Goal: Task Accomplishment & Management: Use online tool/utility

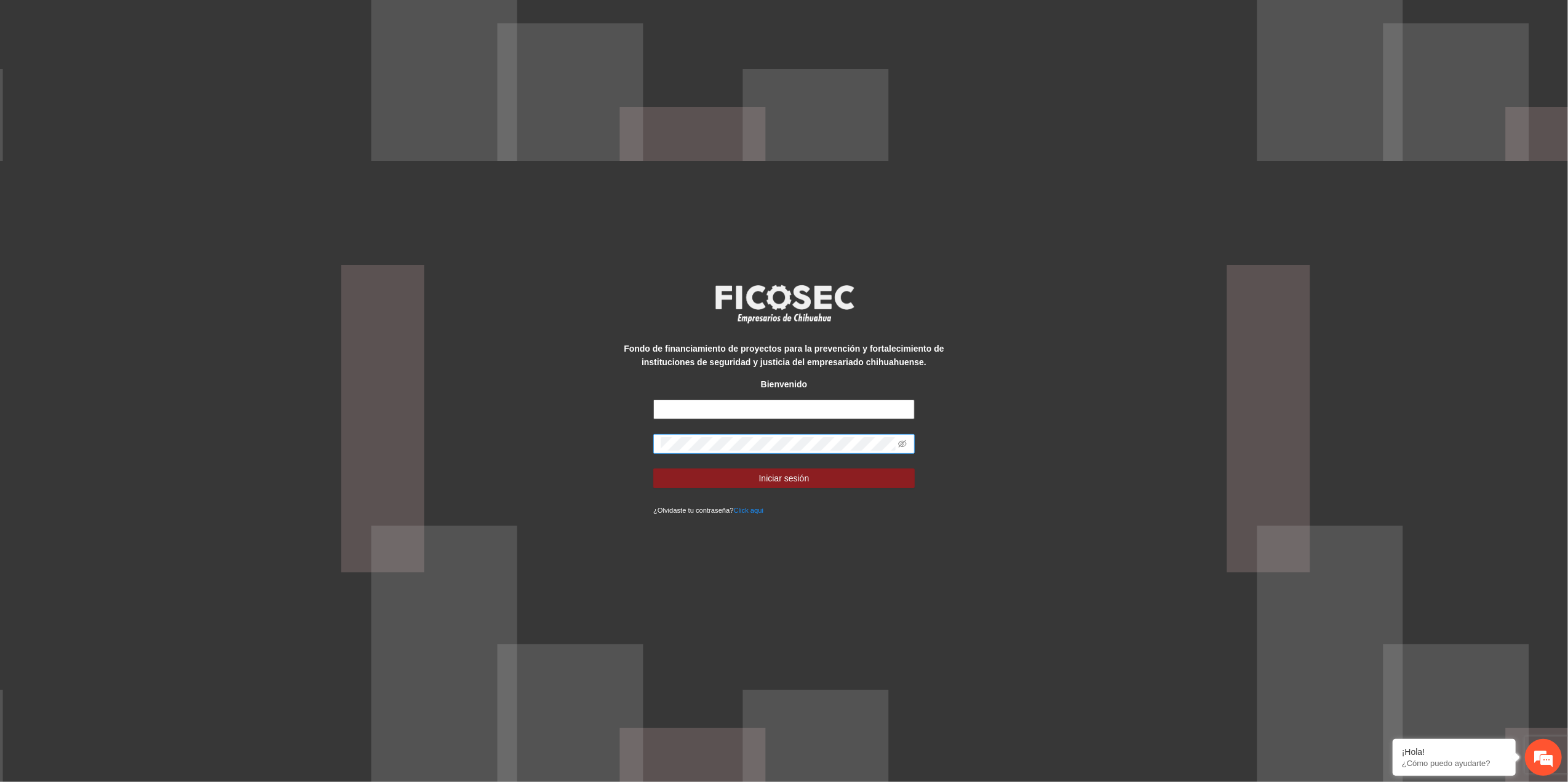
type input "**********"
click at [0, 544] on html "**********" at bounding box center [784, 391] width 1568 height 782
click at [654, 468] on button "Iniciar sesión" at bounding box center [784, 478] width 262 height 20
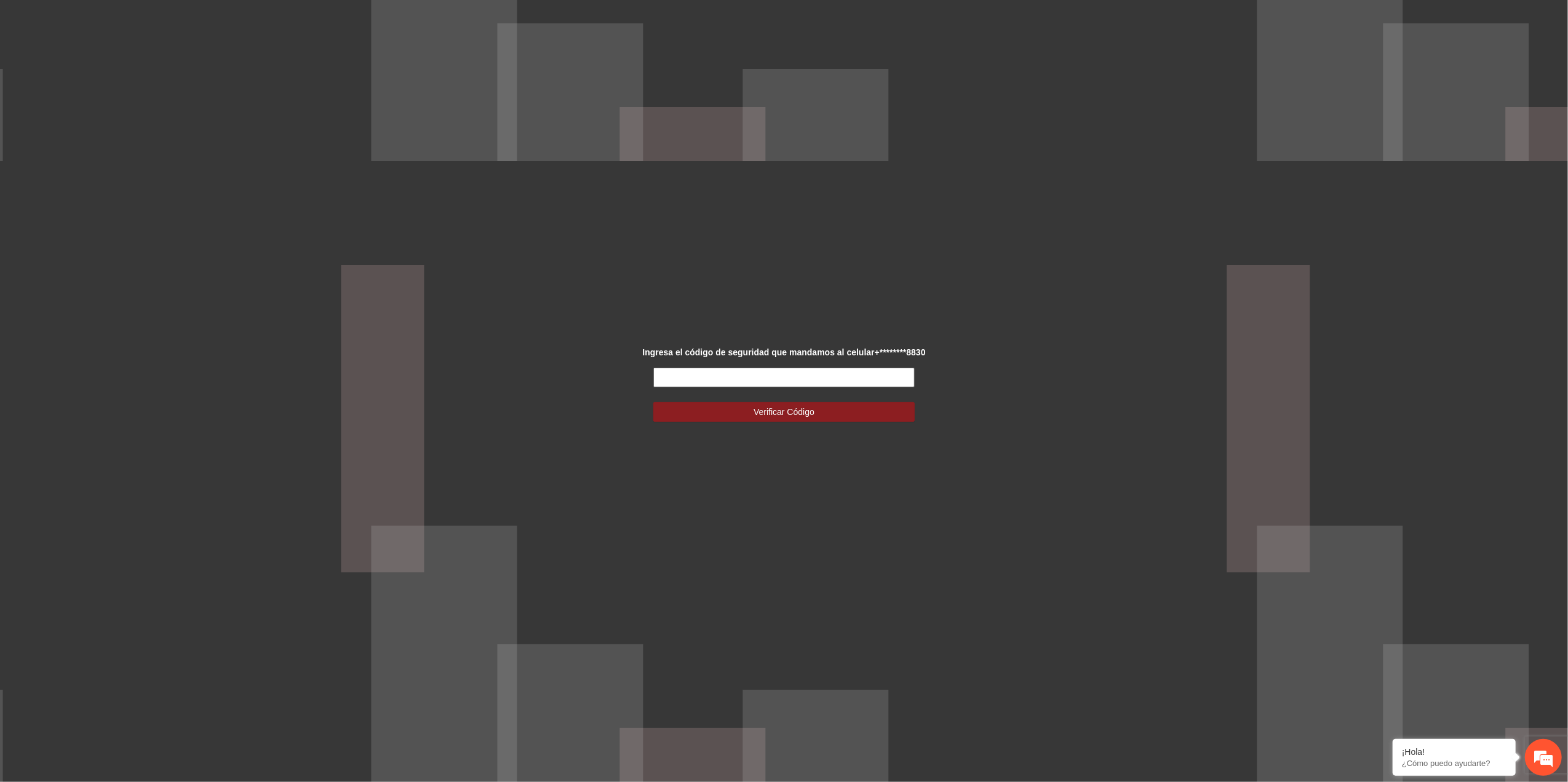
click at [899, 371] on input "text" at bounding box center [784, 377] width 262 height 20
type input "******"
click at [799, 418] on span "Verificar Código" at bounding box center [783, 412] width 61 height 14
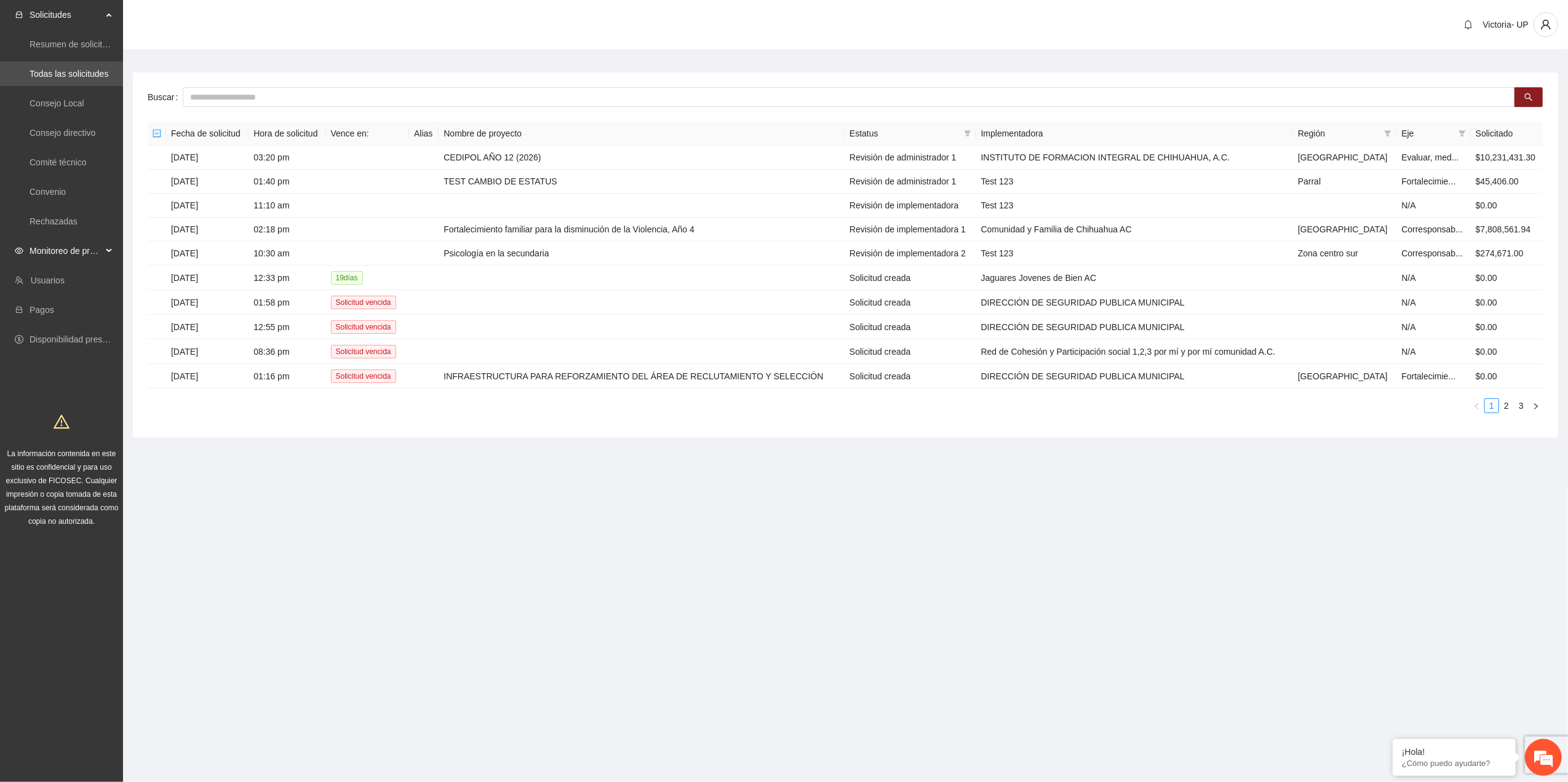
click at [73, 255] on span "Monitoreo de proyectos" at bounding box center [65, 250] width 73 height 25
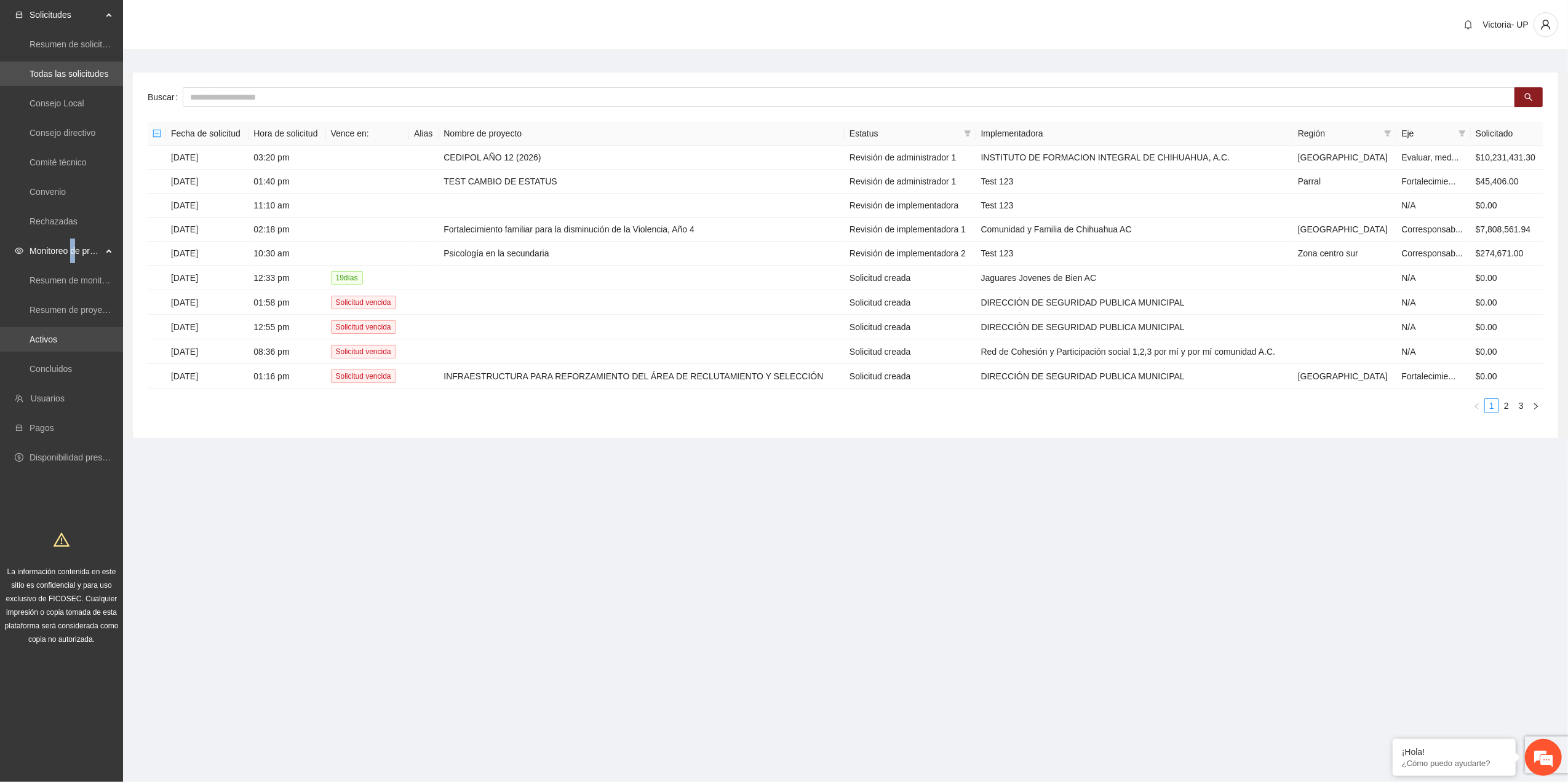
drag, startPoint x: 73, startPoint y: 256, endPoint x: 38, endPoint y: 351, distance: 101.2
click at [57, 340] on link "Activos" at bounding box center [43, 339] width 27 height 9
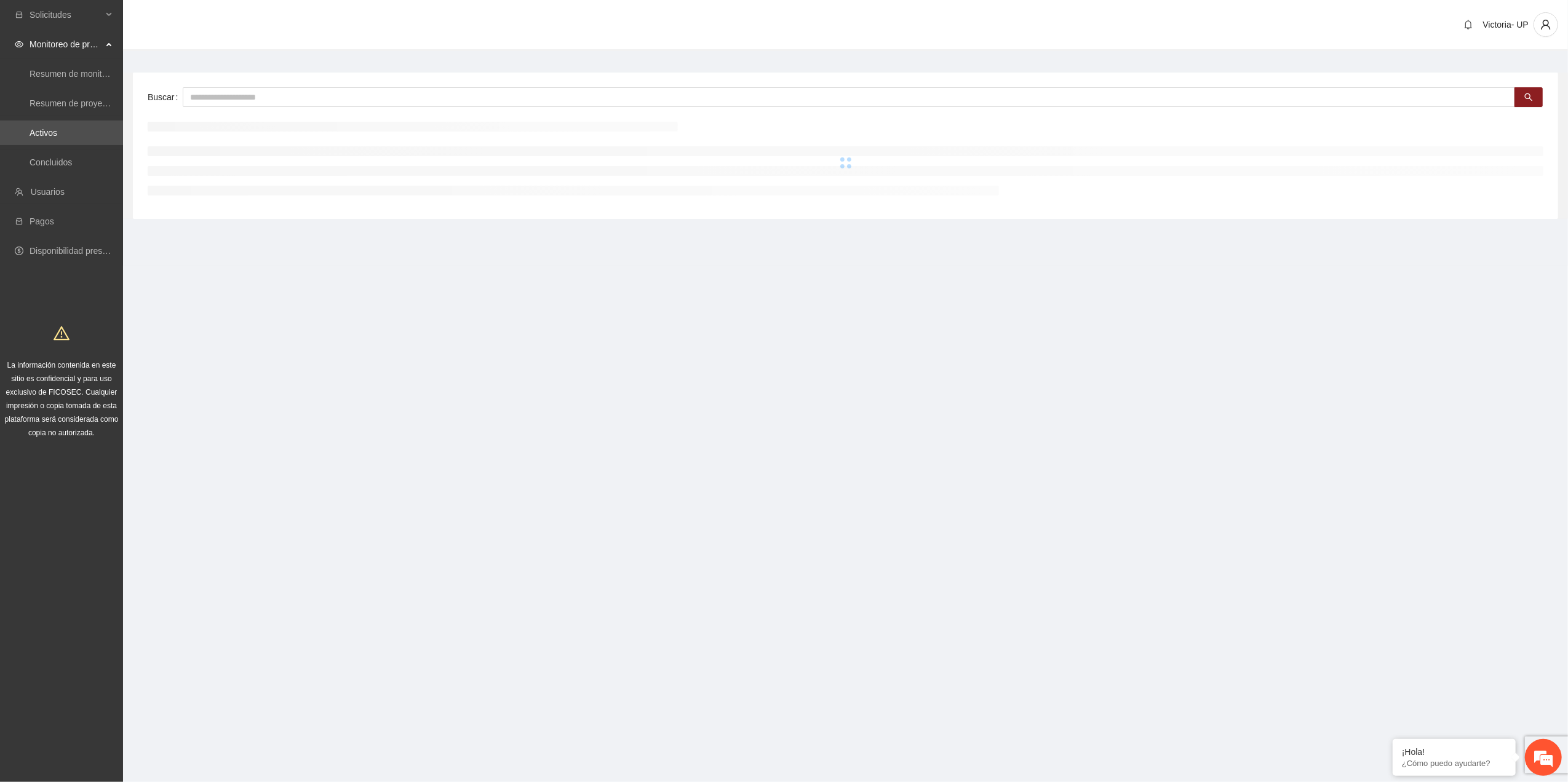
click at [35, 342] on h1 at bounding box center [62, 332] width 118 height 29
click at [234, 102] on input "text" at bounding box center [848, 97] width 1332 height 20
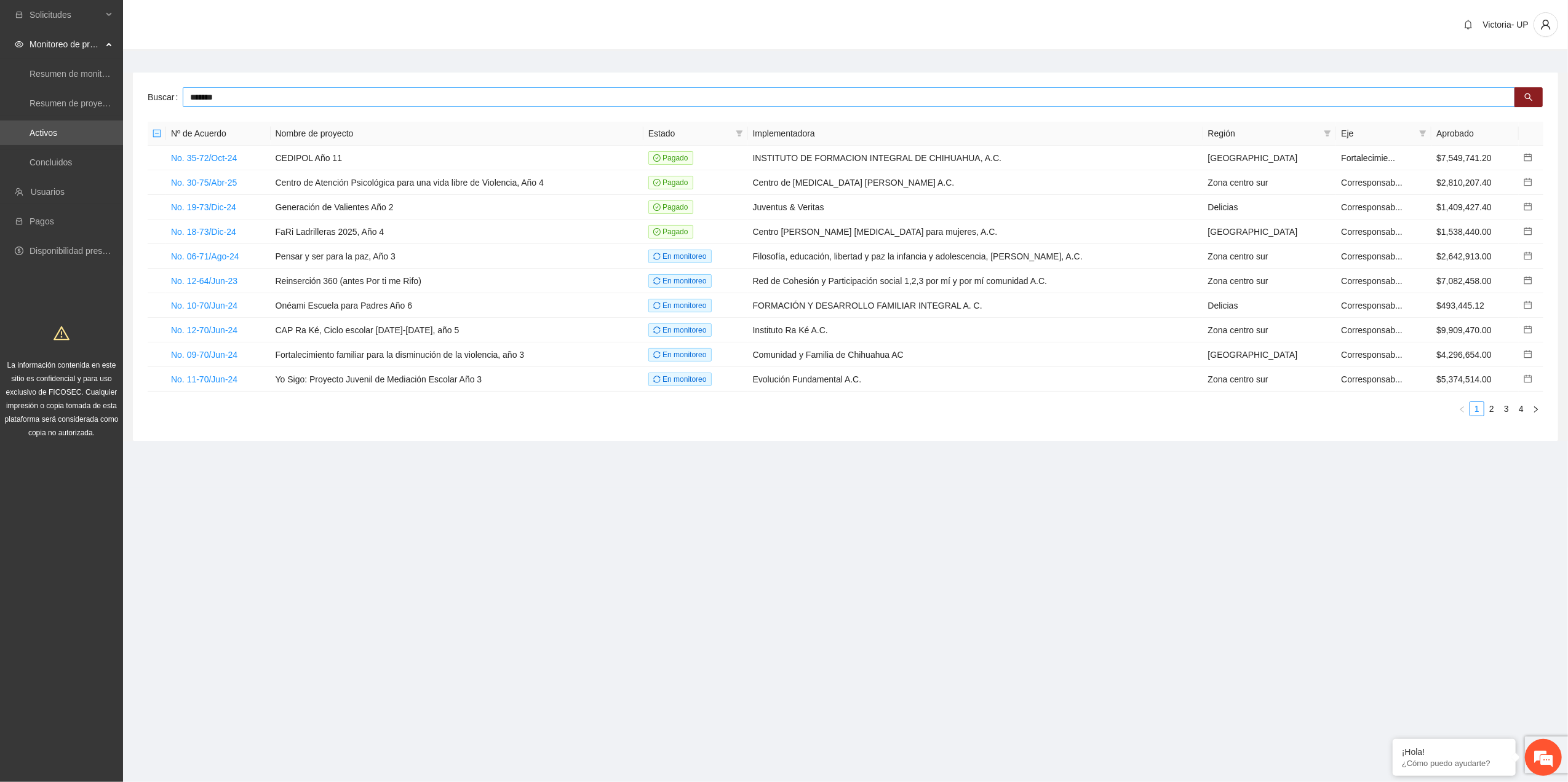
type input "*******"
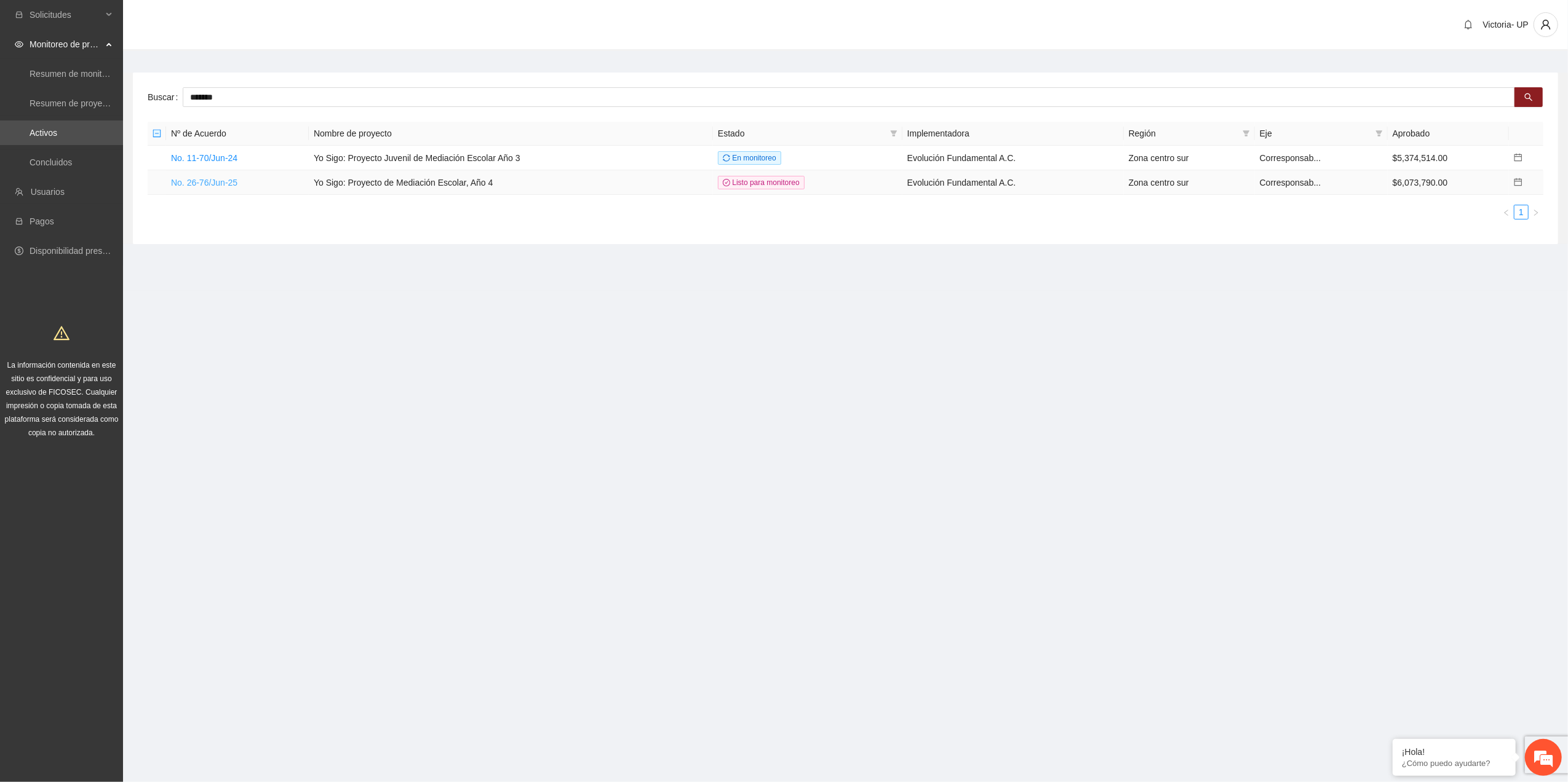
click at [222, 177] on link "No. 26-76/Jun-25" at bounding box center [203, 182] width 66 height 9
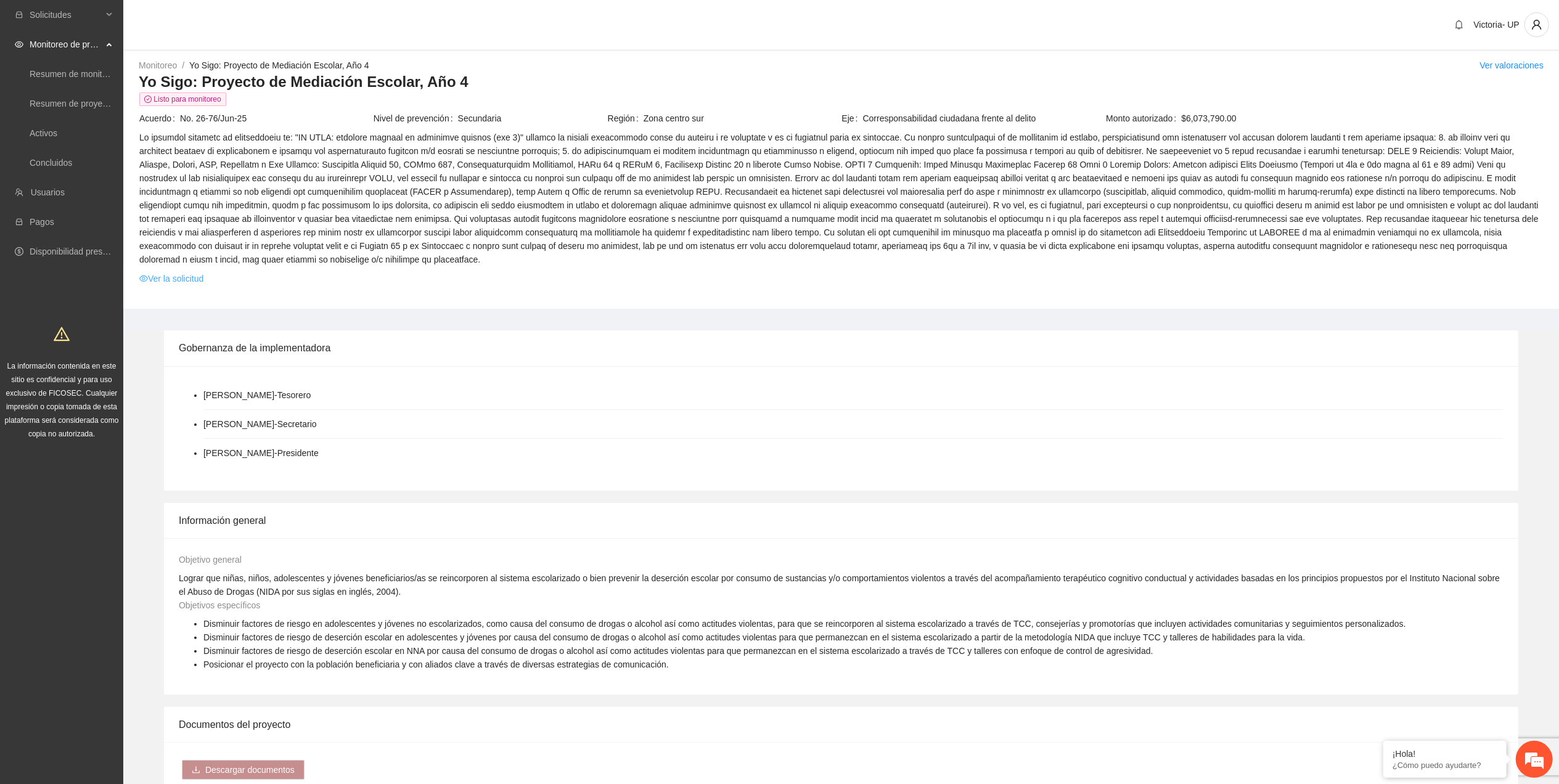
click at [168, 272] on link "Ver la solicitud" at bounding box center [171, 279] width 64 height 14
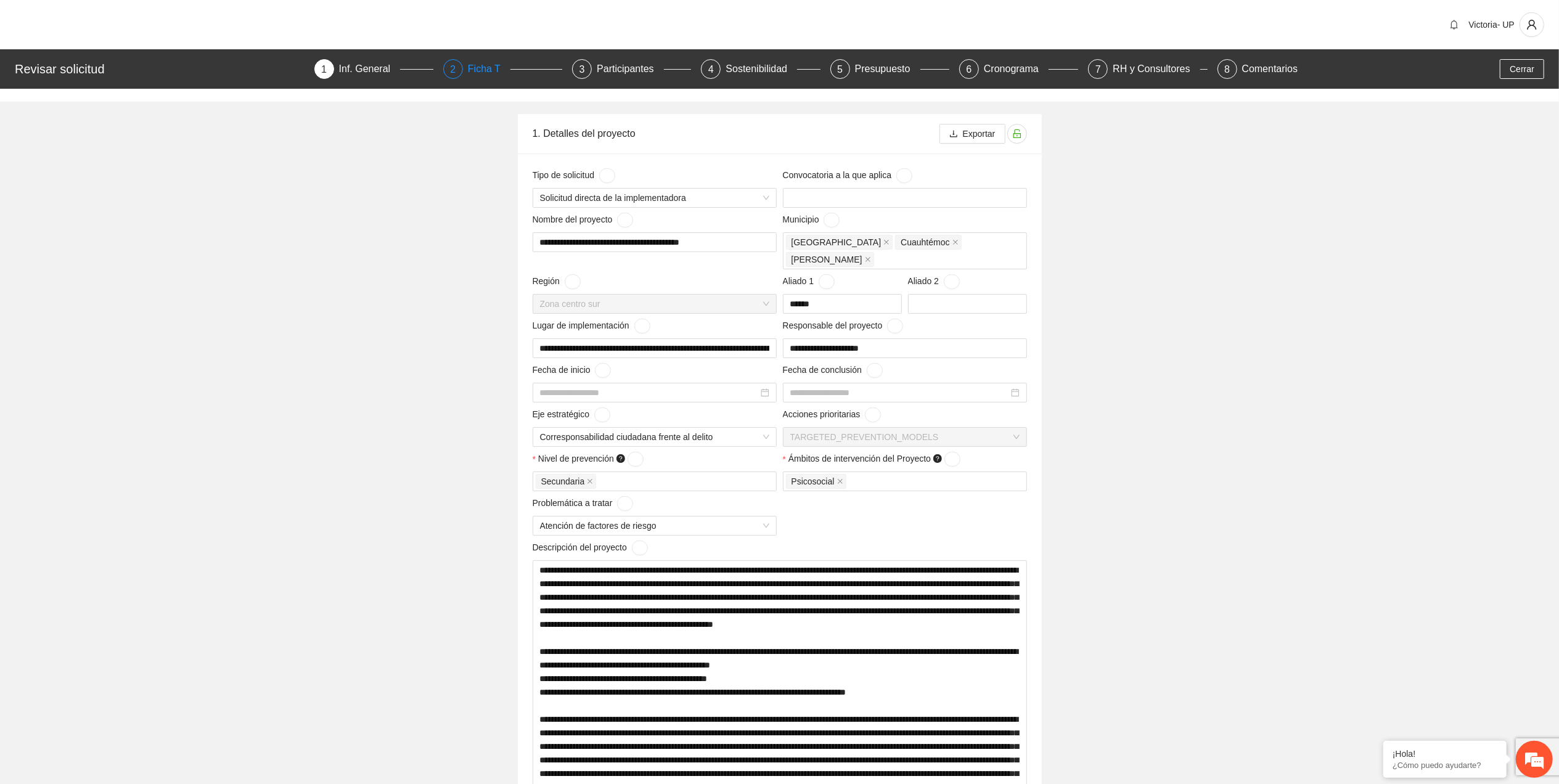
type input "**********"
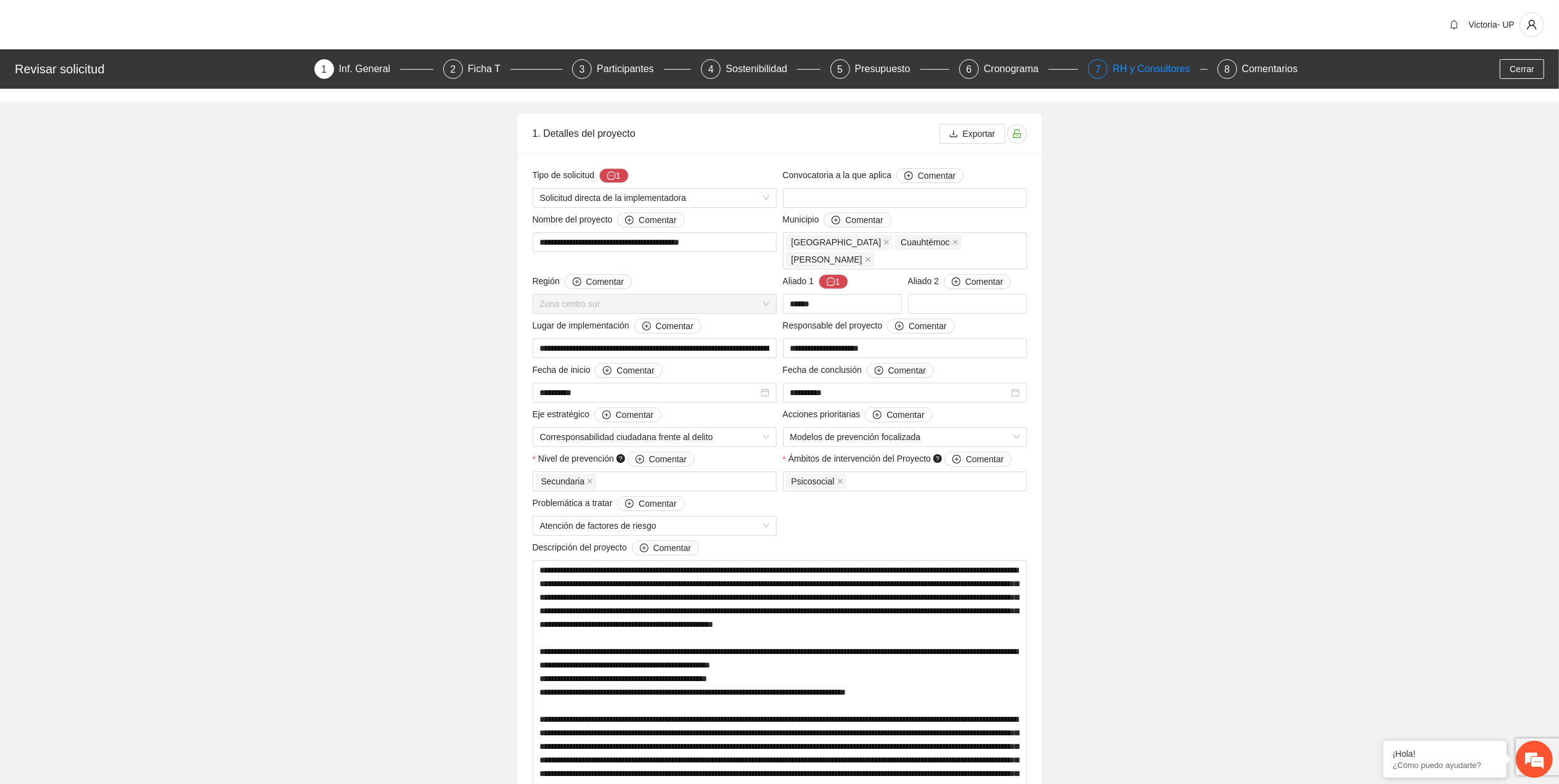
click at [1135, 66] on div "RH y Consultores" at bounding box center [1156, 69] width 87 height 20
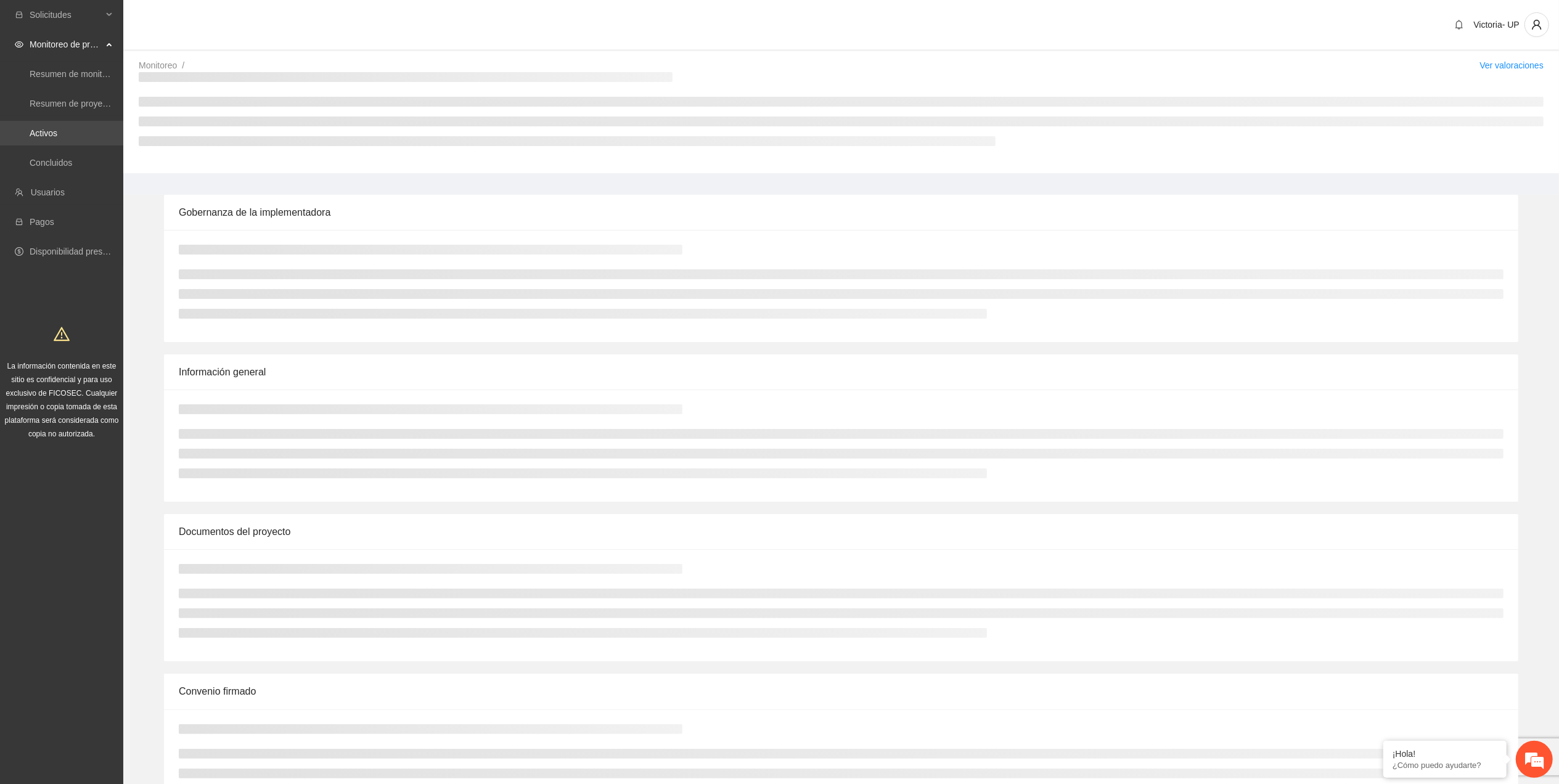
click at [33, 128] on link "Activos" at bounding box center [43, 132] width 28 height 9
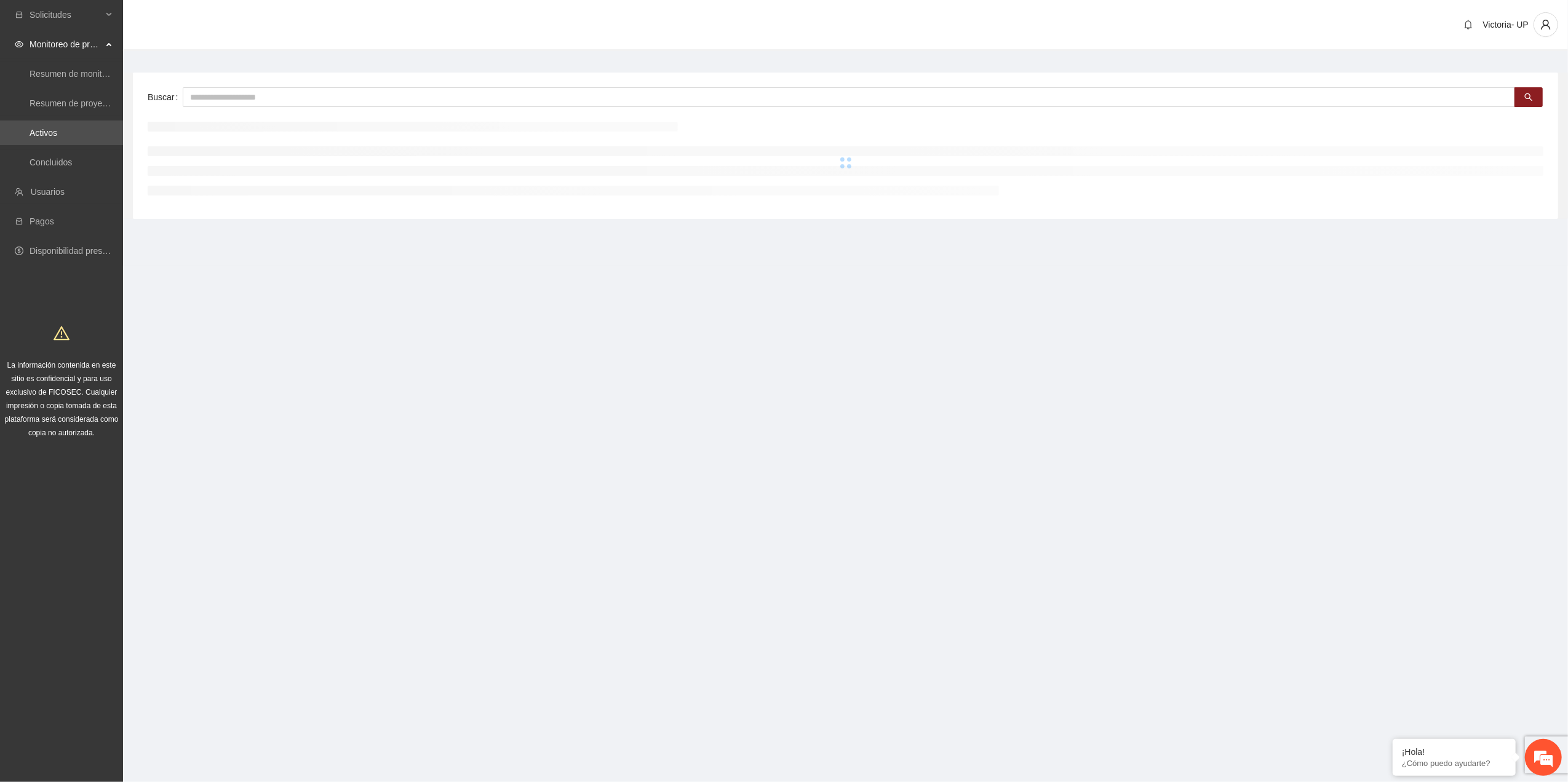
click at [812, 108] on div "Buscar" at bounding box center [845, 146] width 1425 height 147
click at [802, 97] on input "text" at bounding box center [848, 97] width 1332 height 20
type input "*******"
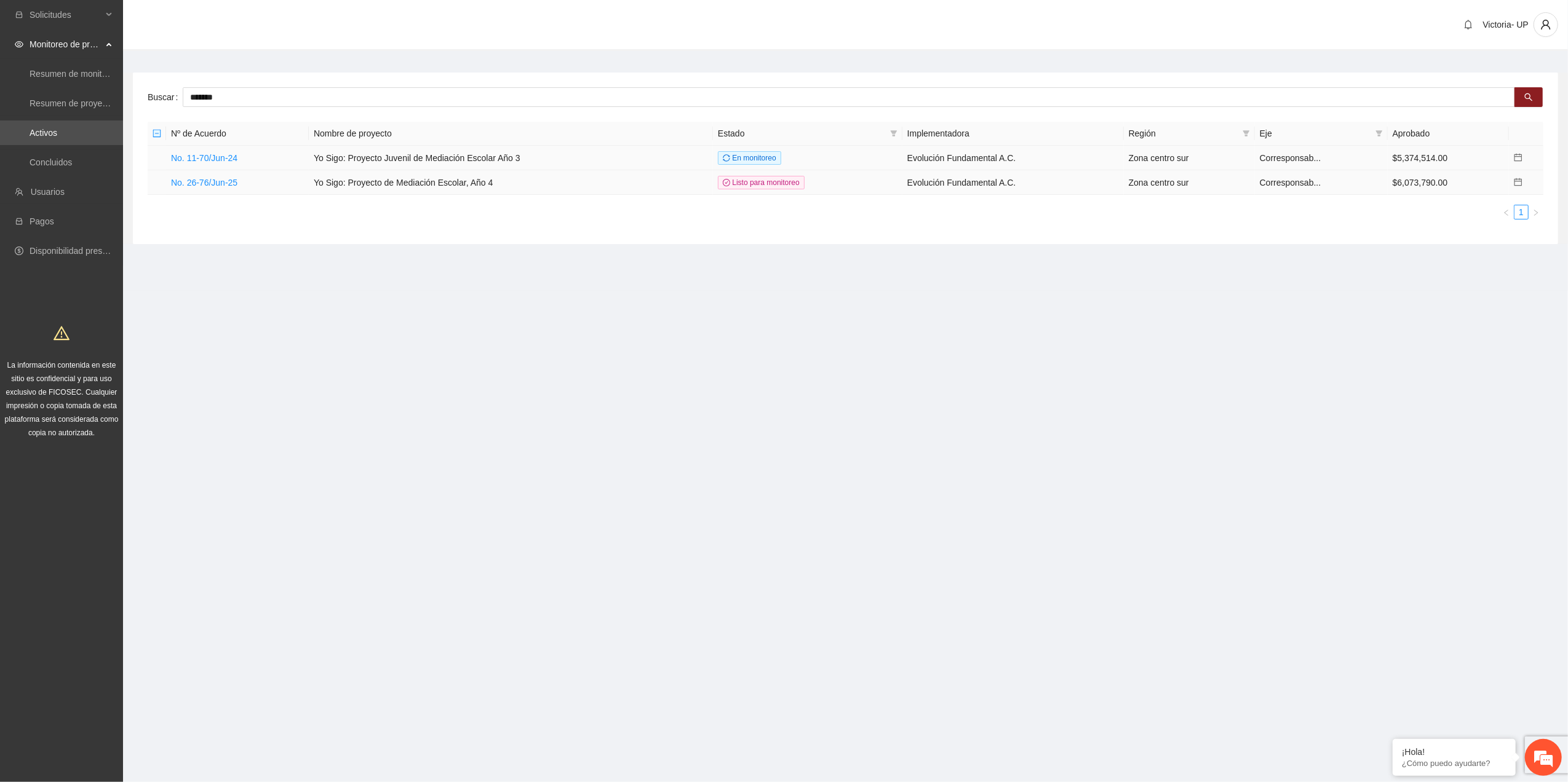
drag, startPoint x: 232, startPoint y: 170, endPoint x: 240, endPoint y: 168, distance: 8.2
click at [240, 168] on td "No. 11-70/Jun-24" at bounding box center [238, 158] width 142 height 25
click at [199, 183] on link "No. 26-76/Jun-25" at bounding box center [203, 182] width 66 height 9
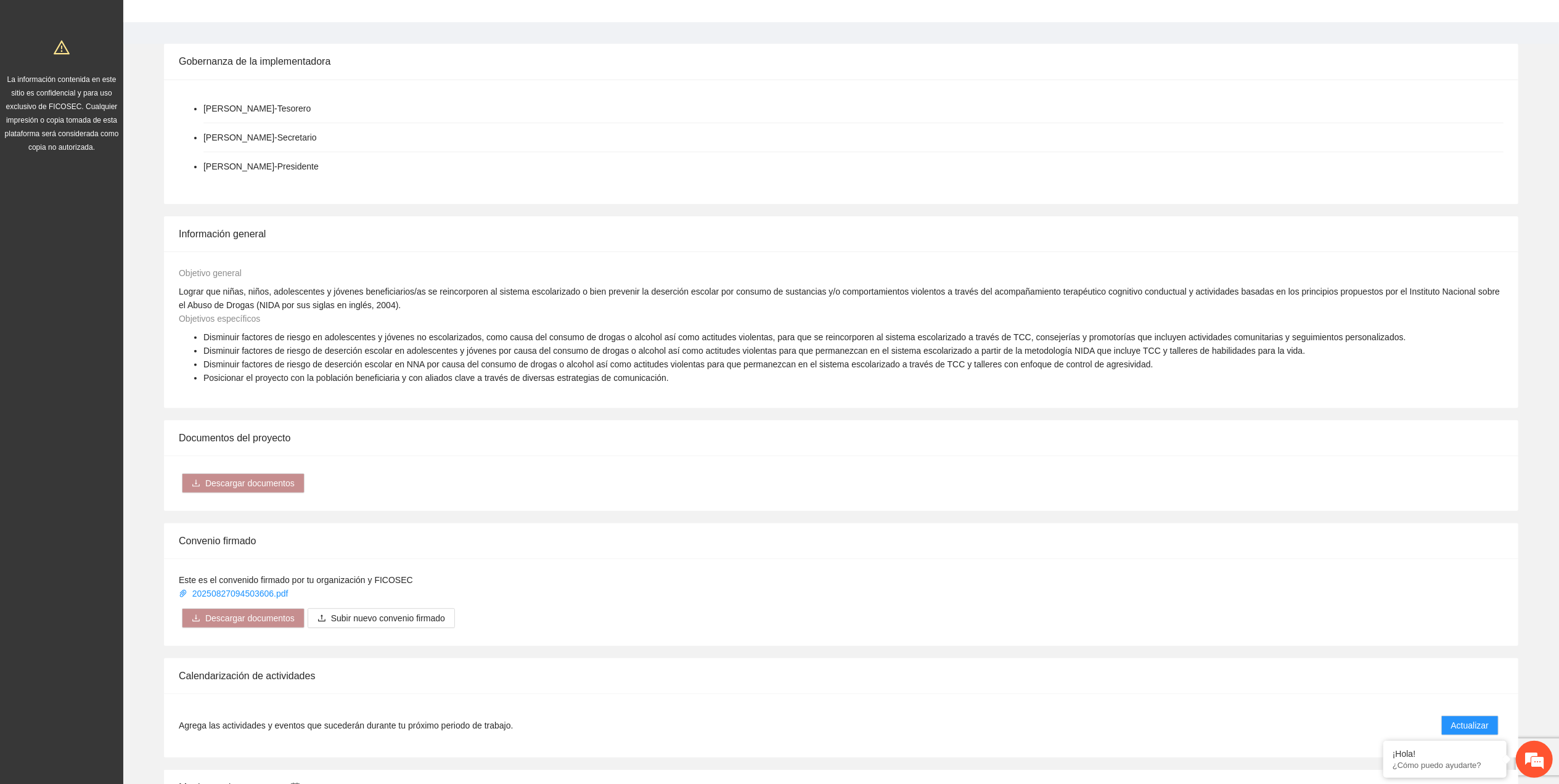
scroll to position [739, 0]
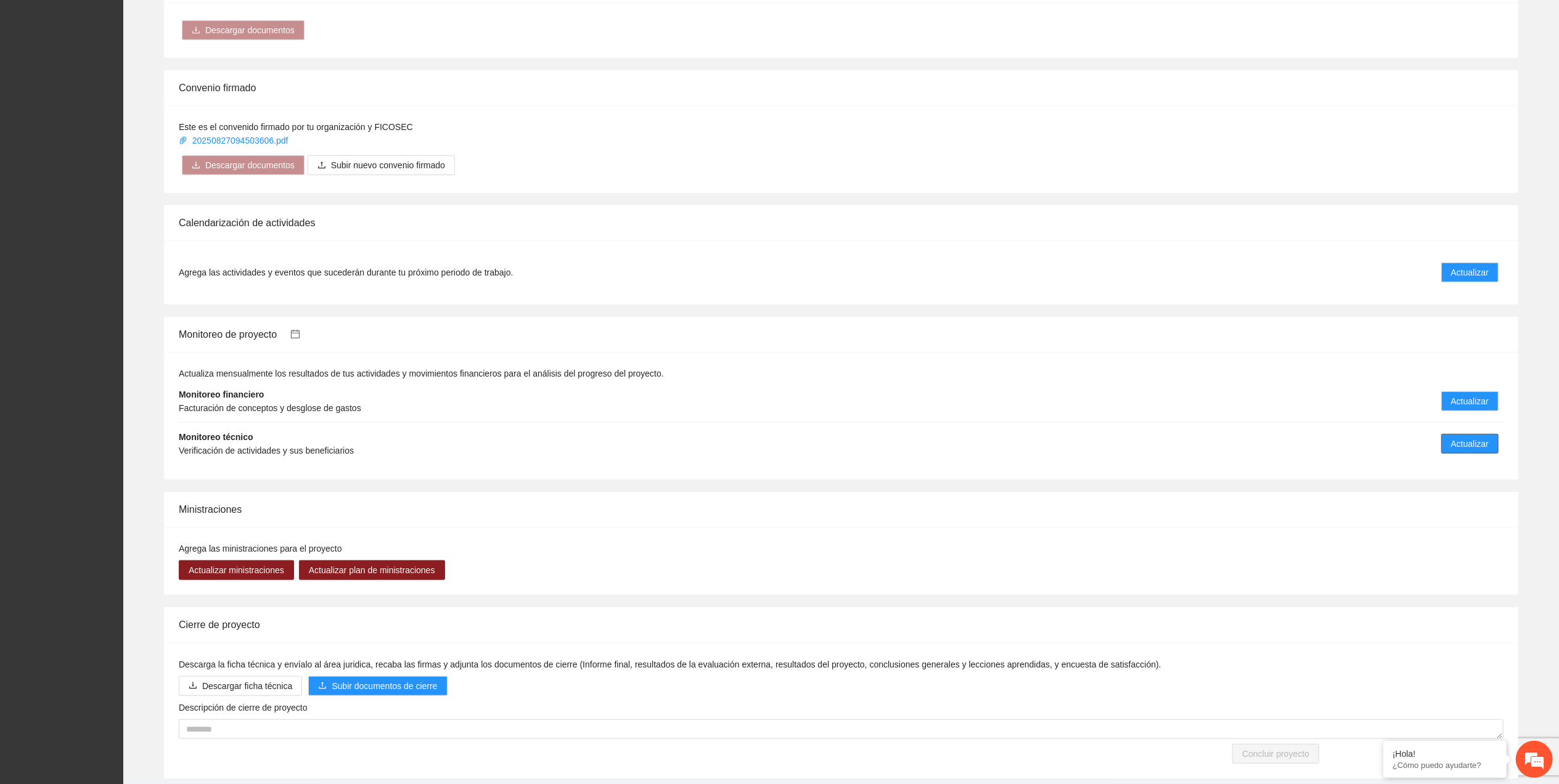
click at [1480, 437] on span "Actualizar" at bounding box center [1470, 444] width 38 height 14
click at [1465, 437] on span "Actualizar" at bounding box center [1470, 444] width 38 height 14
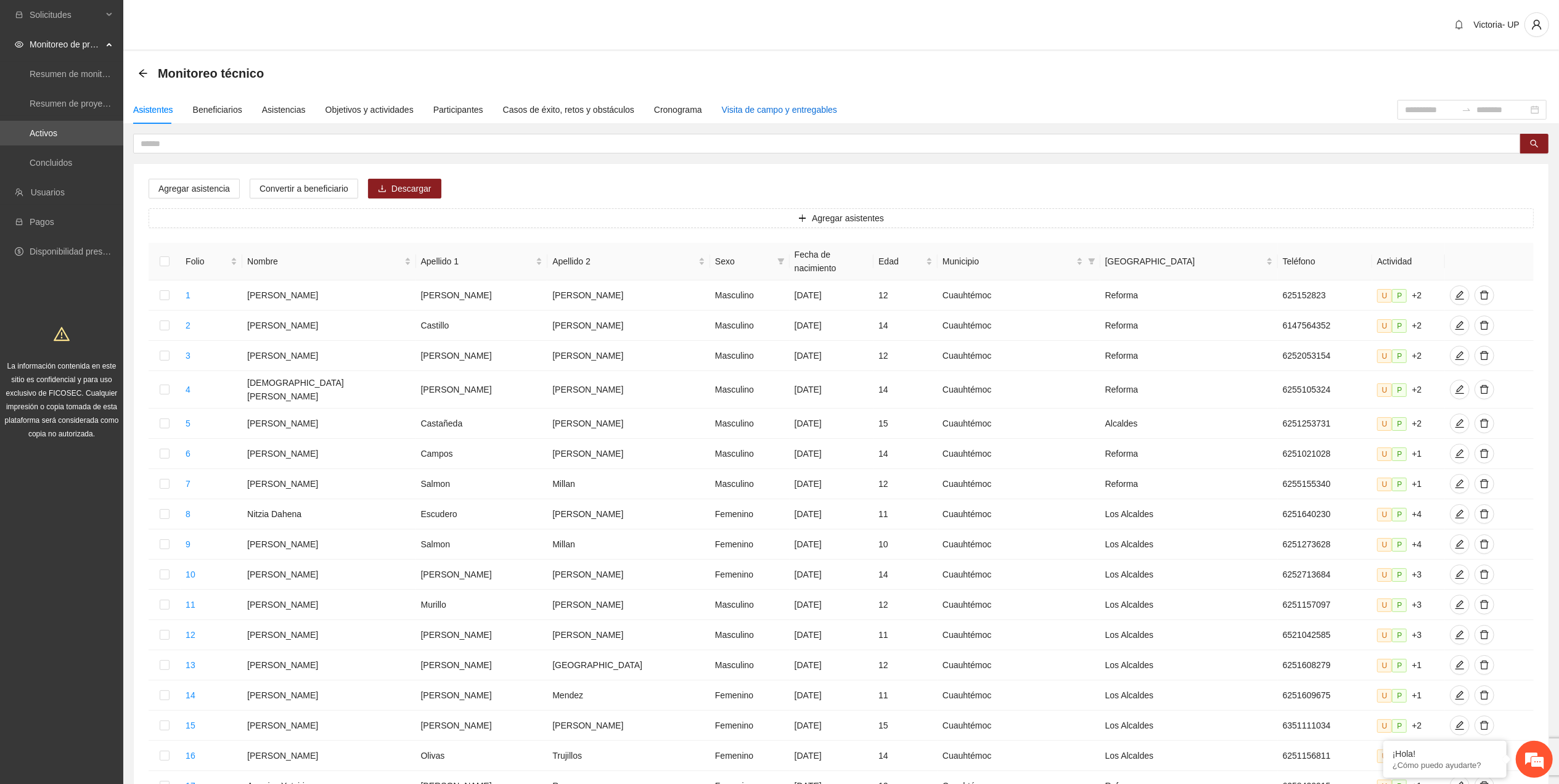
click at [738, 111] on div "Visita de campo y entregables" at bounding box center [780, 110] width 115 height 14
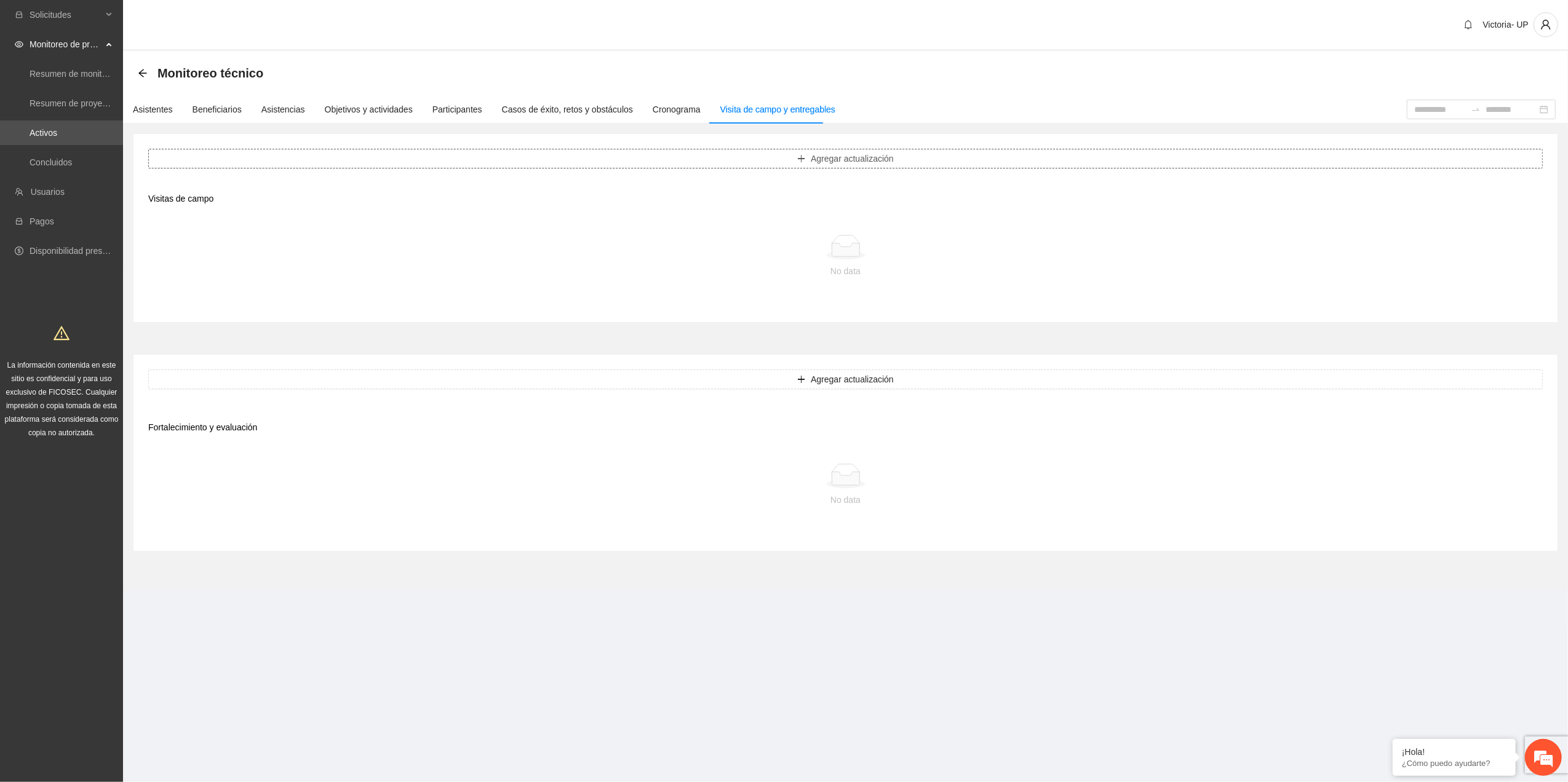
click at [769, 153] on button "Agregar actualización" at bounding box center [846, 159] width 1395 height 20
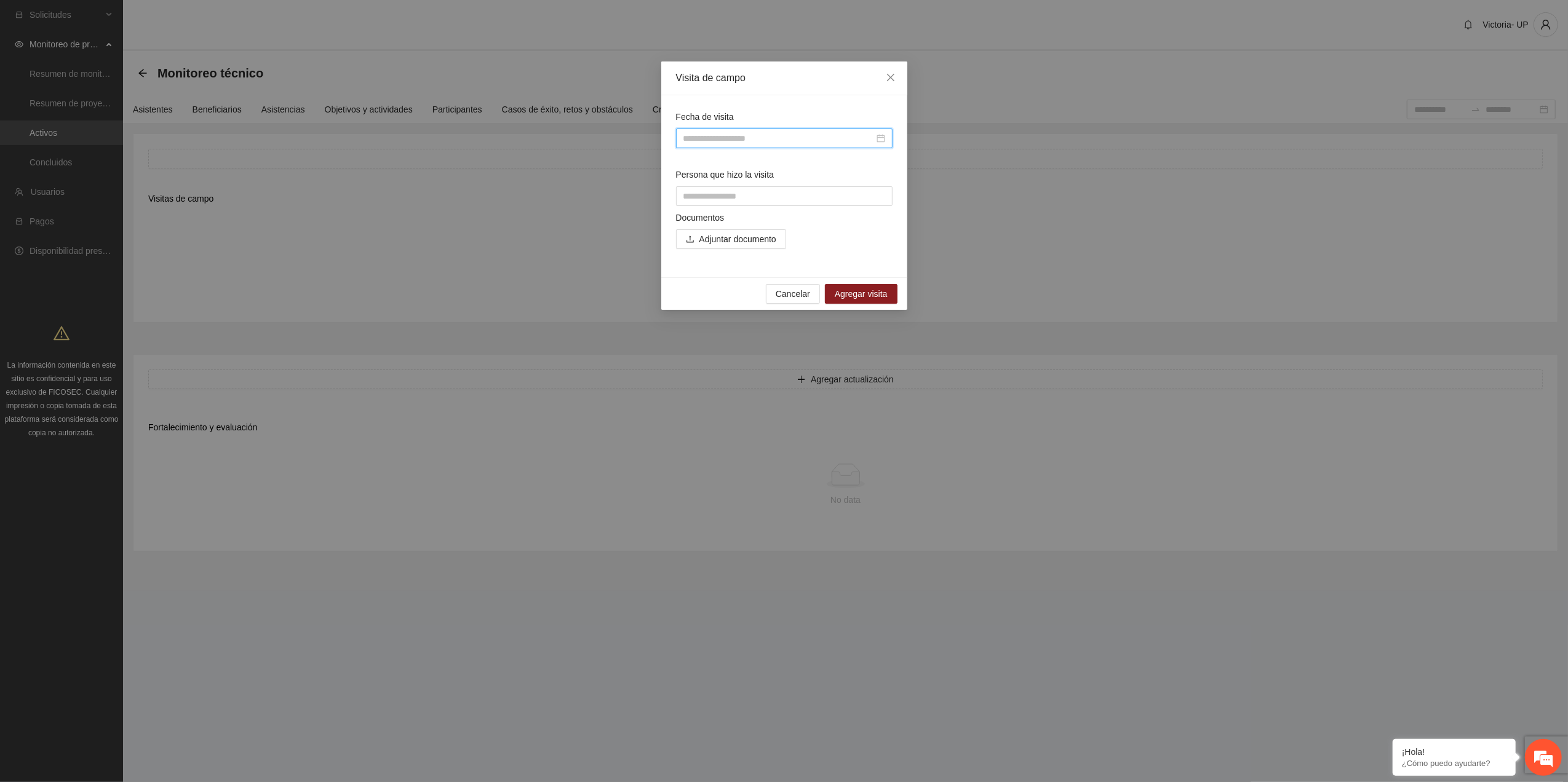
click at [726, 140] on input "Fecha de visita" at bounding box center [779, 138] width 190 height 14
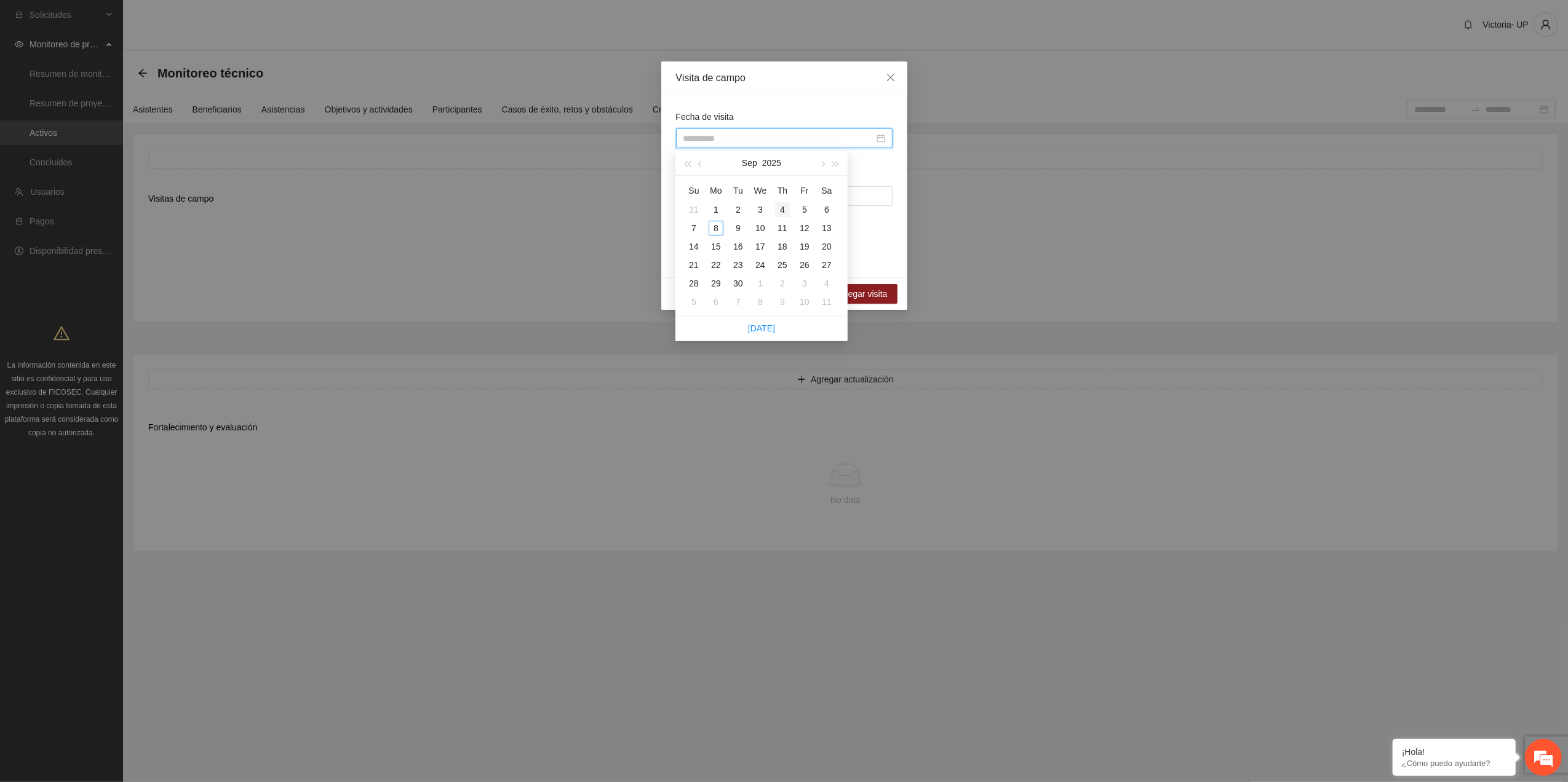
type input "**********"
click at [786, 212] on div "4" at bounding box center [781, 209] width 15 height 15
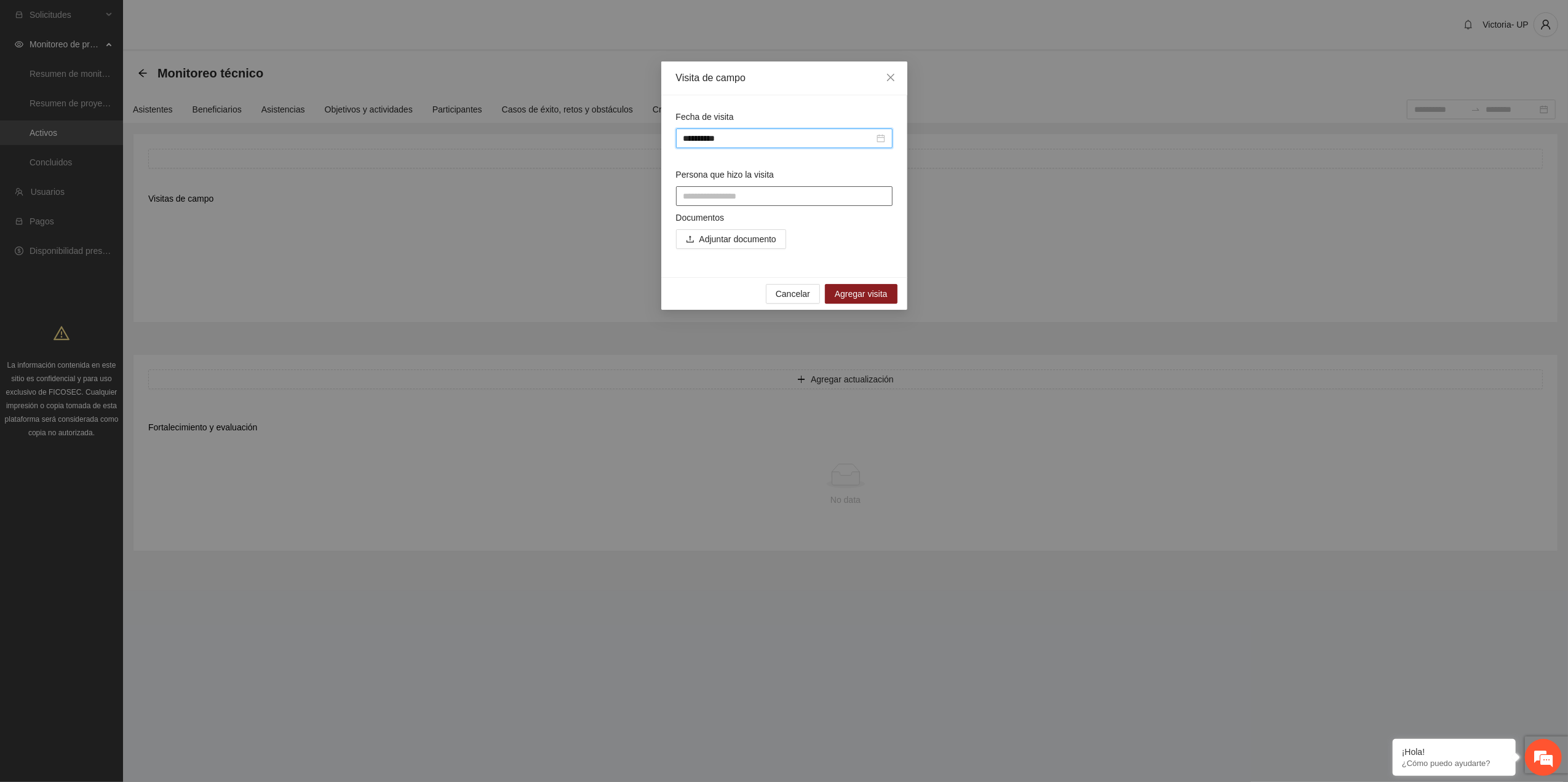
click at [760, 200] on input "Persona que hizo la visita" at bounding box center [784, 196] width 216 height 20
drag, startPoint x: 763, startPoint y: 196, endPoint x: 773, endPoint y: 175, distance: 23.3
click at [770, 178] on div "Persona que hizo la visita *********" at bounding box center [784, 187] width 216 height 38
type input "**********"
click at [745, 239] on span "Adjuntar documento" at bounding box center [738, 239] width 77 height 14
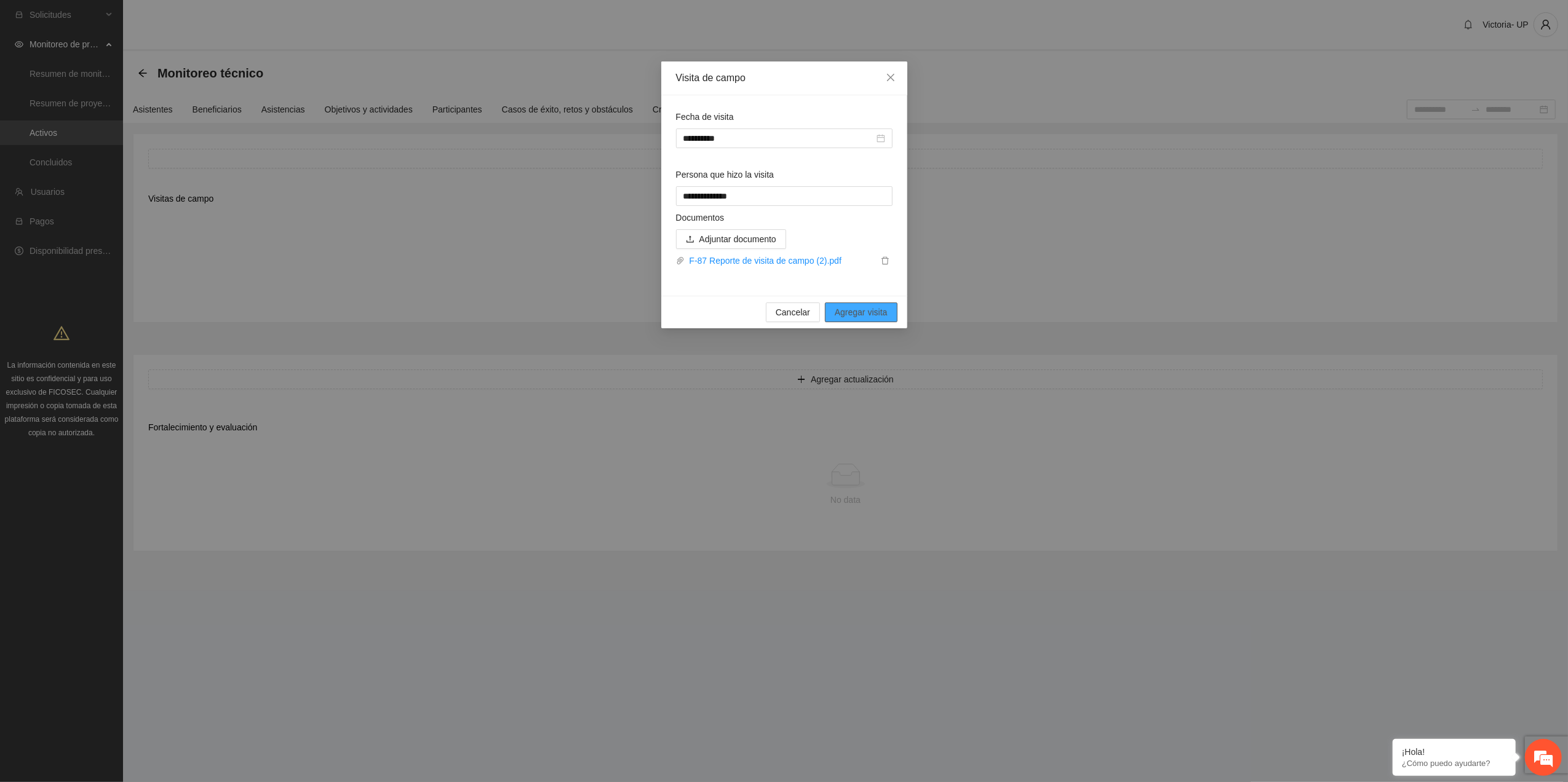
click at [864, 306] on span "Agregar visita" at bounding box center [861, 312] width 53 height 14
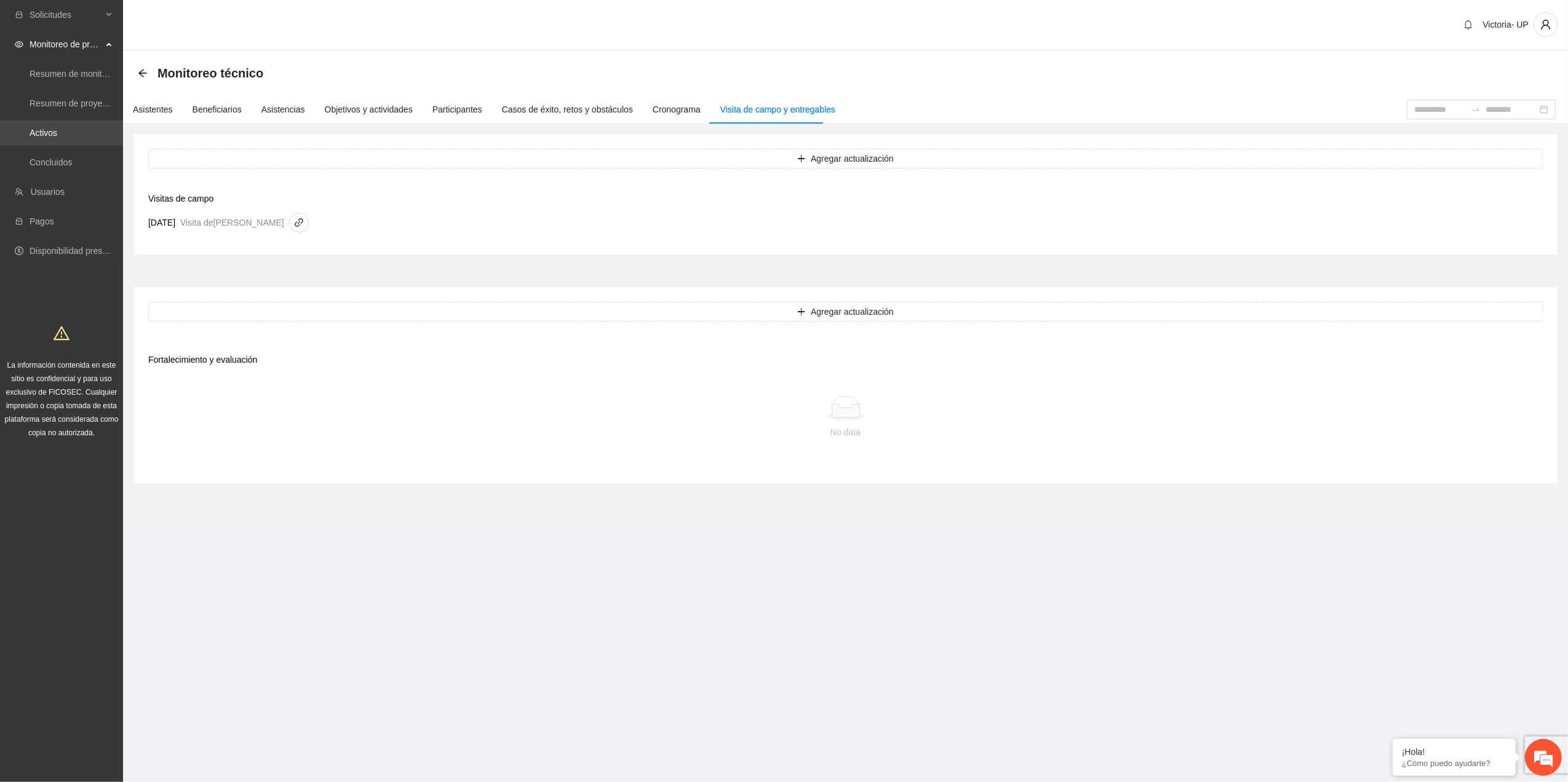
click at [57, 129] on link "Activos" at bounding box center [43, 132] width 27 height 9
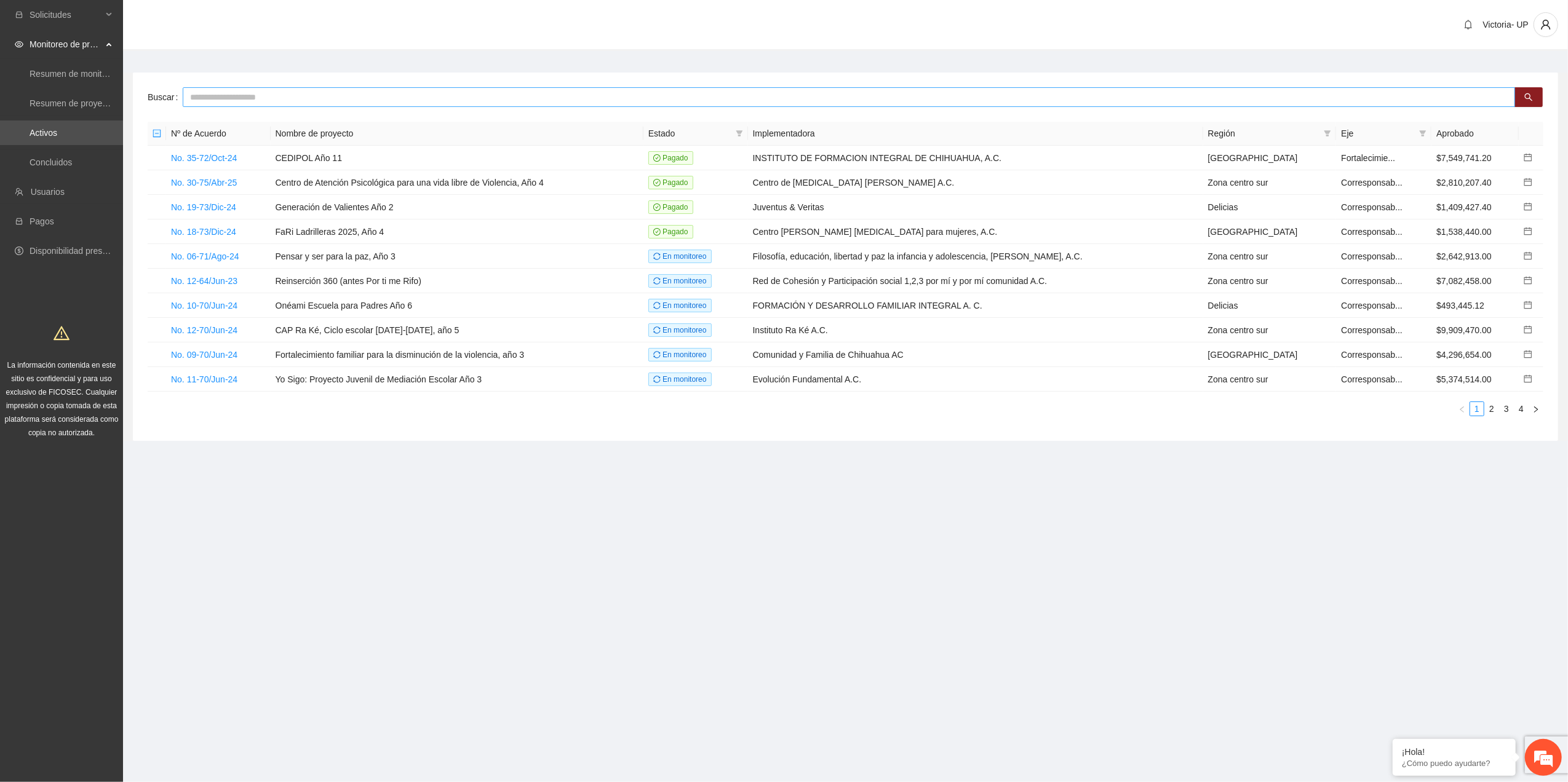
click at [214, 107] on div "Buscar Nº de Acuerdo Nombre de proyecto Estado Implementadora Región Eje Aproba…" at bounding box center [845, 257] width 1425 height 369
click at [243, 101] on input "text" at bounding box center [848, 97] width 1332 height 20
type input "*****"
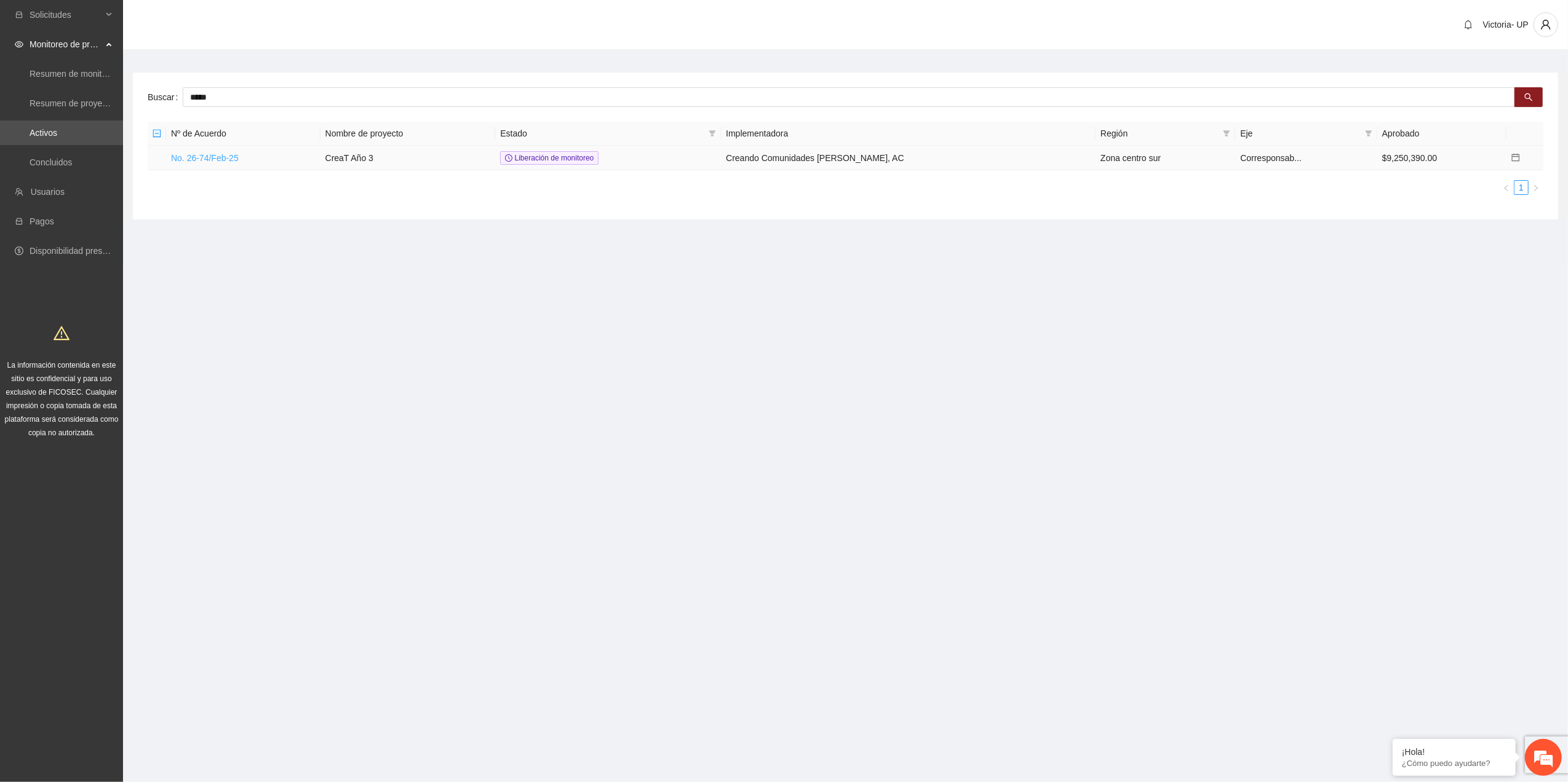
click at [188, 153] on link "No. 26-74/Feb-25" at bounding box center [204, 158] width 68 height 9
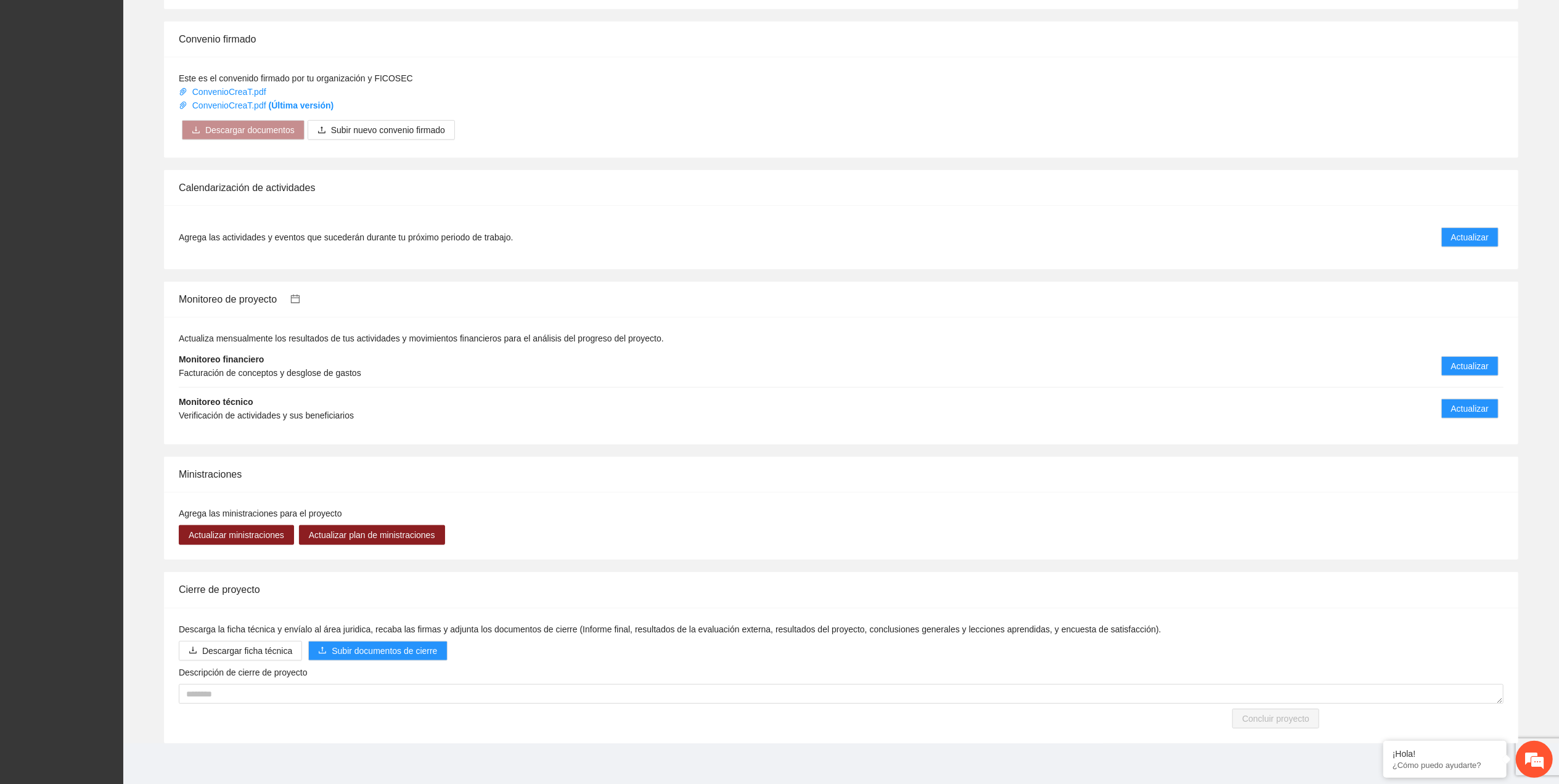
scroll to position [799, 0]
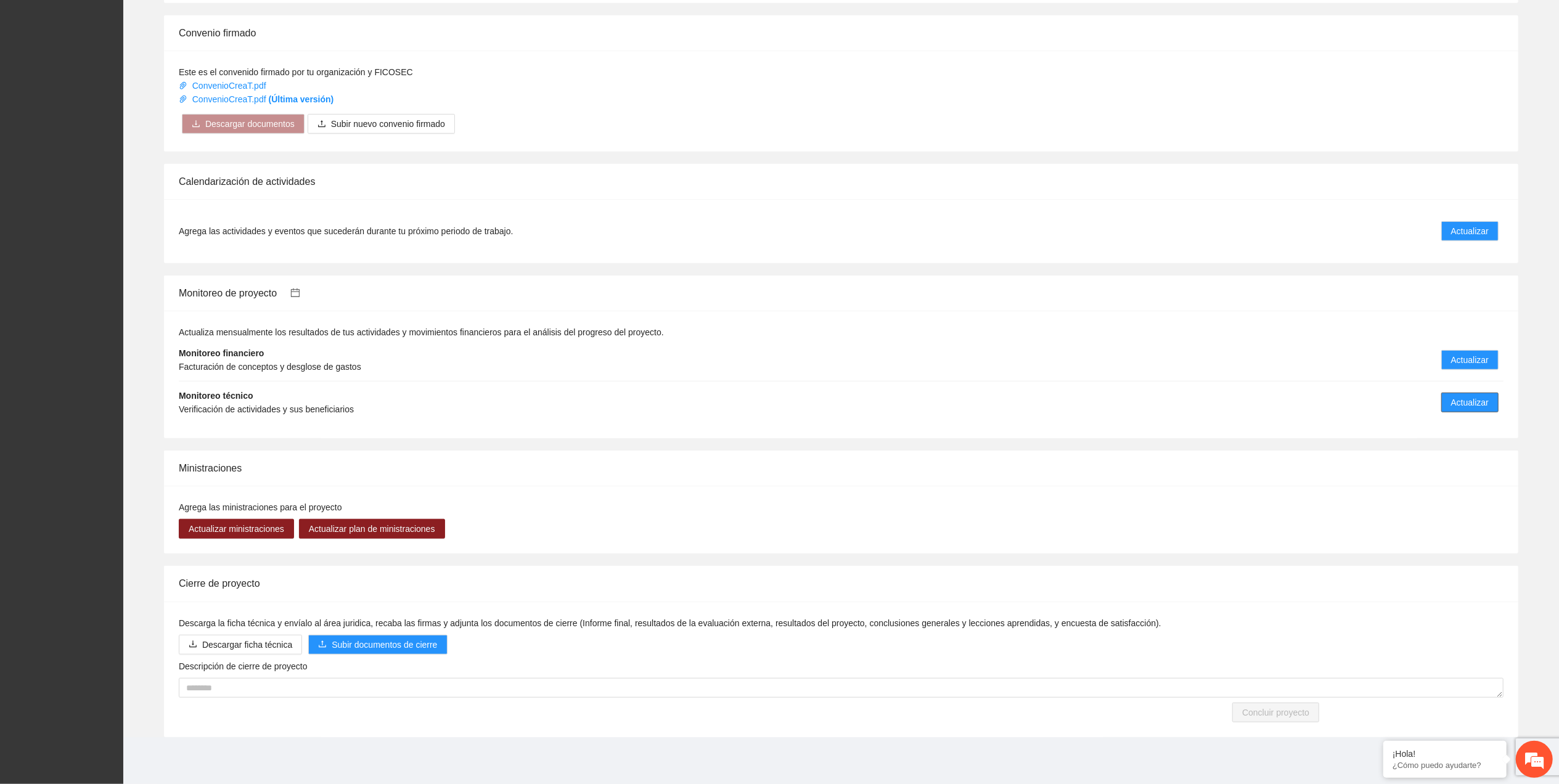
click at [1470, 409] on span "Actualizar" at bounding box center [1470, 402] width 38 height 14
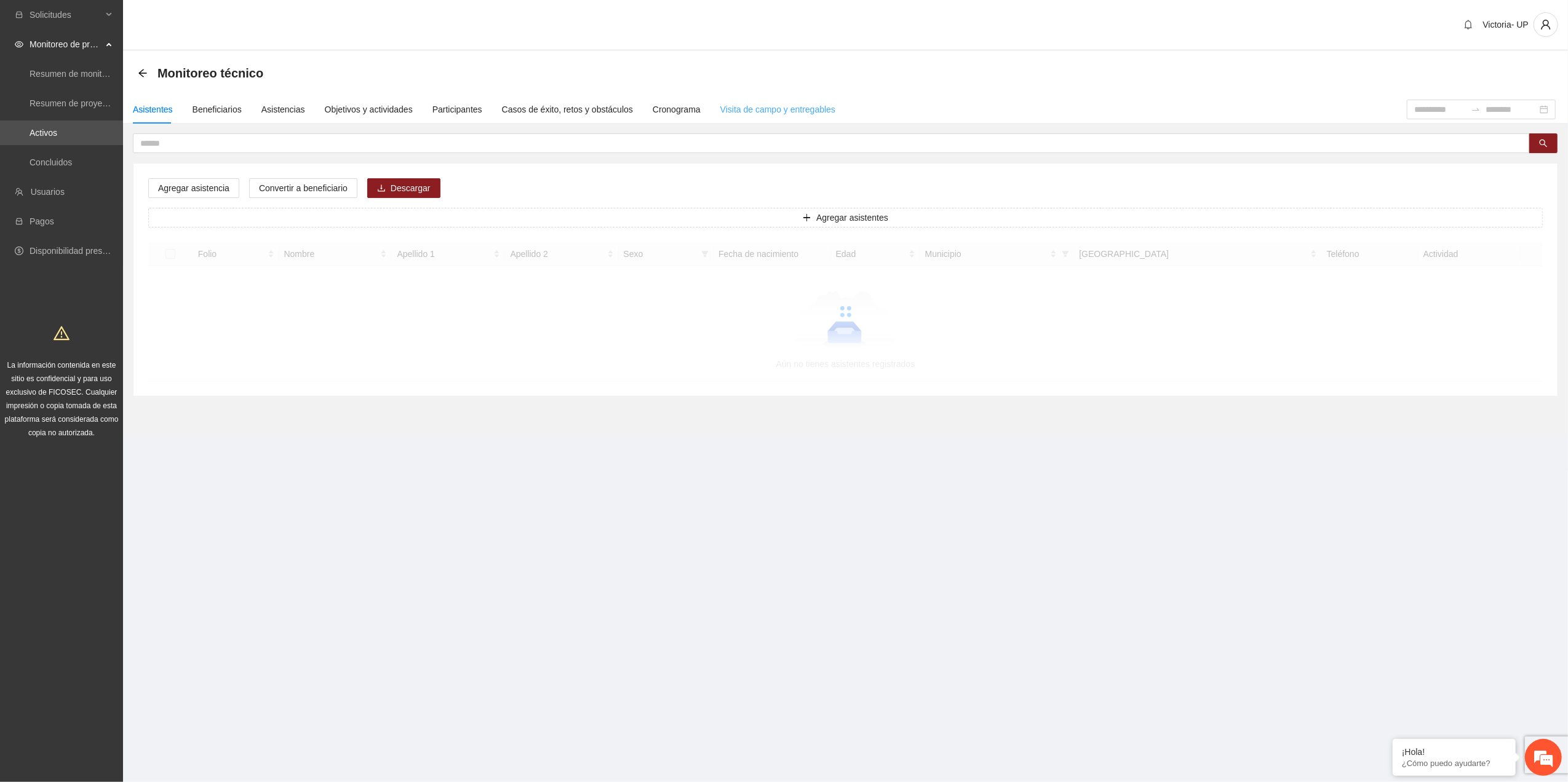
click at [728, 117] on div "Visita de campo y entregables" at bounding box center [778, 109] width 115 height 28
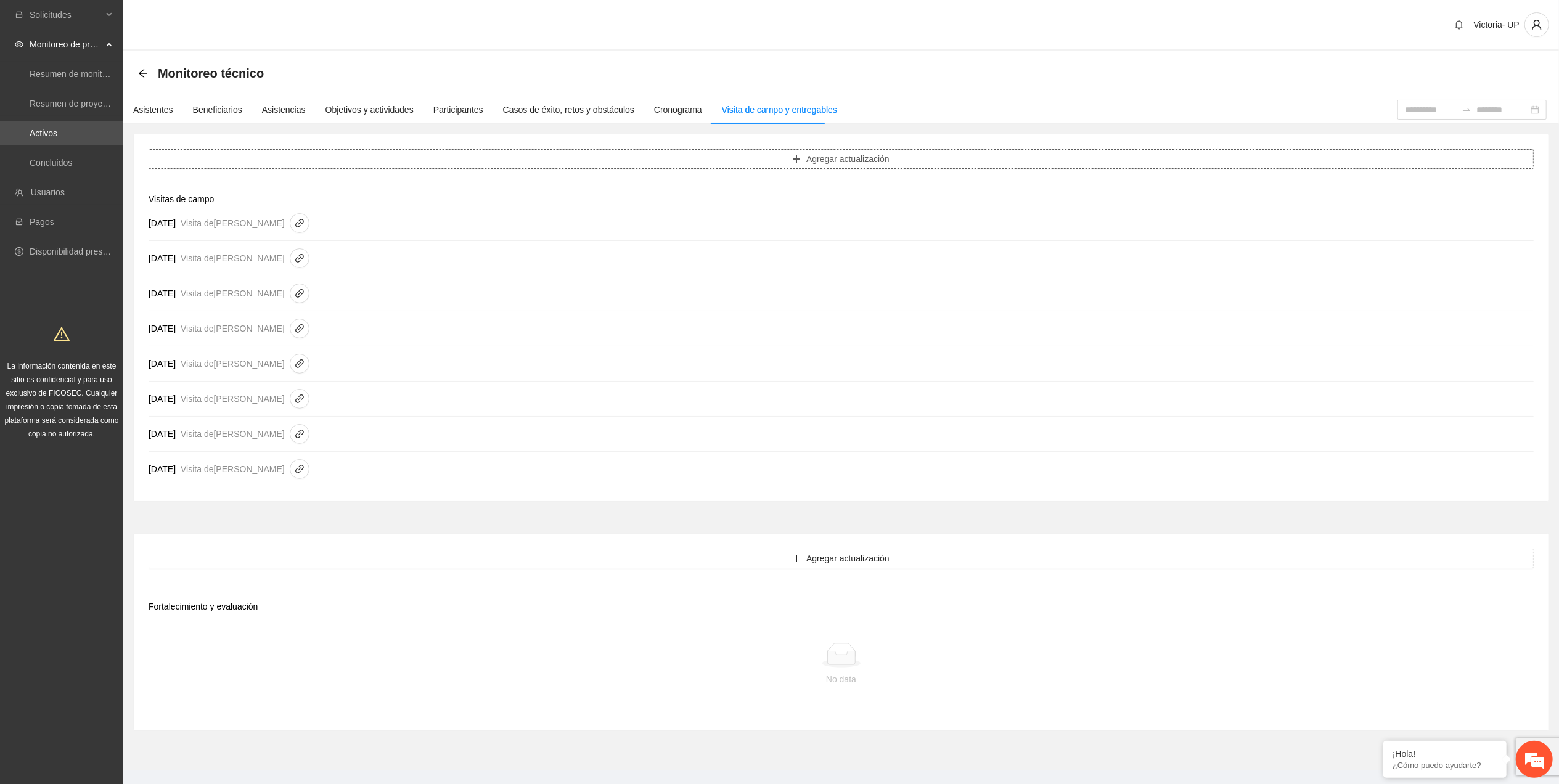
click at [535, 158] on button "Agregar actualización" at bounding box center [841, 159] width 1385 height 20
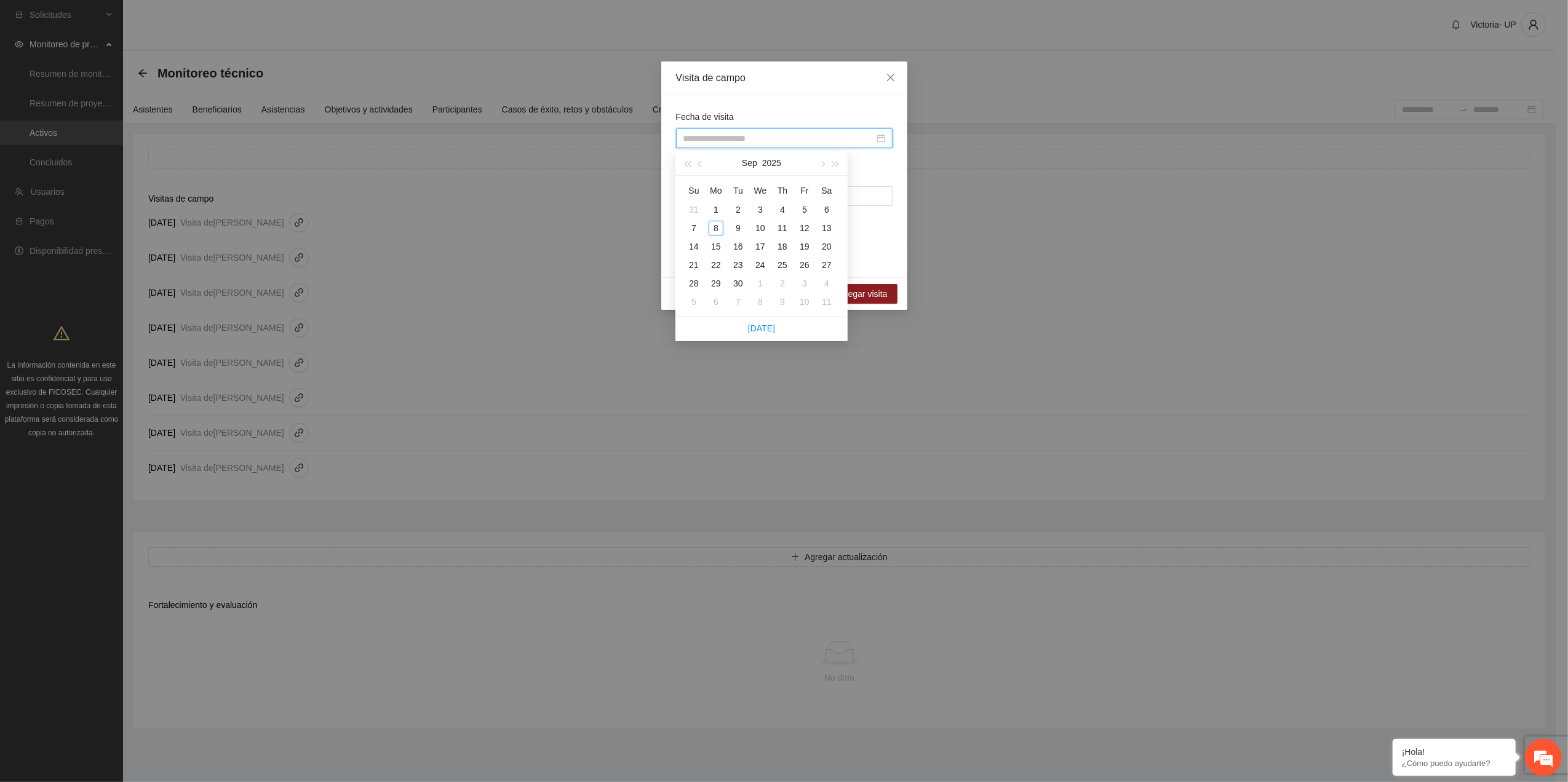
click at [732, 145] on input "Fecha de visita" at bounding box center [779, 138] width 190 height 14
type input "**********"
click at [799, 207] on div "5" at bounding box center [804, 209] width 15 height 15
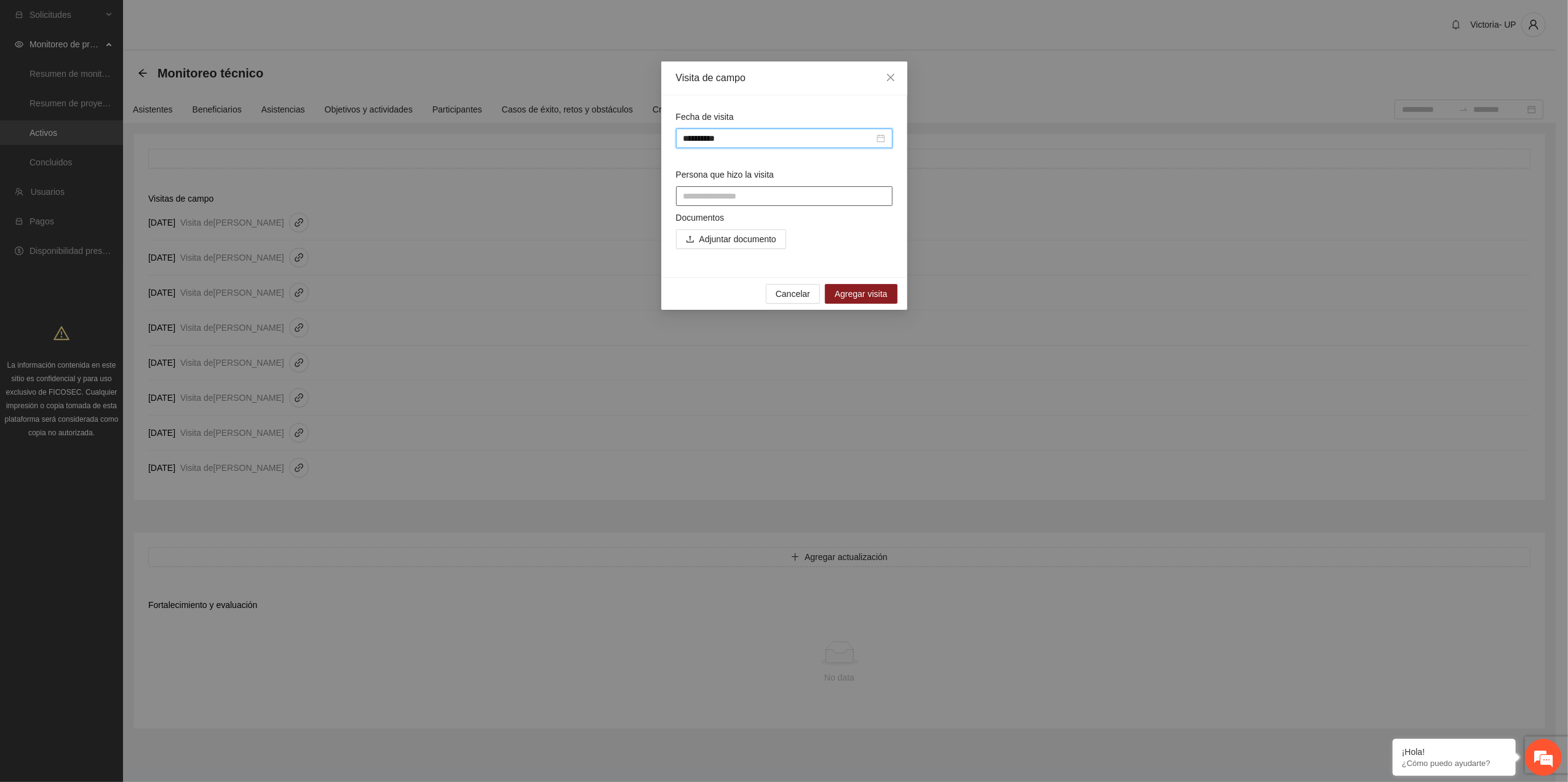
click at [808, 203] on input "Persona que hizo la visita" at bounding box center [784, 196] width 216 height 20
type input "**********"
click at [763, 241] on span "Adjuntar documento" at bounding box center [738, 239] width 77 height 14
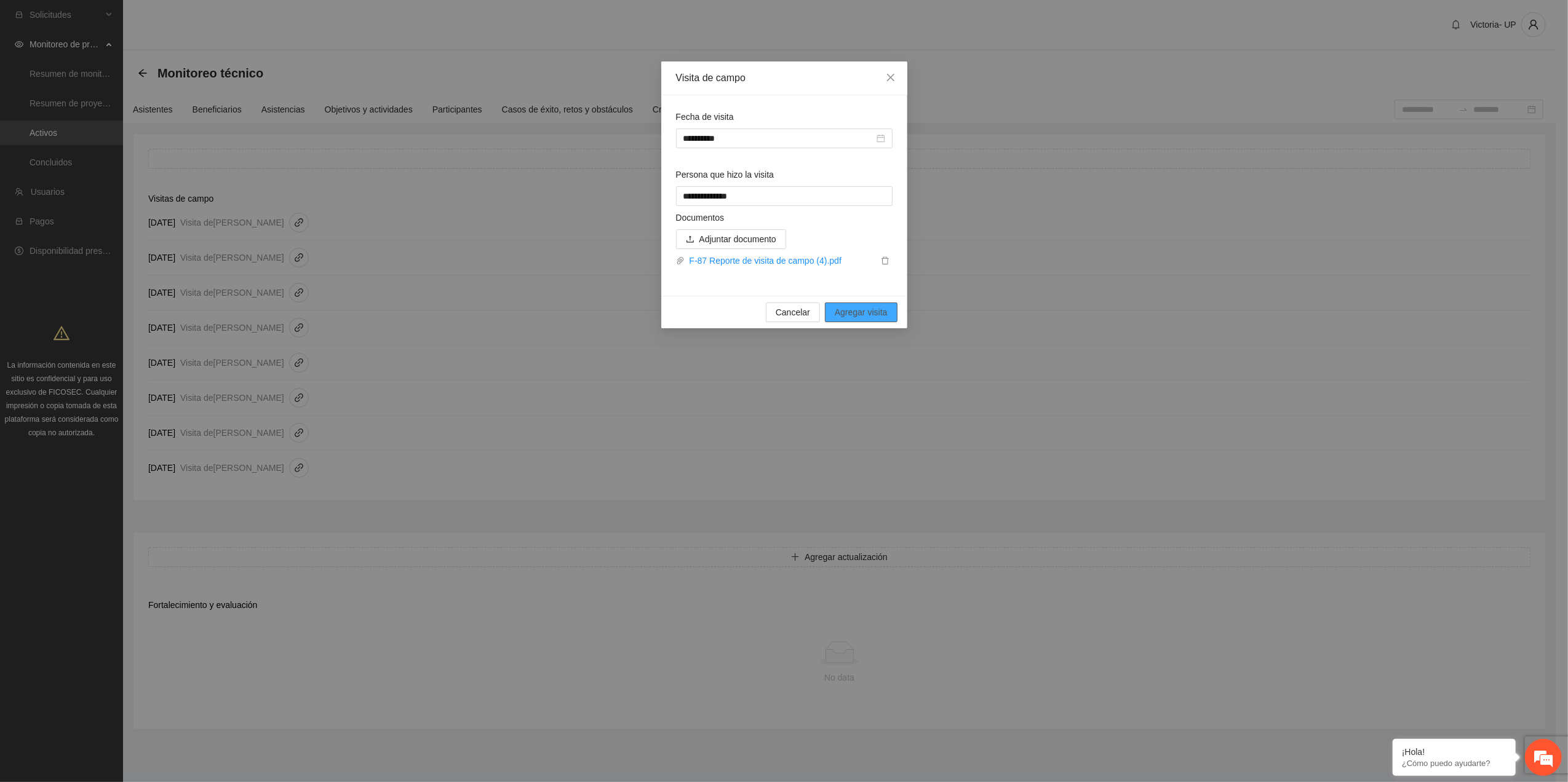
click at [871, 309] on span "Agregar visita" at bounding box center [861, 312] width 53 height 14
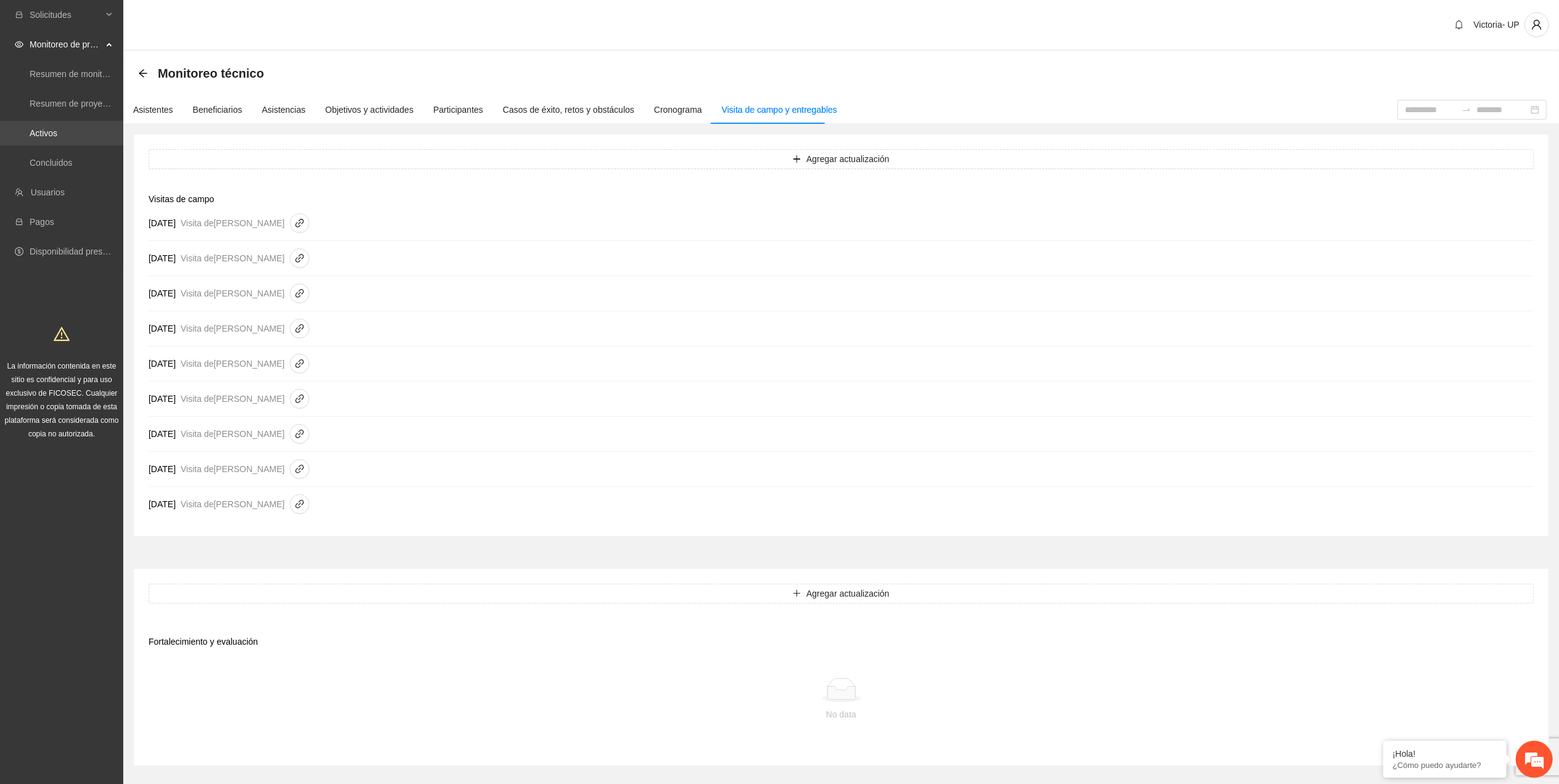
click at [58, 136] on link "Activos" at bounding box center [43, 132] width 28 height 9
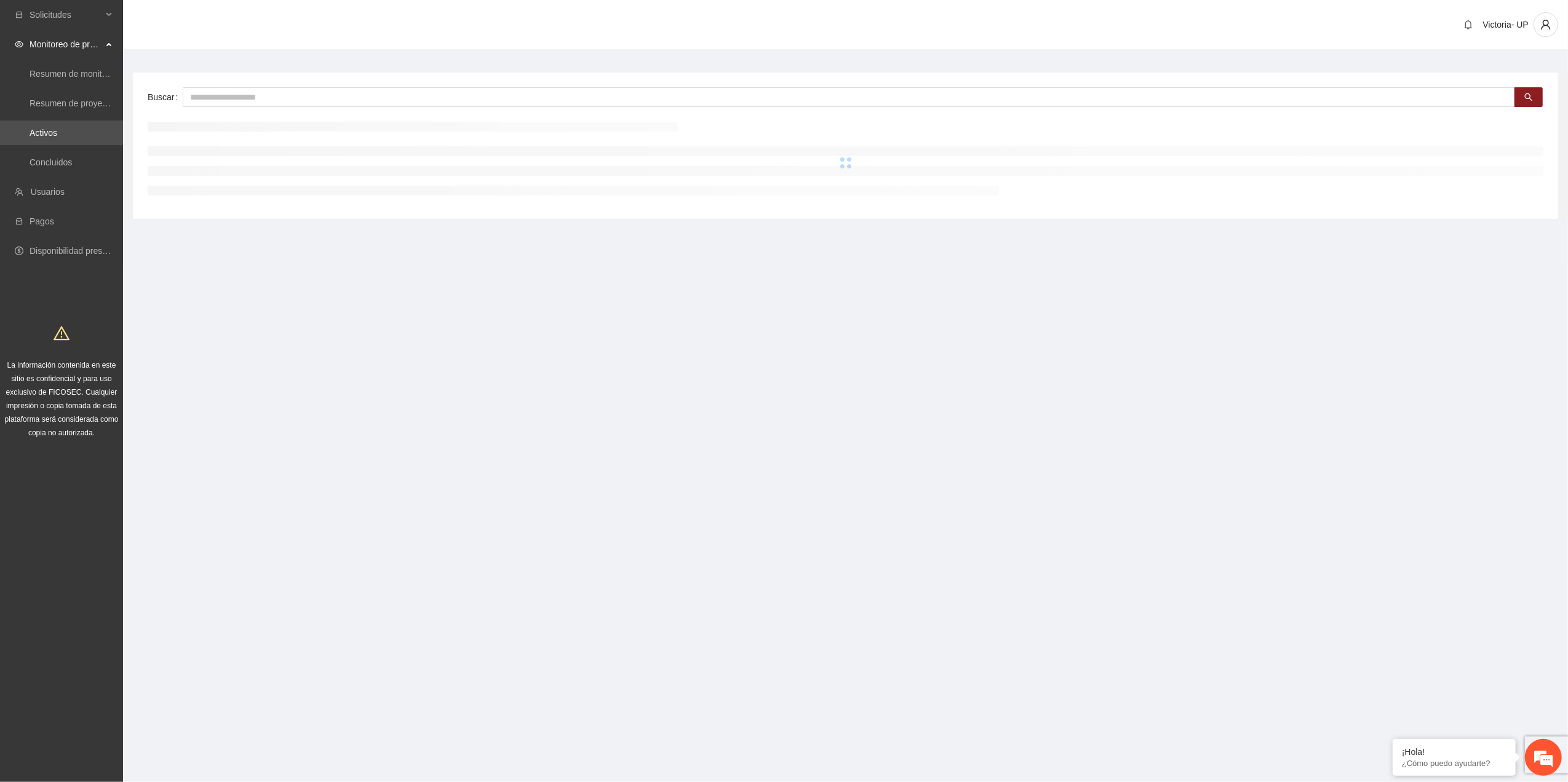
click at [214, 112] on div "Buscar" at bounding box center [845, 146] width 1425 height 147
click at [202, 99] on input "text" at bounding box center [848, 97] width 1332 height 20
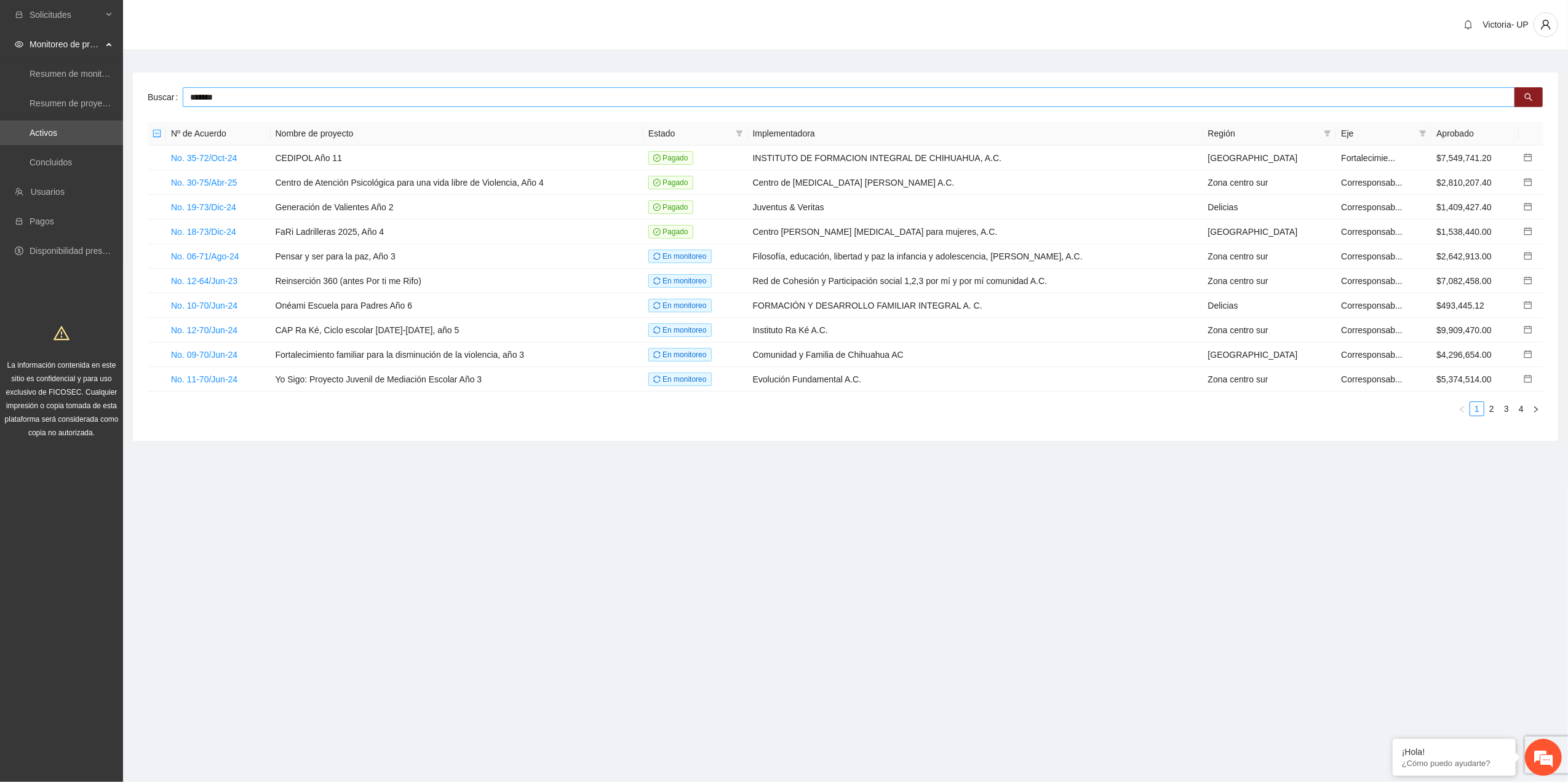
type input "*******"
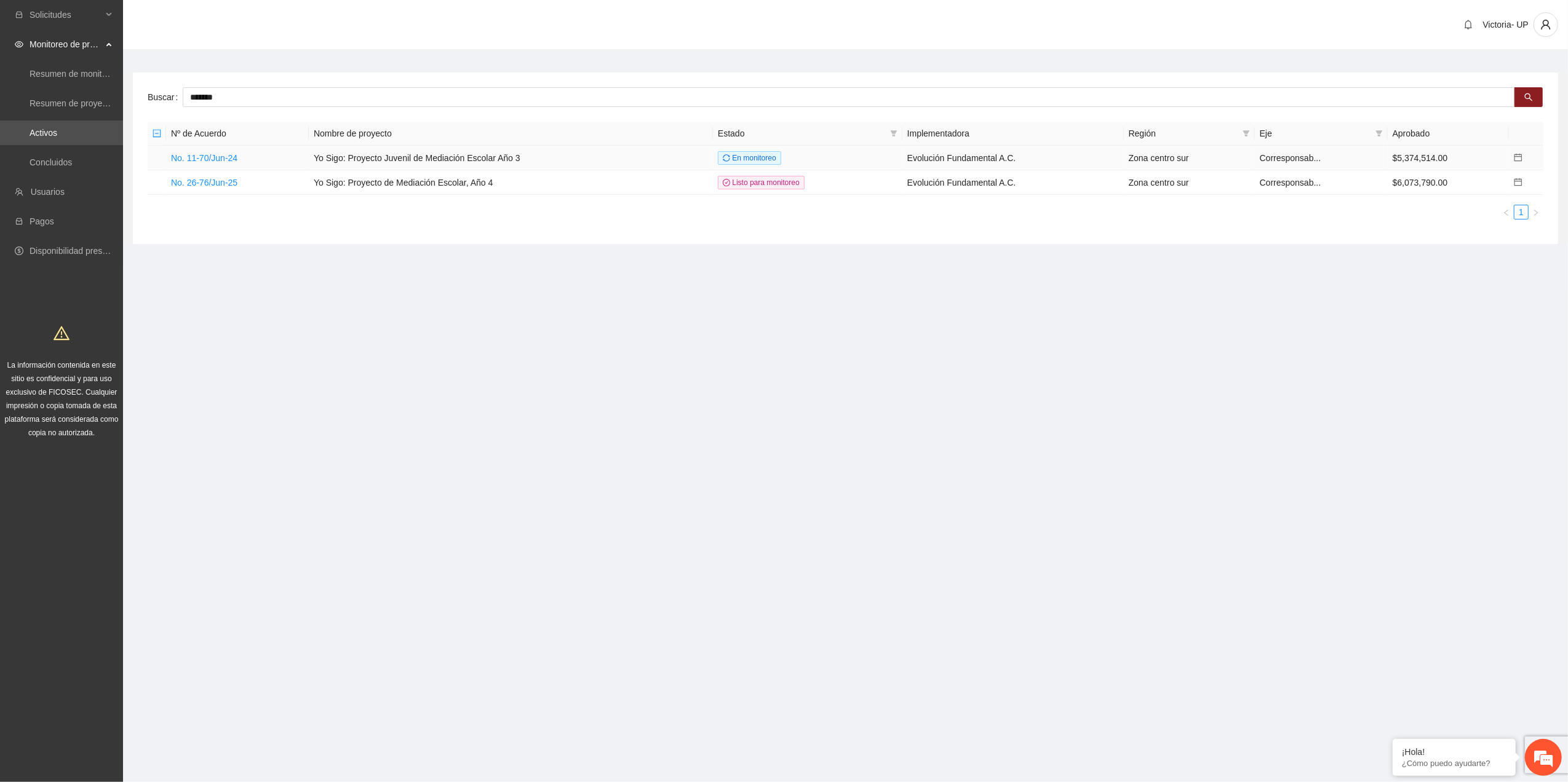
click at [216, 151] on td "No. 11-70/Jun-24" at bounding box center [238, 158] width 142 height 25
click at [216, 159] on link "No. 11-70/Jun-24" at bounding box center [203, 158] width 66 height 9
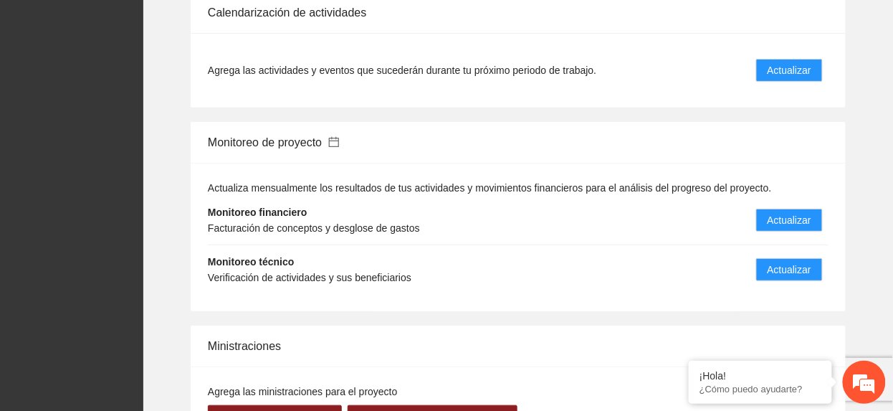
scroll to position [1529, 0]
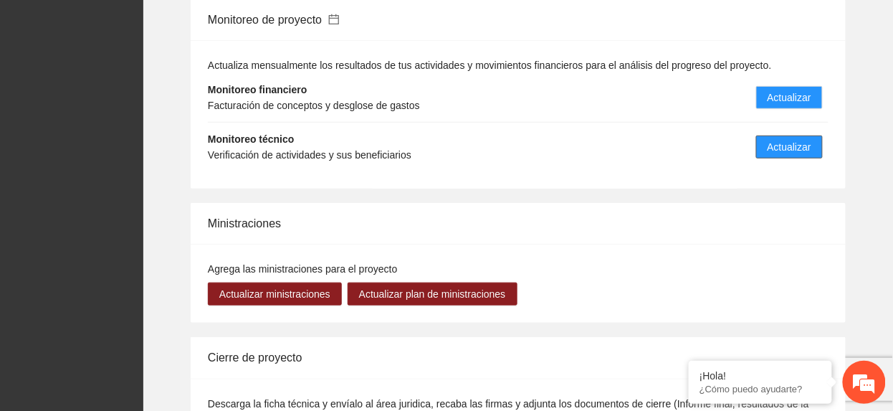
click at [795, 158] on button "Actualizar" at bounding box center [789, 147] width 67 height 23
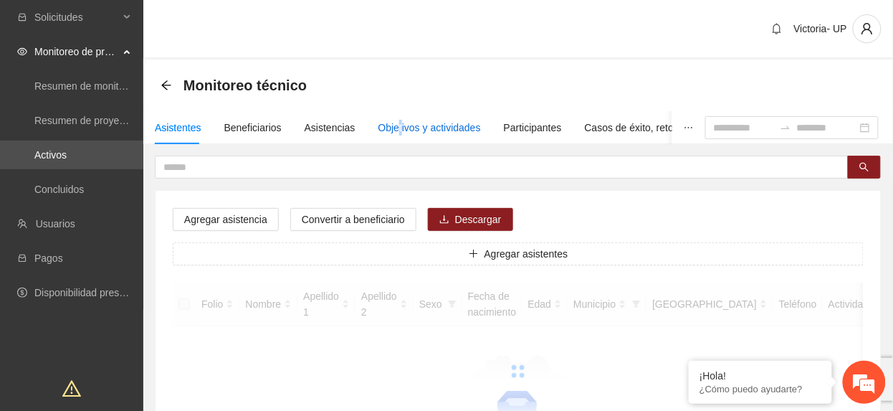
click at [396, 127] on div "Objetivos y actividades" at bounding box center [430, 128] width 103 height 16
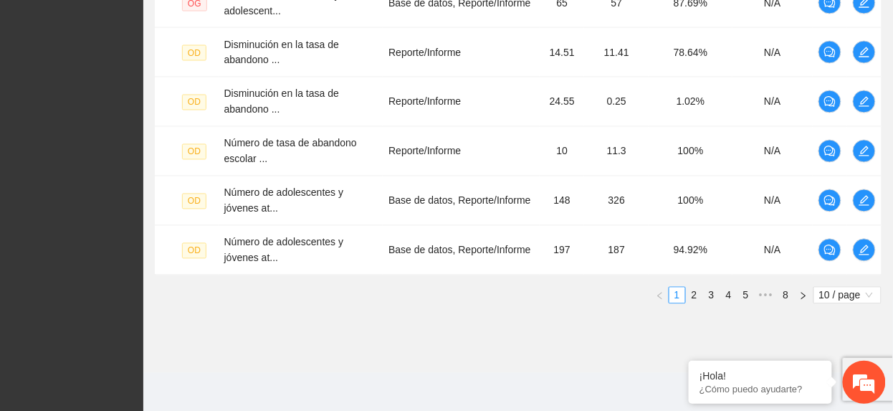
scroll to position [617, 0]
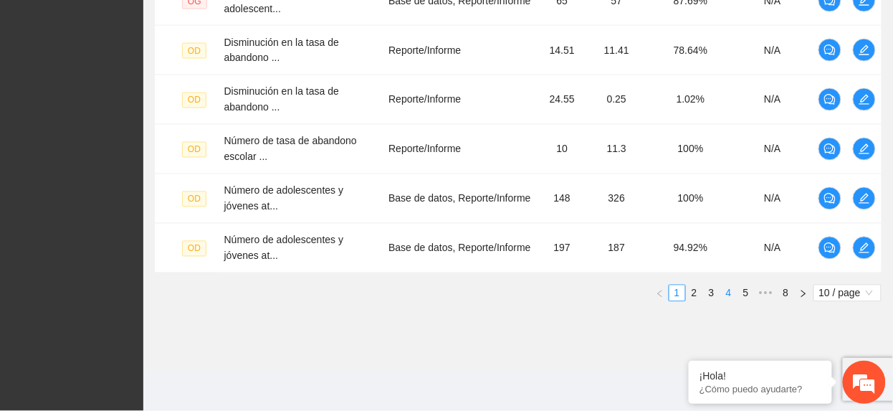
click at [726, 290] on link "4" at bounding box center [729, 293] width 16 height 16
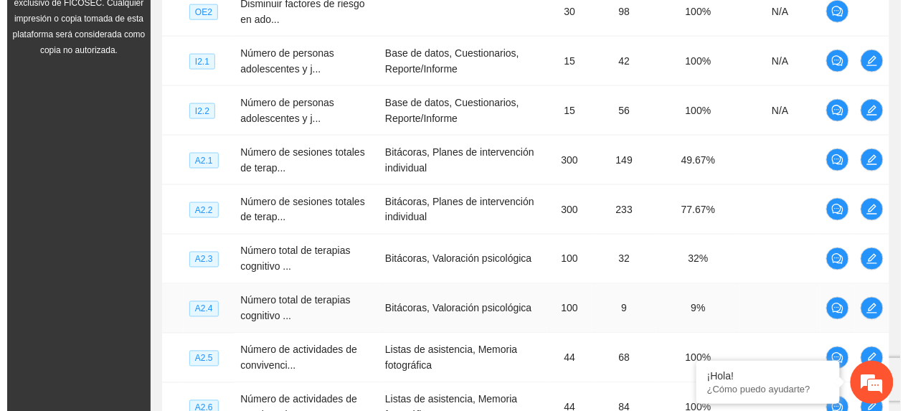
scroll to position [425, 0]
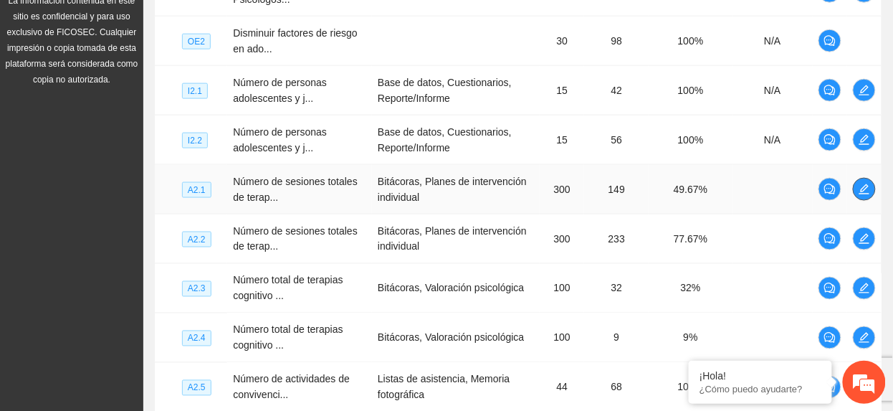
click at [865, 194] on icon "edit" at bounding box center [865, 189] width 10 height 10
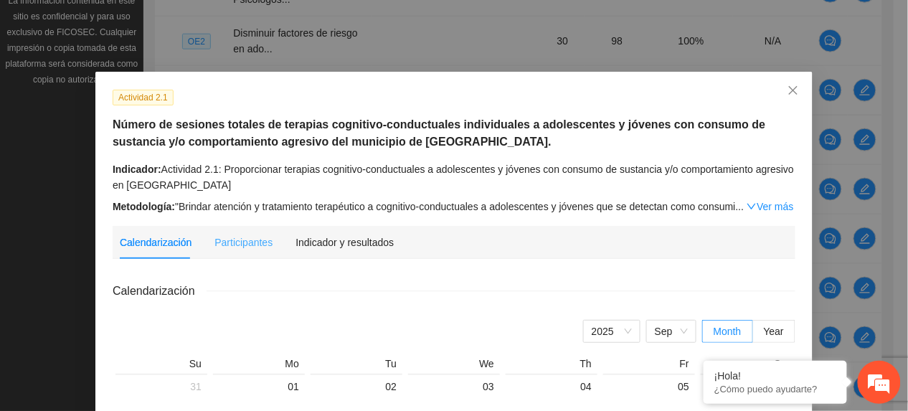
drag, startPoint x: 344, startPoint y: 231, endPoint x: 348, endPoint y: 242, distance: 12.3
click at [344, 235] on div "Indicador y resultados" at bounding box center [344, 242] width 98 height 33
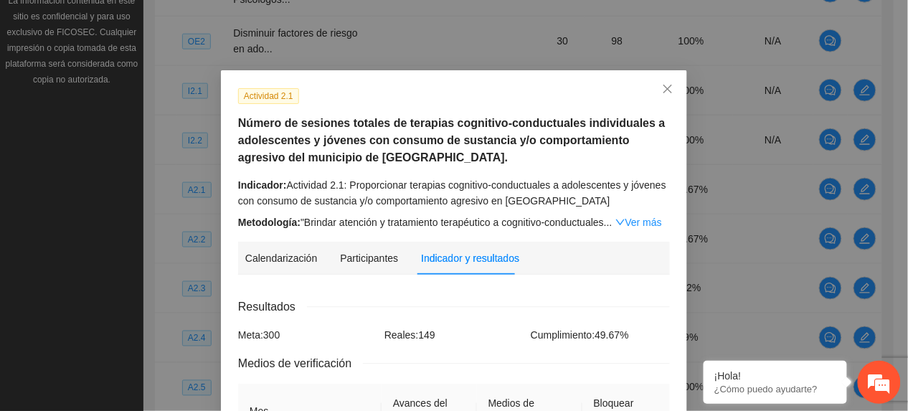
scroll to position [0, 0]
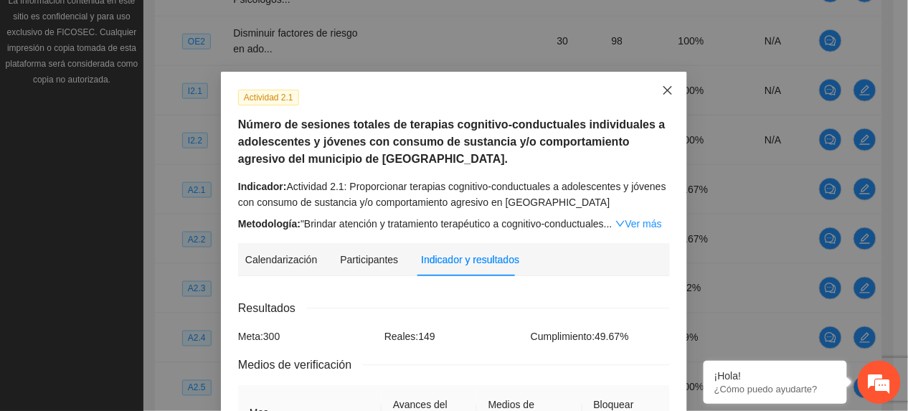
click at [662, 92] on icon "close" at bounding box center [667, 90] width 11 height 11
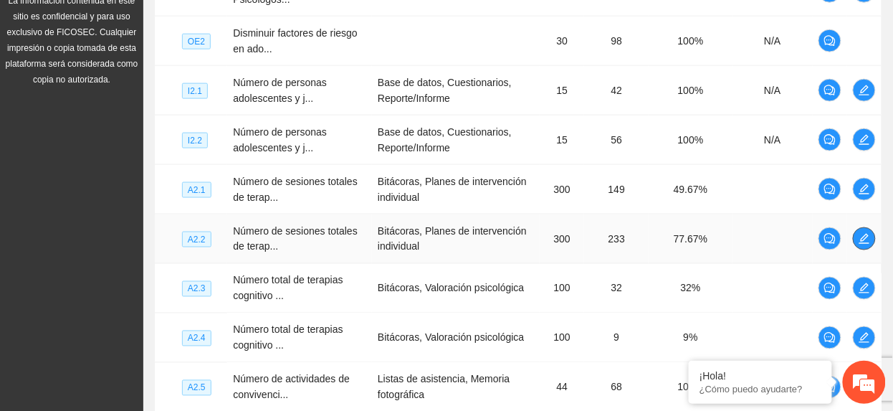
click at [865, 239] on icon "edit" at bounding box center [864, 238] width 11 height 11
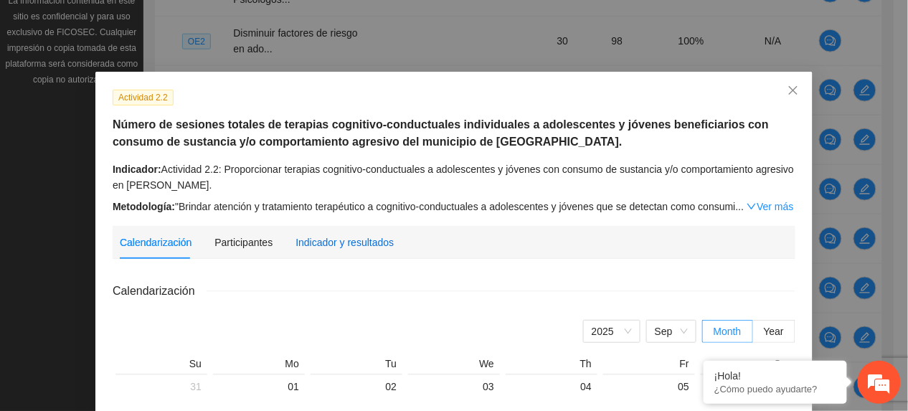
click at [328, 239] on div "Indicador y resultados" at bounding box center [344, 242] width 98 height 16
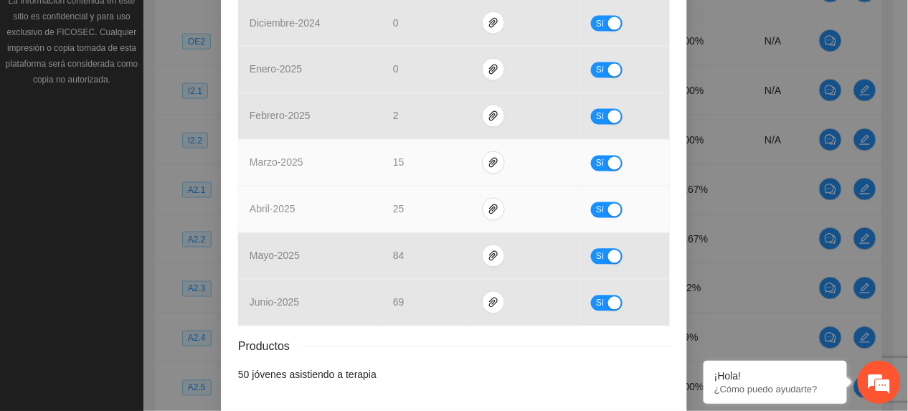
scroll to position [684, 0]
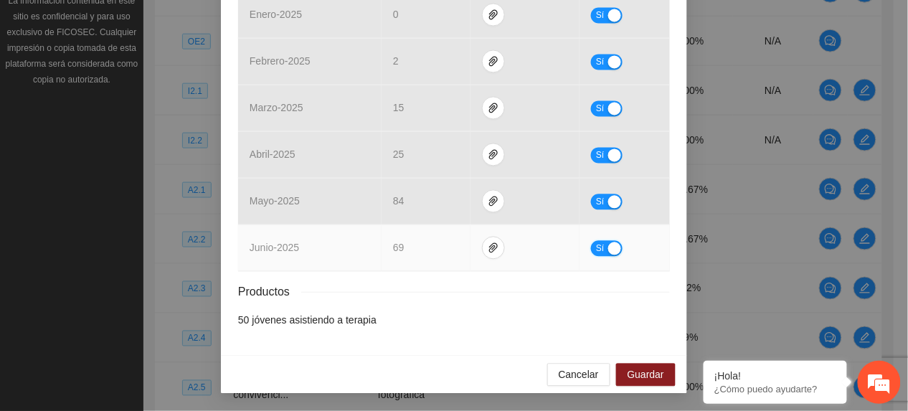
drag, startPoint x: 594, startPoint y: 250, endPoint x: 556, endPoint y: 265, distance: 39.9
click at [596, 252] on span "Sí" at bounding box center [600, 249] width 9 height 16
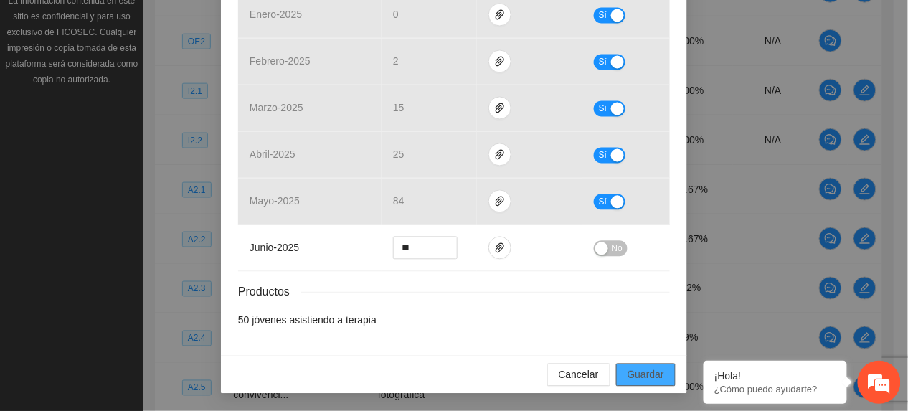
drag, startPoint x: 647, startPoint y: 382, endPoint x: 643, endPoint y: 374, distance: 9.3
click at [646, 381] on span "Guardar" at bounding box center [645, 375] width 37 height 16
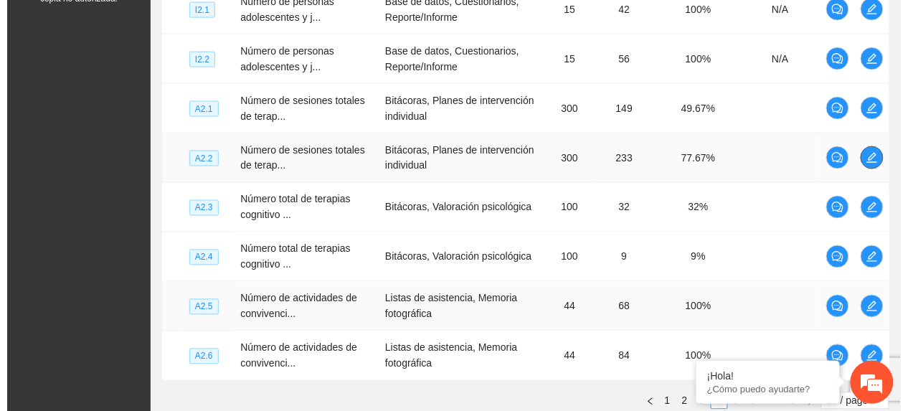
scroll to position [617, 0]
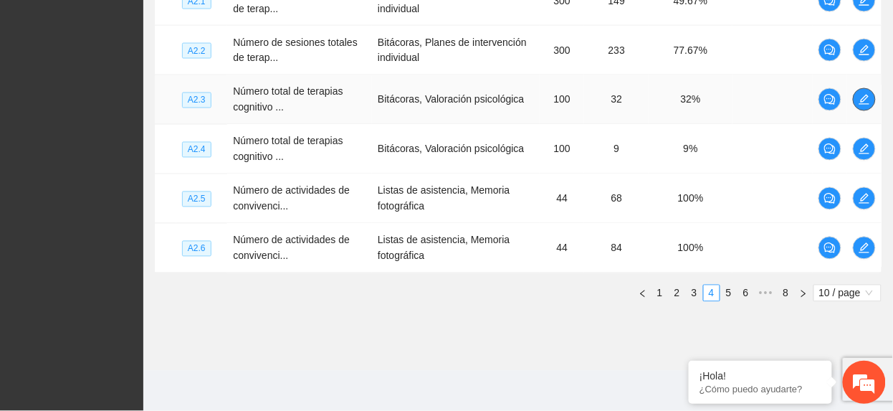
click at [875, 100] on span "edit" at bounding box center [865, 99] width 22 height 11
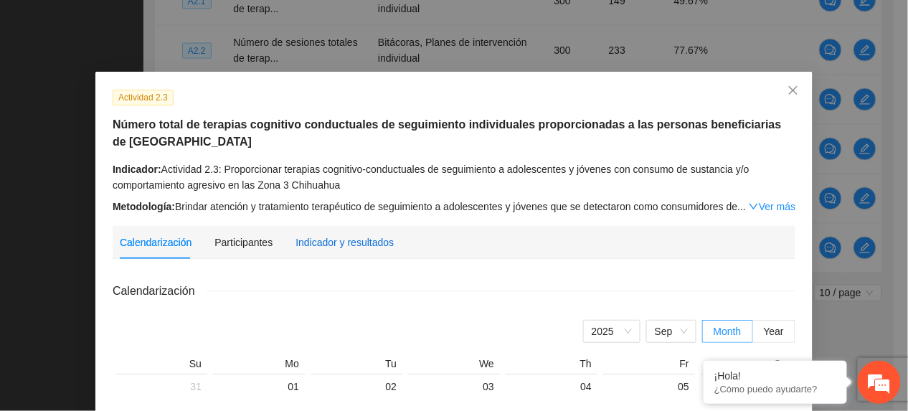
click at [345, 236] on div "Indicador y resultados" at bounding box center [344, 242] width 98 height 16
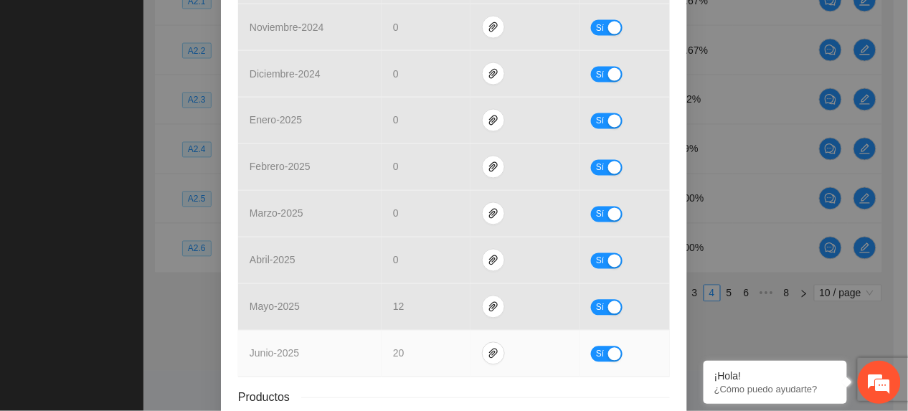
scroll to position [667, 0]
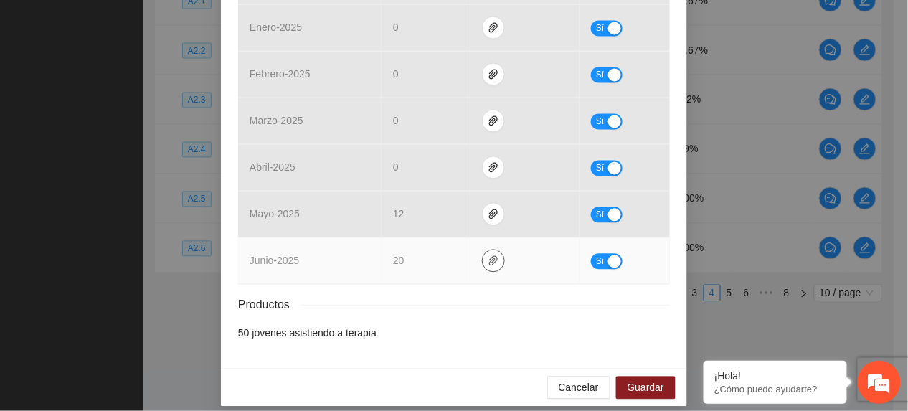
click at [488, 255] on icon "paper-clip" at bounding box center [493, 260] width 11 height 11
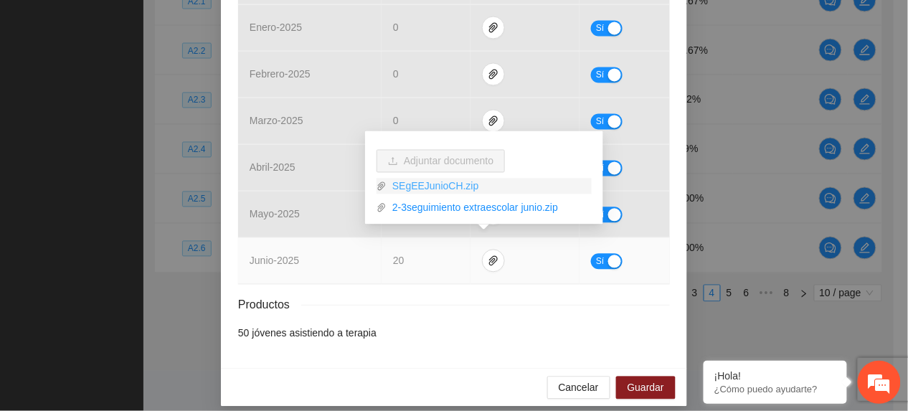
click at [430, 184] on link "SEgEEJunioCH.zip" at bounding box center [488, 187] width 205 height 16
click at [440, 204] on link "2-3seguimiento extraescolar junio.zip" at bounding box center [488, 208] width 205 height 16
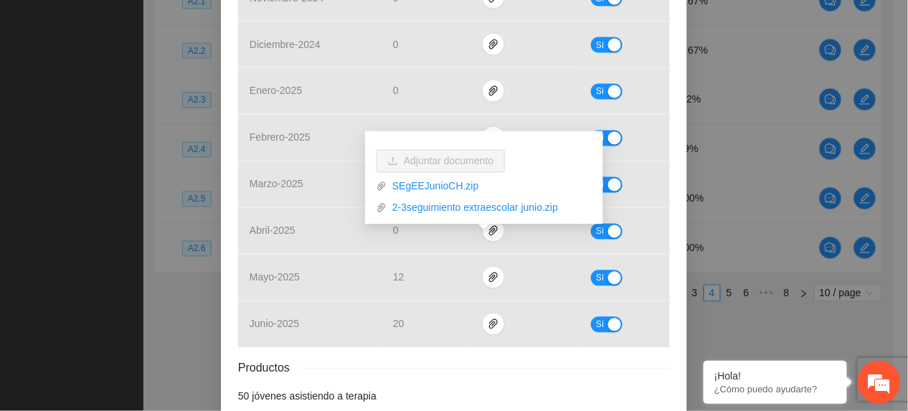
scroll to position [571, 0]
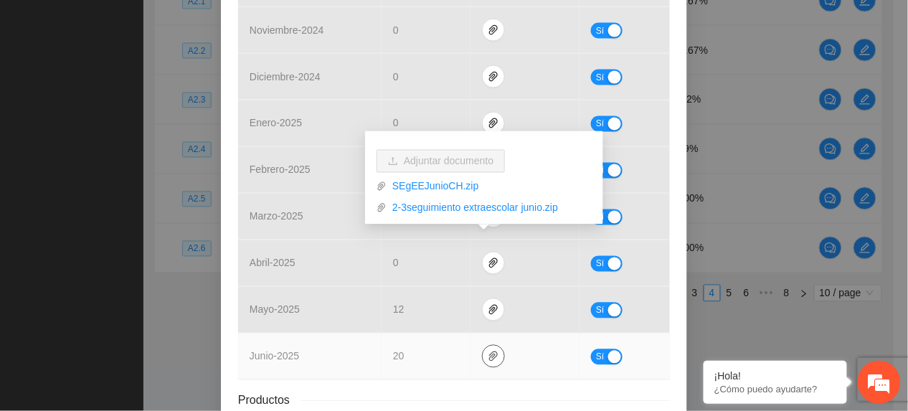
click at [488, 351] on icon "paper-clip" at bounding box center [493, 356] width 11 height 11
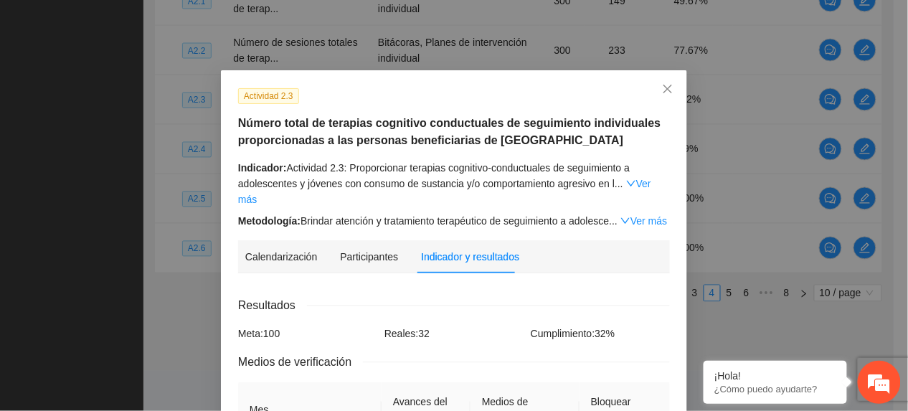
scroll to position [0, 0]
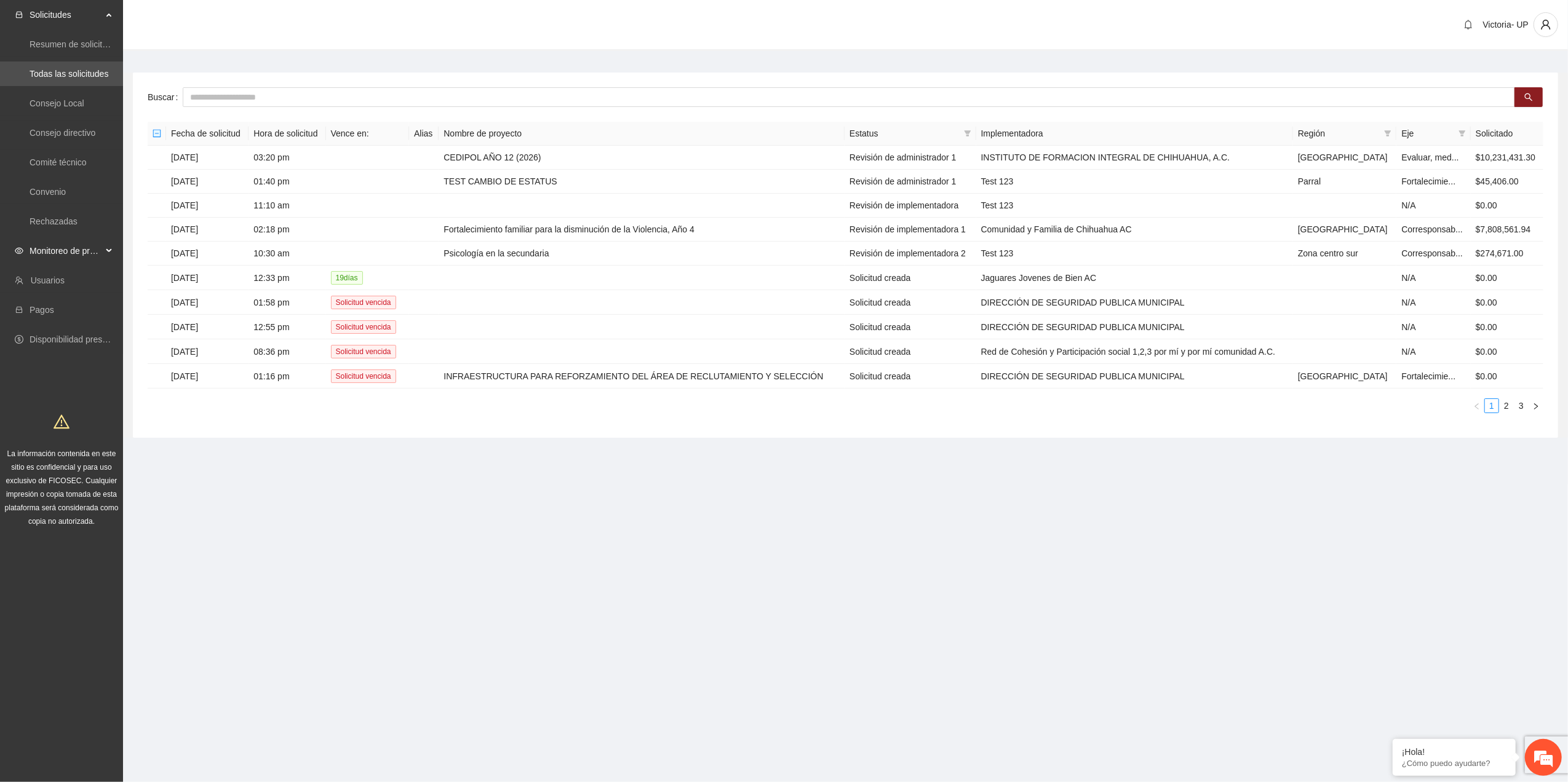
click at [99, 247] on span "Monitoreo de proyectos" at bounding box center [65, 250] width 73 height 25
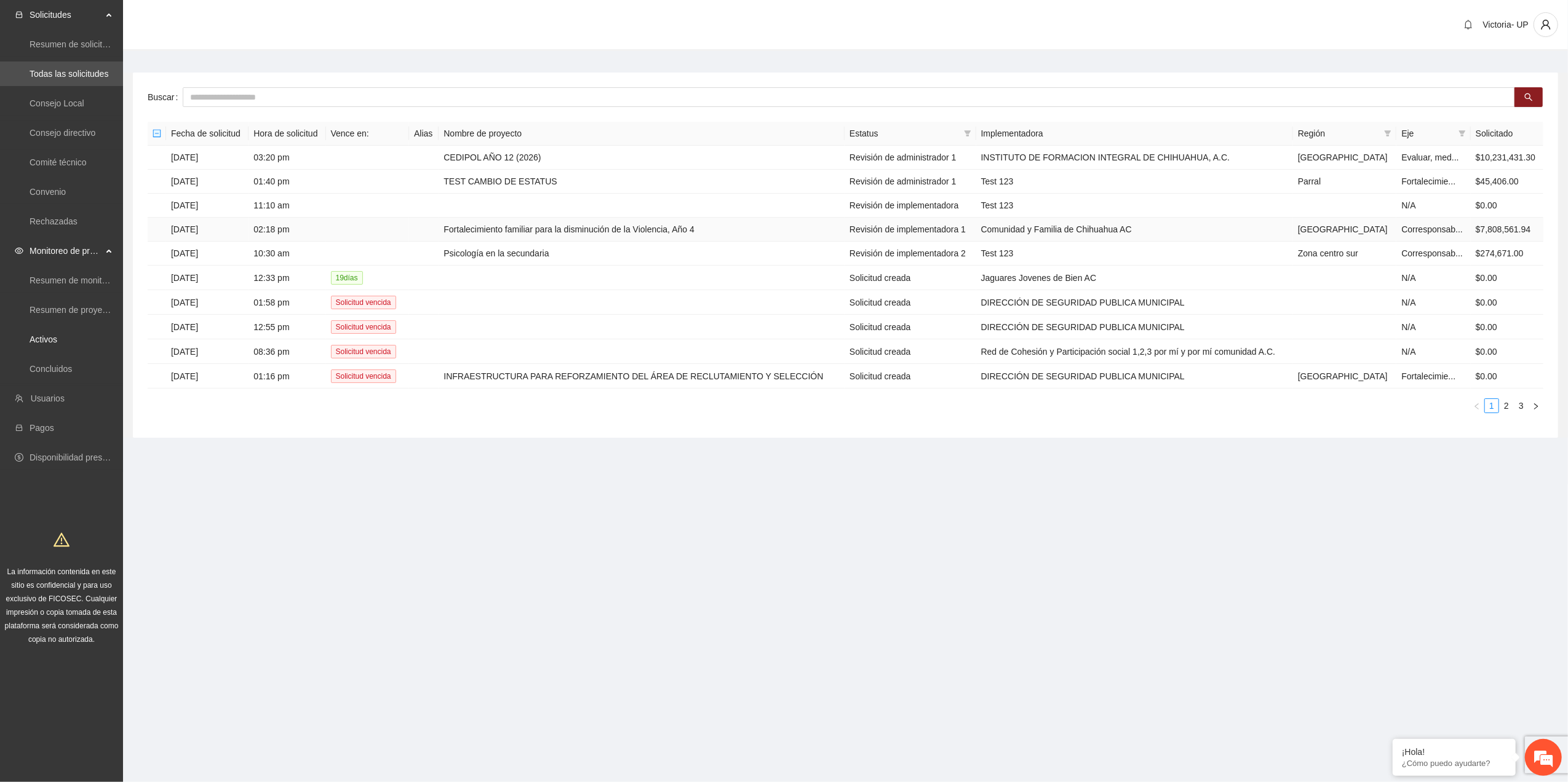
drag, startPoint x: 57, startPoint y: 332, endPoint x: 190, endPoint y: 223, distance: 172.0
click at [57, 334] on link "Activos" at bounding box center [43, 339] width 27 height 9
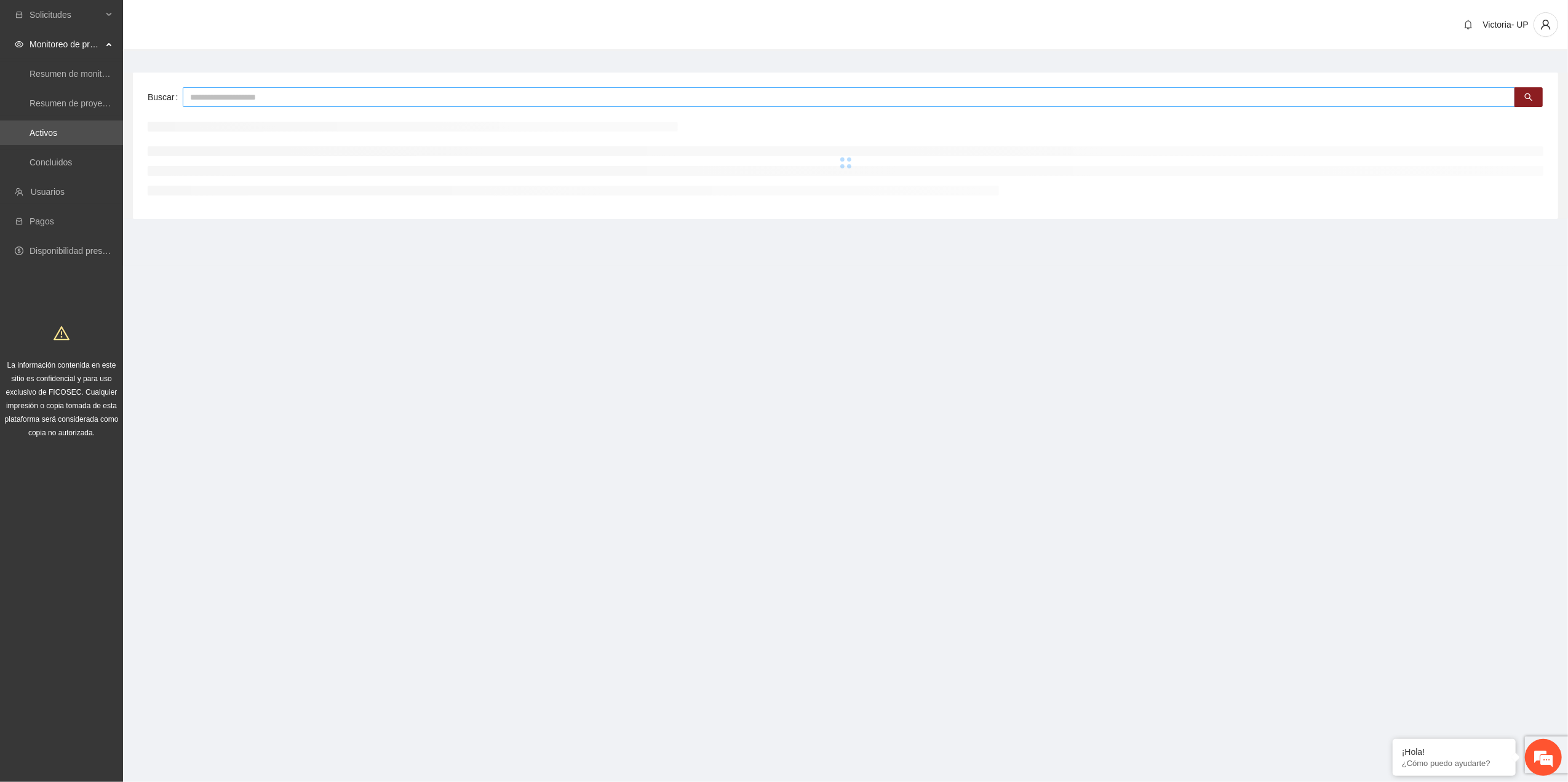
click at [274, 103] on input "text" at bounding box center [848, 97] width 1332 height 20
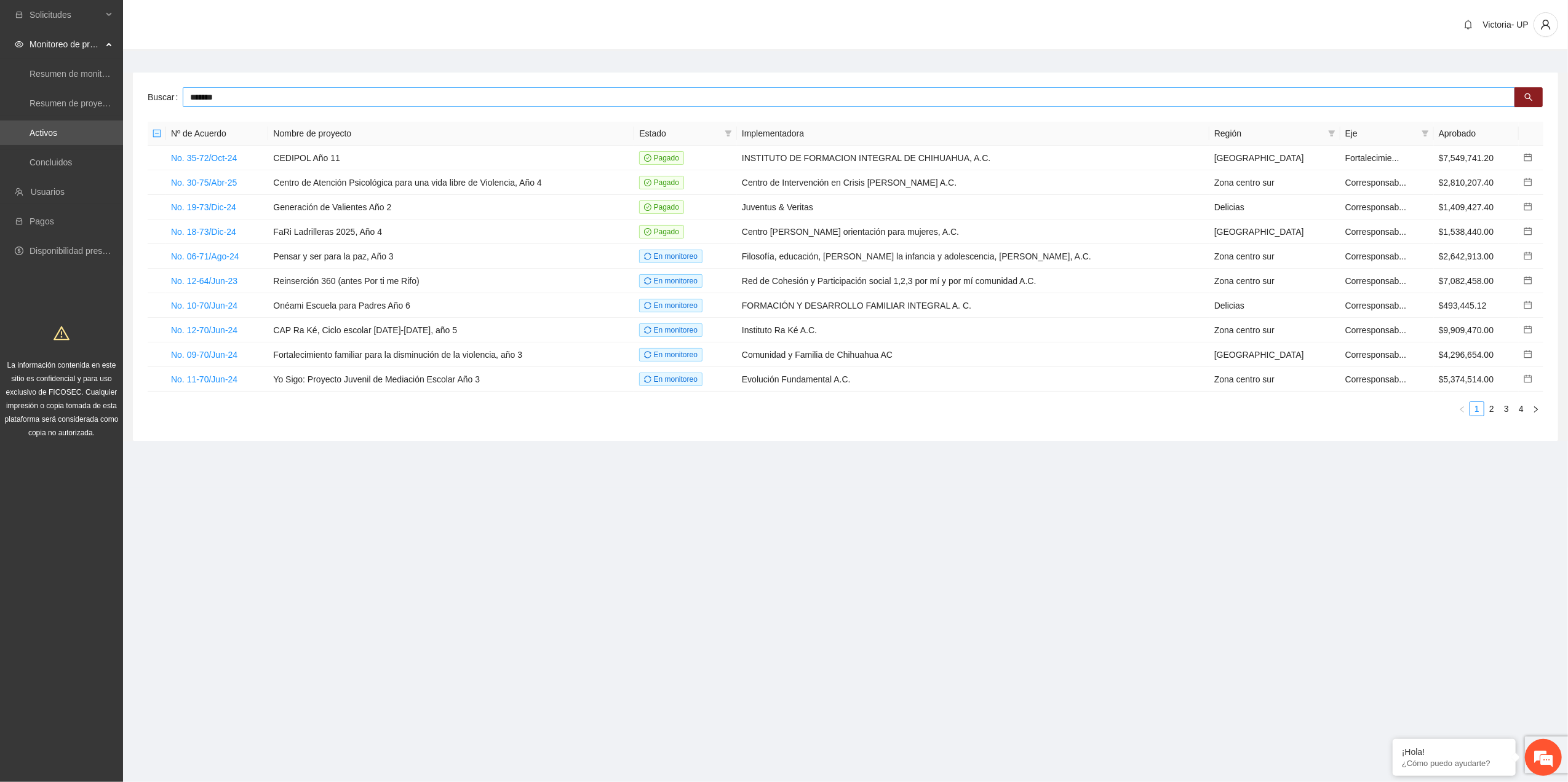
type input "*******"
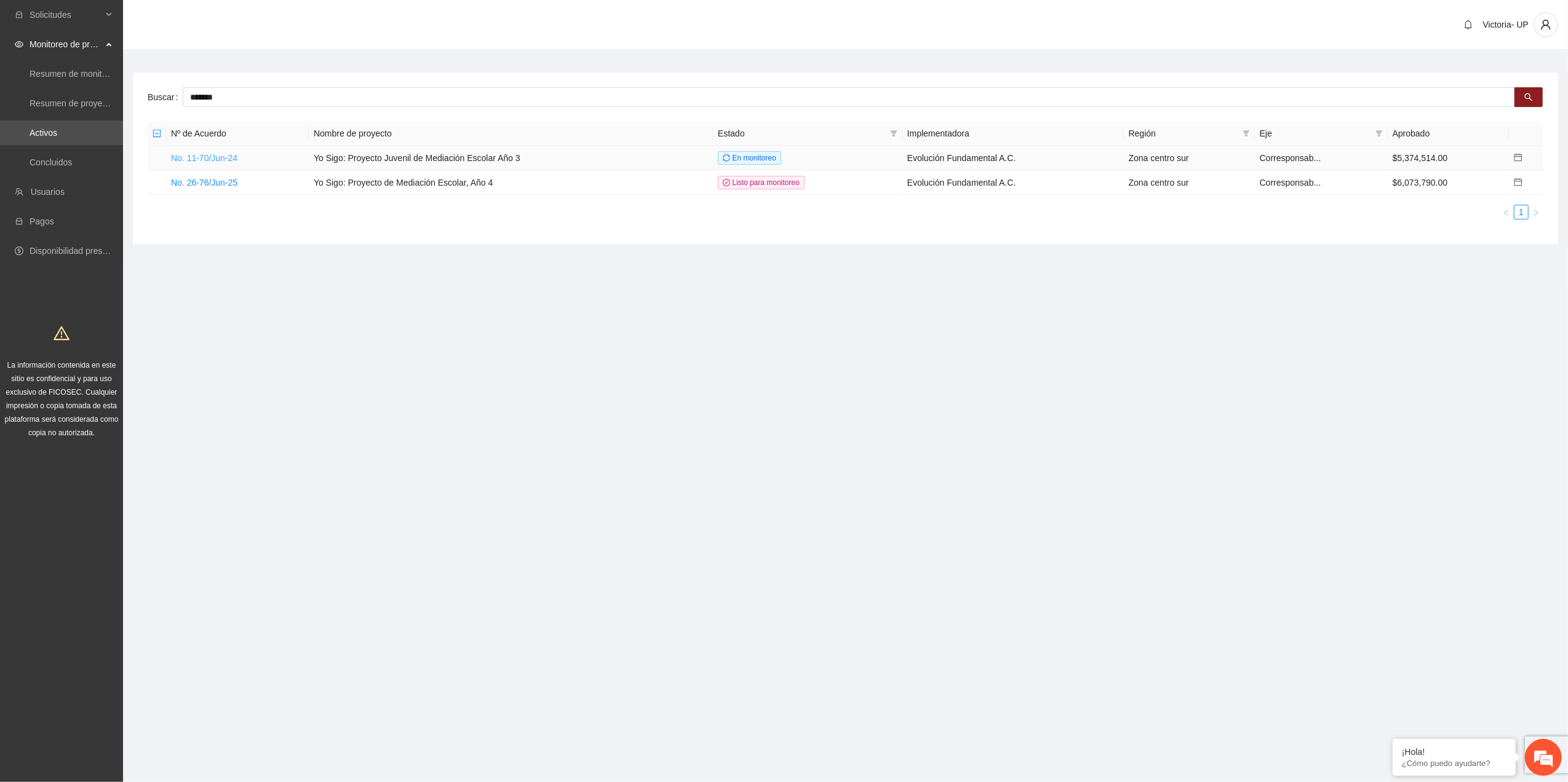
click at [226, 160] on link "No. 11-70/Jun-24" at bounding box center [203, 158] width 66 height 9
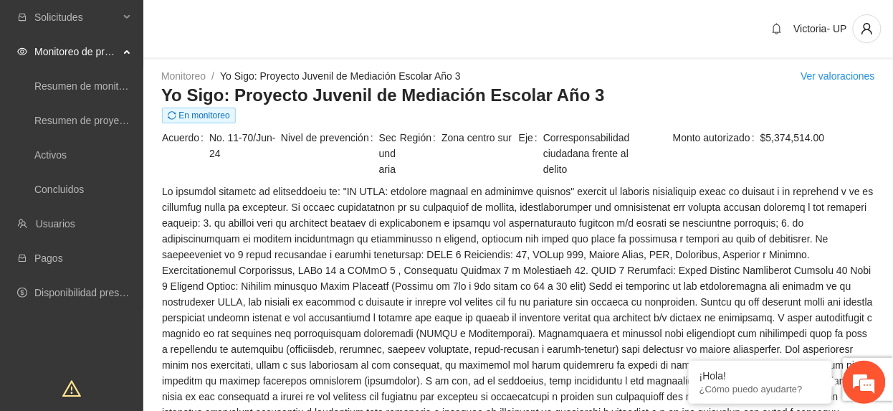
click at [566, 183] on td at bounding box center [518, 352] width 714 height 338
click at [739, 254] on span at bounding box center [518, 349] width 713 height 331
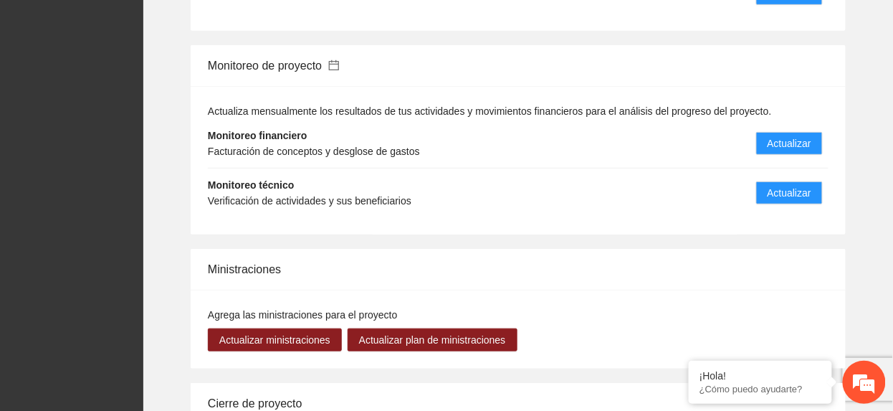
scroll to position [1345, 0]
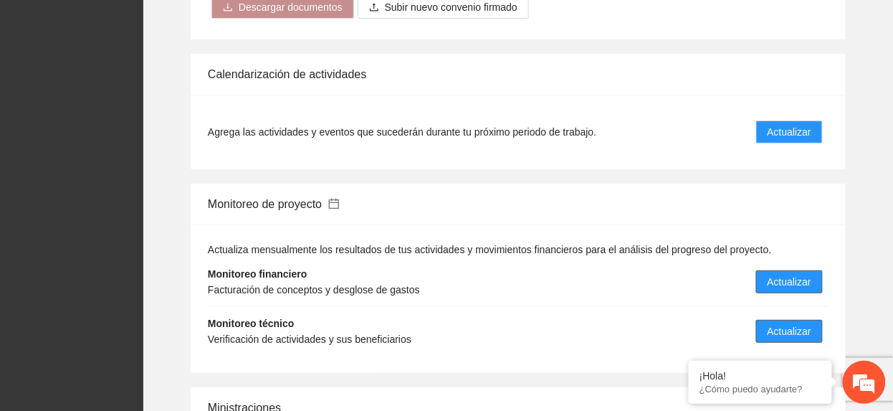
drag, startPoint x: 796, startPoint y: 324, endPoint x: 766, endPoint y: 285, distance: 49.1
click at [795, 323] on button "Actualizar" at bounding box center [789, 331] width 67 height 23
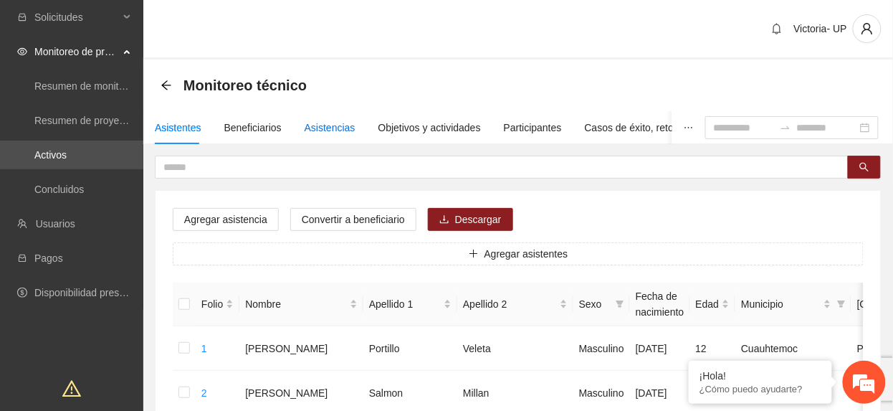
click at [316, 132] on div "Asistencias" at bounding box center [330, 128] width 51 height 16
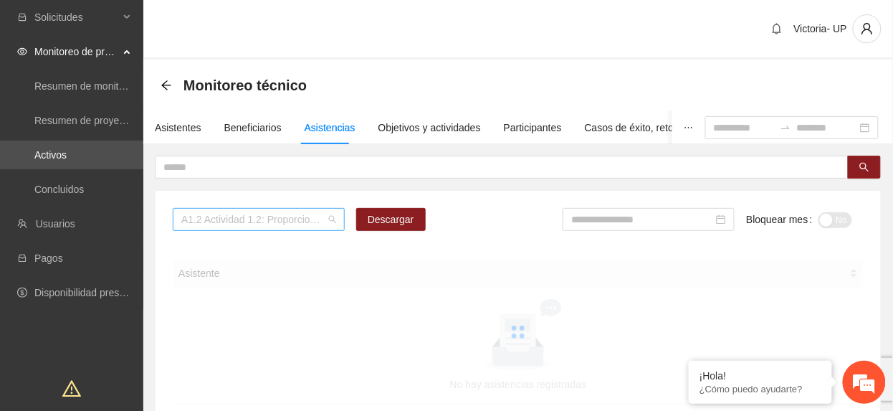
click at [293, 221] on span "A1.2 Actividad 1.2: Proporcionar terapias cognitivo-conductuales a adolescentes…" at bounding box center [258, 220] width 155 height 22
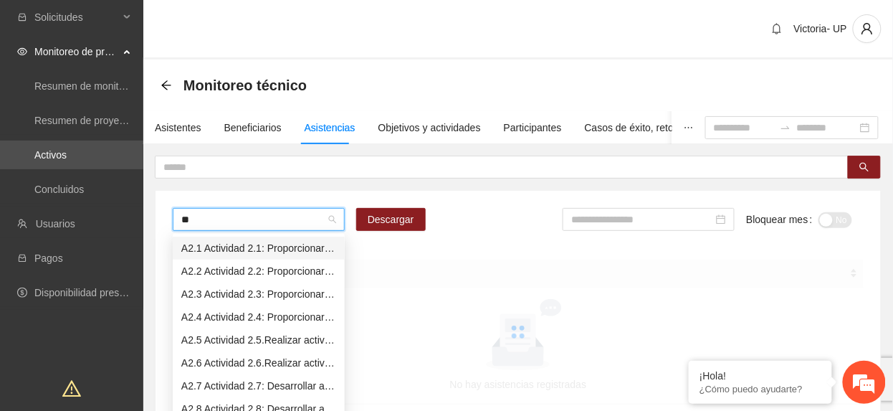
type input "***"
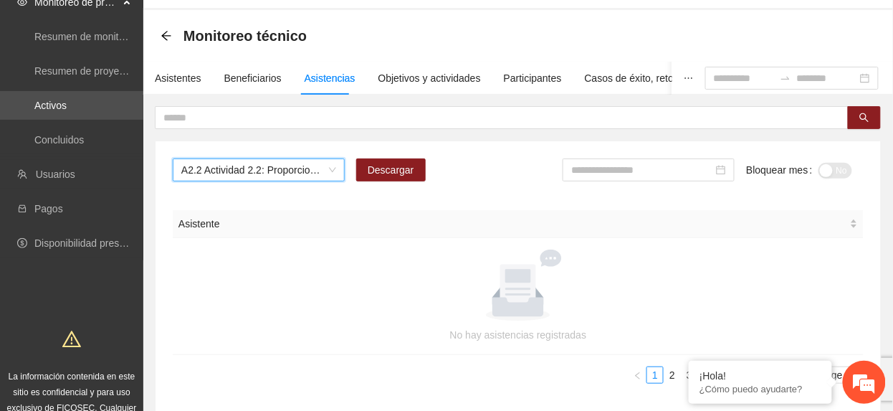
scroll to position [138, 0]
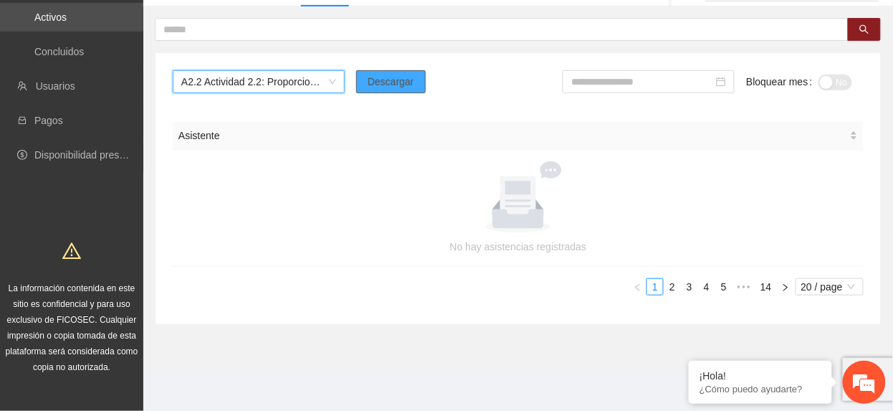
click at [370, 78] on span "Descargar" at bounding box center [391, 82] width 47 height 16
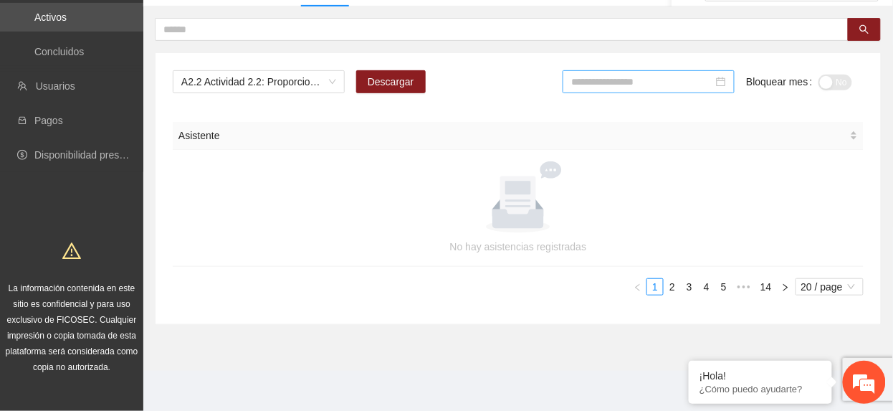
drag, startPoint x: 724, startPoint y: 78, endPoint x: 700, endPoint y: 87, distance: 25.9
click at [721, 80] on div at bounding box center [648, 82] width 155 height 16
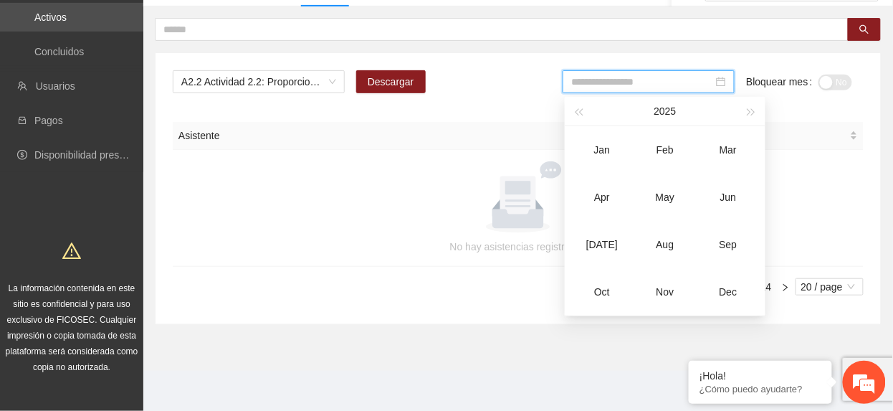
click at [695, 84] on input at bounding box center [642, 82] width 142 height 16
click at [727, 199] on div "Jun" at bounding box center [728, 197] width 43 height 17
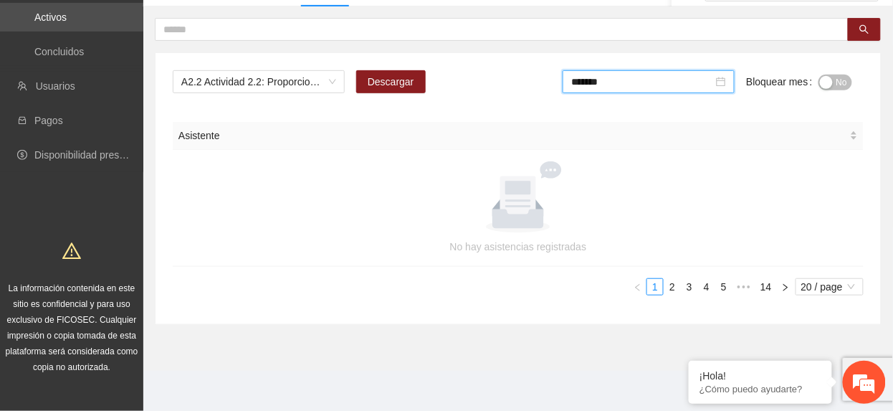
drag, startPoint x: 646, startPoint y: 82, endPoint x: 627, endPoint y: 110, distance: 34.0
click at [638, 95] on div "*******" at bounding box center [649, 87] width 172 height 34
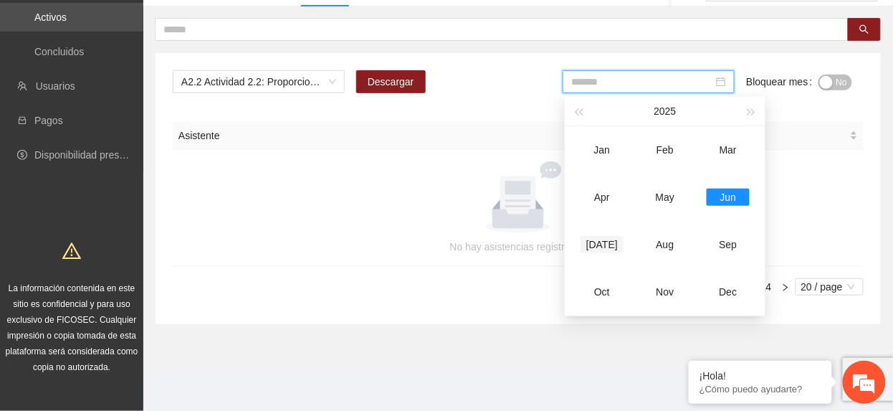
click at [607, 239] on div "[DATE]" at bounding box center [602, 244] width 43 height 17
type input "*******"
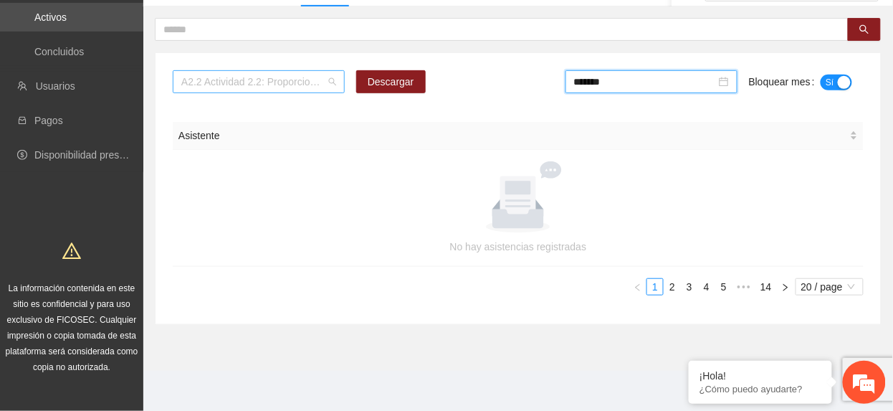
click at [287, 89] on span "A2.2 Actividad 2.2: Proporcionar terapias cognitivo-conductuales a adolescentes…" at bounding box center [258, 82] width 155 height 22
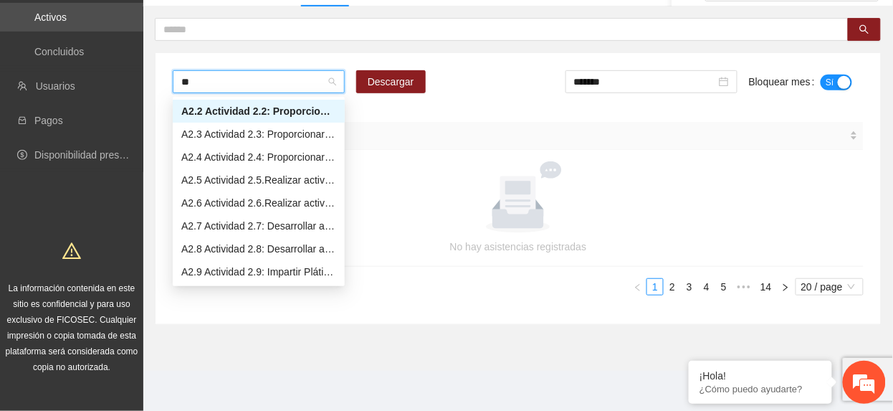
scroll to position [23, 0]
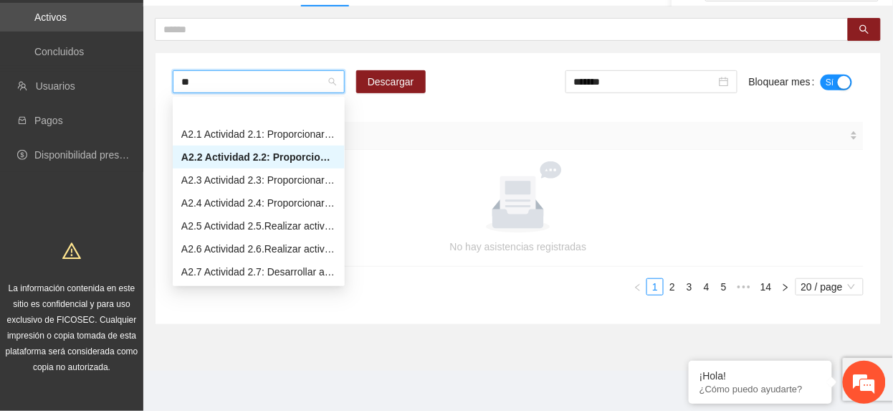
type input "***"
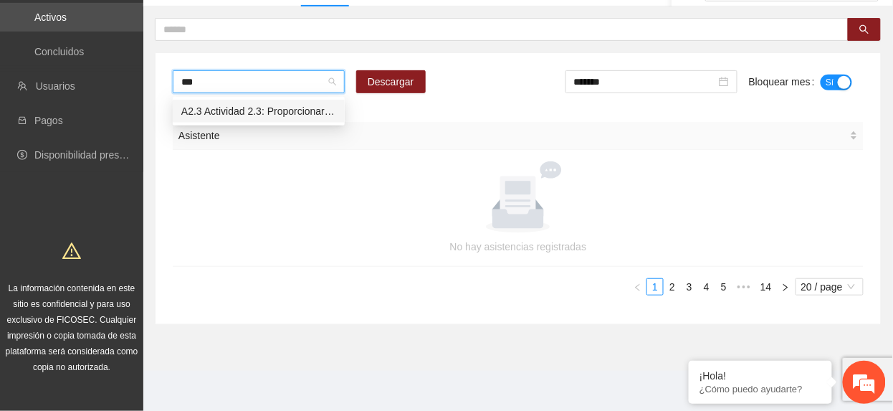
scroll to position [0, 0]
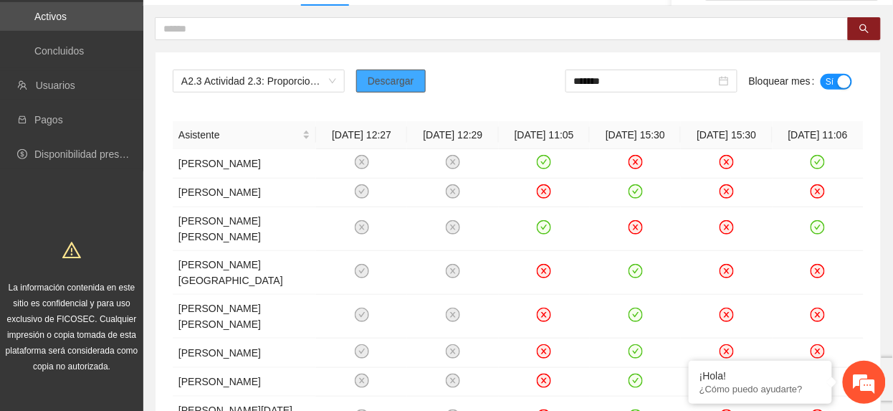
click at [394, 75] on span "Descargar" at bounding box center [391, 81] width 47 height 16
click at [267, 86] on span "A2.3 Actividad 2.3: Proporcionar terapias cognitivo-conductuales de seguimiento…" at bounding box center [258, 81] width 155 height 22
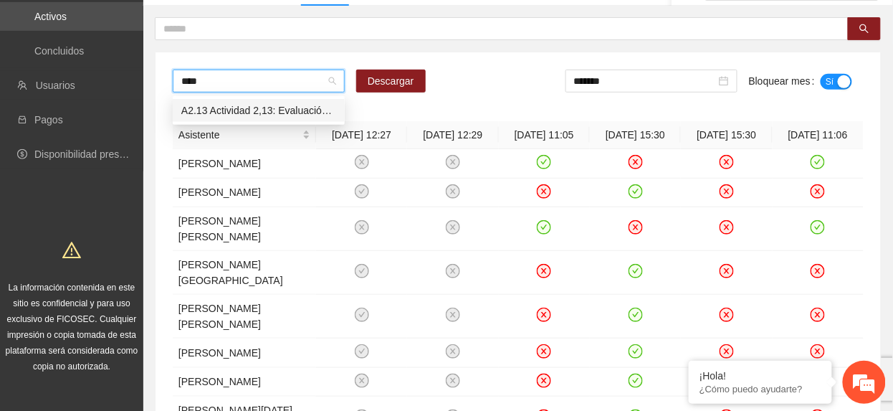
type input "***"
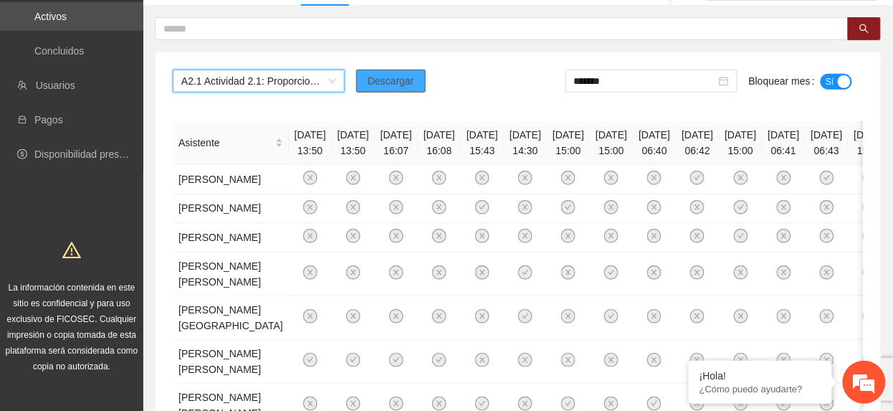
click at [370, 77] on span "Descargar" at bounding box center [391, 81] width 47 height 16
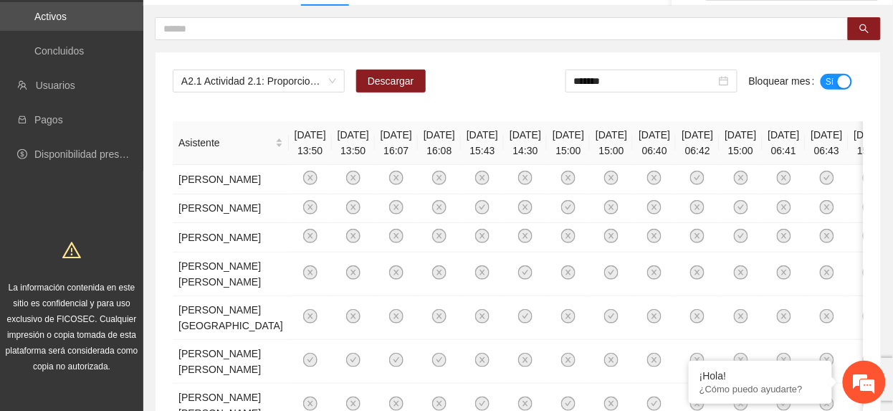
click at [407, 80] on span "Descargar" at bounding box center [391, 81] width 47 height 16
click at [310, 87] on span "A2.1 Actividad 2.1: Proporcionar terapias cognitivo-conductuales a adolescentes…" at bounding box center [258, 81] width 155 height 22
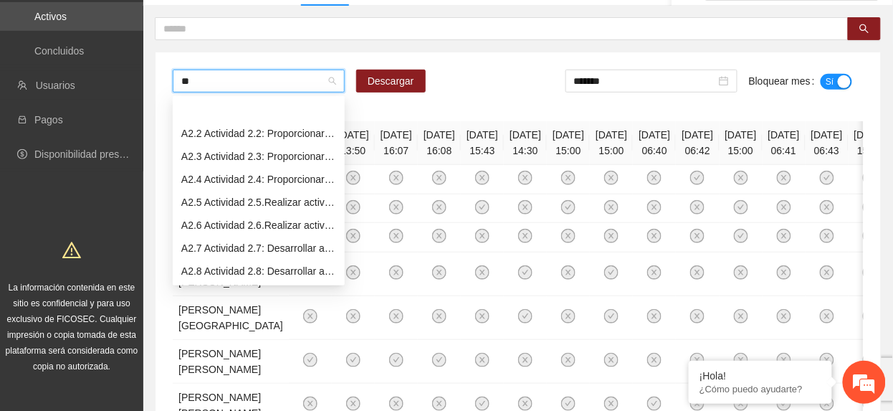
type input "***"
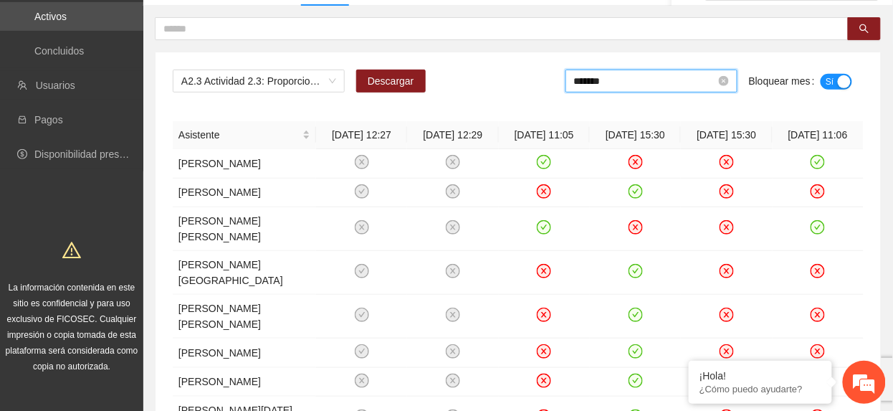
drag, startPoint x: 700, startPoint y: 79, endPoint x: 698, endPoint y: 110, distance: 30.9
click at [698, 79] on input "*******" at bounding box center [645, 81] width 142 height 16
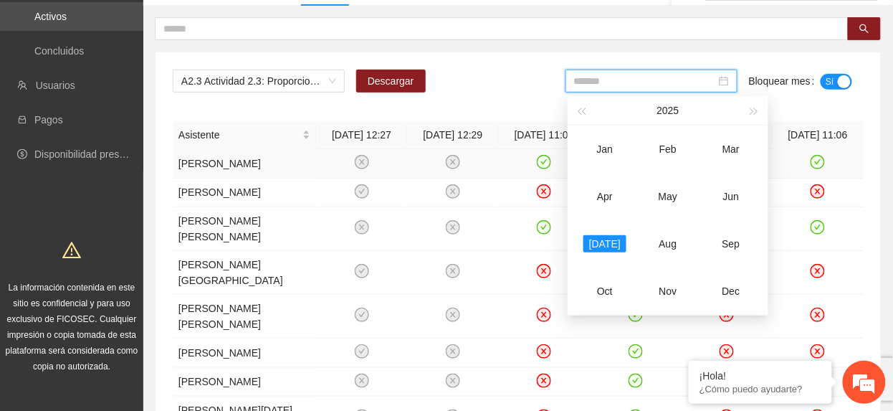
drag, startPoint x: 729, startPoint y: 198, endPoint x: 751, endPoint y: 167, distance: 38.4
click at [729, 198] on div "Jun" at bounding box center [731, 196] width 43 height 17
type input "*******"
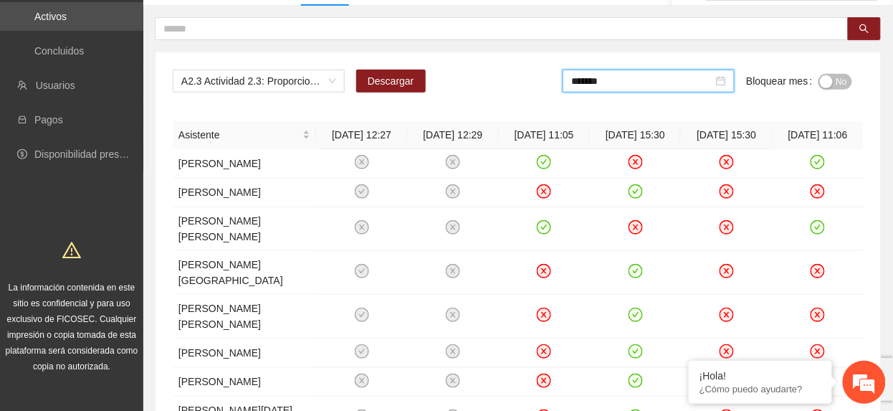
click at [835, 84] on button "No" at bounding box center [836, 82] width 34 height 16
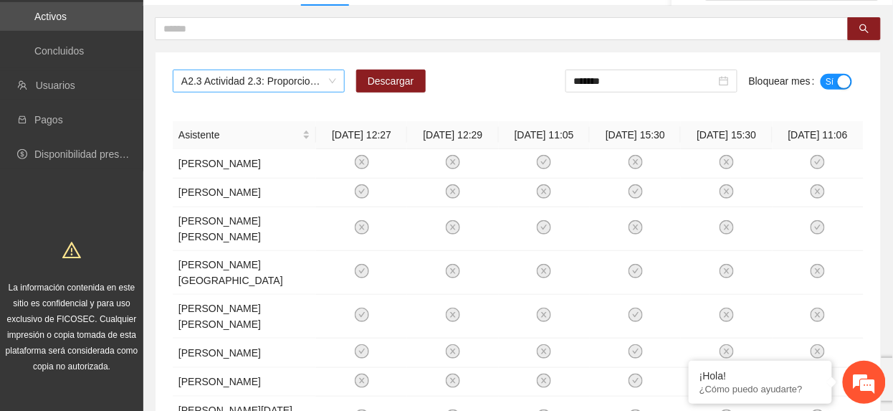
click at [265, 79] on span "A2.3 Actividad 2.3: Proporcionar terapias cognitivo-conductuales de seguimiento…" at bounding box center [258, 81] width 155 height 22
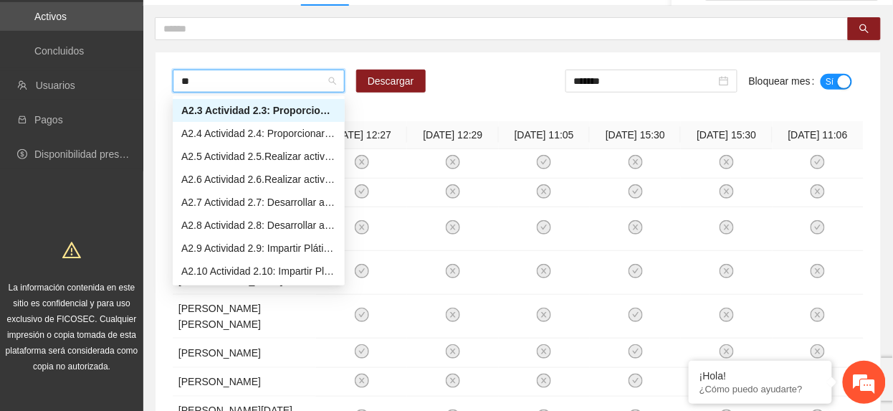
scroll to position [46, 0]
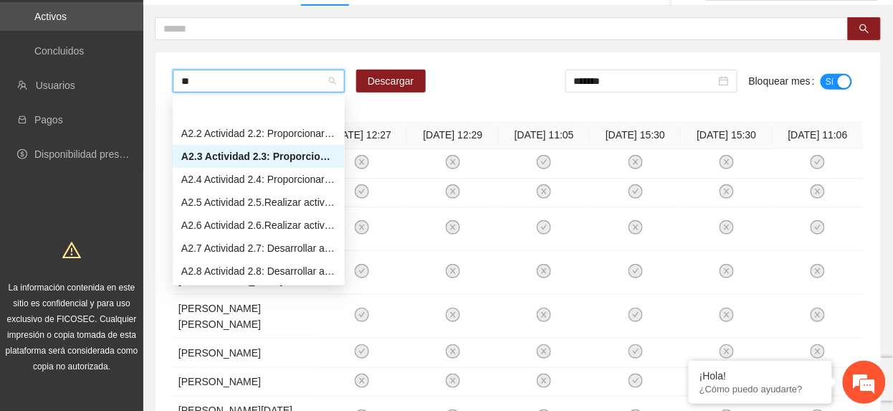
type input "***"
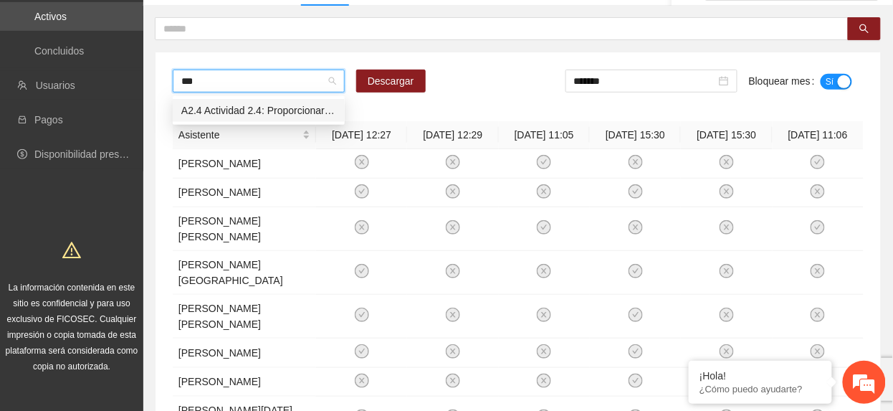
scroll to position [0, 0]
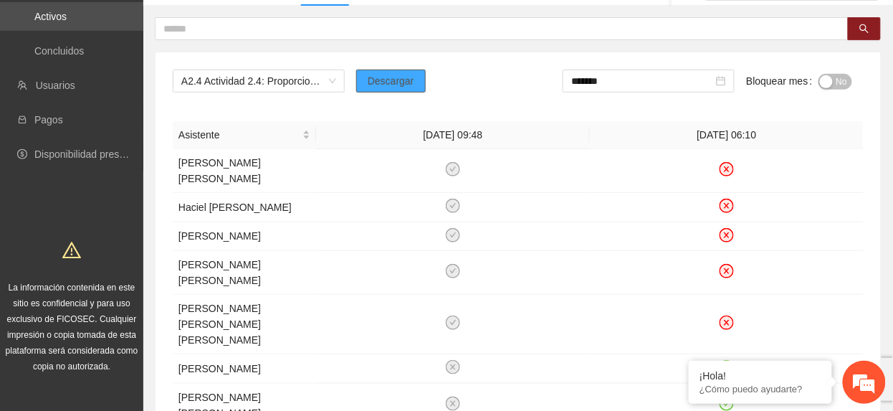
click at [399, 85] on span "Descargar" at bounding box center [391, 81] width 47 height 16
click at [244, 85] on span "A2.4 Actividad 2.4: Proporcionar terapias cognitivo-conductuales de seguimiento…" at bounding box center [258, 81] width 155 height 22
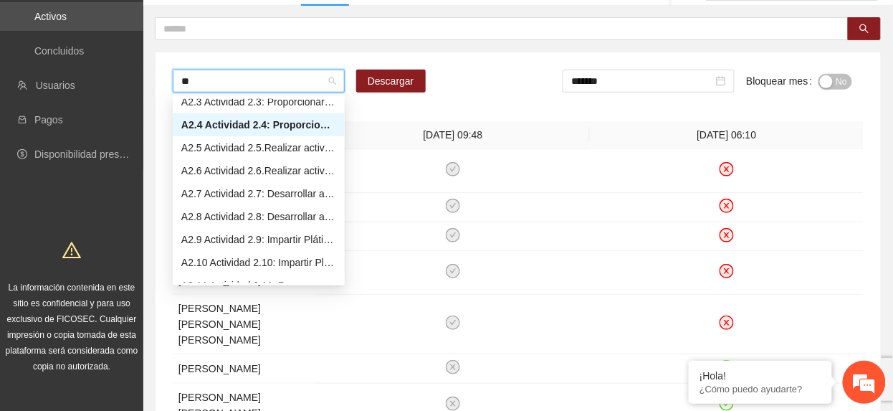
type input "***"
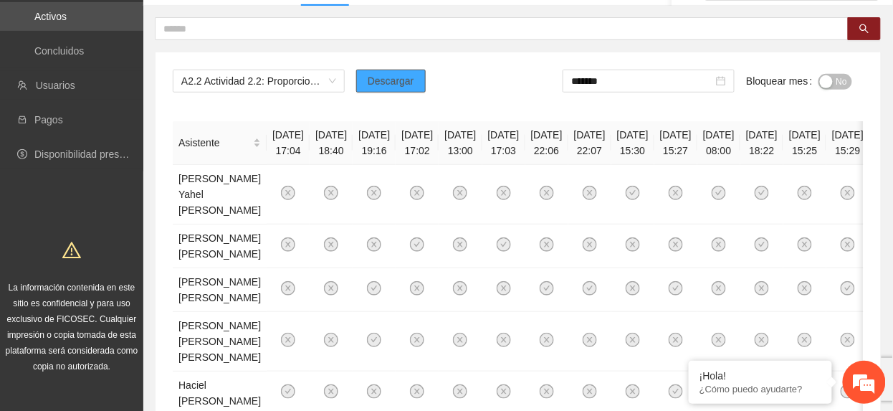
click at [381, 79] on span "Descargar" at bounding box center [391, 81] width 47 height 16
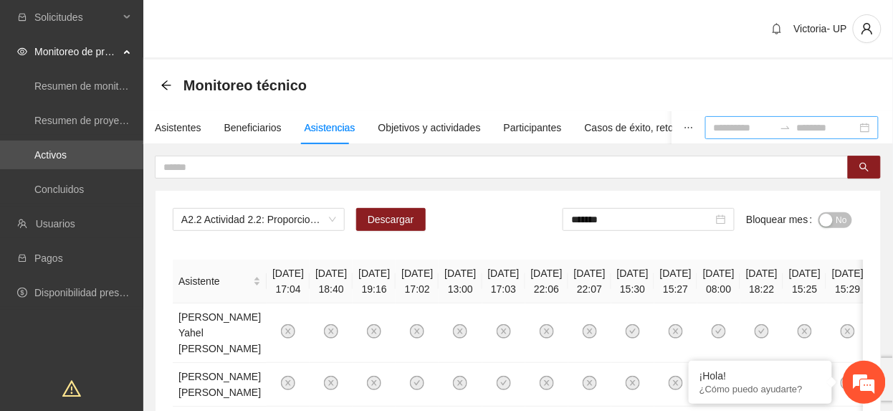
click at [714, 123] on input at bounding box center [744, 128] width 60 height 16
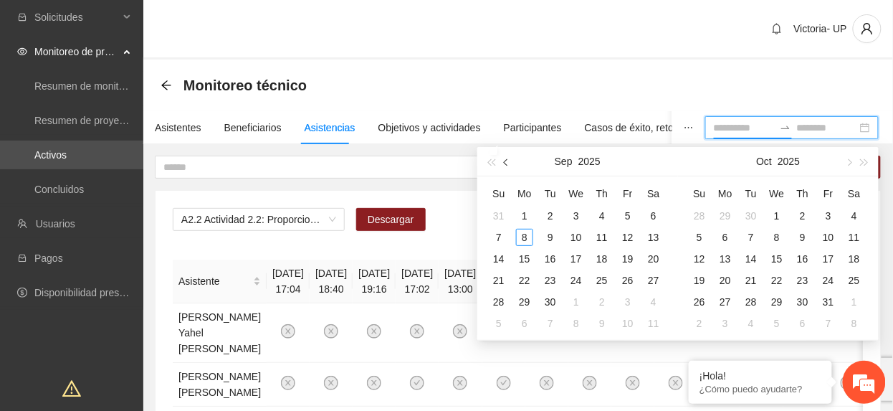
click at [508, 161] on span "button" at bounding box center [507, 161] width 7 height 7
click at [508, 158] on button "button" at bounding box center [507, 161] width 16 height 29
type input "**********"
click at [508, 164] on button "button" at bounding box center [507, 161] width 16 height 29
type input "**********"
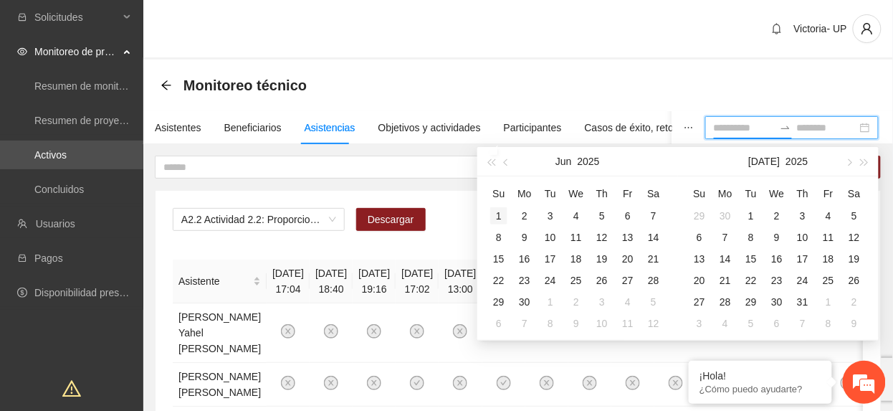
click at [501, 218] on div "1" at bounding box center [498, 215] width 17 height 17
type input "**********"
click at [521, 299] on div "30" at bounding box center [524, 301] width 17 height 17
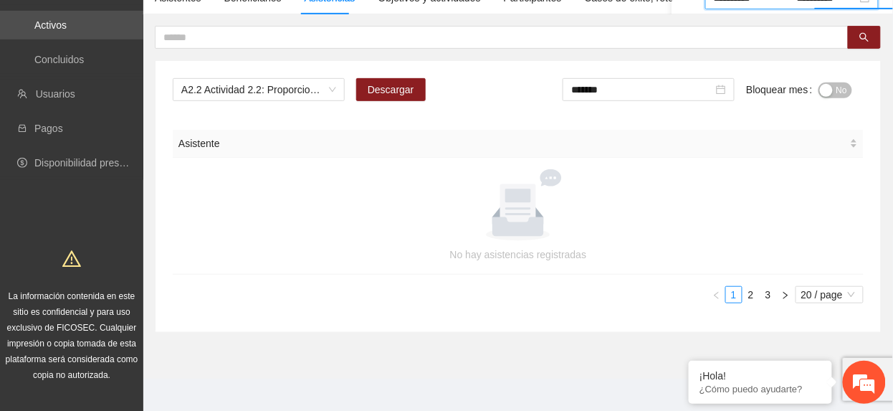
scroll to position [138, 0]
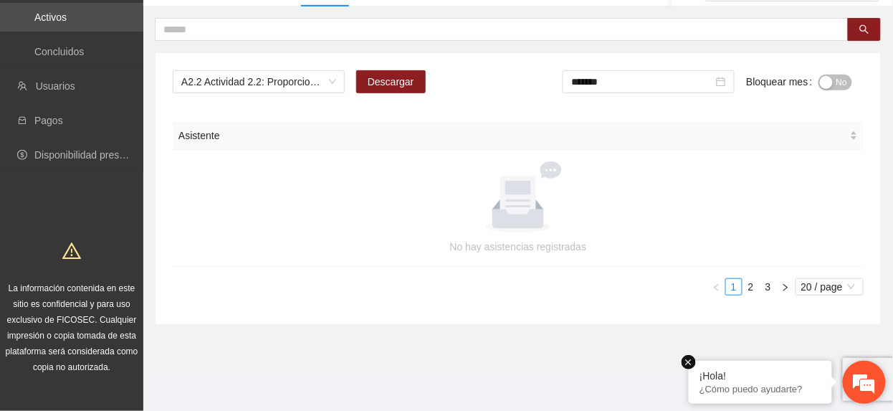
click at [687, 363] on em at bounding box center [689, 362] width 14 height 14
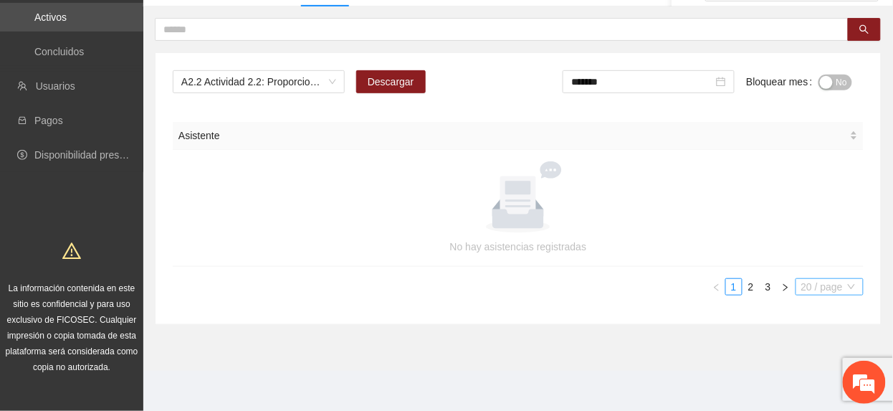
click at [824, 285] on span "20 / page" at bounding box center [830, 287] width 57 height 16
click at [805, 381] on div "100 / page" at bounding box center [831, 382] width 52 height 16
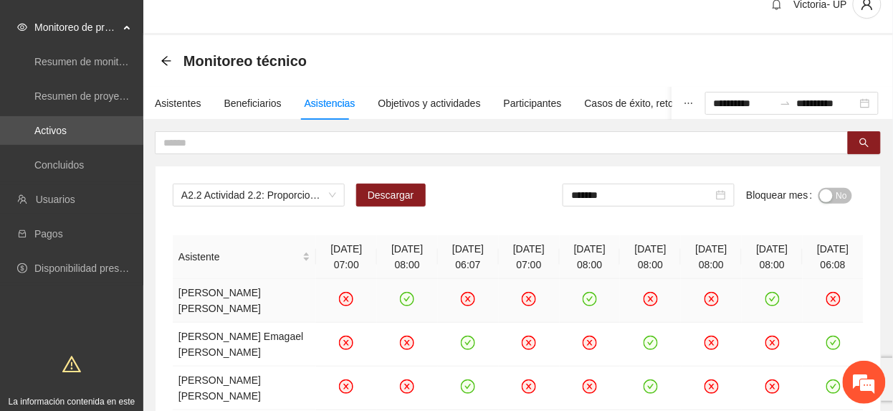
scroll to position [0, 0]
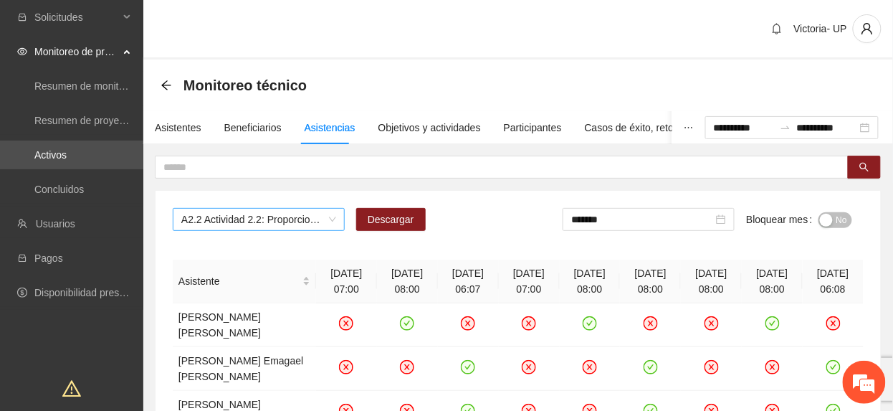
click at [313, 225] on span "A2.2 Actividad 2.2: Proporcionar terapias cognitivo-conductuales a adolescentes…" at bounding box center [258, 220] width 155 height 22
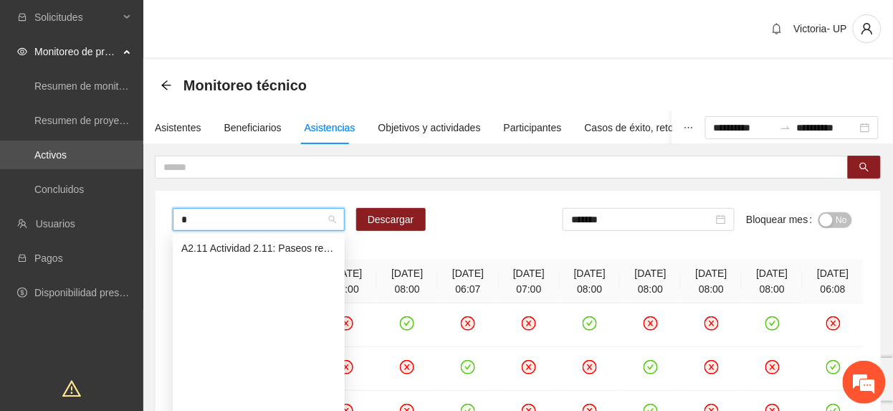
scroll to position [69, 0]
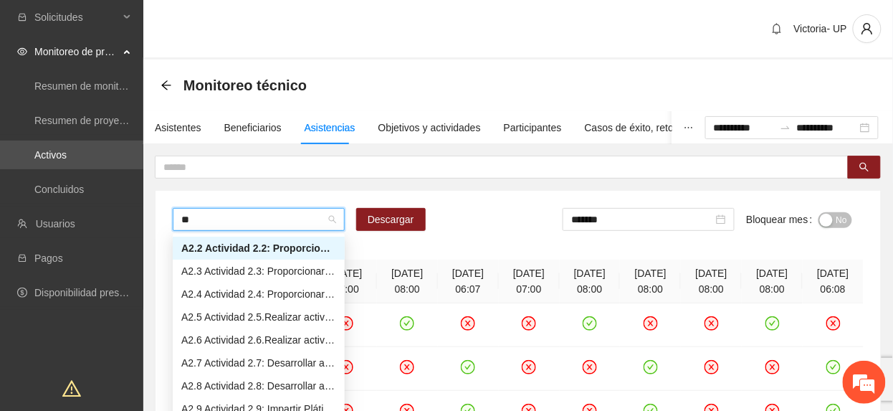
type input "***"
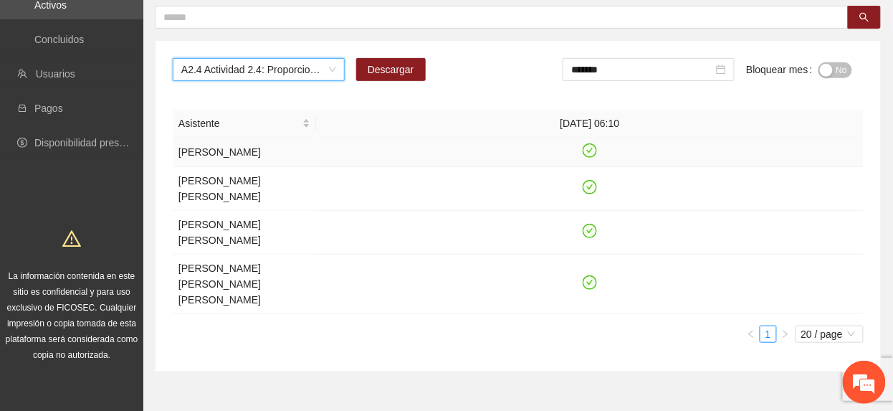
scroll to position [153, 0]
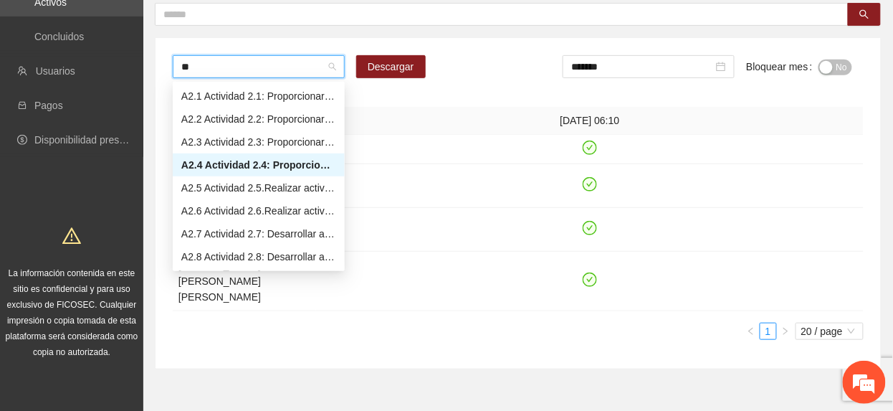
type input "***"
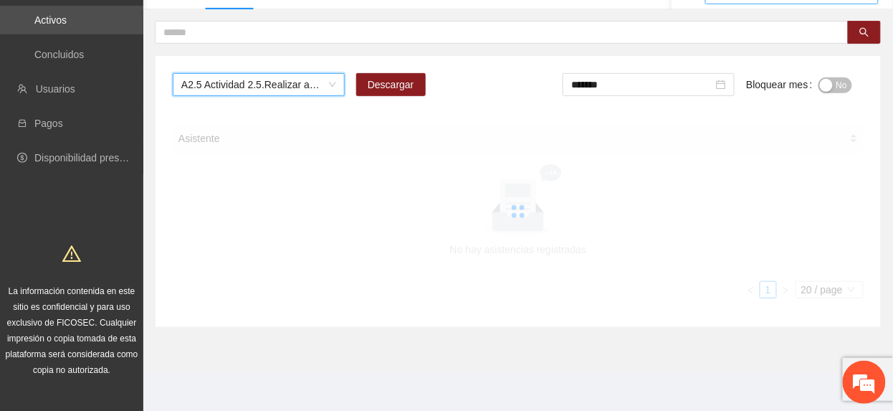
scroll to position [138, 0]
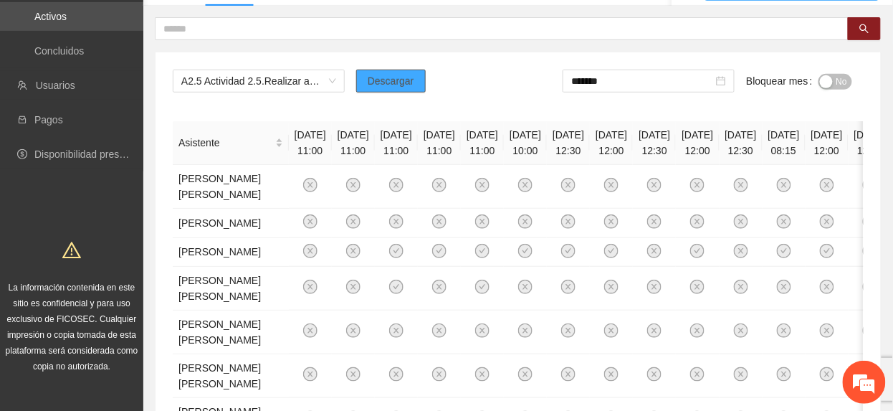
click at [382, 87] on span "Descargar" at bounding box center [391, 81] width 47 height 16
drag, startPoint x: 843, startPoint y: 76, endPoint x: 586, endPoint y: 89, distance: 257.7
click at [839, 77] on span "No" at bounding box center [842, 82] width 11 height 16
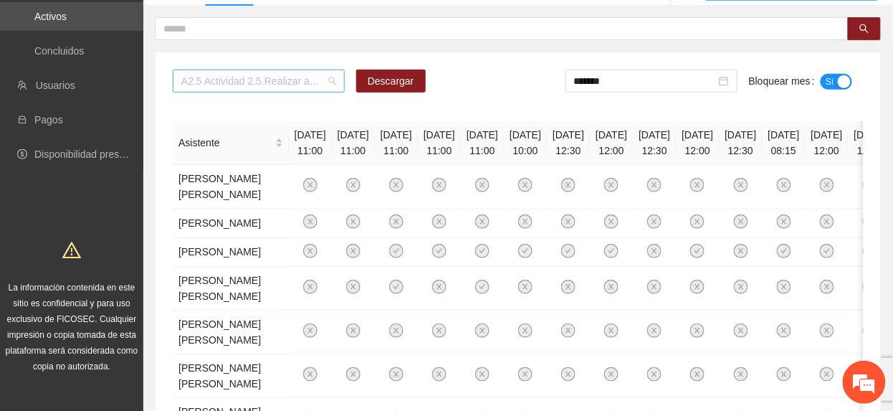
click at [256, 82] on span "A2.5 Actividad 2.5.Realizar actividades (conversatorios, juegos de mesa o depor…" at bounding box center [258, 81] width 155 height 22
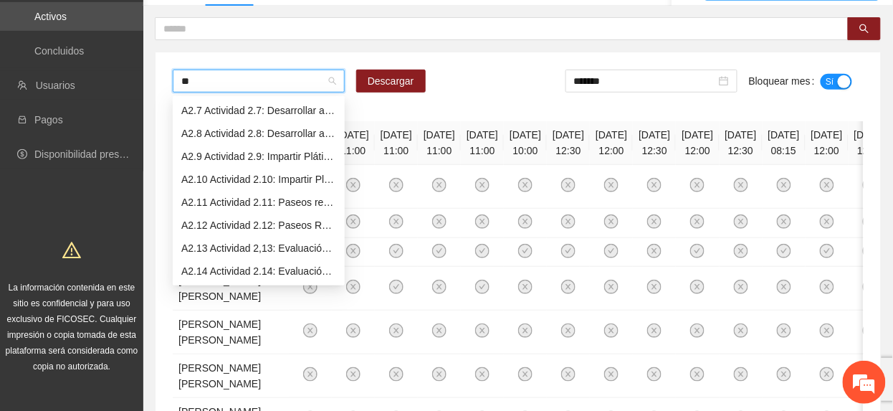
scroll to position [92, 0]
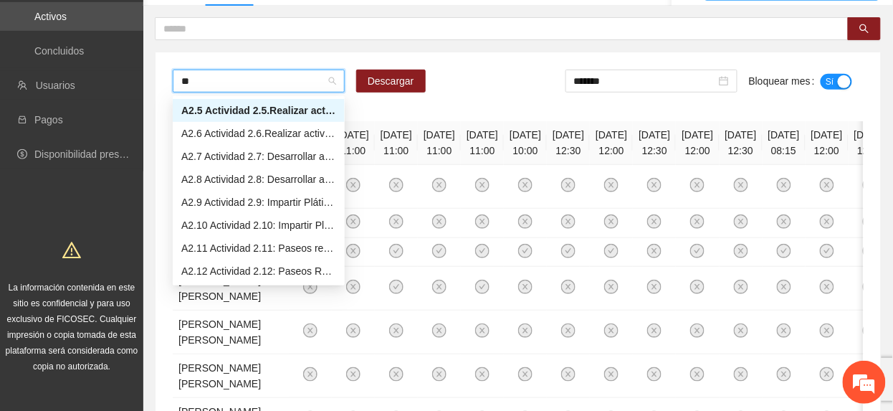
type input "***"
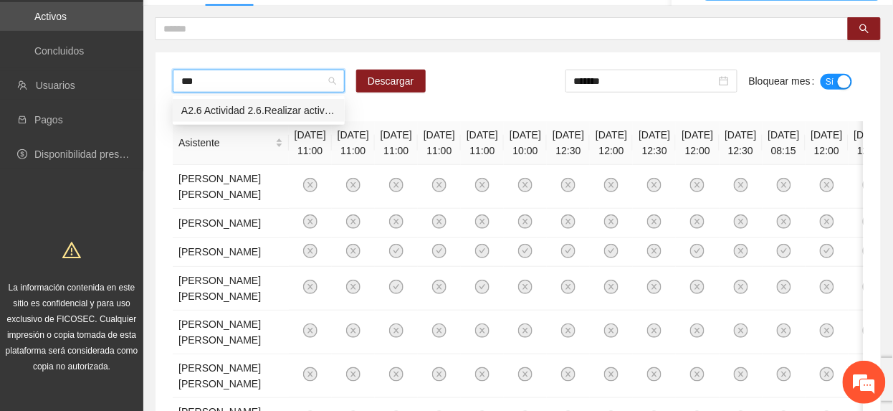
scroll to position [0, 0]
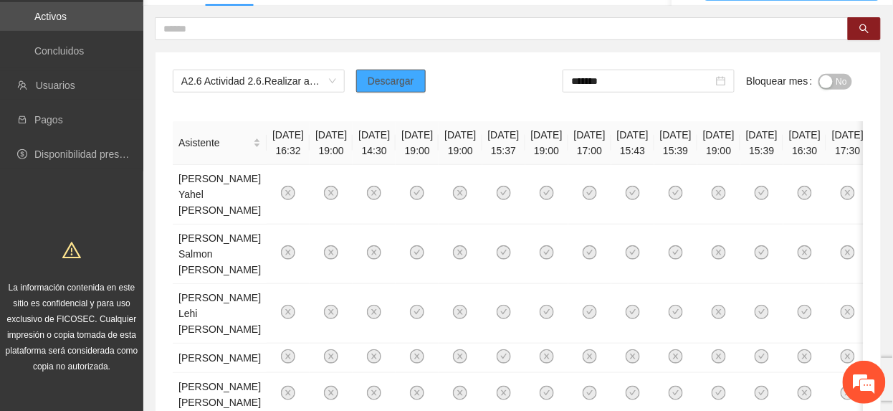
drag, startPoint x: 379, startPoint y: 75, endPoint x: 667, endPoint y: 138, distance: 295.1
click at [380, 75] on span "Descargar" at bounding box center [391, 81] width 47 height 16
drag, startPoint x: 397, startPoint y: 118, endPoint x: 409, endPoint y: 119, distance: 11.5
drag, startPoint x: 843, startPoint y: 78, endPoint x: 744, endPoint y: 80, distance: 99.7
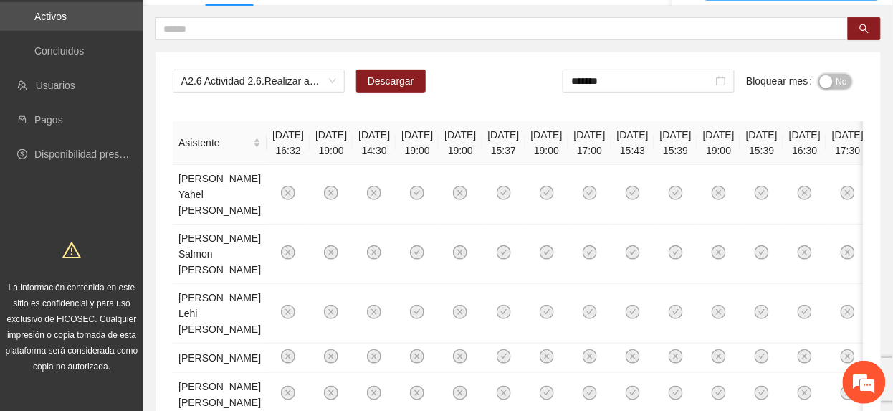
click at [843, 78] on span "No" at bounding box center [842, 82] width 11 height 16
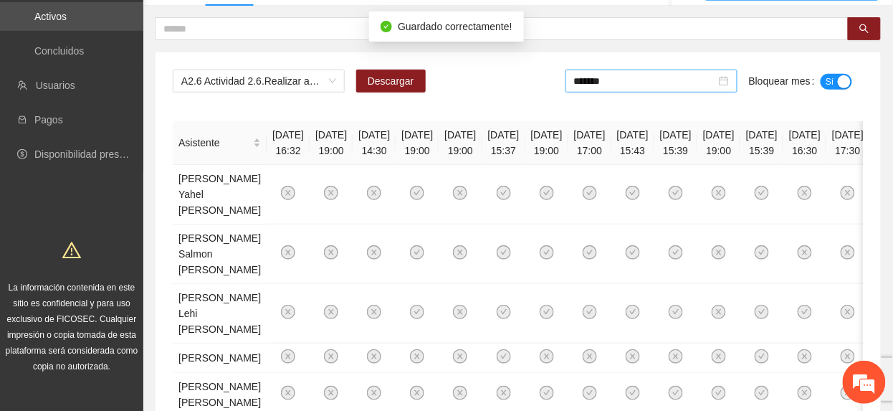
click at [651, 87] on input "*******" at bounding box center [645, 81] width 142 height 16
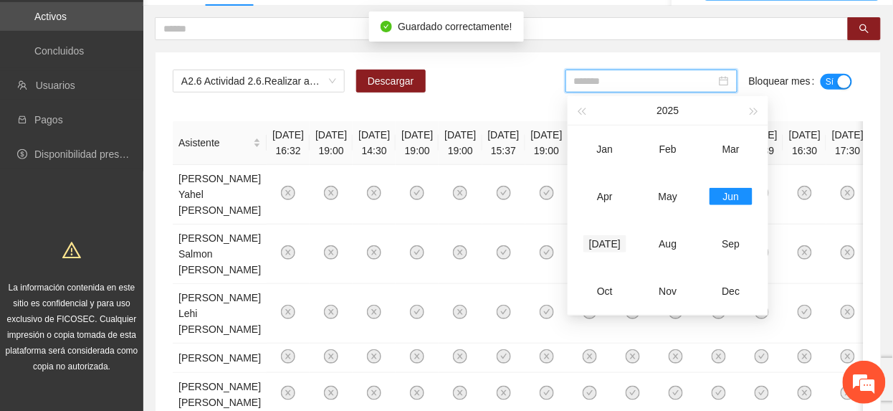
click at [599, 238] on div "[DATE]" at bounding box center [605, 243] width 43 height 17
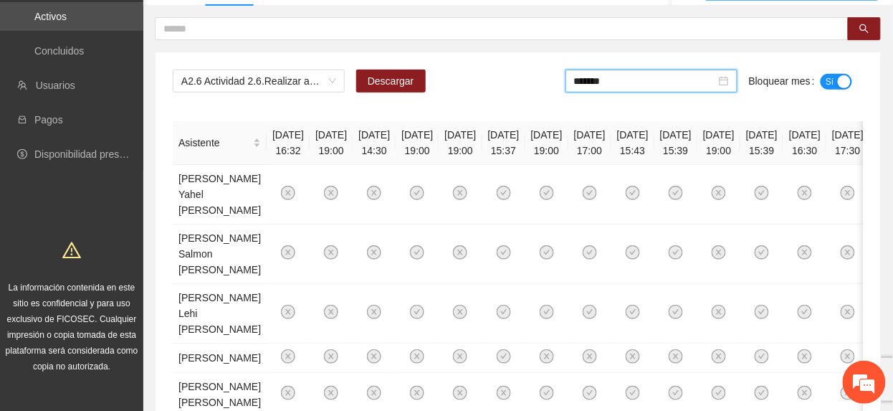
drag, startPoint x: 626, startPoint y: 80, endPoint x: 642, endPoint y: 115, distance: 38.8
click at [625, 80] on input "*******" at bounding box center [645, 81] width 142 height 16
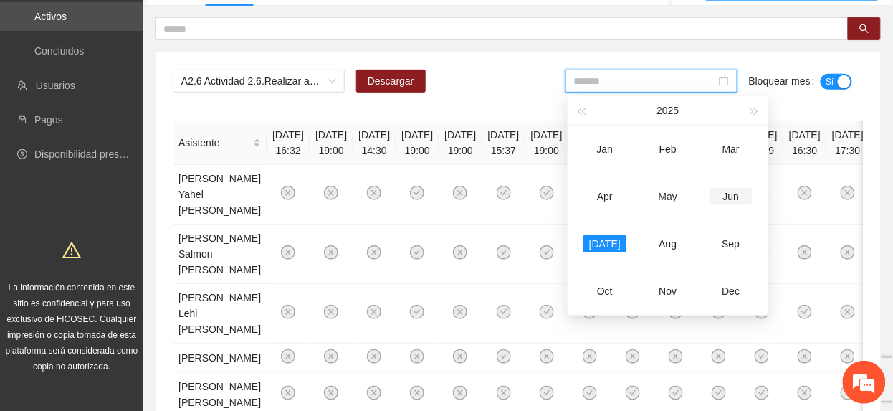
click at [724, 191] on div "Jun" at bounding box center [731, 196] width 43 height 17
type input "*******"
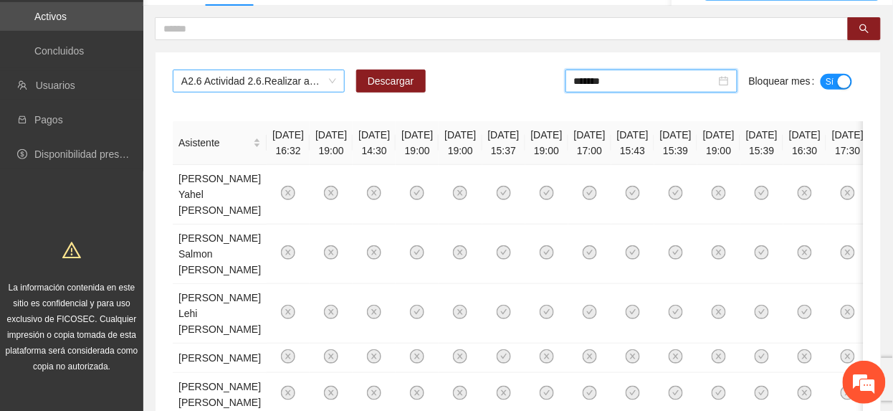
click at [255, 75] on span "A2.6 Actividad 2.6.Realizar actividades (conversatorios, juegos de mesa o depor…" at bounding box center [258, 81] width 155 height 22
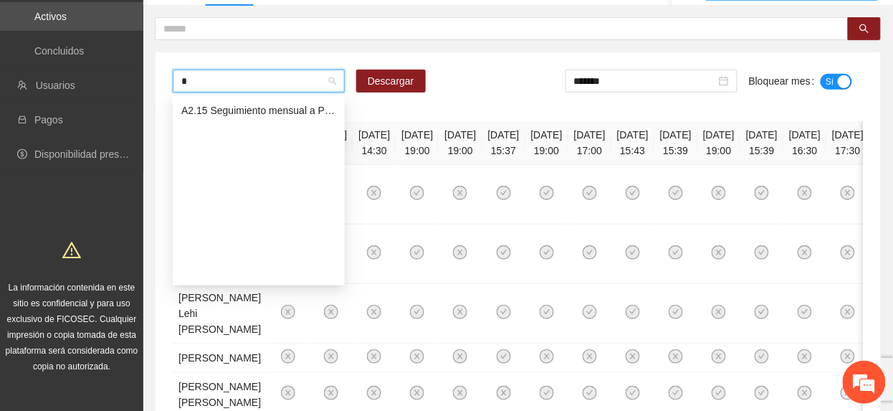
scroll to position [161, 0]
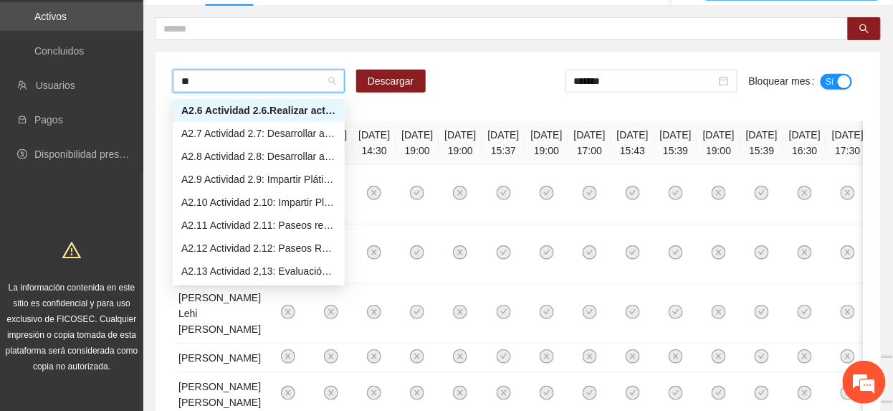
type input "***"
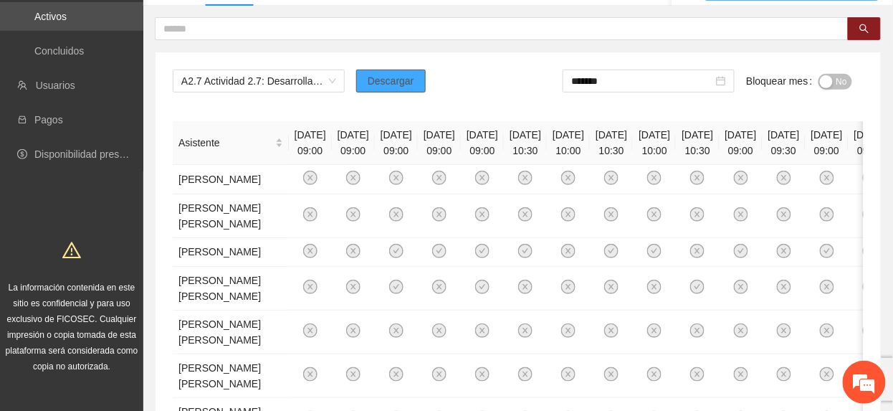
click at [397, 83] on span "Descargar" at bounding box center [391, 81] width 47 height 16
click at [840, 81] on span "No" at bounding box center [842, 82] width 11 height 16
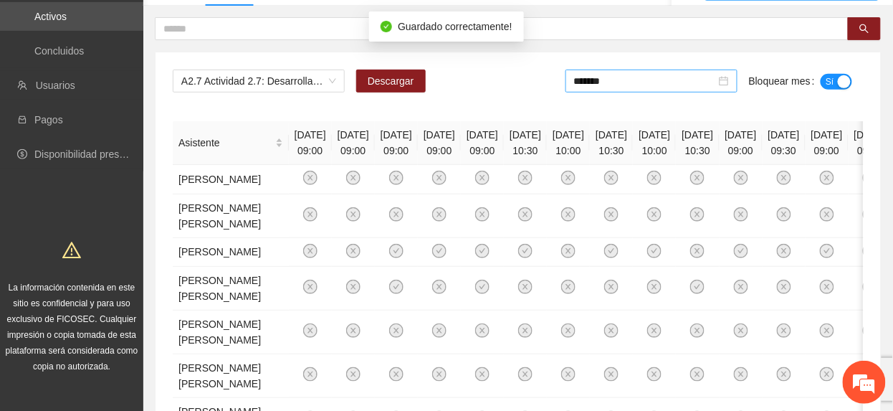
drag, startPoint x: 603, startPoint y: 82, endPoint x: 603, endPoint y: 92, distance: 10.0
click at [603, 83] on input "*******" at bounding box center [645, 81] width 142 height 16
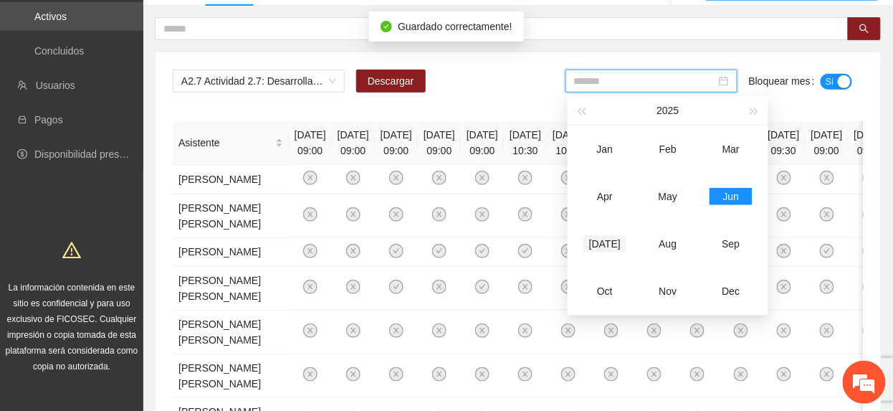
click at [609, 247] on div "[DATE]" at bounding box center [605, 243] width 43 height 17
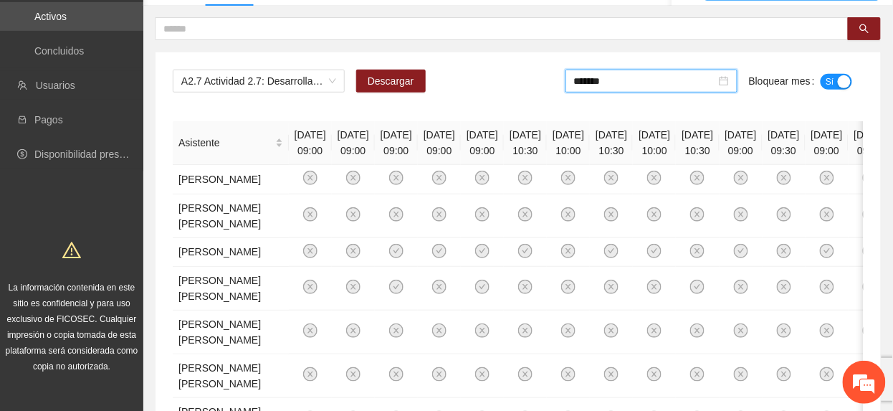
drag, startPoint x: 629, startPoint y: 86, endPoint x: 628, endPoint y: 121, distance: 35.1
click at [626, 87] on input "*******" at bounding box center [645, 81] width 142 height 16
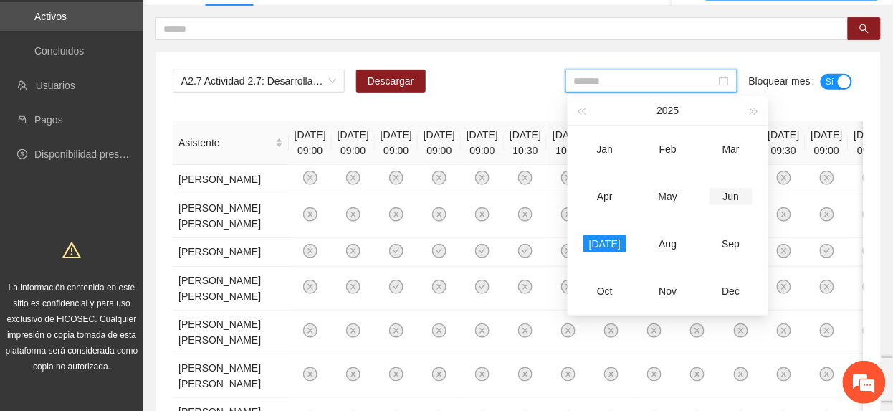
click at [712, 202] on div "Jun" at bounding box center [731, 196] width 43 height 17
type input "*******"
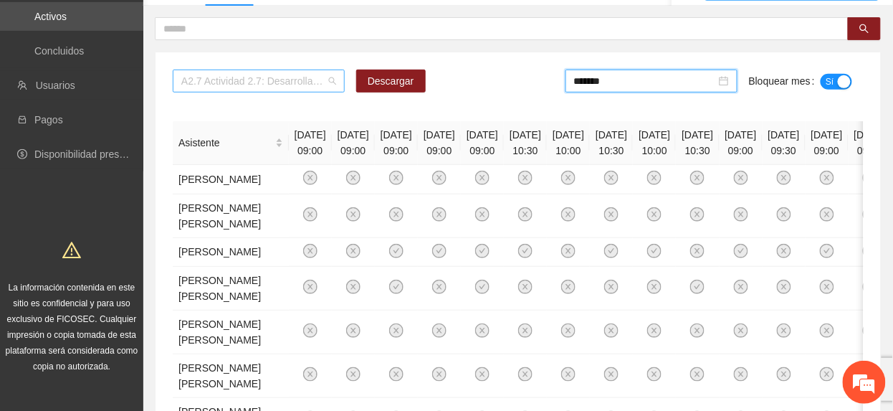
click at [264, 81] on span "A2.7 Actividad 2.7: Desarrollar actividades de limpieza en espacios públicos en…" at bounding box center [258, 81] width 155 height 22
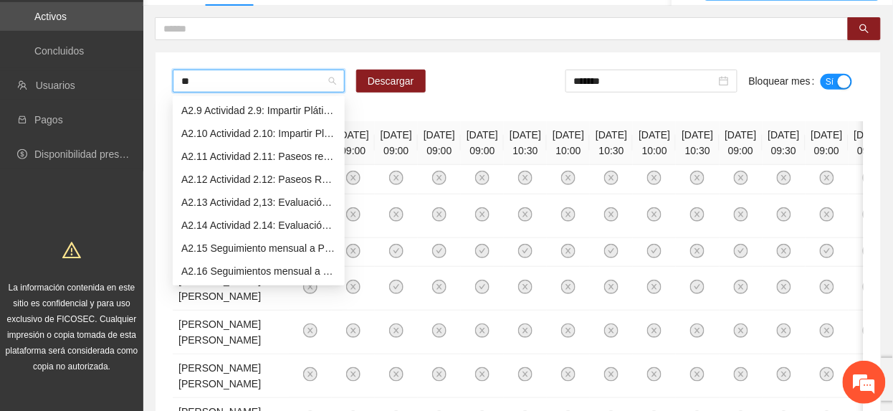
scroll to position [138, 0]
type input "***"
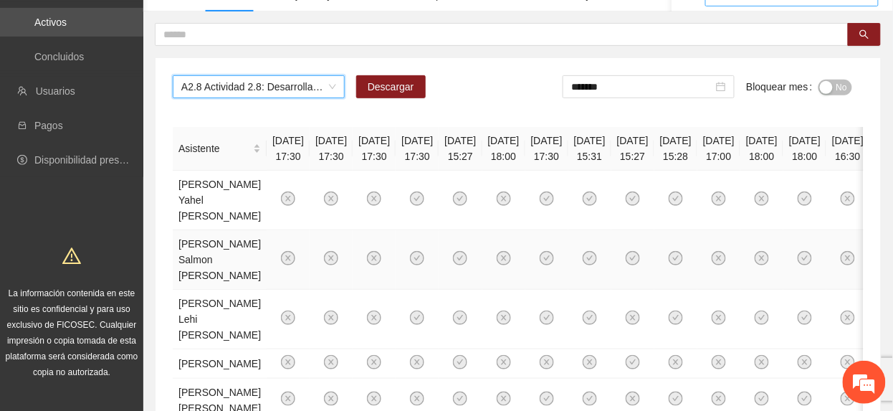
scroll to position [0, 0]
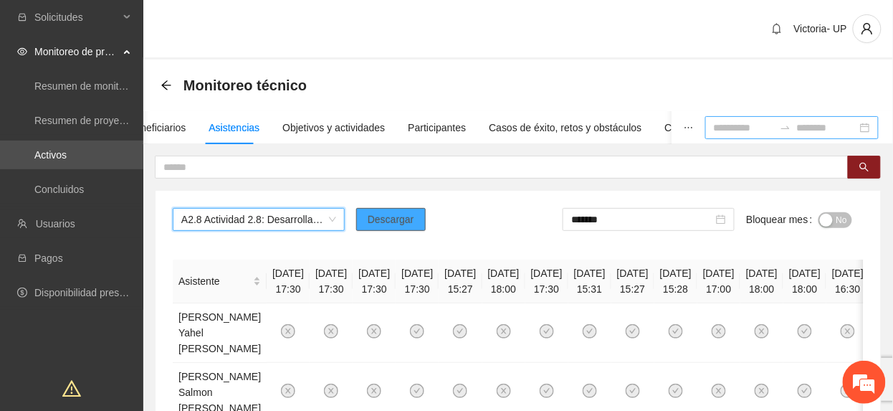
click at [406, 228] on button "Descargar" at bounding box center [391, 219] width 70 height 23
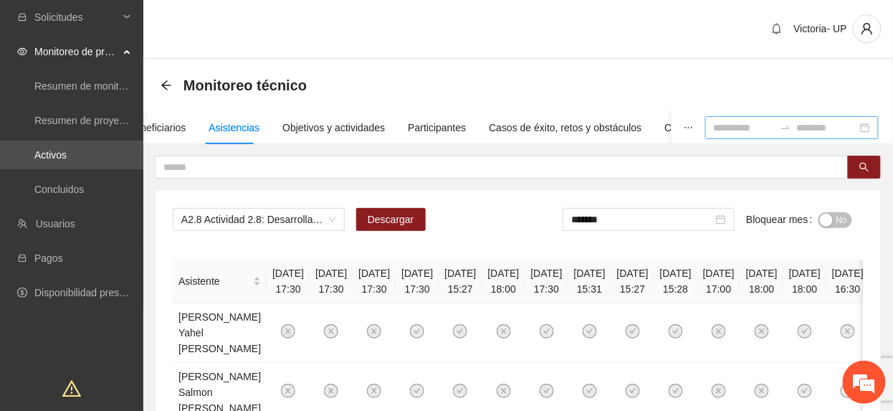
drag, startPoint x: 339, startPoint y: 178, endPoint x: 348, endPoint y: 187, distance: 12.7
click at [661, 217] on input "*******" at bounding box center [642, 220] width 142 height 16
click at [837, 227] on span "No" at bounding box center [842, 220] width 11 height 16
drag, startPoint x: 265, startPoint y: 224, endPoint x: 262, endPoint y: 236, distance: 12.7
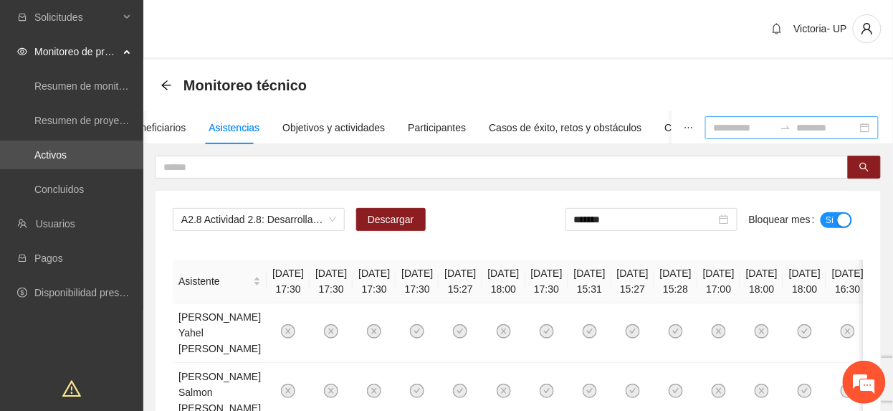
click at [265, 229] on span "A2.8 Actividad 2.8: Desarrollar actividades de limpieza en espacios públicos en…" at bounding box center [258, 220] width 155 height 22
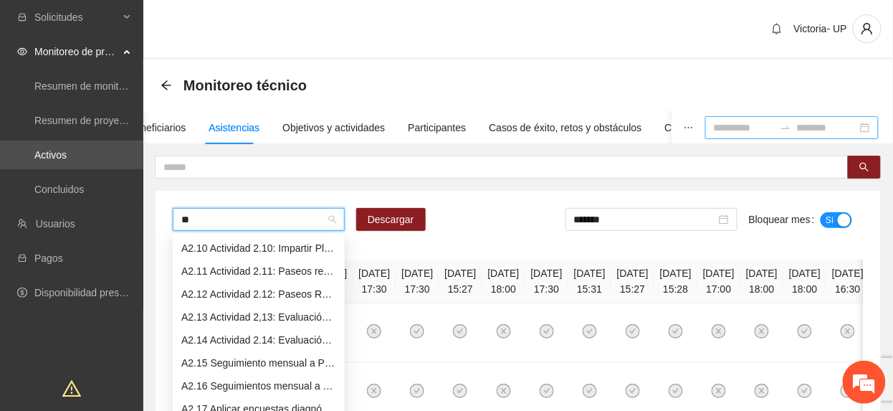
scroll to position [161, 0]
type input "***"
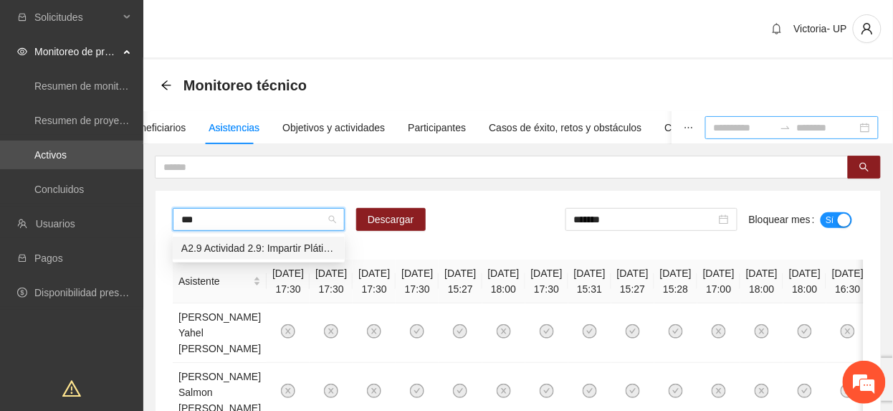
scroll to position [0, 0]
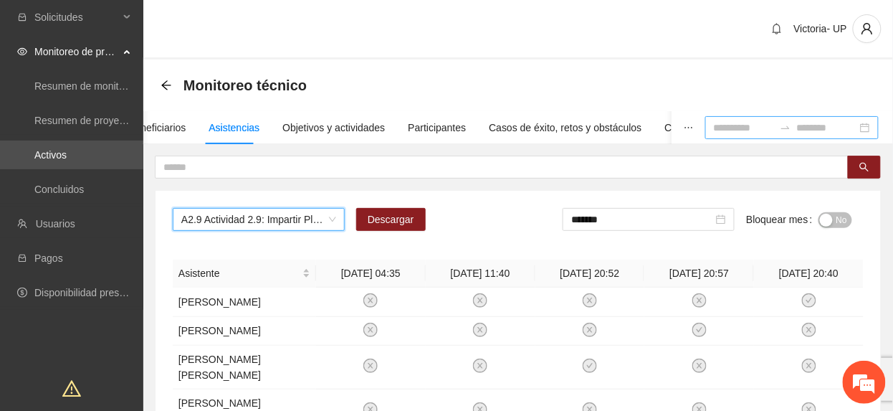
click at [718, 131] on input at bounding box center [744, 128] width 60 height 16
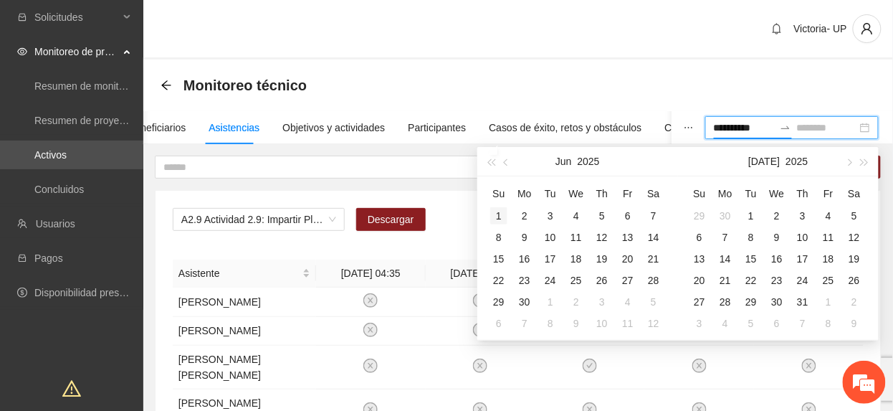
type input "**********"
click at [499, 215] on div "1" at bounding box center [498, 215] width 17 height 17
type input "**********"
click at [533, 302] on td "30" at bounding box center [525, 302] width 26 height 22
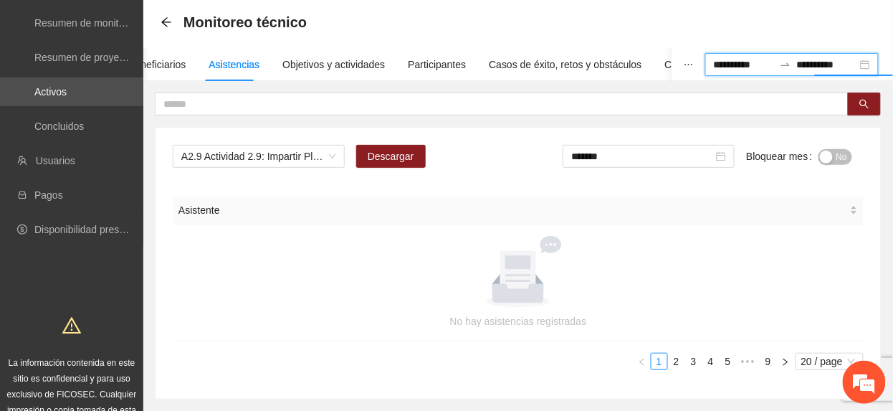
scroll to position [138, 0]
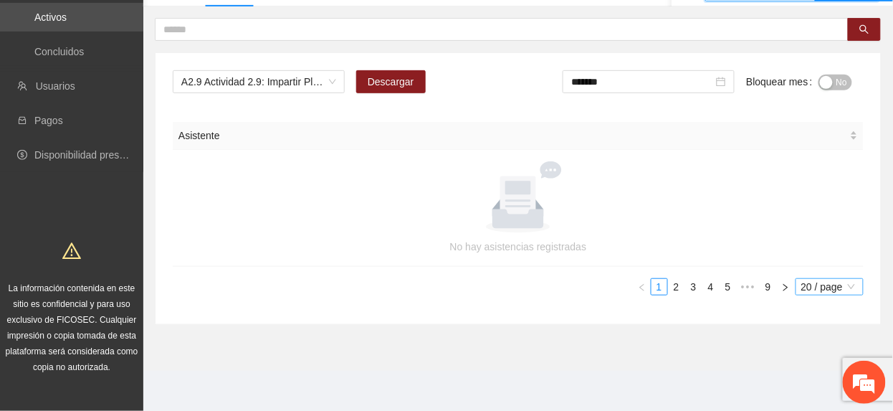
click at [823, 278] on div "20 / page" at bounding box center [830, 286] width 68 height 17
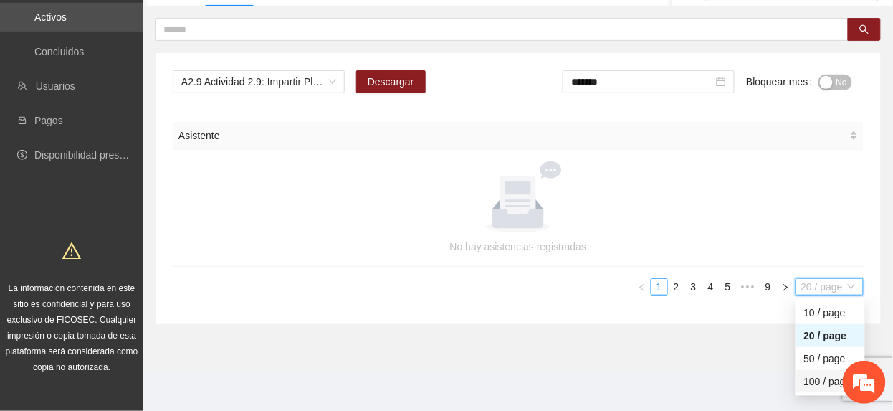
click at [817, 376] on div "100 / page" at bounding box center [831, 382] width 52 height 16
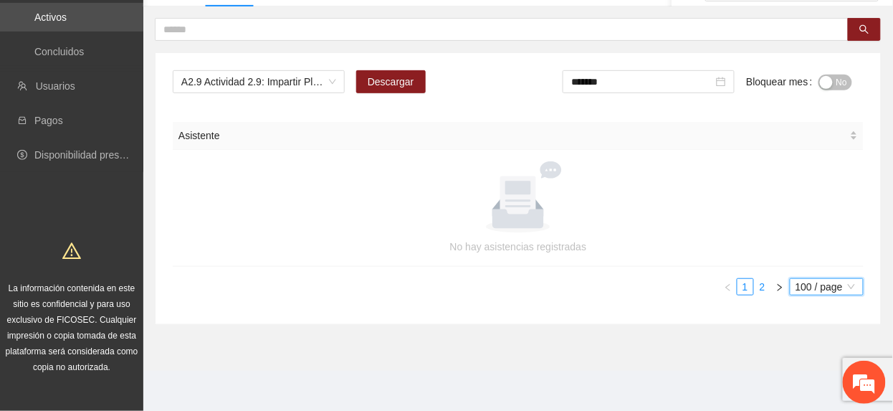
click at [757, 282] on link "2" at bounding box center [763, 287] width 16 height 16
drag, startPoint x: 835, startPoint y: 75, endPoint x: 767, endPoint y: 84, distance: 68.8
click at [833, 76] on button "No" at bounding box center [836, 83] width 34 height 16
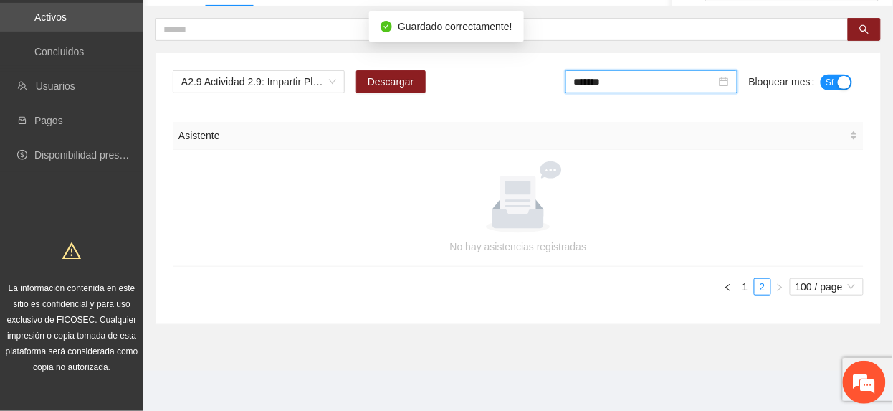
drag, startPoint x: 692, startPoint y: 85, endPoint x: 701, endPoint y: 152, distance: 68.0
click at [693, 87] on input "*******" at bounding box center [645, 82] width 142 height 16
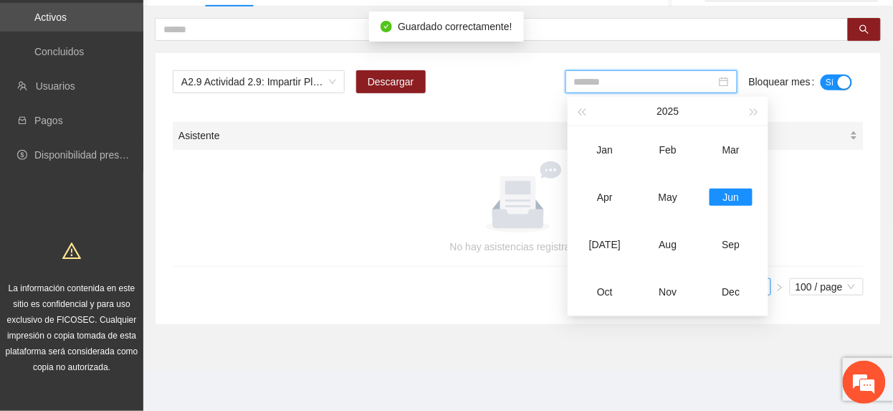
drag, startPoint x: 609, startPoint y: 231, endPoint x: 726, endPoint y: 148, distance: 144.0
click at [607, 232] on td "[DATE]" at bounding box center [605, 244] width 63 height 47
type input "*******"
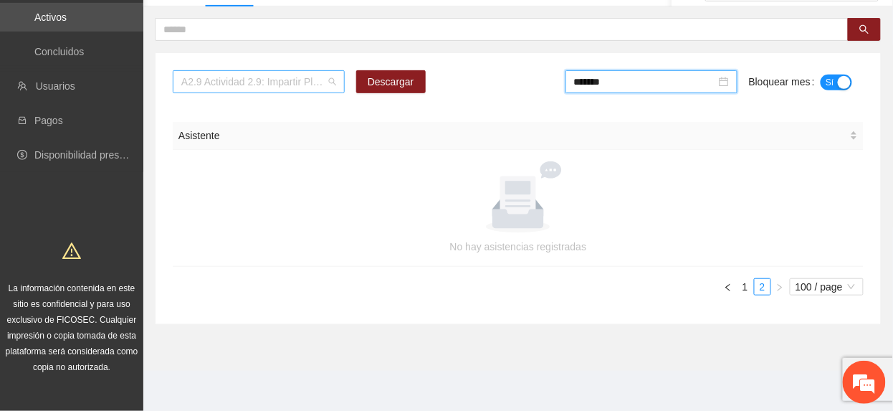
click at [258, 75] on span "A2.9 Actividad 2.9: Impartir Pláticas sobre conductas de agresividad, consumo d…" at bounding box center [258, 82] width 155 height 22
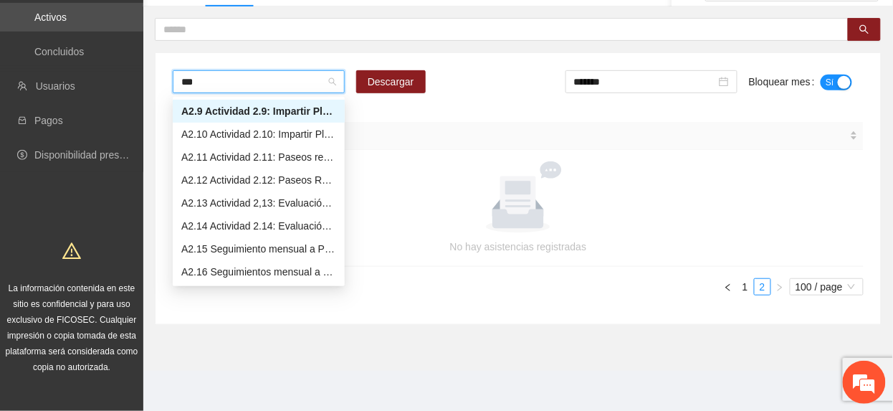
scroll to position [69, 0]
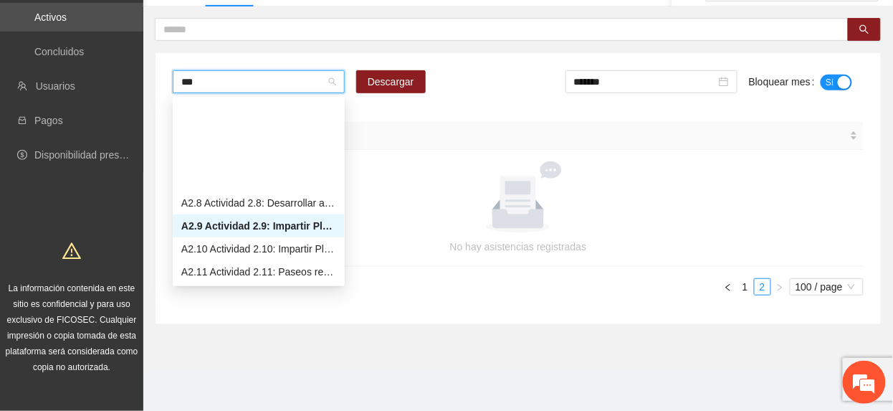
type input "****"
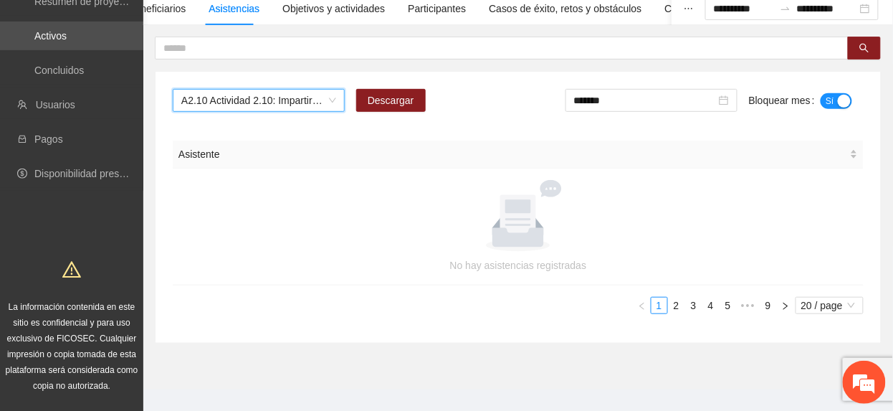
scroll to position [138, 0]
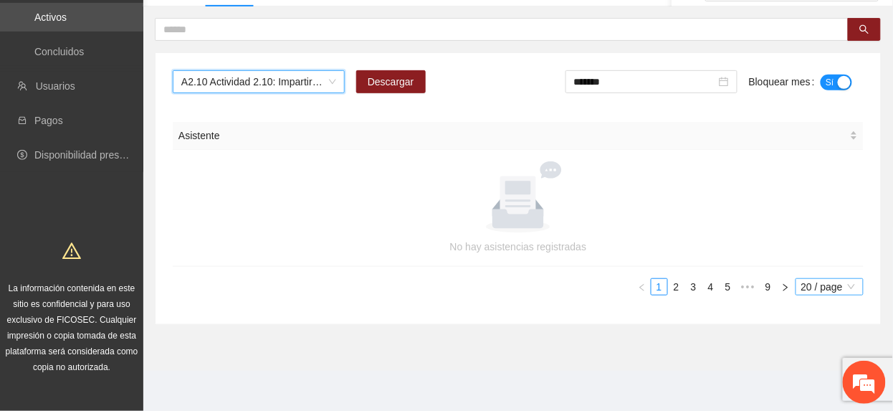
click at [797, 291] on div "20 / page" at bounding box center [830, 286] width 68 height 17
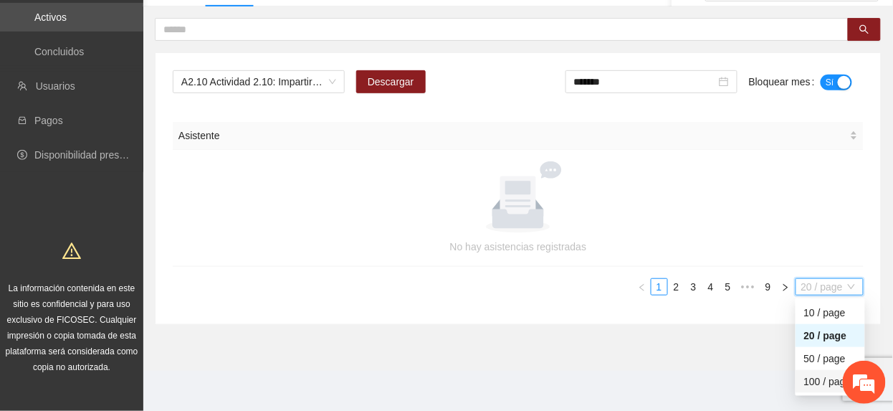
click at [821, 382] on div "100 / page" at bounding box center [831, 382] width 52 height 16
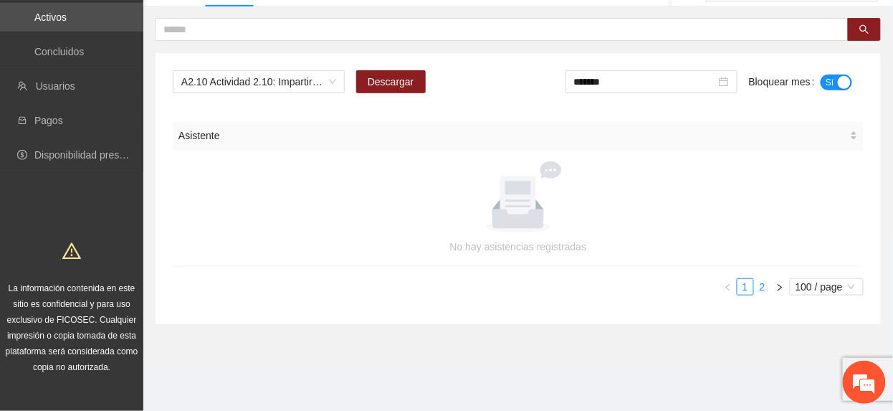
click at [760, 290] on link "2" at bounding box center [763, 287] width 16 height 16
drag, startPoint x: 640, startPoint y: 84, endPoint x: 637, endPoint y: 98, distance: 14.1
click at [640, 87] on input "*******" at bounding box center [645, 82] width 142 height 16
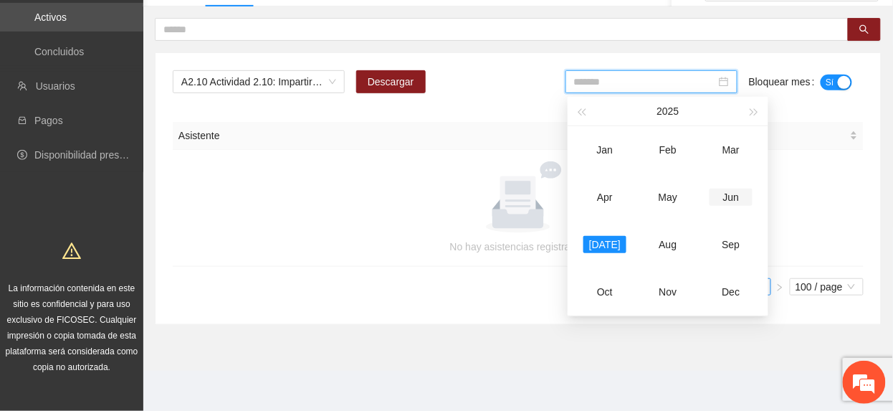
click at [716, 202] on div "Jun" at bounding box center [731, 197] width 43 height 17
type input "*******"
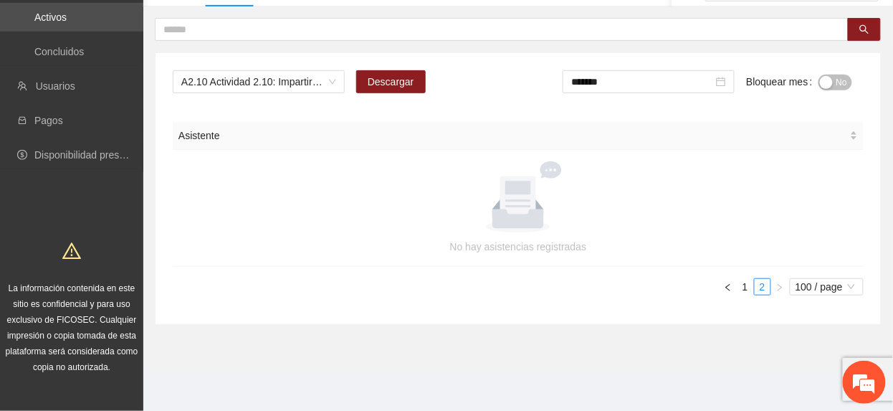
drag, startPoint x: 840, startPoint y: 79, endPoint x: 816, endPoint y: 77, distance: 24.4
click at [839, 79] on span "No" at bounding box center [842, 83] width 11 height 16
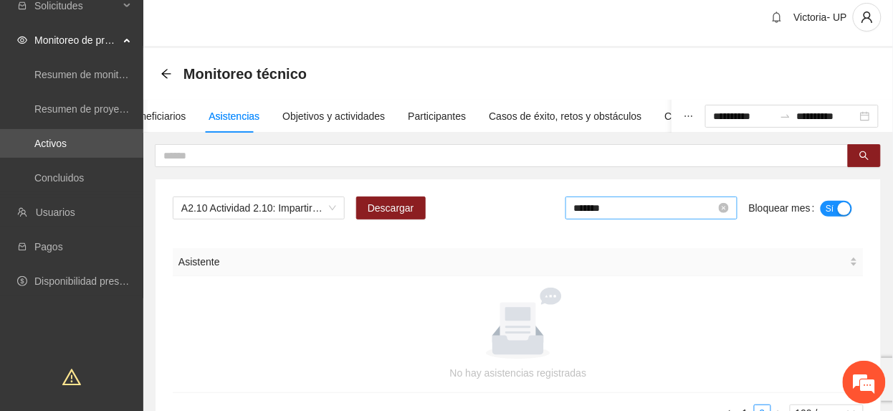
scroll to position [0, 0]
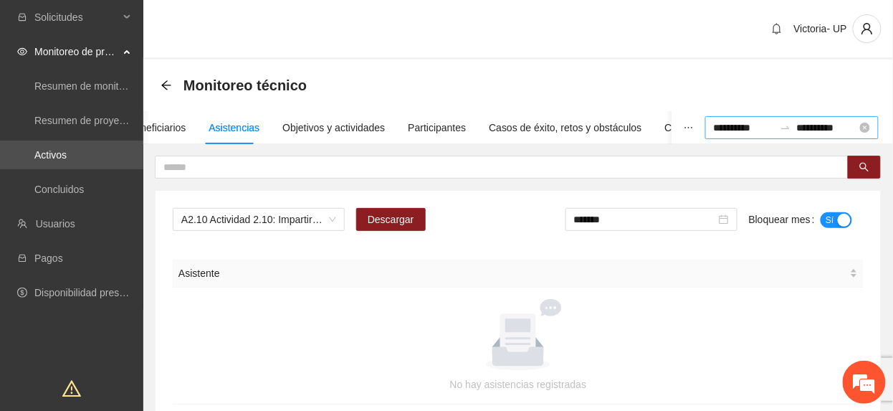
click at [871, 133] on div "**********" at bounding box center [793, 127] width 174 height 23
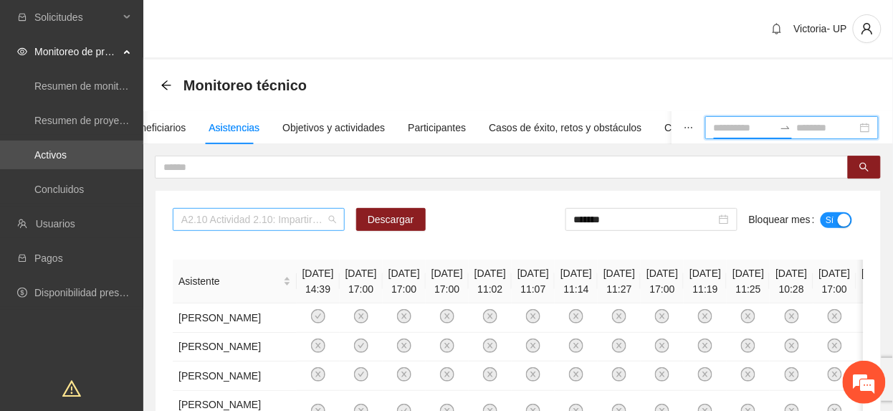
click at [241, 218] on span "A2.10 Actividad 2.10: Impartir Pláticas sobre conductas de agresividad, consumo…" at bounding box center [258, 220] width 155 height 22
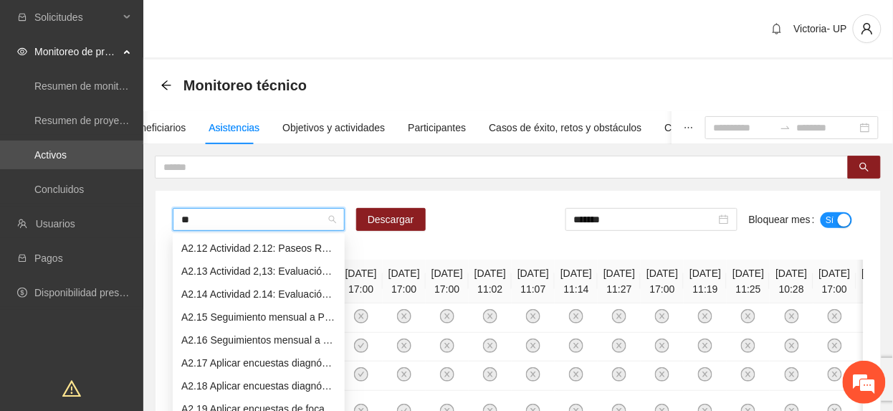
scroll to position [23, 0]
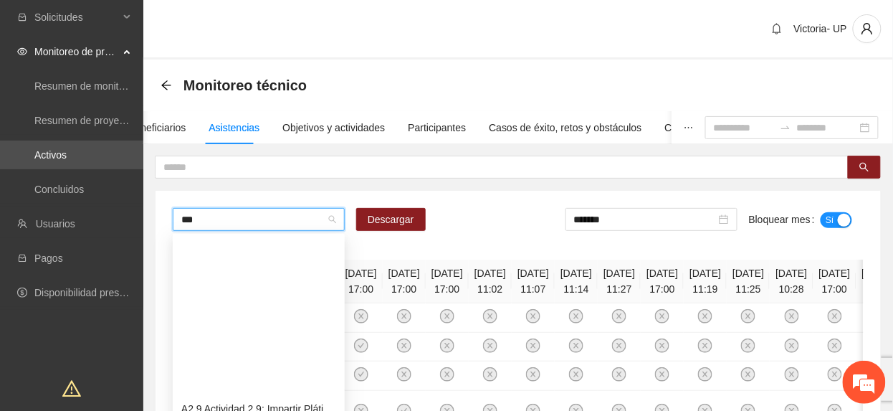
type input "****"
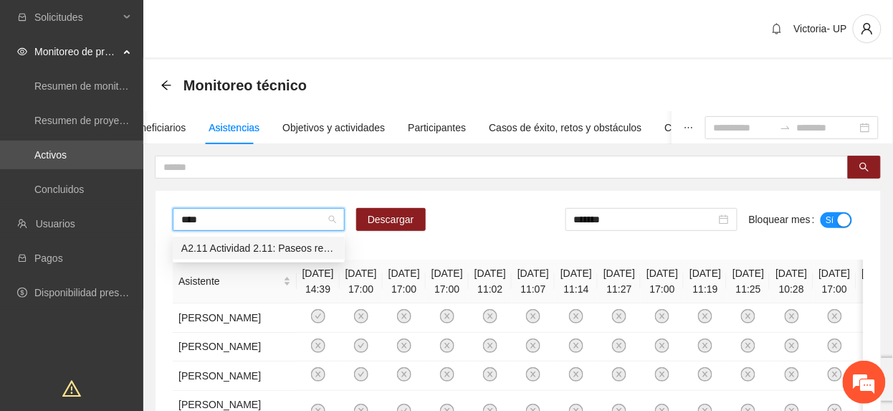
scroll to position [0, 0]
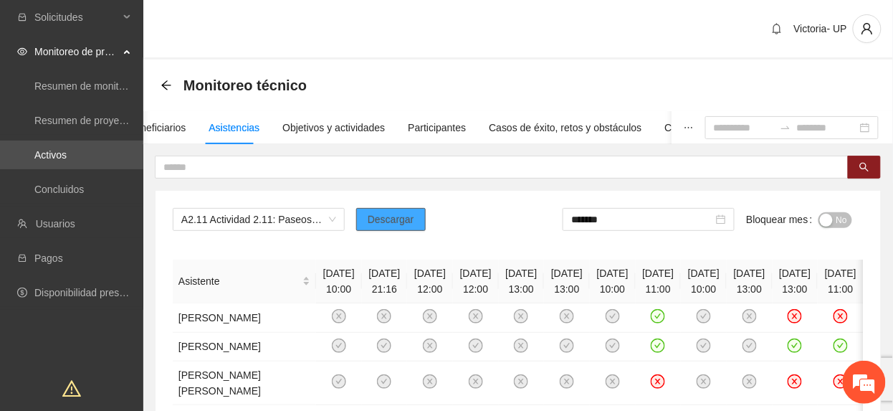
click at [371, 227] on span "Descargar" at bounding box center [391, 220] width 47 height 16
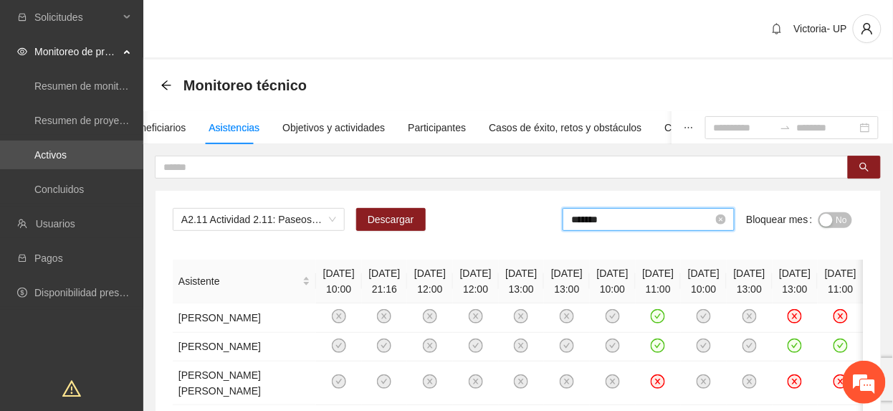
click at [675, 218] on input "*******" at bounding box center [642, 220] width 142 height 16
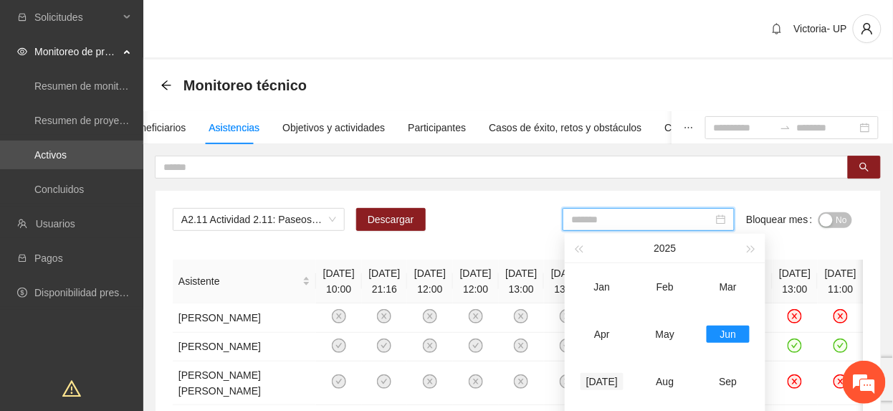
click at [592, 373] on div "[DATE]" at bounding box center [602, 381] width 43 height 17
type input "*******"
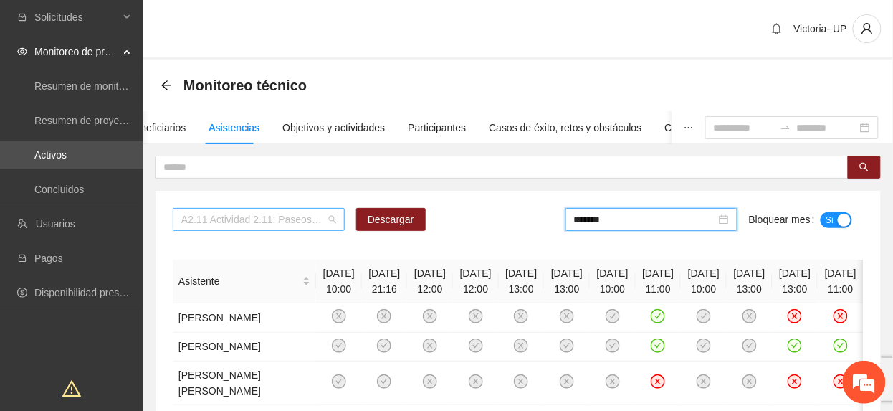
drag, startPoint x: 250, startPoint y: 221, endPoint x: 247, endPoint y: 229, distance: 9.1
click at [247, 228] on span "A2.11 Actividad 2.11: Paseos recreativos para aprovechamiento del tiempo libre,…" at bounding box center [258, 220] width 155 height 22
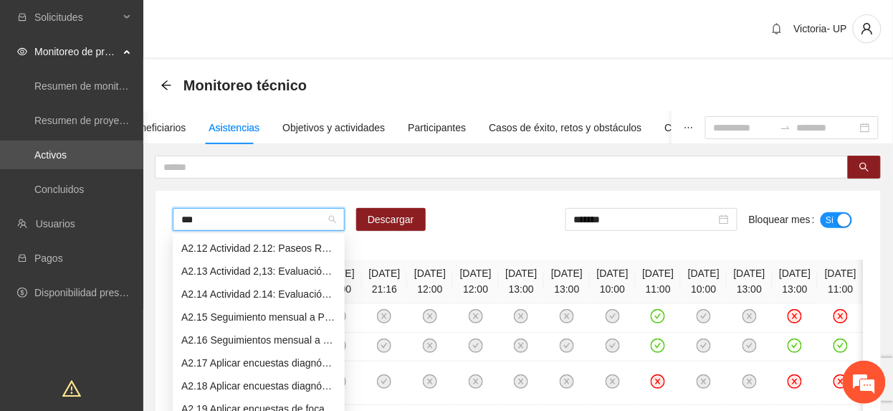
scroll to position [46, 0]
type input "****"
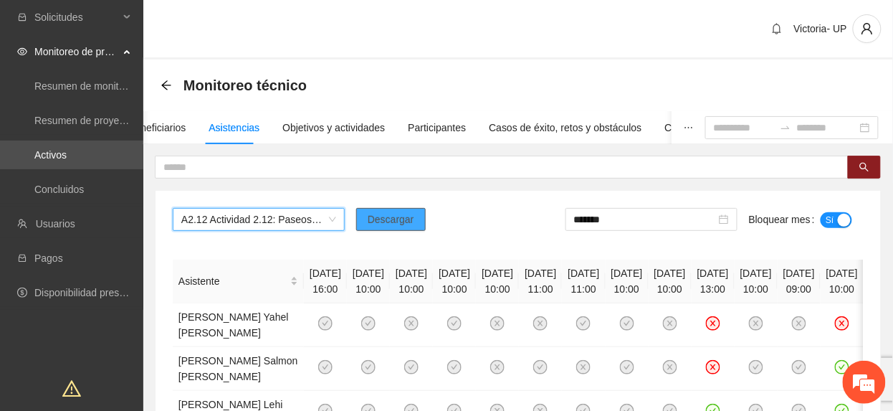
click at [382, 216] on span "Descargar" at bounding box center [391, 220] width 47 height 16
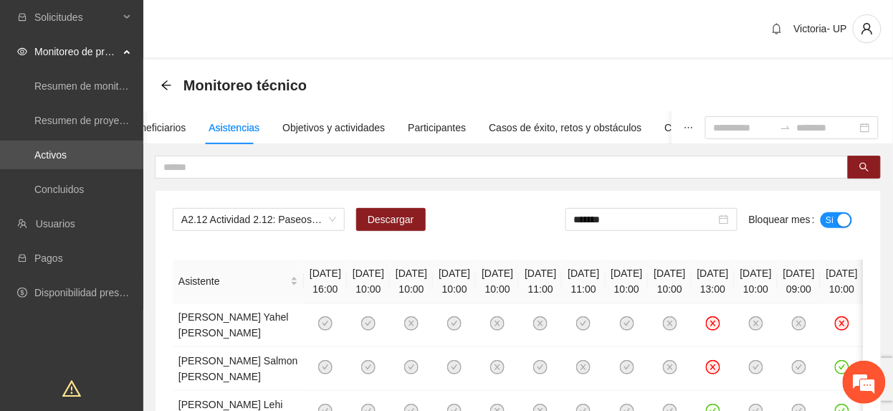
drag, startPoint x: 674, startPoint y: 222, endPoint x: 678, endPoint y: 234, distance: 12.3
click at [674, 224] on input "*******" at bounding box center [645, 220] width 142 height 16
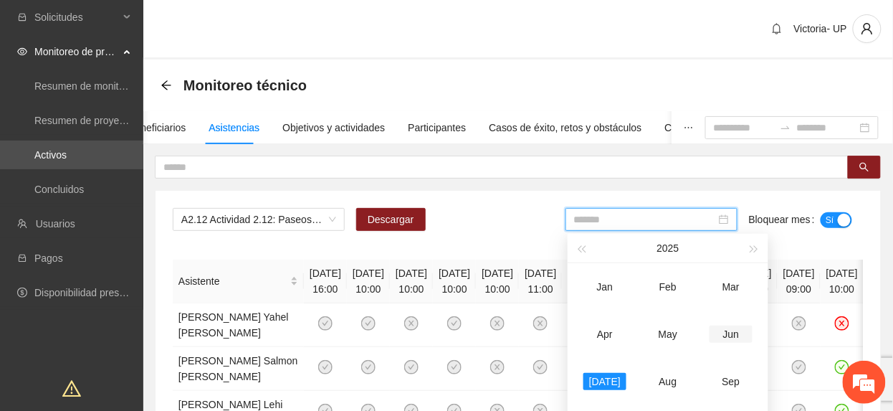
click at [732, 340] on div "Jun" at bounding box center [731, 334] width 43 height 17
type input "*******"
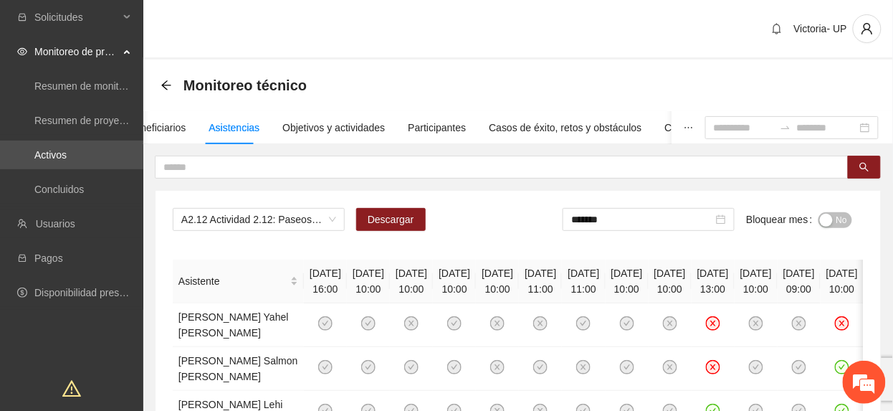
click at [833, 218] on button "No" at bounding box center [836, 220] width 34 height 16
drag, startPoint x: 231, startPoint y: 211, endPoint x: 224, endPoint y: 217, distance: 8.6
click at [224, 217] on span "A2.12 Actividad 2.12: Paseos Recreativos para Aprovechamiento del Tiempo Libre,…" at bounding box center [258, 220] width 155 height 22
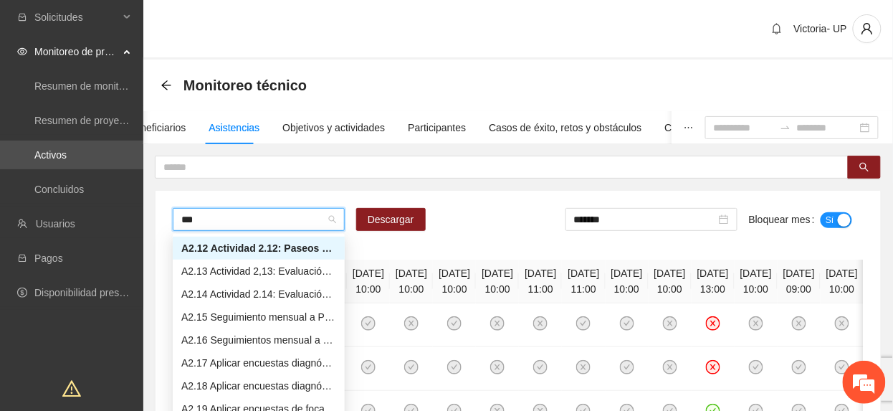
scroll to position [69, 0]
type input "****"
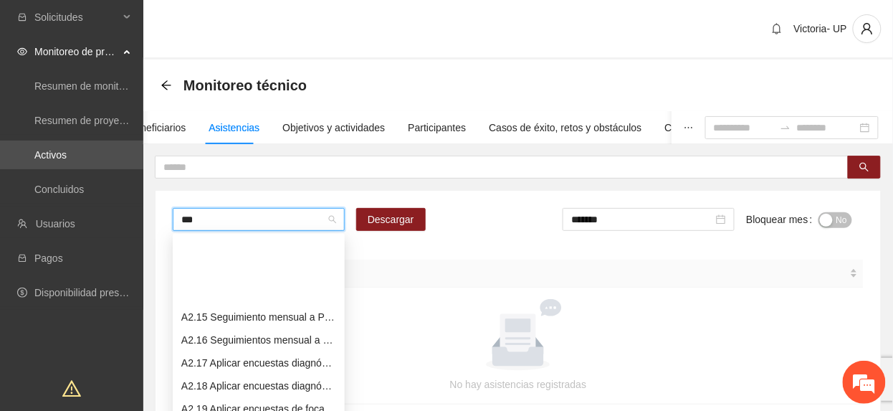
type input "****"
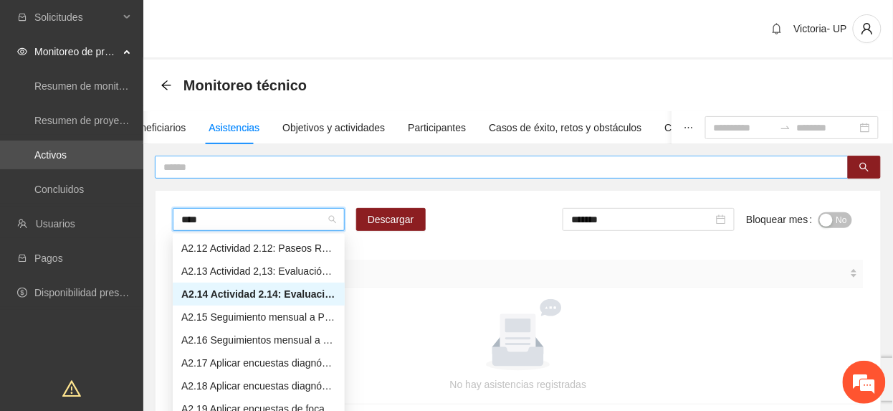
type input "*****"
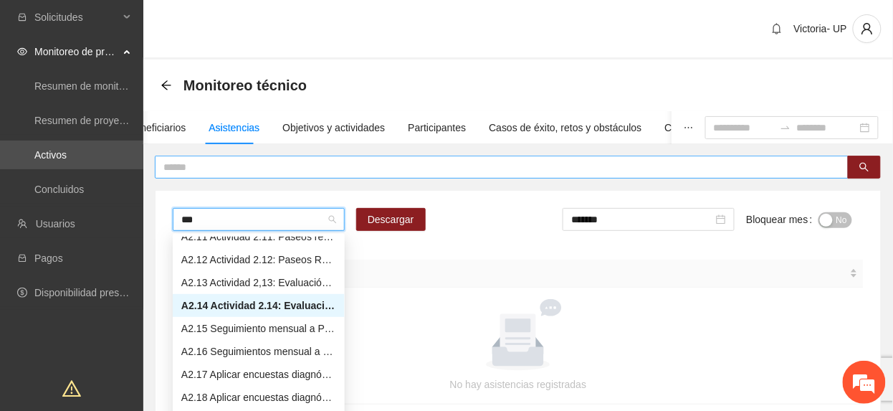
type input "****"
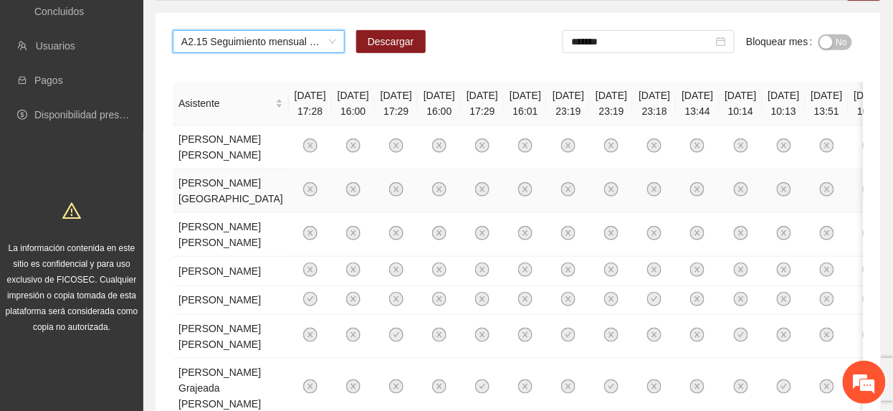
scroll to position [0, 0]
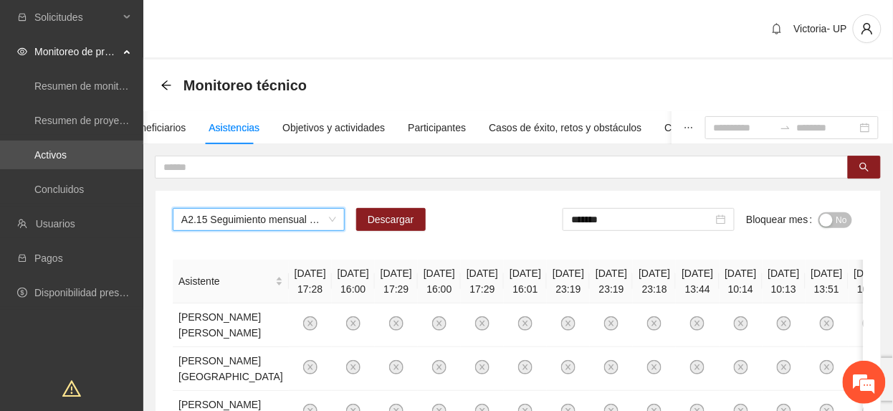
click at [844, 219] on span "No" at bounding box center [842, 220] width 11 height 16
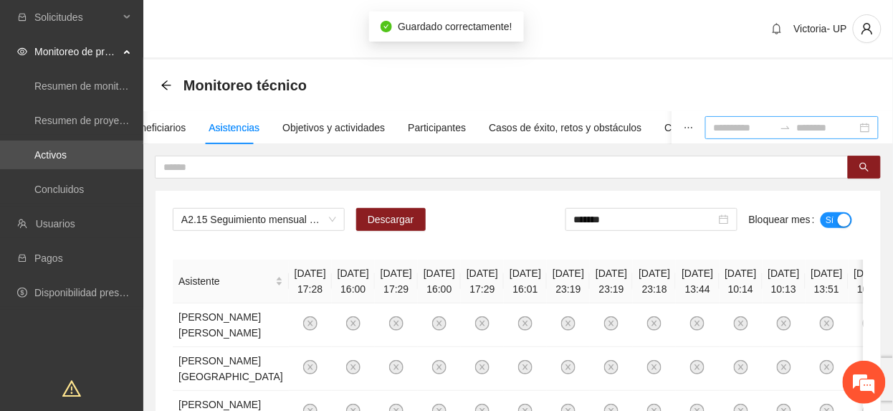
click at [706, 136] on div at bounding box center [793, 127] width 174 height 23
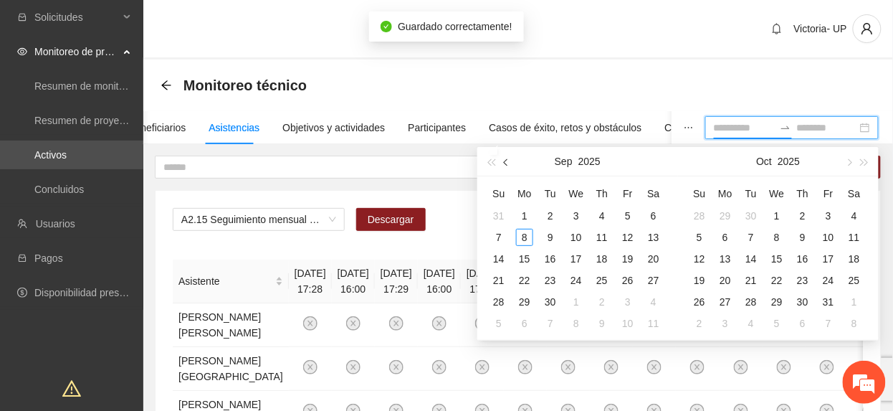
click at [511, 165] on button "button" at bounding box center [507, 161] width 16 height 29
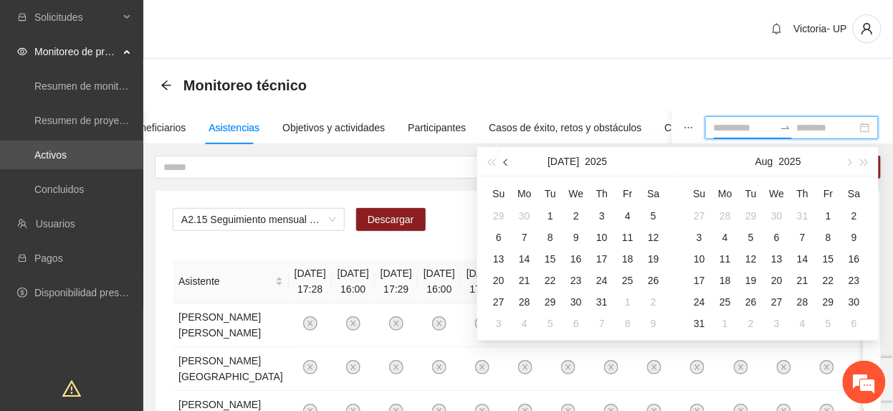
click at [511, 165] on button "button" at bounding box center [507, 161] width 16 height 29
type input "**********"
drag, startPoint x: 498, startPoint y: 210, endPoint x: 518, endPoint y: 237, distance: 33.3
click at [499, 210] on div "1" at bounding box center [498, 215] width 17 height 17
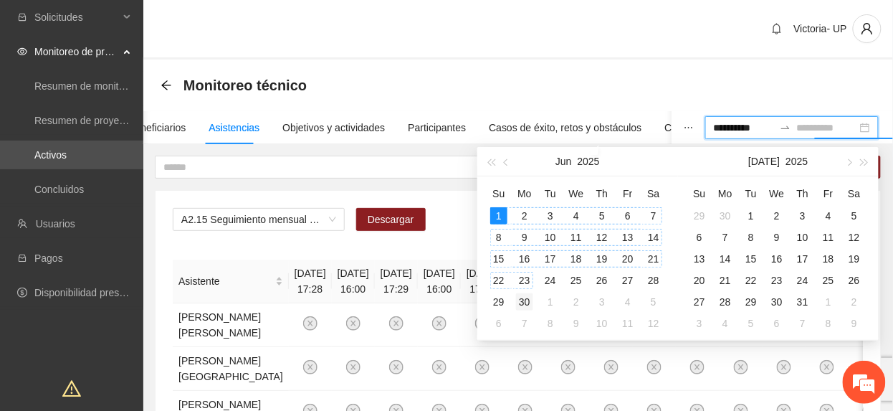
type input "**********"
click at [521, 296] on div "30" at bounding box center [524, 301] width 17 height 17
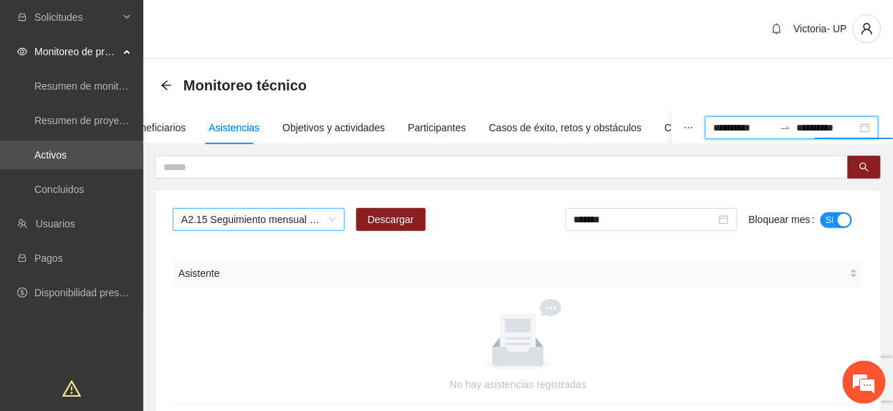
drag, startPoint x: 267, startPoint y: 214, endPoint x: 262, endPoint y: 224, distance: 12.2
click at [262, 224] on span "A2.15 Seguimiento mensual a Psicólogos sobre terapias a jóvenes no escolarizado…" at bounding box center [258, 220] width 155 height 22
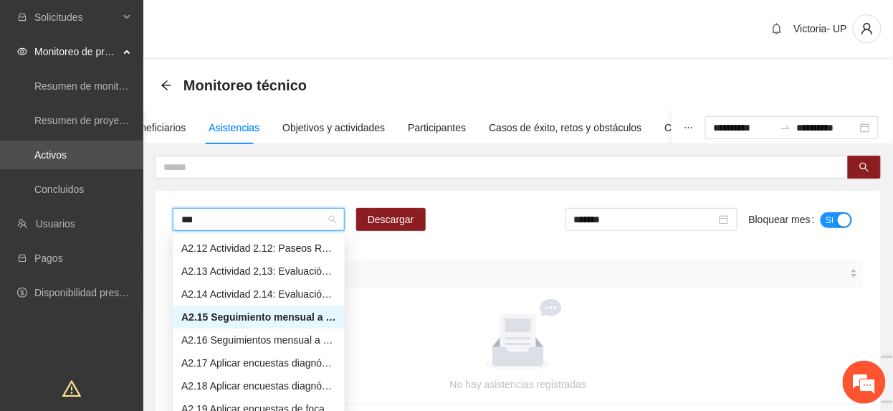
scroll to position [63, 0]
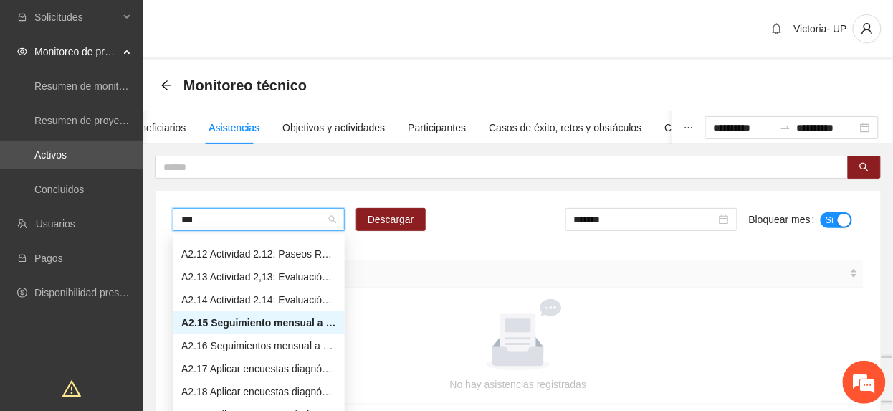
type input "****"
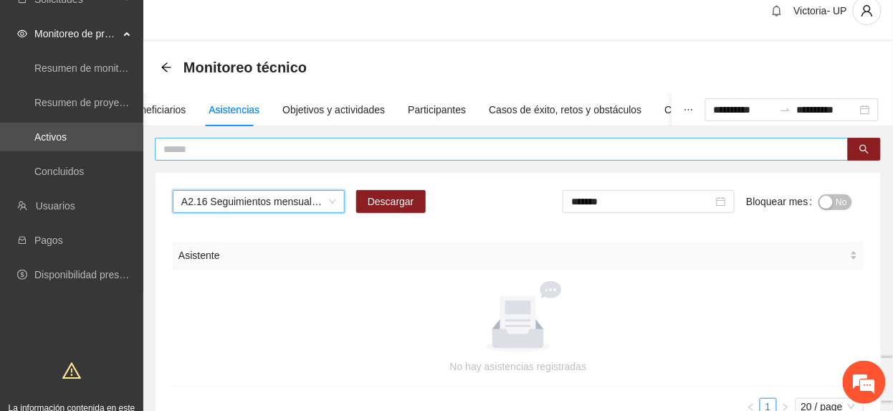
scroll to position [0, 0]
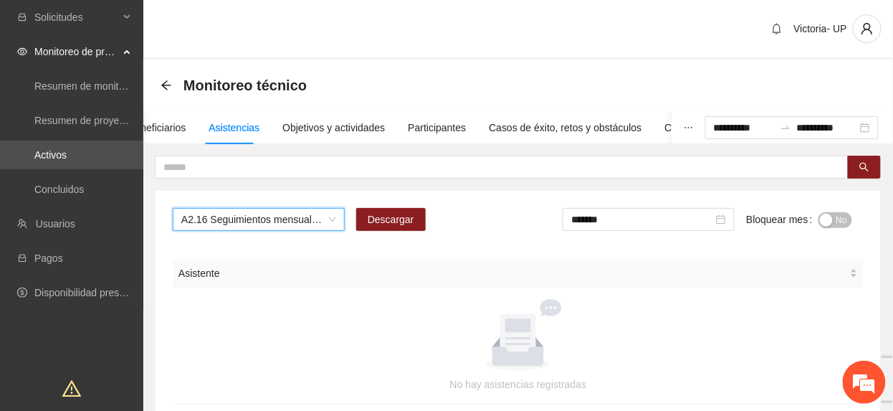
drag, startPoint x: 830, startPoint y: 217, endPoint x: 703, endPoint y: 224, distance: 127.1
click at [827, 217] on div "button" at bounding box center [826, 220] width 13 height 13
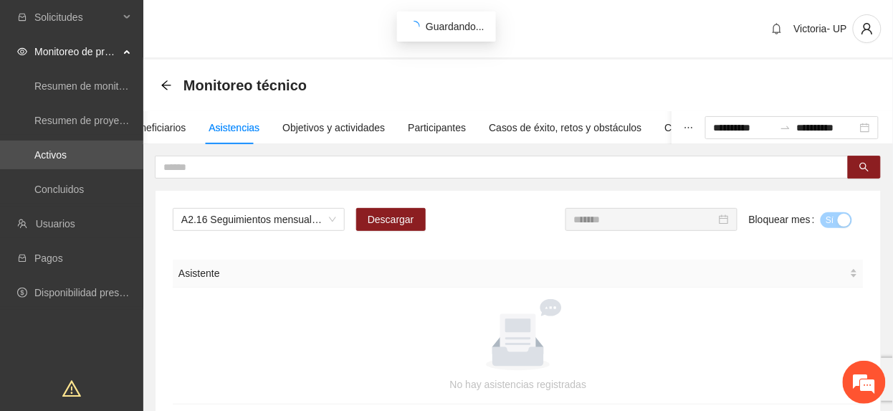
click at [672, 222] on input "*******" at bounding box center [645, 220] width 142 height 16
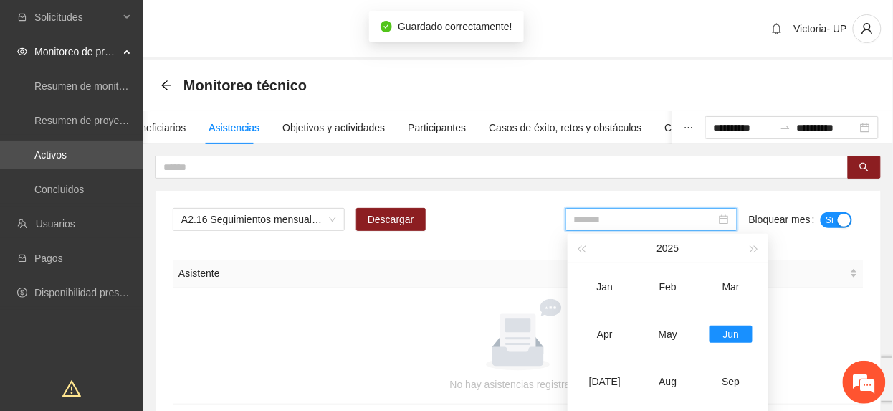
drag, startPoint x: 612, startPoint y: 370, endPoint x: 749, endPoint y: 298, distance: 154.6
click at [612, 371] on td "[DATE]" at bounding box center [605, 381] width 63 height 47
type input "*******"
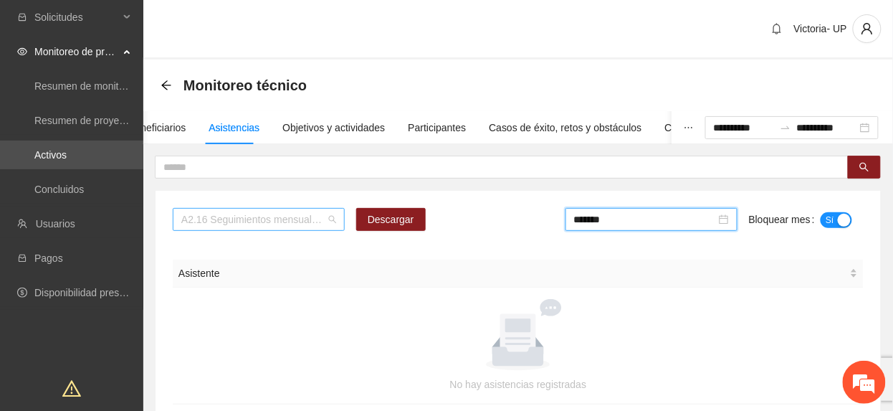
click at [209, 221] on span "A2.16 Seguimientos mensual a Psicólogos sobre terapias a jóvenes no escolarizad…" at bounding box center [258, 220] width 155 height 22
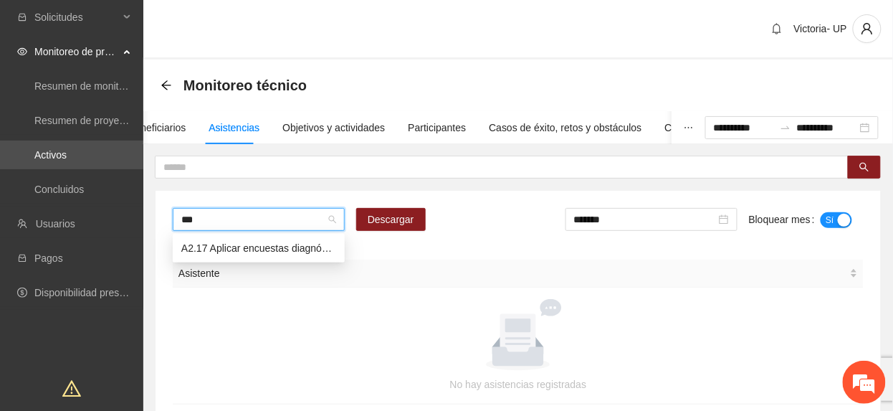
type input "****"
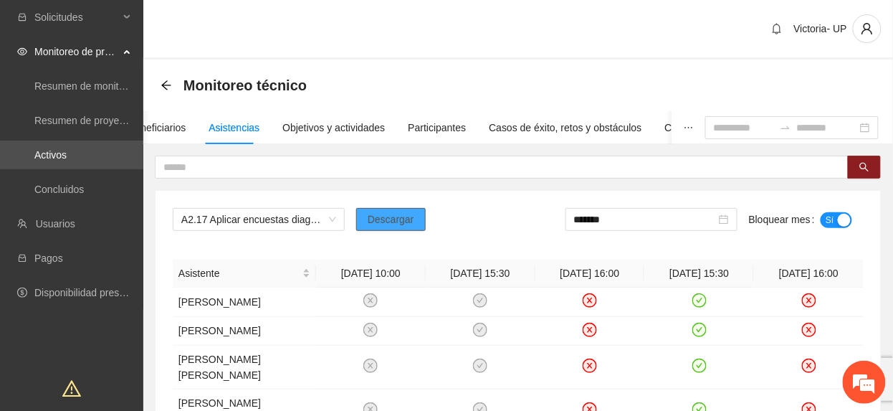
drag, startPoint x: 368, startPoint y: 228, endPoint x: 385, endPoint y: 250, distance: 28.1
click at [367, 228] on button "Descargar" at bounding box center [391, 219] width 70 height 23
click at [285, 265] on div "Asistente" at bounding box center [245, 273] width 132 height 16
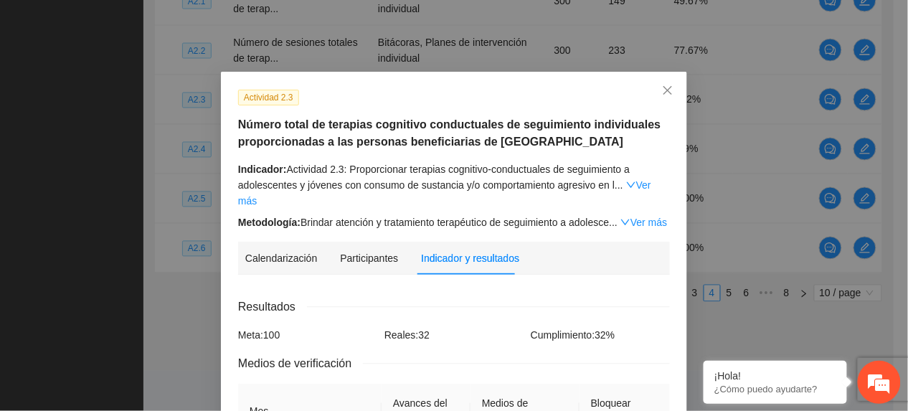
scroll to position [667, 0]
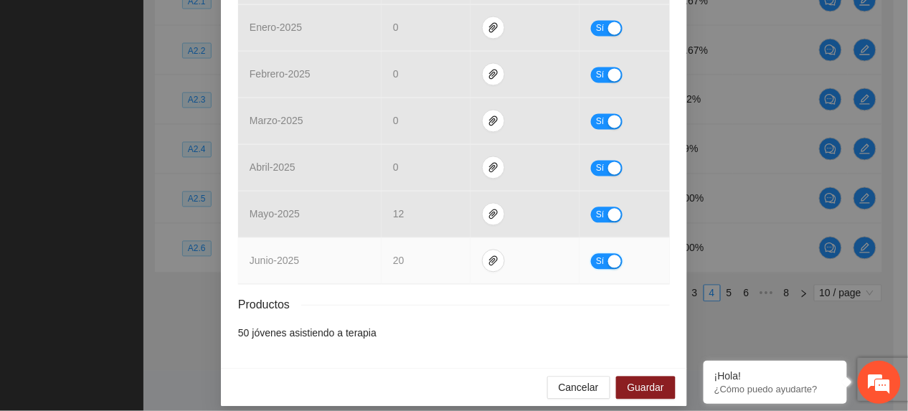
drag, startPoint x: 589, startPoint y: 242, endPoint x: 581, endPoint y: 276, distance: 34.8
click at [591, 254] on button "Sí" at bounding box center [607, 262] width 32 height 16
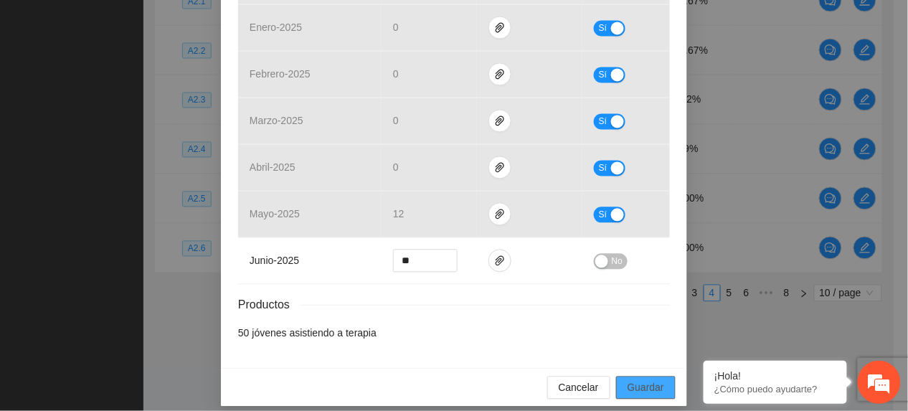
click at [627, 380] on span "Guardar" at bounding box center [645, 388] width 37 height 16
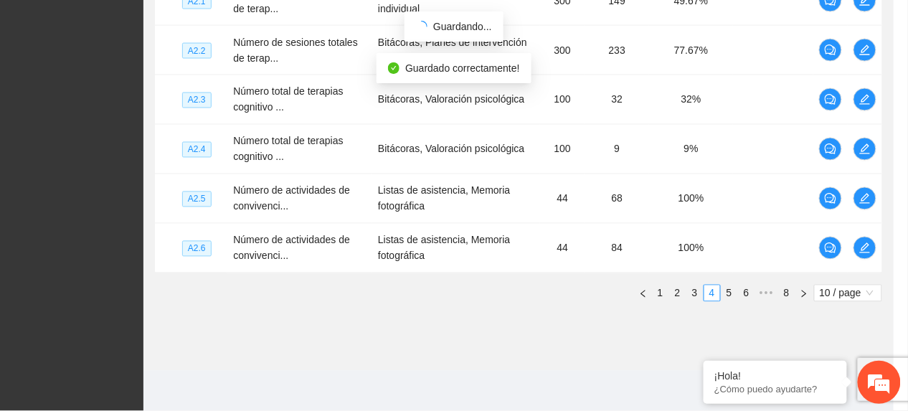
scroll to position [595, 0]
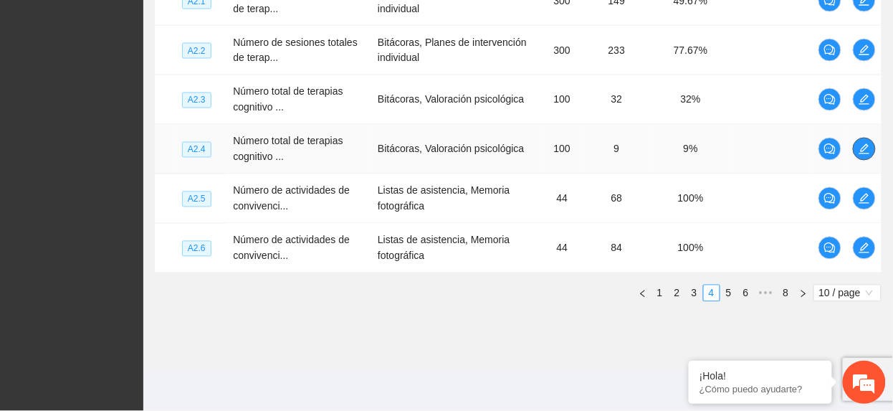
click at [856, 156] on button "button" at bounding box center [864, 149] width 23 height 23
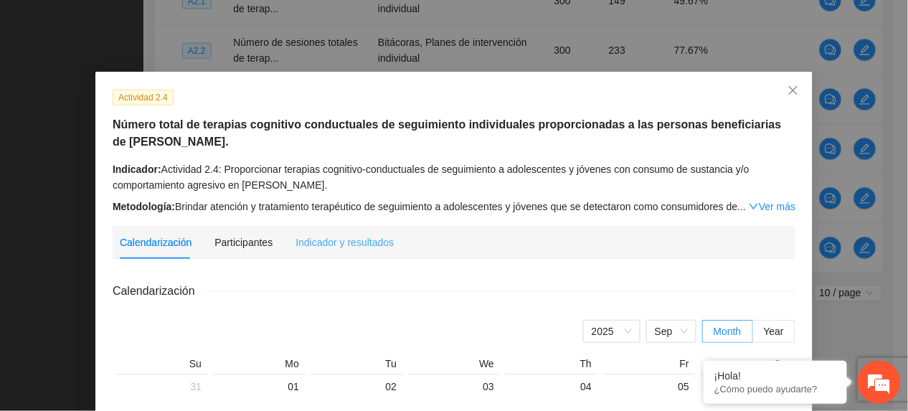
click at [316, 254] on div "Indicador y resultados" at bounding box center [344, 242] width 98 height 33
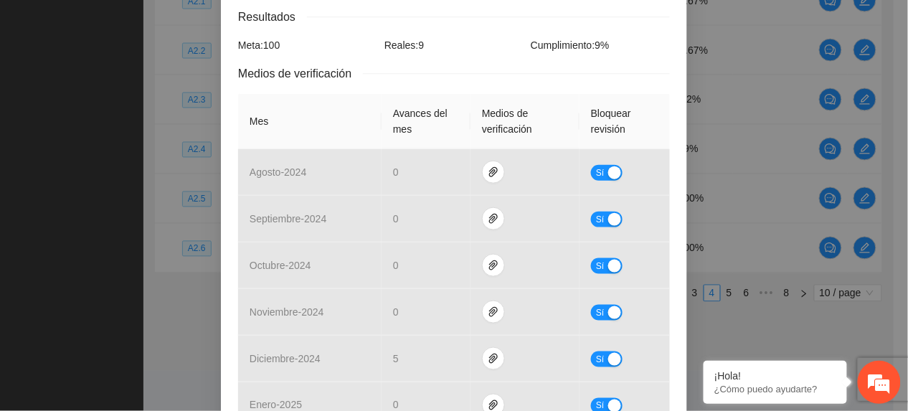
scroll to position [667, 0]
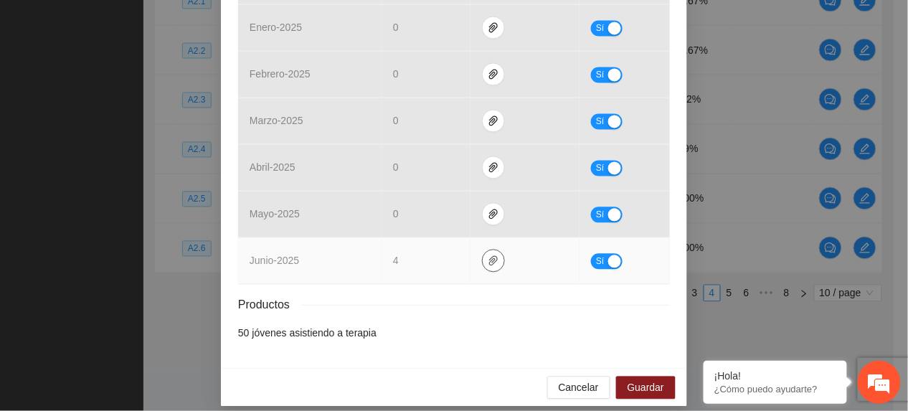
click at [488, 255] on icon "paper-clip" at bounding box center [493, 260] width 11 height 11
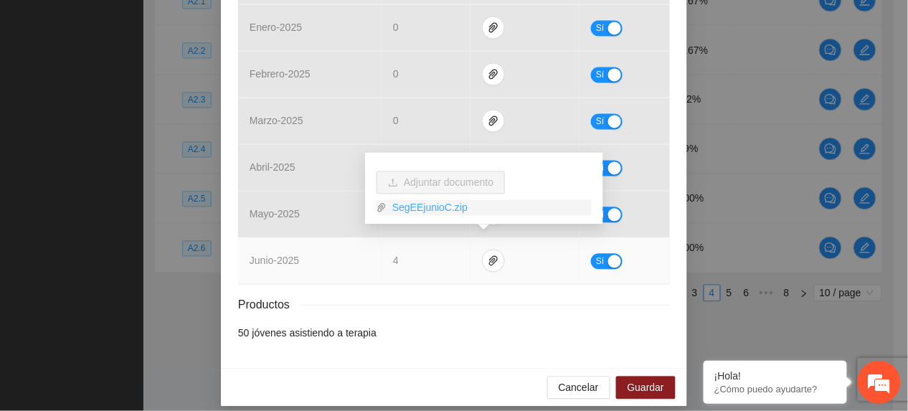
click at [437, 204] on link "SegEEjunioC.zip" at bounding box center [488, 208] width 205 height 16
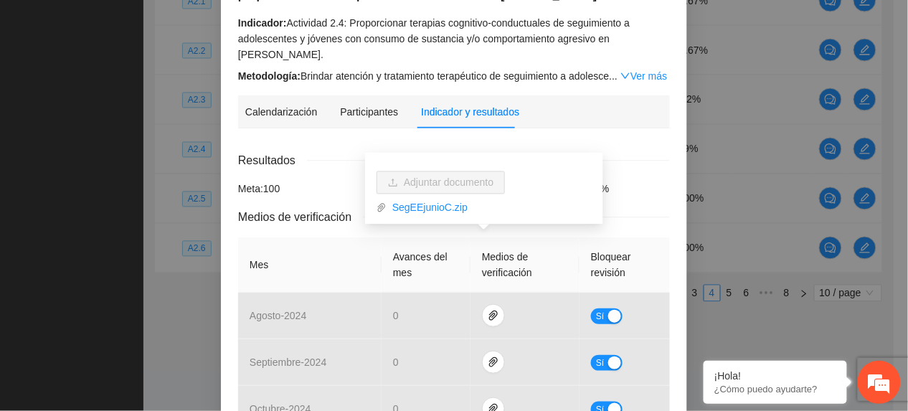
scroll to position [0, 0]
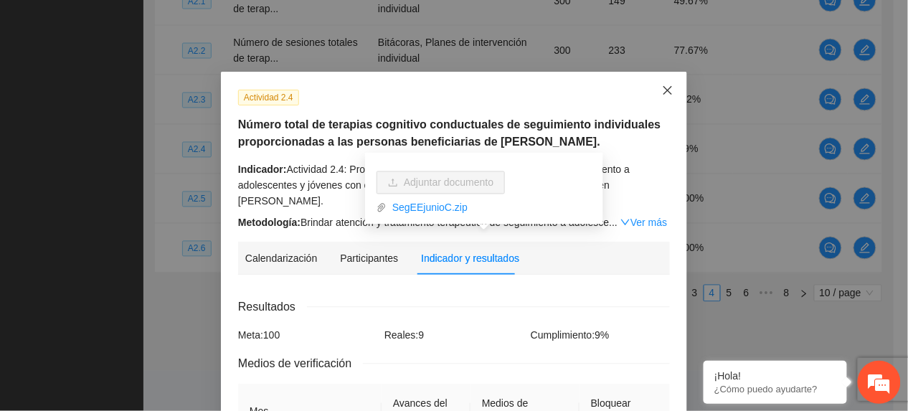
click at [657, 82] on span "Close" at bounding box center [667, 91] width 39 height 39
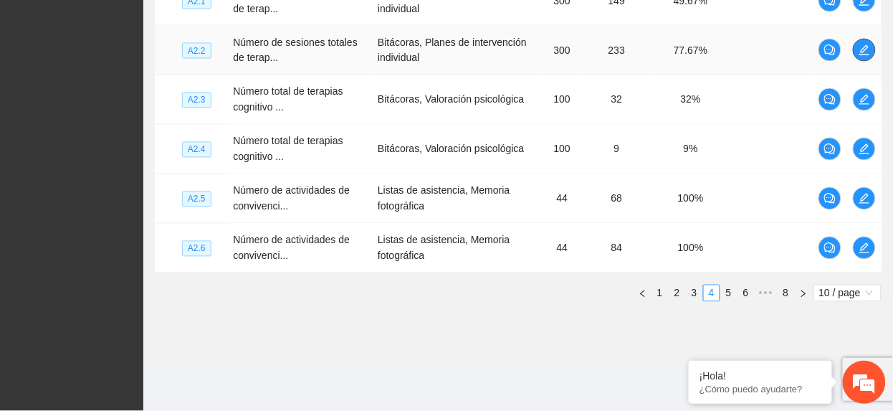
click at [867, 49] on icon "edit" at bounding box center [864, 49] width 11 height 11
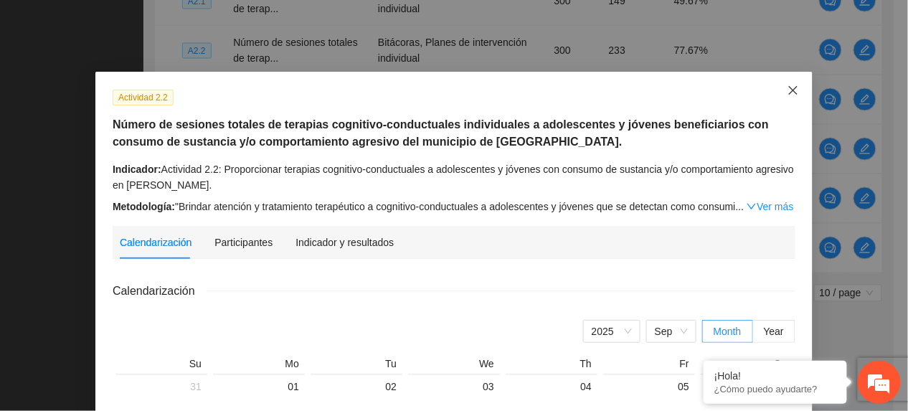
click at [789, 93] on icon "close" at bounding box center [793, 90] width 9 height 9
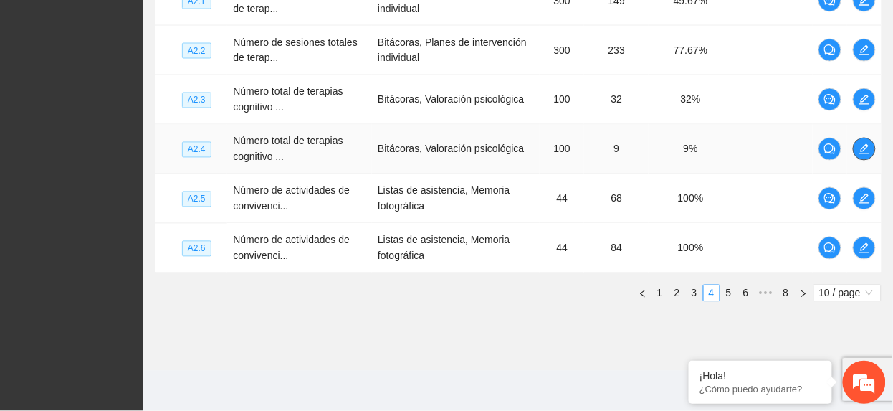
click at [859, 151] on icon "edit" at bounding box center [864, 148] width 11 height 11
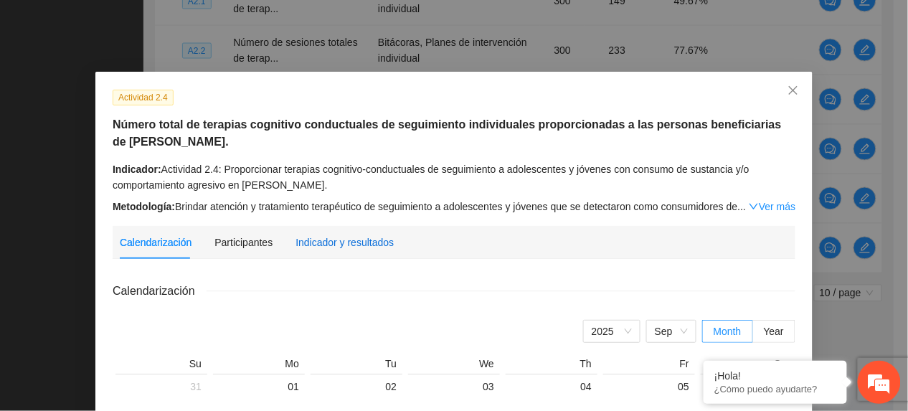
click at [299, 239] on div "Indicador y resultados" at bounding box center [344, 242] width 98 height 16
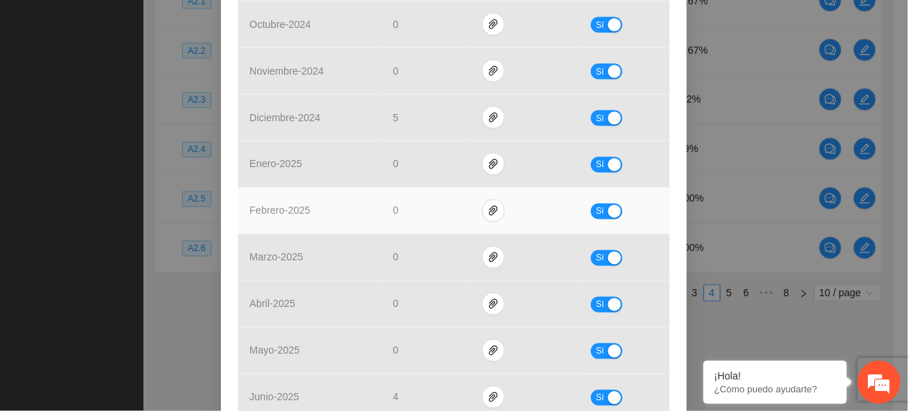
scroll to position [667, 0]
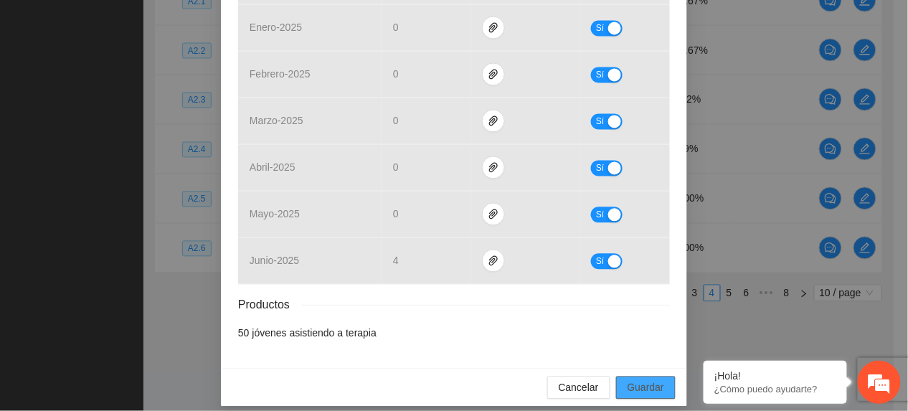
click at [632, 380] on span "Guardar" at bounding box center [645, 388] width 37 height 16
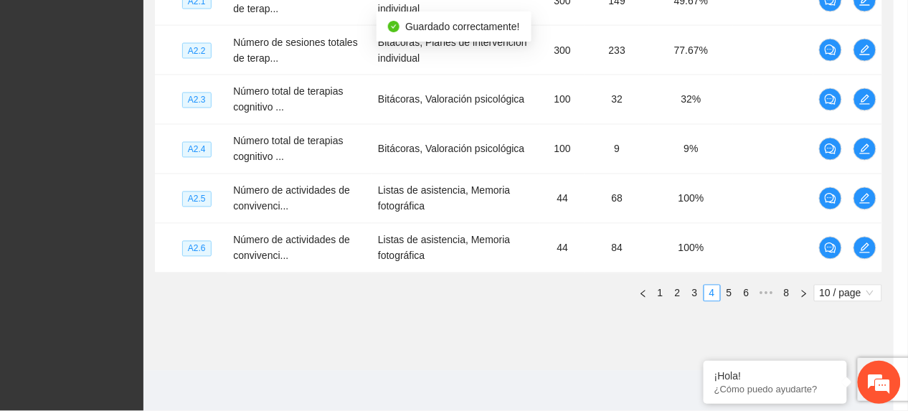
scroll to position [595, 0]
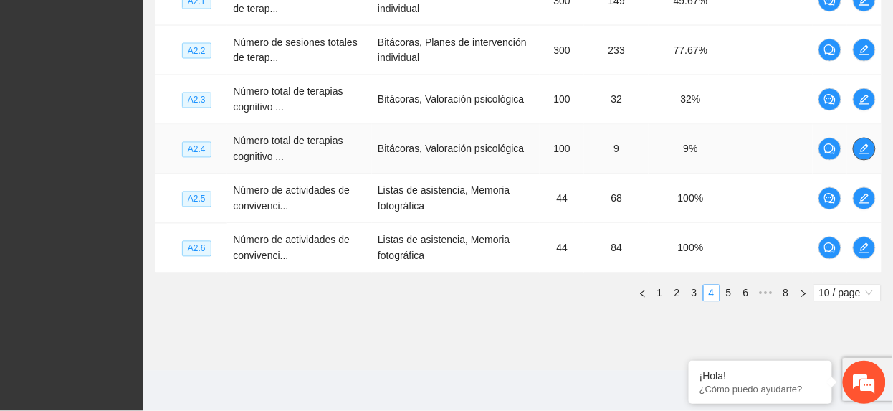
click at [863, 149] on icon "edit" at bounding box center [865, 149] width 10 height 10
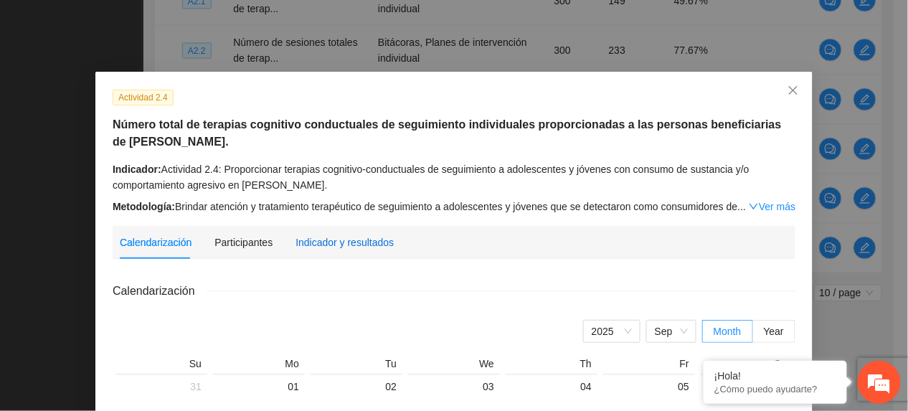
click at [359, 241] on div "Indicador y resultados" at bounding box center [344, 242] width 98 height 16
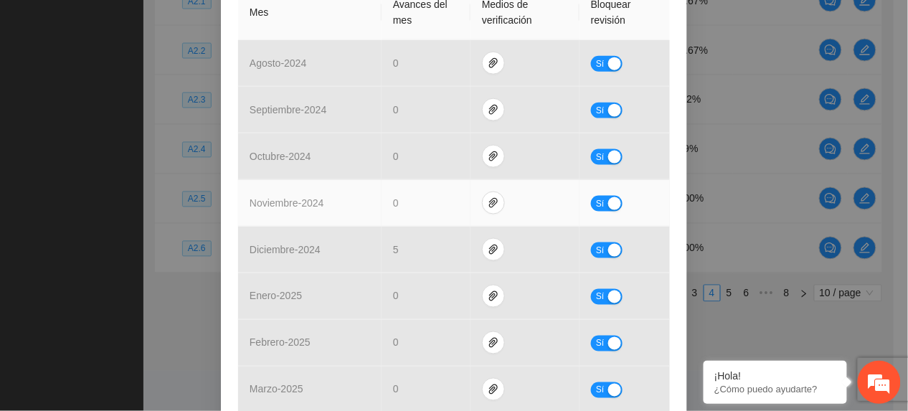
scroll to position [601, 0]
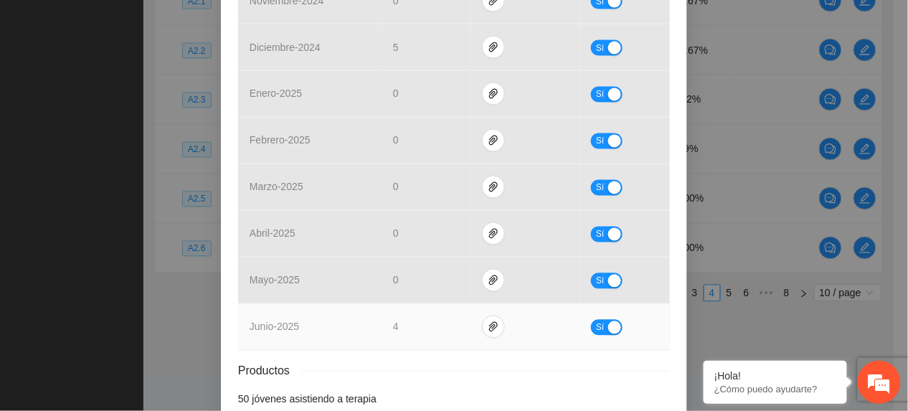
click at [596, 320] on span "Sí" at bounding box center [600, 328] width 9 height 16
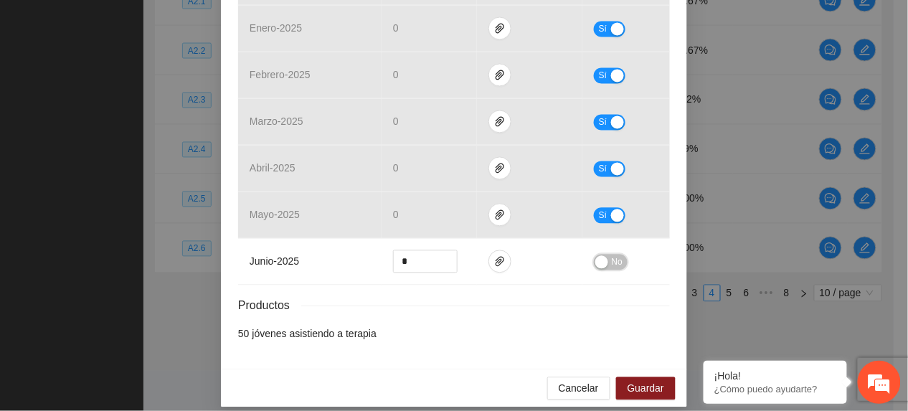
scroll to position [667, 0]
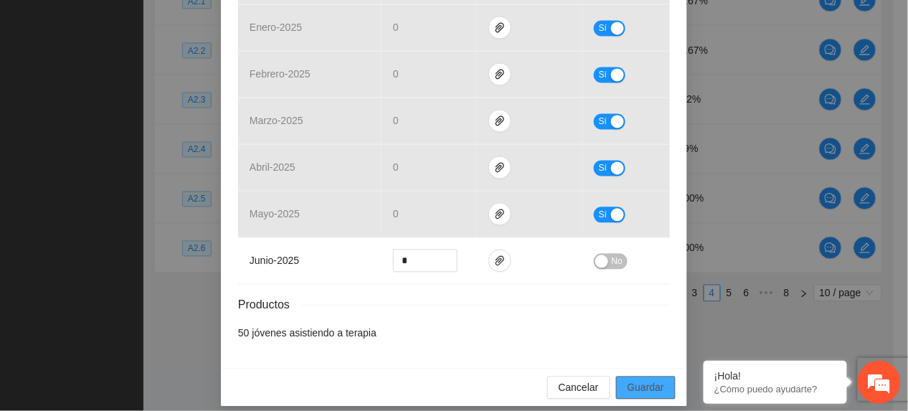
click at [631, 380] on span "Guardar" at bounding box center [645, 388] width 37 height 16
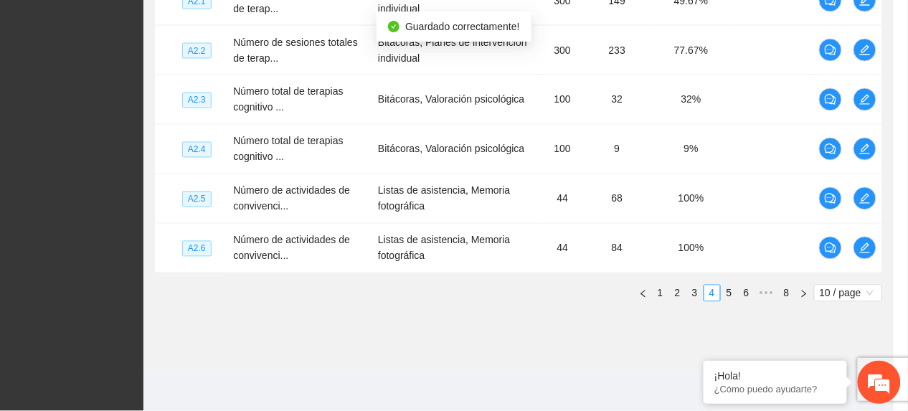
scroll to position [595, 0]
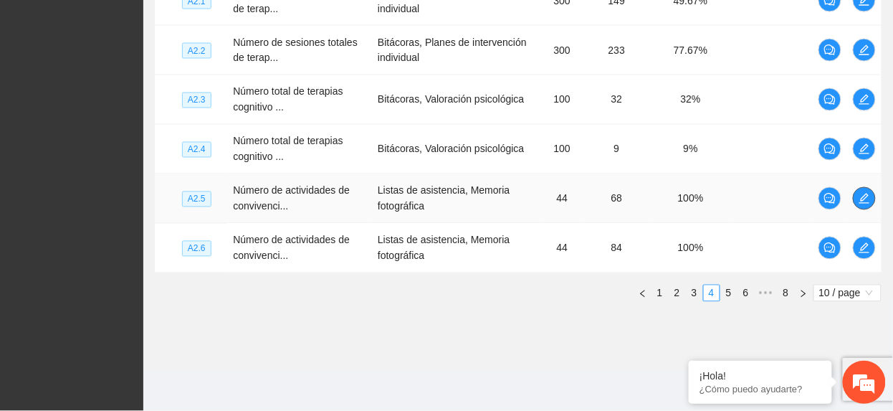
click at [864, 201] on icon "edit" at bounding box center [864, 198] width 11 height 11
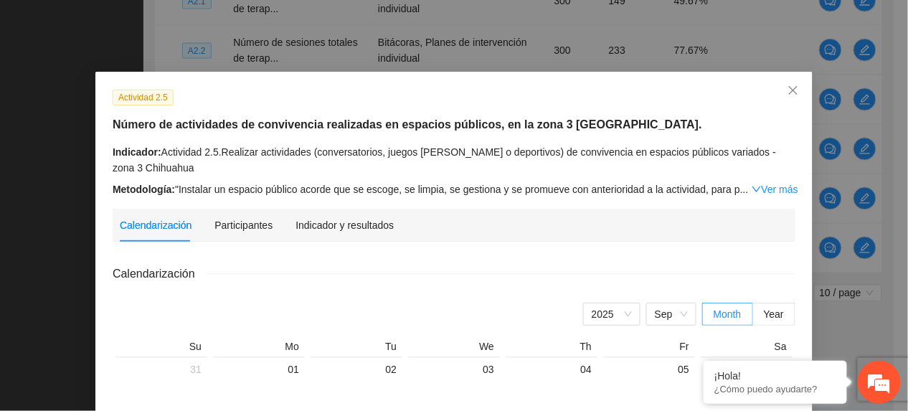
drag, startPoint x: 339, startPoint y: 216, endPoint x: 364, endPoint y: 207, distance: 26.8
click at [339, 217] on div "Indicador y resultados" at bounding box center [344, 225] width 98 height 33
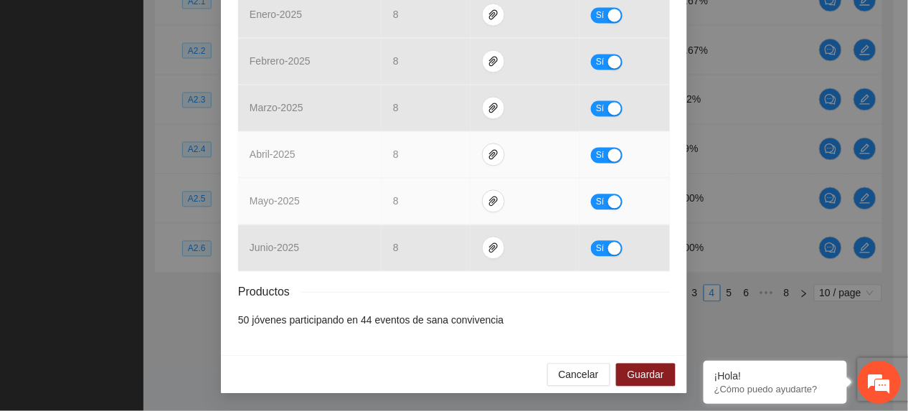
scroll to position [667, 0]
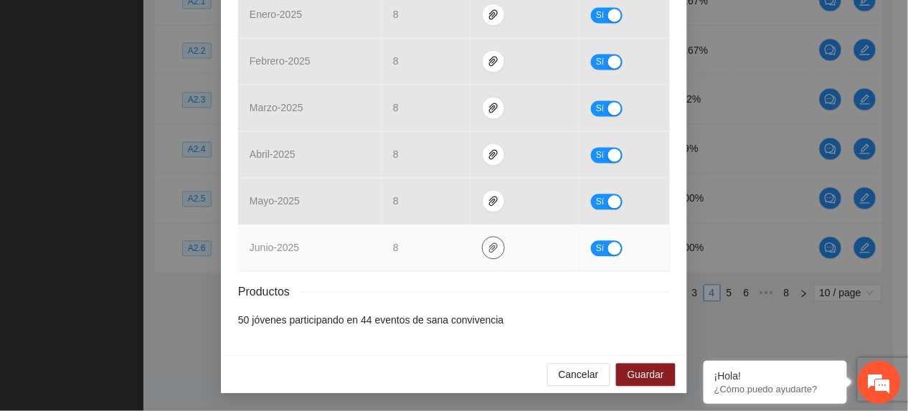
click at [488, 242] on icon "paper-clip" at bounding box center [493, 247] width 11 height 11
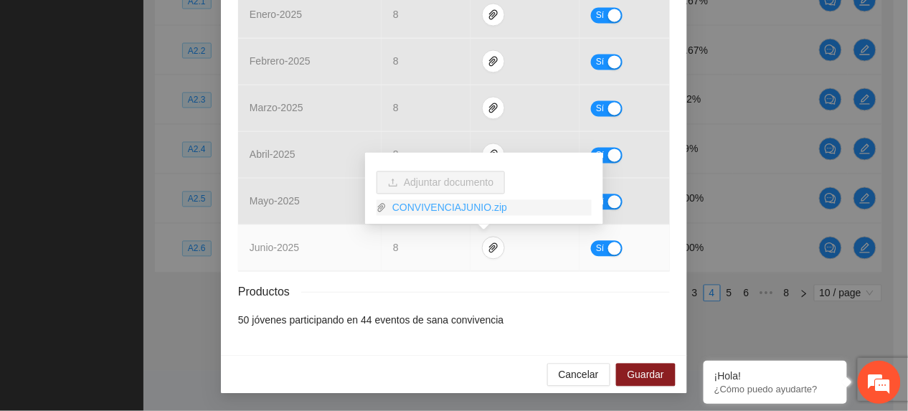
click at [442, 202] on link "CONVIVENCIAJUNIO.zip" at bounding box center [488, 208] width 205 height 16
click at [596, 245] on span "Sí" at bounding box center [600, 249] width 9 height 16
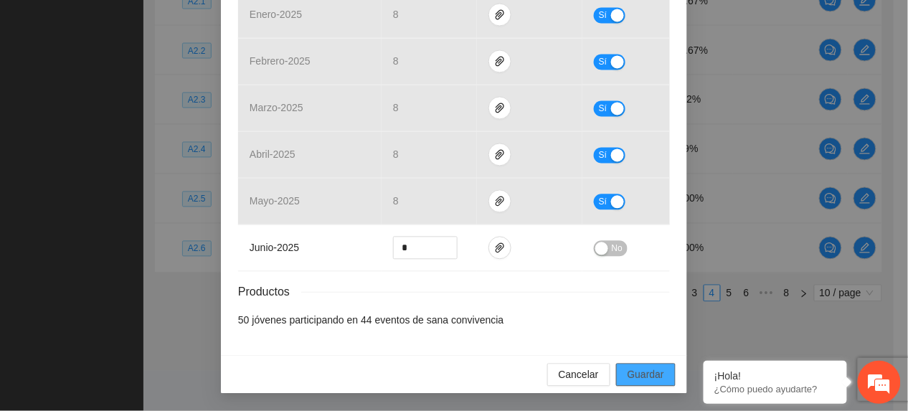
click at [650, 373] on span "Guardar" at bounding box center [645, 375] width 37 height 16
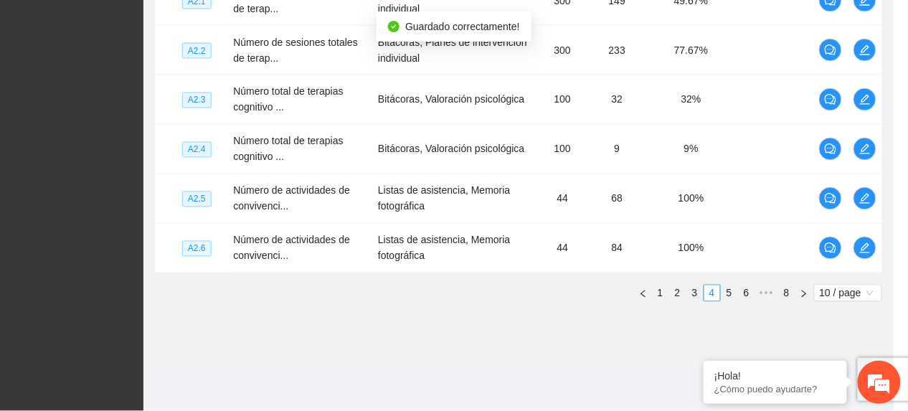
scroll to position [595, 0]
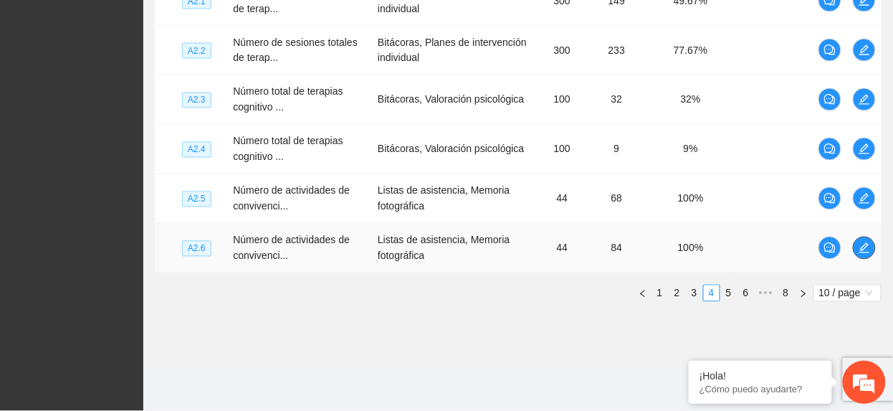
click at [858, 247] on span "edit" at bounding box center [865, 247] width 22 height 11
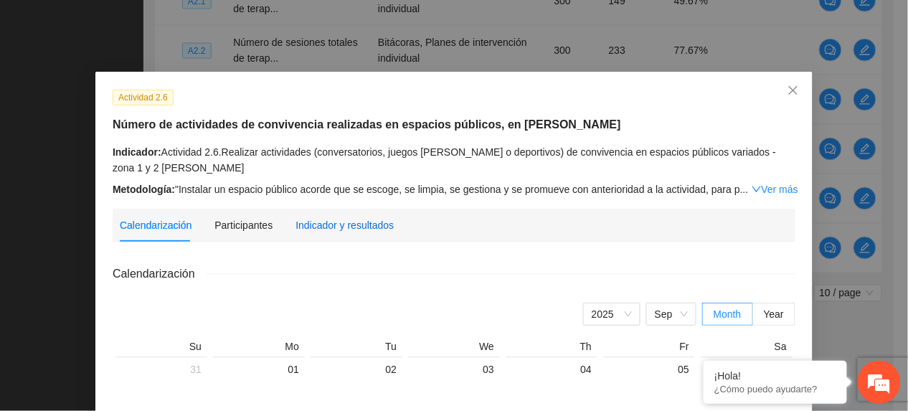
click at [377, 217] on div "Indicador y resultados" at bounding box center [344, 225] width 98 height 16
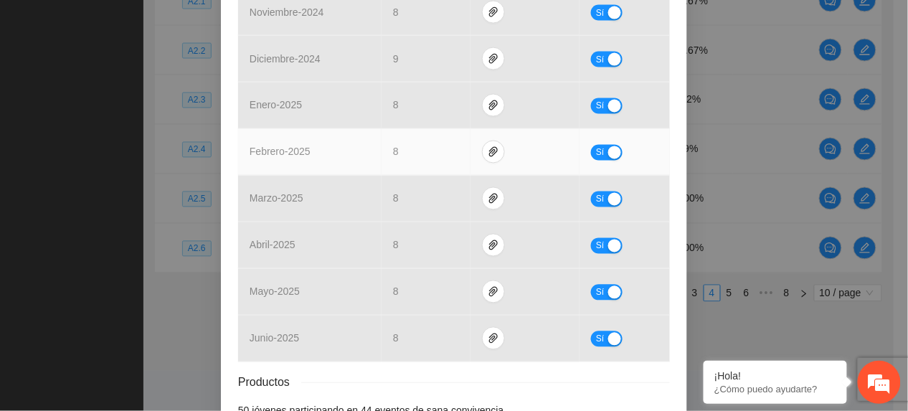
scroll to position [667, 0]
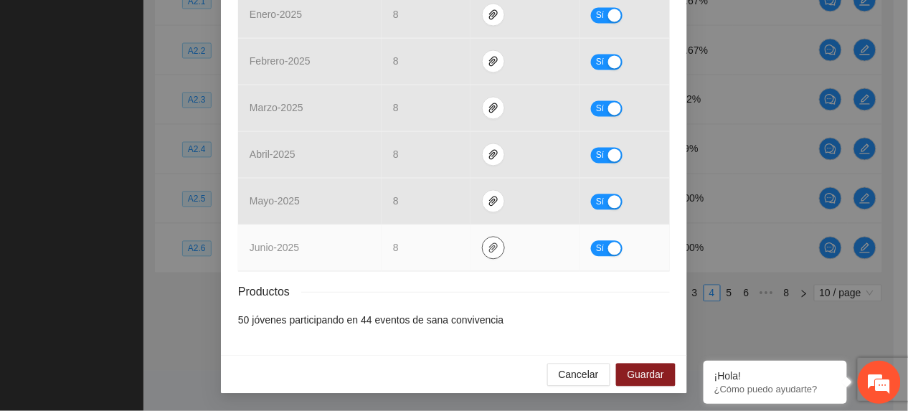
click at [485, 238] on button "button" at bounding box center [493, 248] width 23 height 23
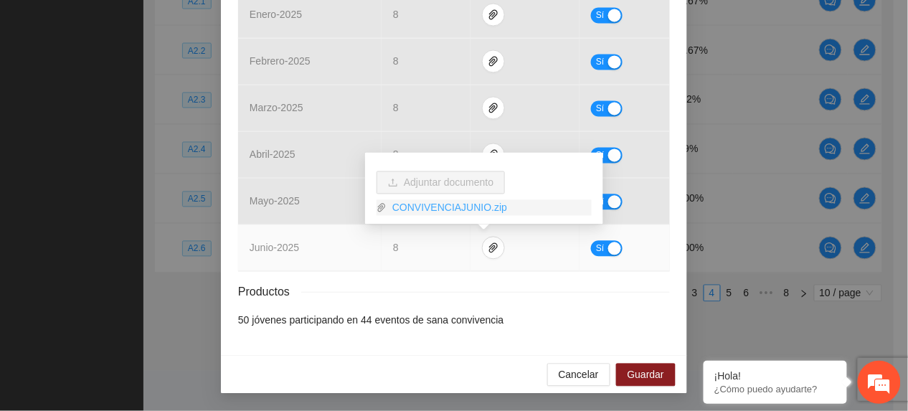
click at [399, 200] on link "CONVIVENCIAJUNIO.zip" at bounding box center [488, 208] width 205 height 16
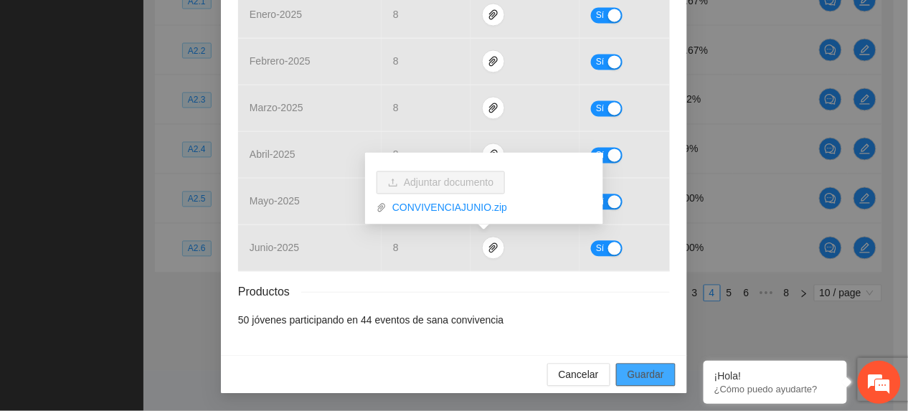
click at [642, 367] on button "Guardar" at bounding box center [646, 375] width 60 height 23
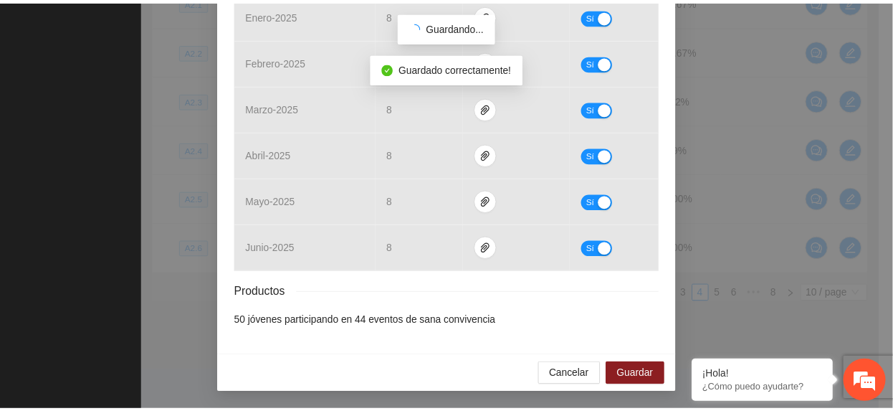
scroll to position [595, 0]
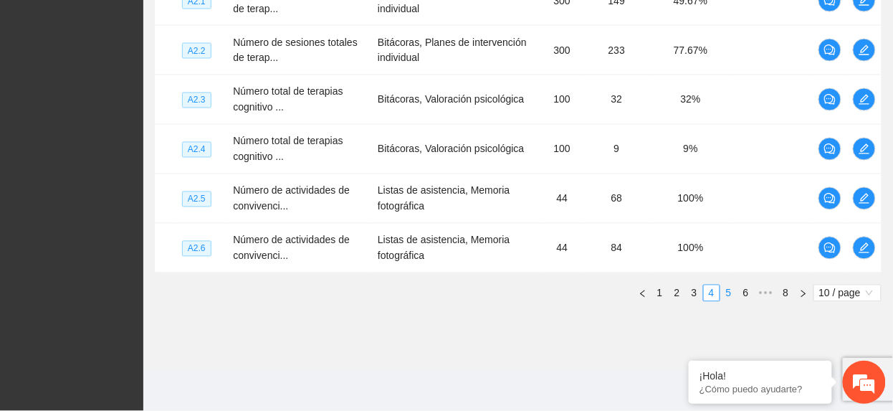
click at [729, 302] on li "5" at bounding box center [729, 293] width 17 height 17
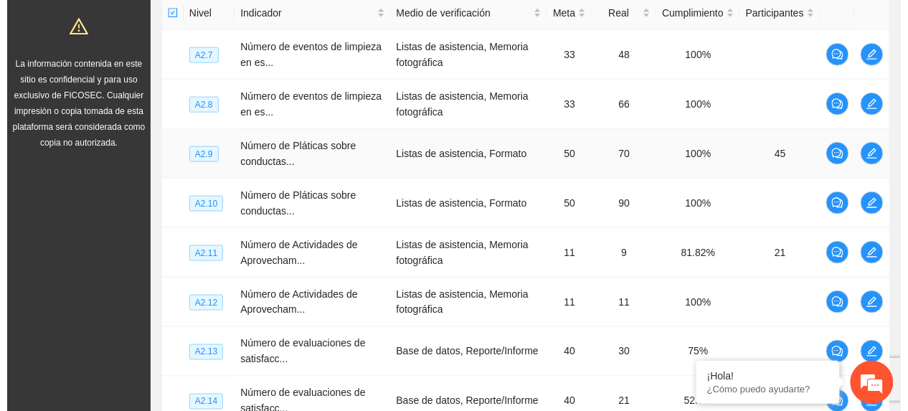
scroll to position [330, 0]
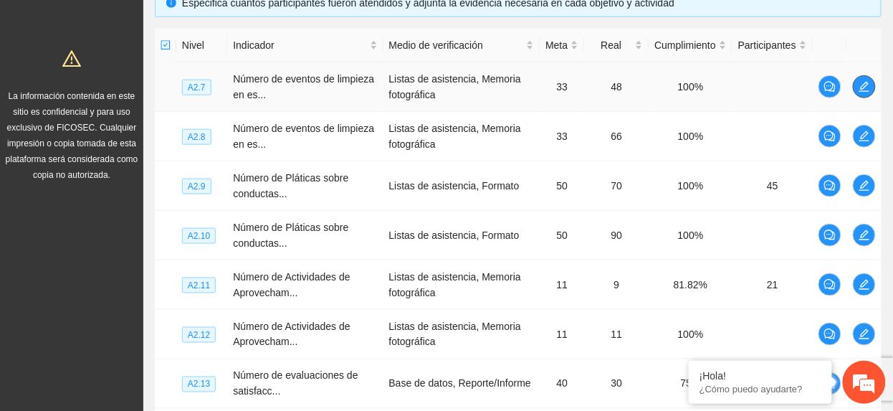
click at [860, 92] on icon "edit" at bounding box center [864, 86] width 11 height 11
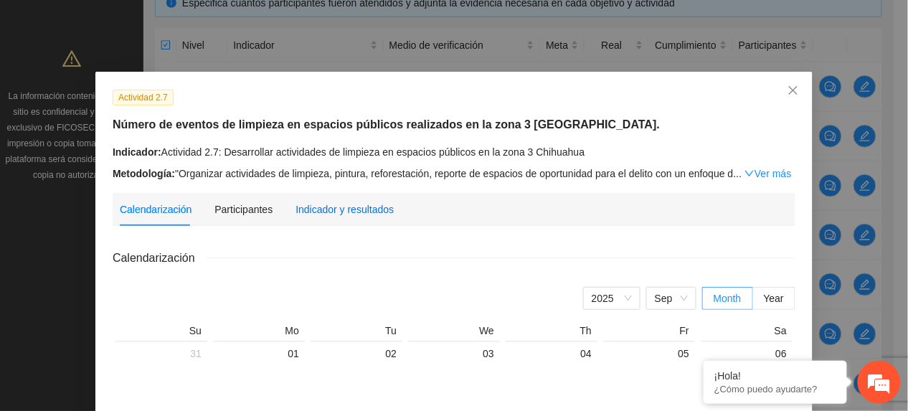
click at [371, 202] on div "Indicador y resultados" at bounding box center [344, 209] width 98 height 16
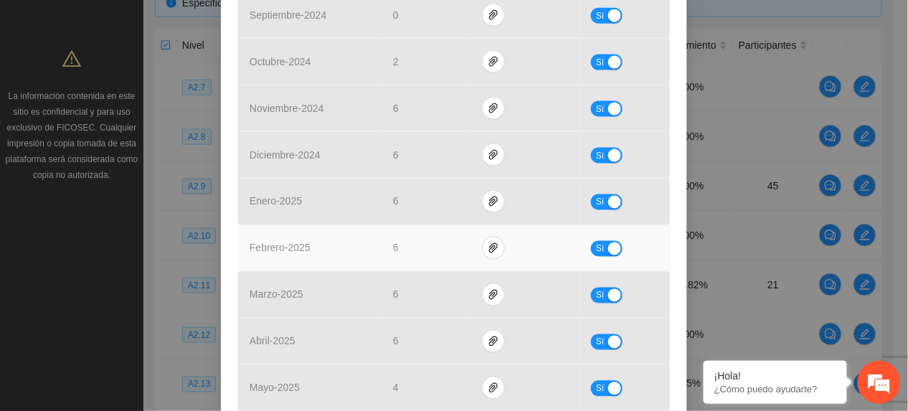
scroll to position [667, 0]
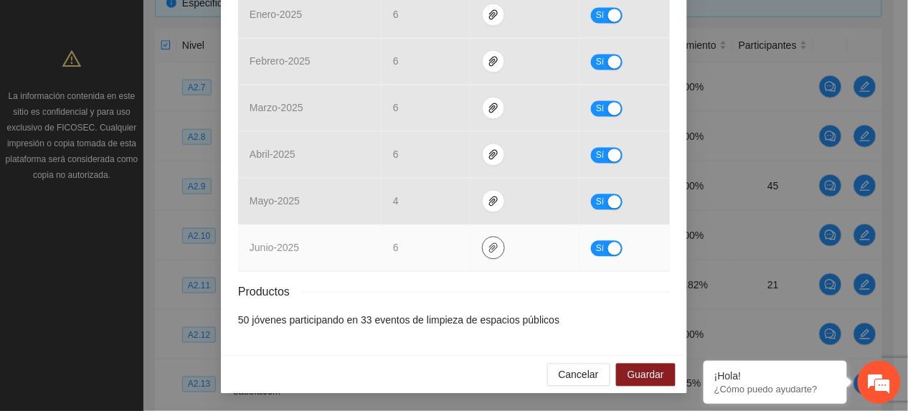
click at [488, 245] on icon "paper-clip" at bounding box center [493, 247] width 11 height 11
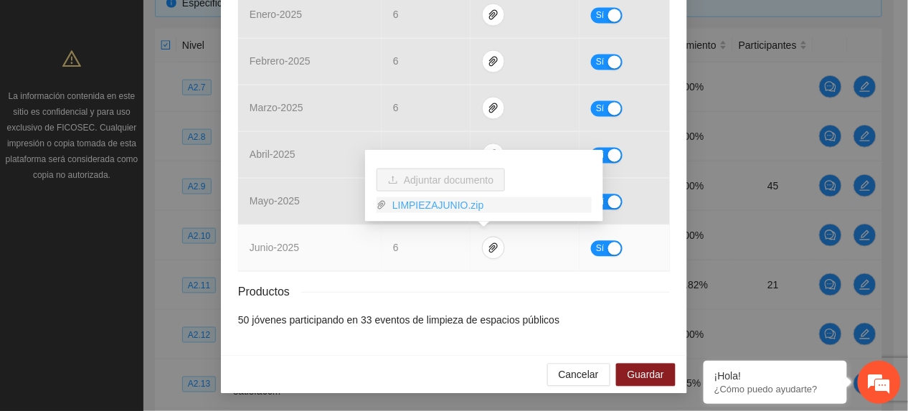
click at [423, 204] on link "LIMPIEZAJUNIO.zip" at bounding box center [488, 205] width 205 height 16
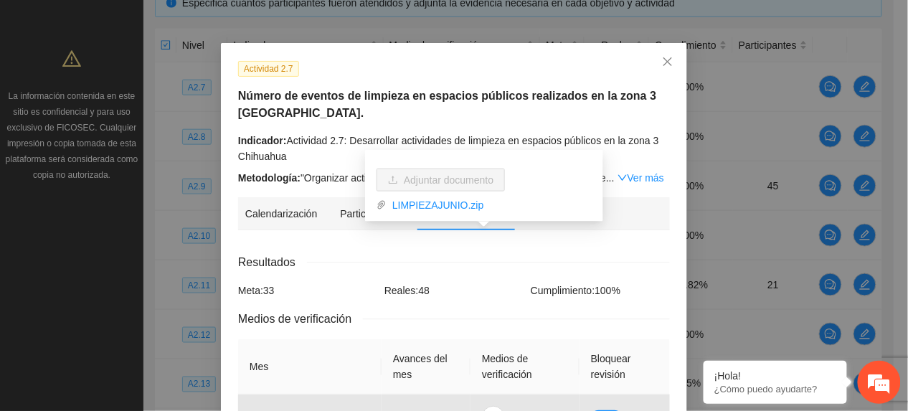
scroll to position [0, 0]
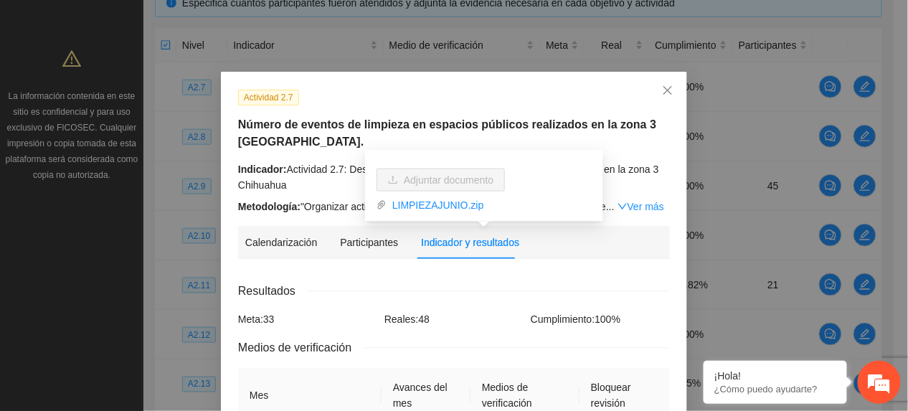
click at [612, 136] on h5 "Número de eventos de limpieza en espacios públicos realizados en la zona 3 Chih…" at bounding box center [454, 133] width 432 height 34
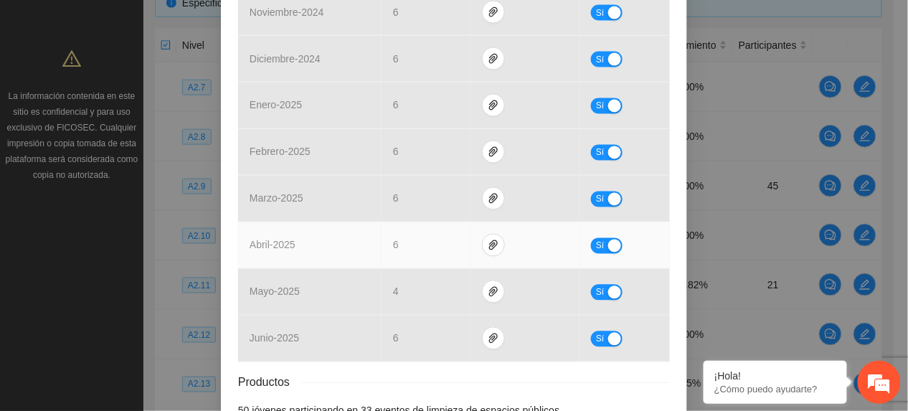
scroll to position [667, 0]
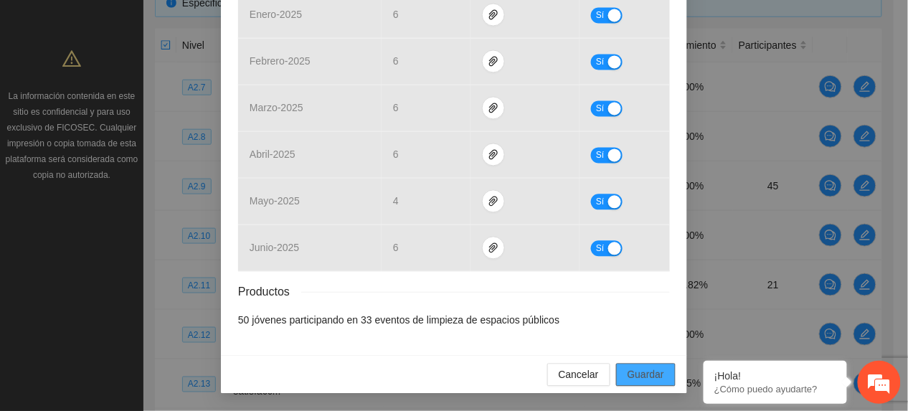
drag, startPoint x: 658, startPoint y: 376, endPoint x: 724, endPoint y: 359, distance: 68.9
click at [655, 376] on button "Guardar" at bounding box center [646, 375] width 60 height 23
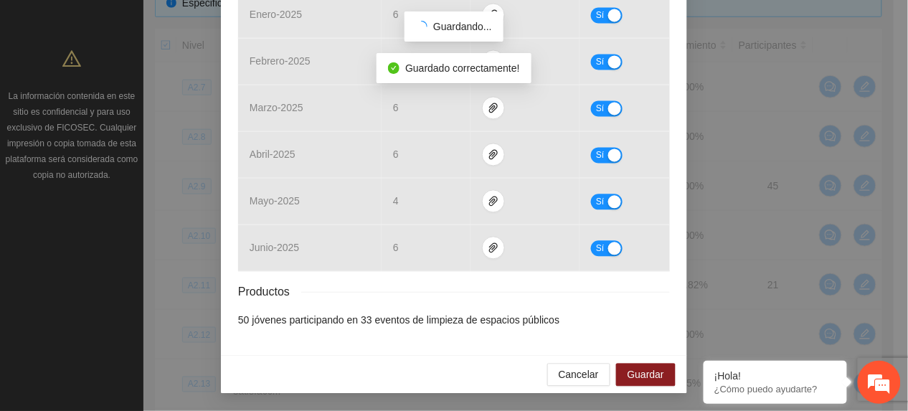
scroll to position [595, 0]
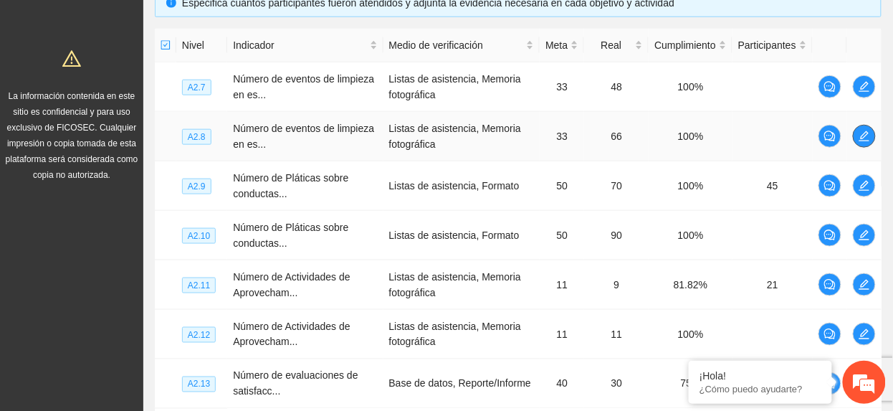
click at [865, 135] on icon "edit" at bounding box center [864, 136] width 11 height 11
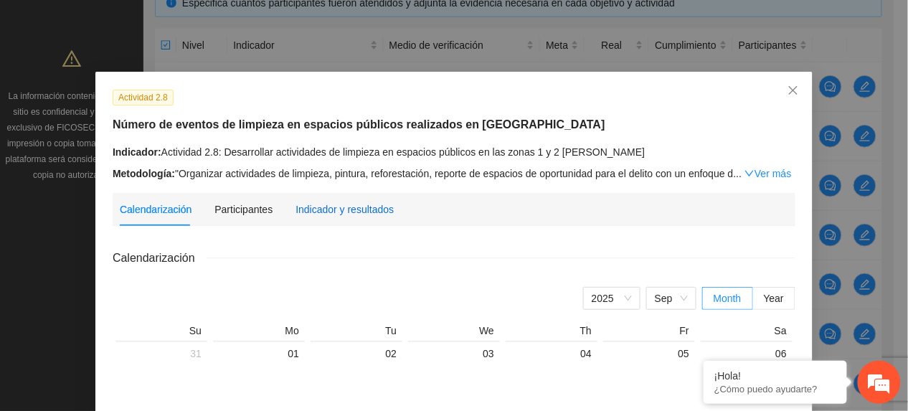
click at [363, 202] on div "Indicador y resultados" at bounding box center [344, 209] width 98 height 16
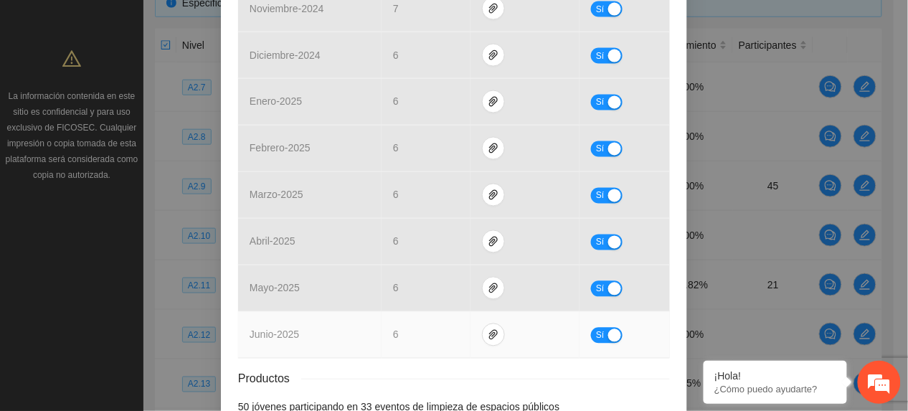
scroll to position [650, 0]
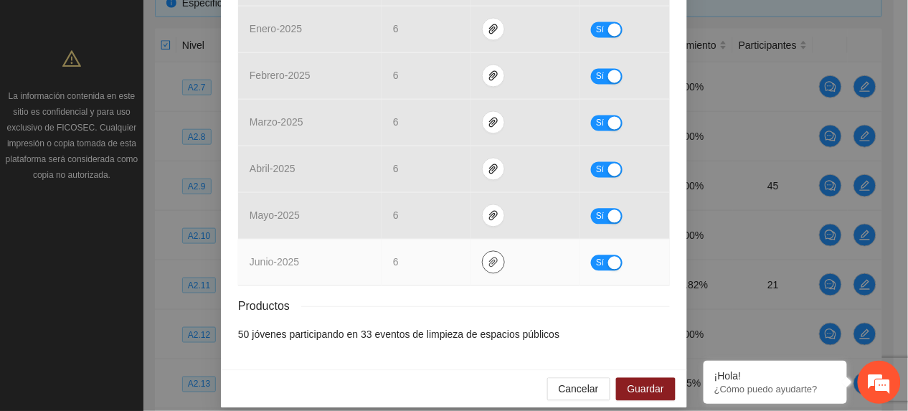
click at [488, 257] on icon "paper-clip" at bounding box center [493, 262] width 11 height 11
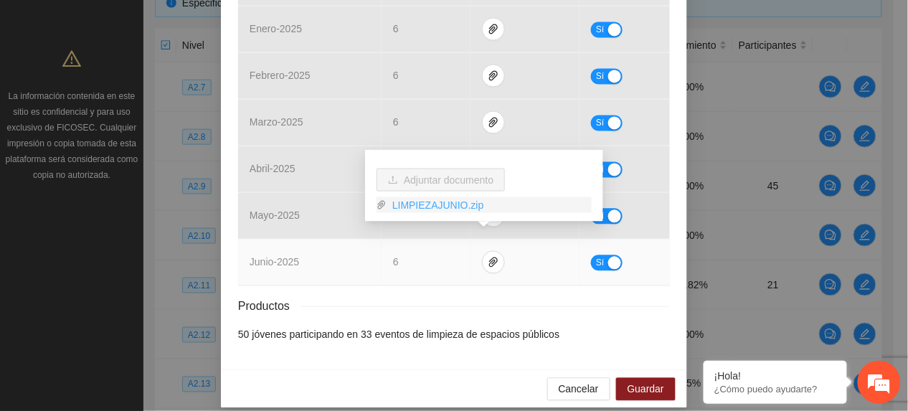
click at [406, 201] on link "LIMPIEZAJUNIO.zip" at bounding box center [488, 205] width 205 height 16
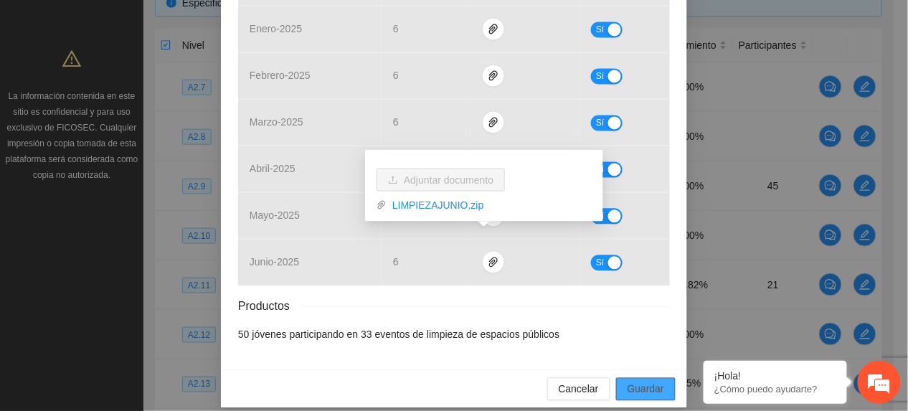
click at [632, 381] on span "Guardar" at bounding box center [645, 389] width 37 height 16
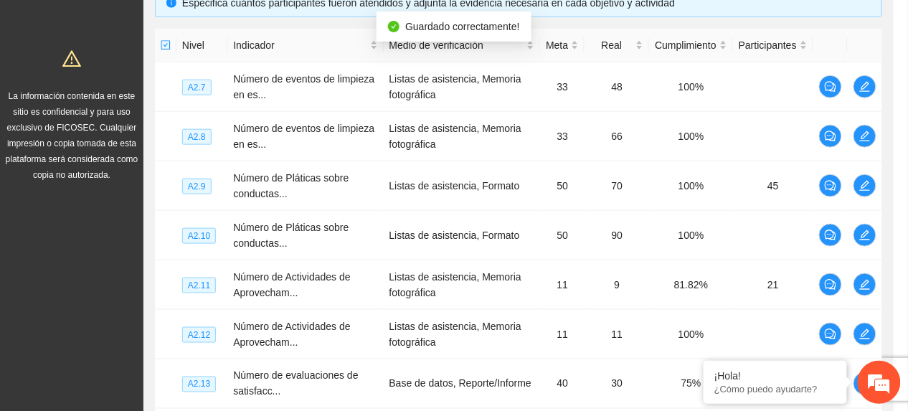
scroll to position [578, 0]
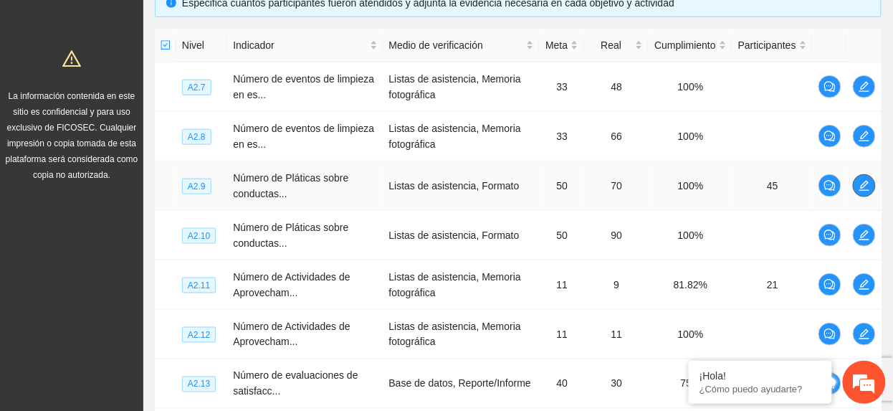
click at [860, 181] on icon "edit" at bounding box center [864, 185] width 11 height 11
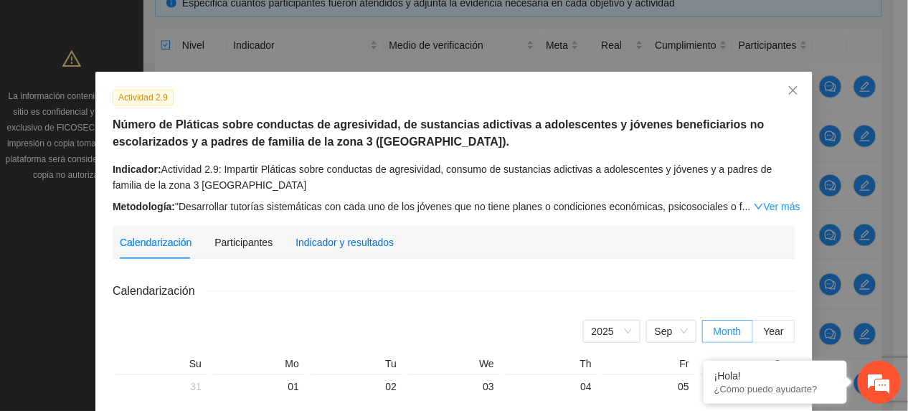
drag, startPoint x: 310, startPoint y: 242, endPoint x: 326, endPoint y: 239, distance: 15.9
click at [310, 242] on div "Indicador y resultados" at bounding box center [344, 242] width 98 height 16
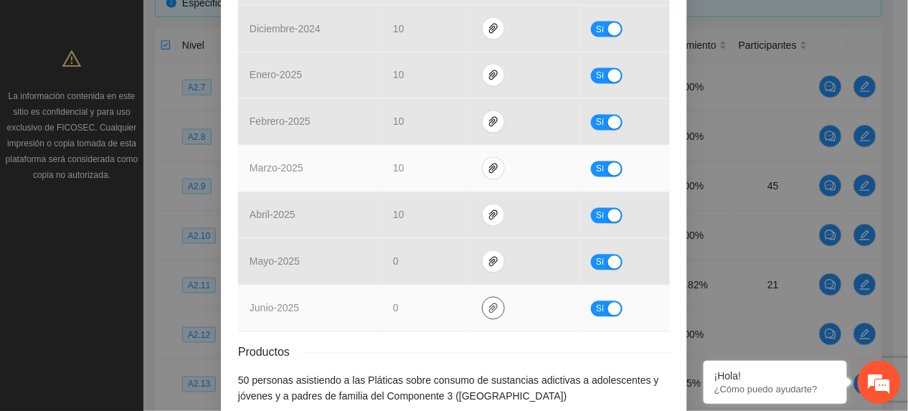
scroll to position [669, 0]
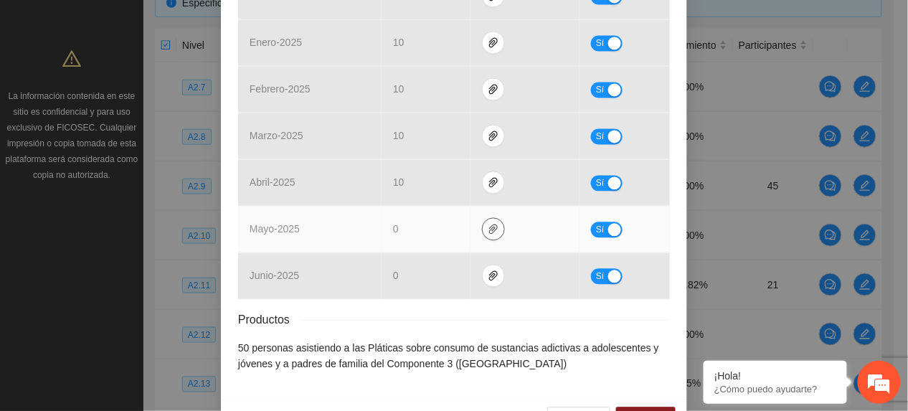
click at [488, 224] on icon "paper-clip" at bounding box center [493, 229] width 11 height 11
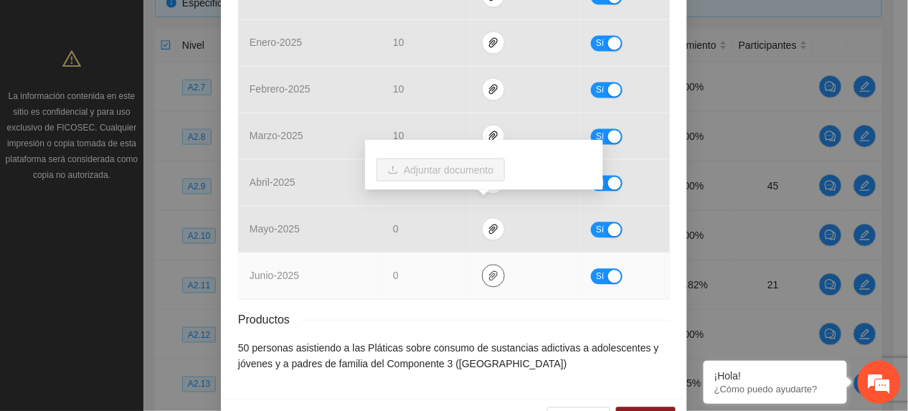
click at [490, 270] on span "paper-clip" at bounding box center [494, 275] width 22 height 11
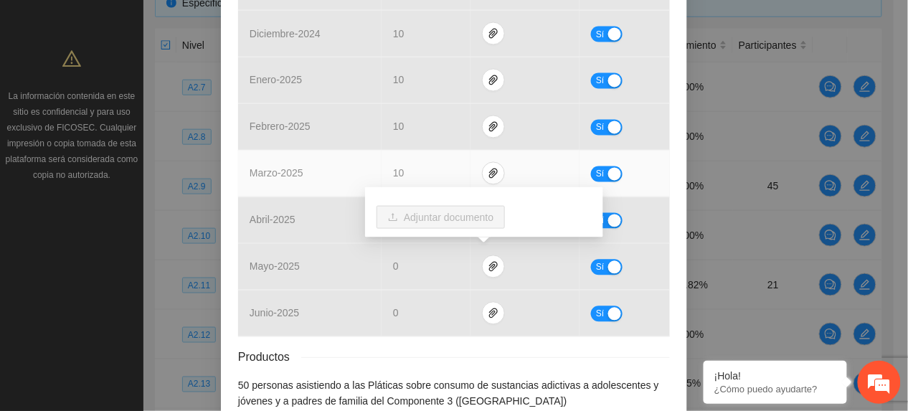
scroll to position [700, 0]
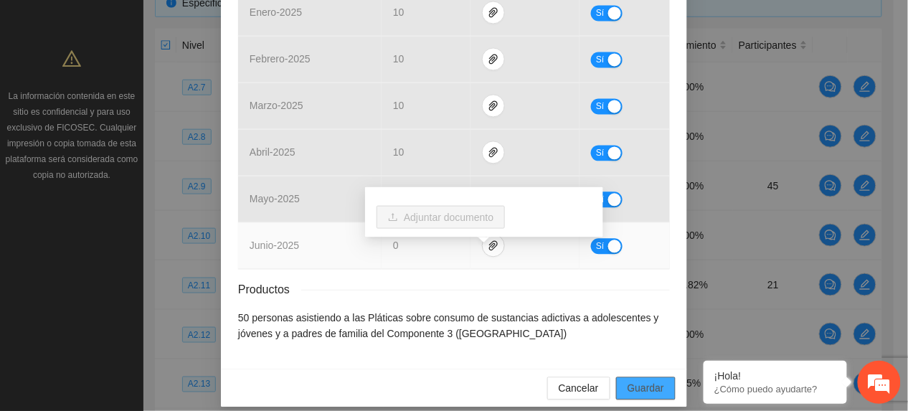
click at [642, 380] on span "Guardar" at bounding box center [645, 388] width 37 height 16
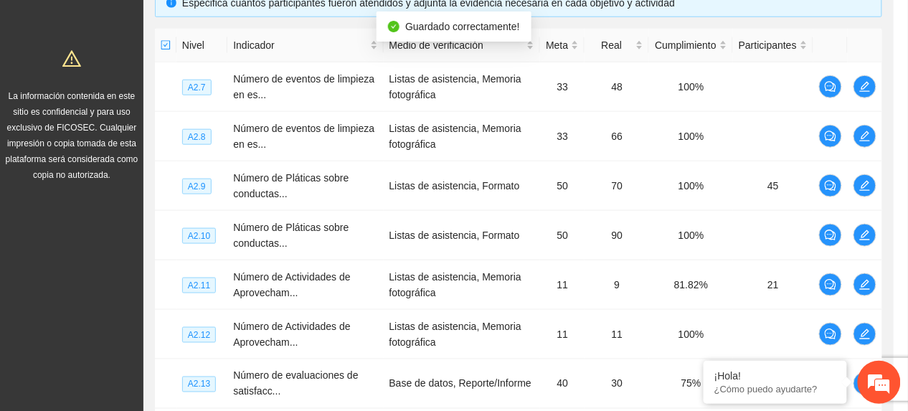
scroll to position [0, 0]
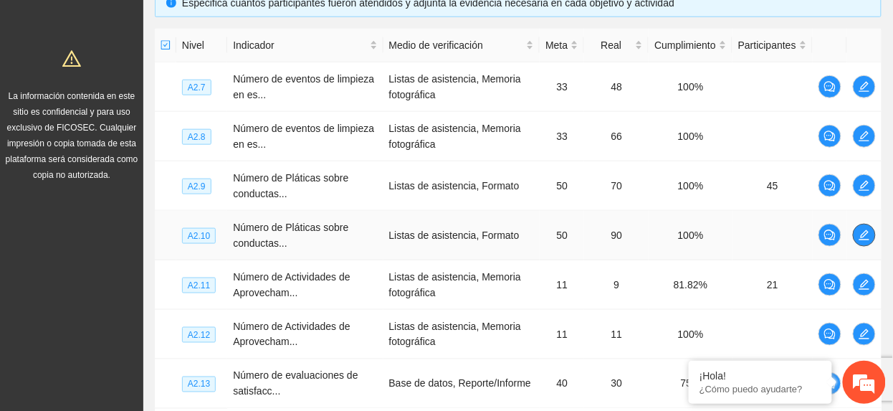
click at [864, 237] on icon "edit" at bounding box center [864, 234] width 11 height 11
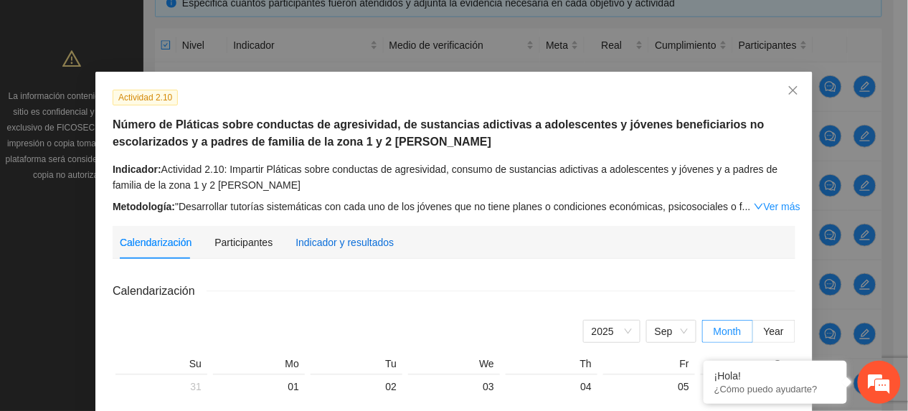
click at [313, 236] on div "Indicador y resultados" at bounding box center [344, 242] width 98 height 16
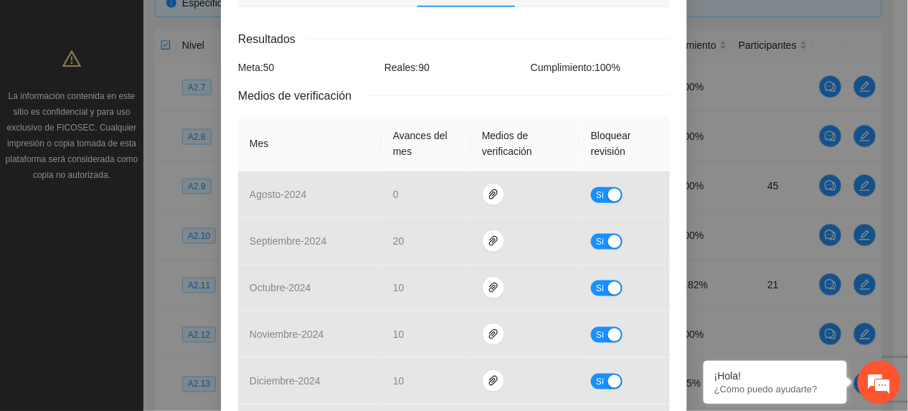
scroll to position [574, 0]
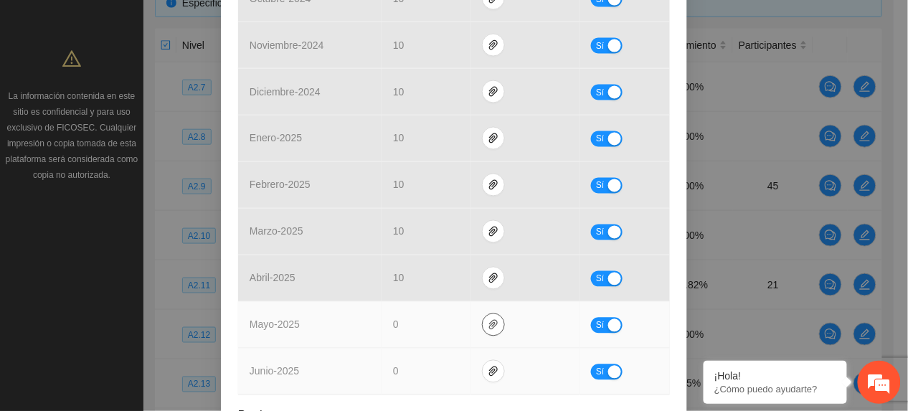
drag, startPoint x: 480, startPoint y: 311, endPoint x: 483, endPoint y: 336, distance: 25.2
click at [488, 319] on icon "paper-clip" at bounding box center [493, 324] width 11 height 11
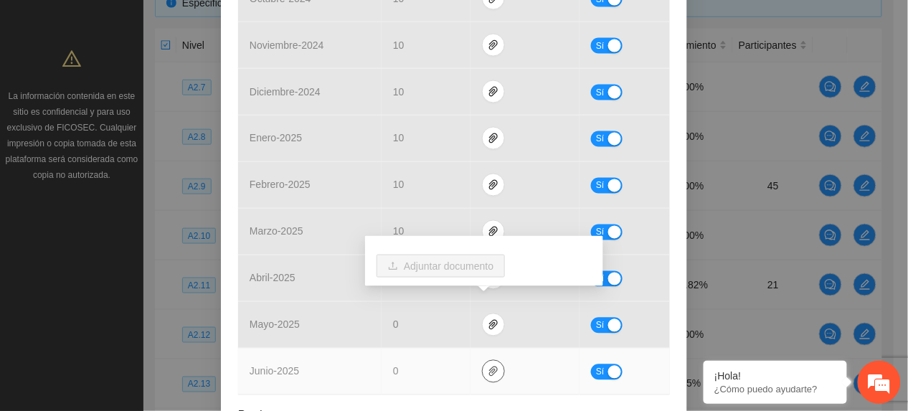
click at [489, 366] on icon "paper-clip" at bounding box center [493, 371] width 9 height 10
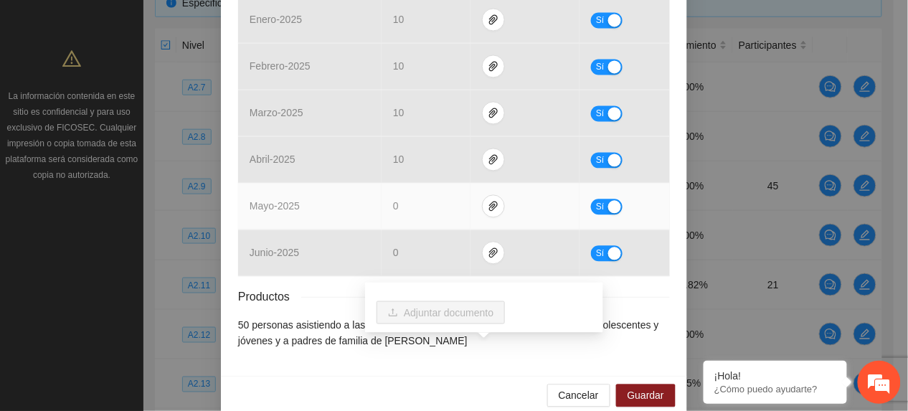
scroll to position [700, 0]
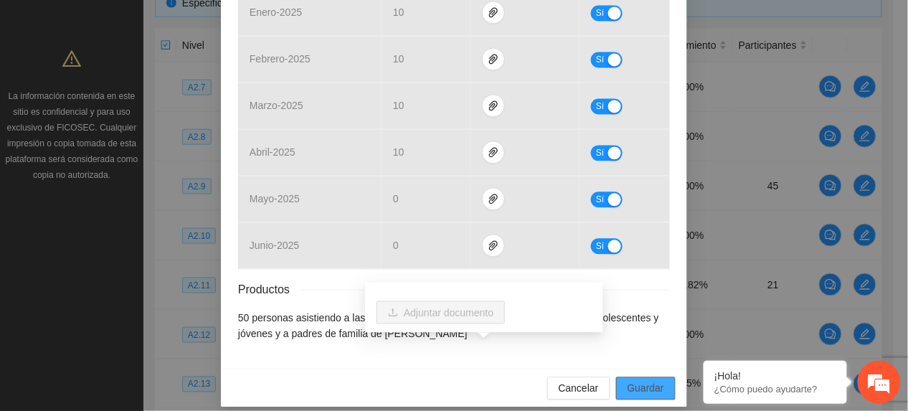
drag, startPoint x: 660, startPoint y: 371, endPoint x: 653, endPoint y: 371, distance: 7.2
click at [655, 376] on button "Guardar" at bounding box center [646, 387] width 60 height 23
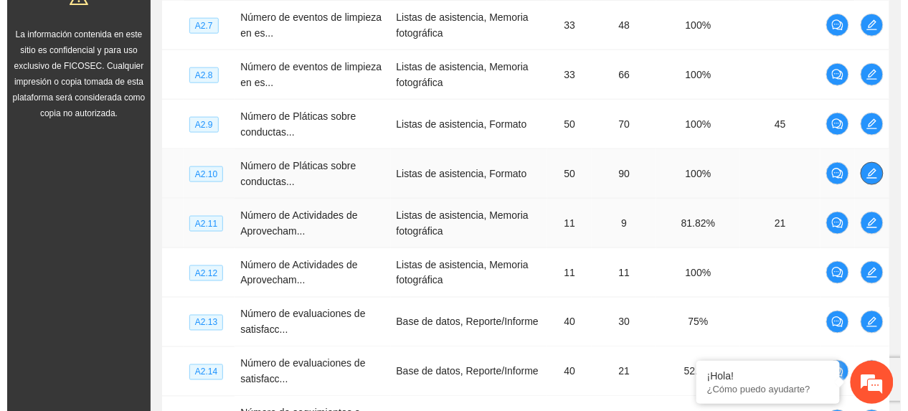
scroll to position [425, 0]
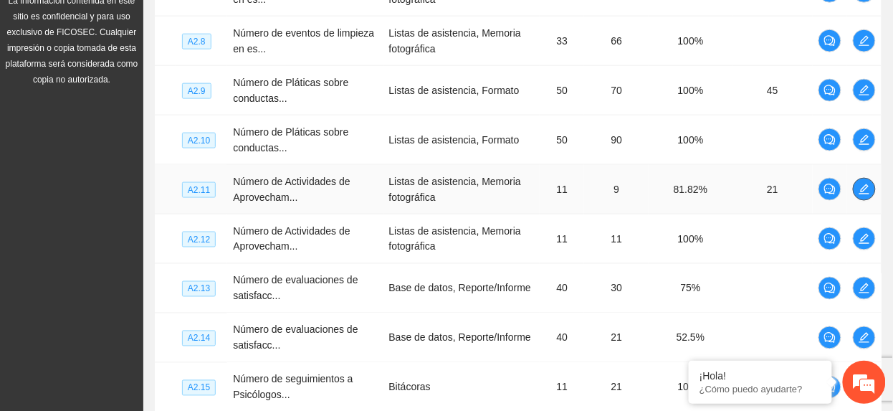
click at [865, 190] on icon "edit" at bounding box center [864, 189] width 11 height 11
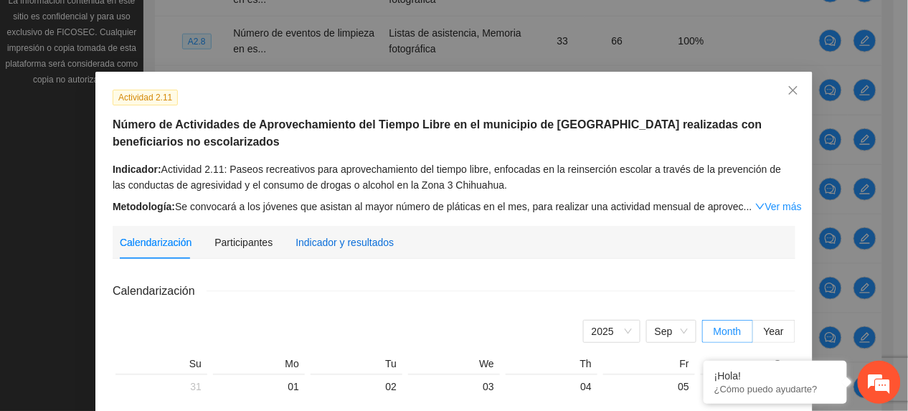
click at [320, 233] on div "Indicador y resultados" at bounding box center [344, 242] width 98 height 33
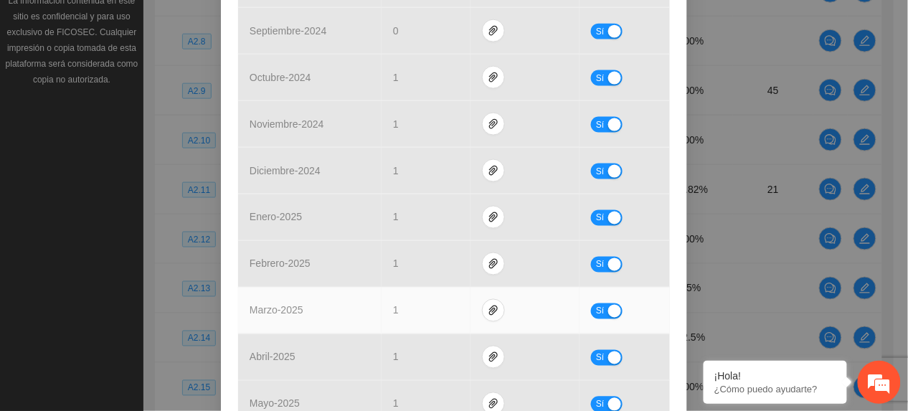
scroll to position [683, 0]
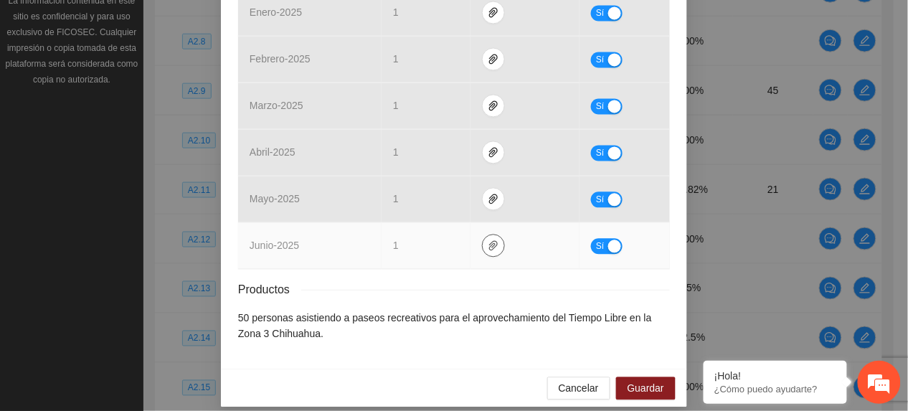
click at [489, 240] on icon "paper-clip" at bounding box center [493, 245] width 9 height 10
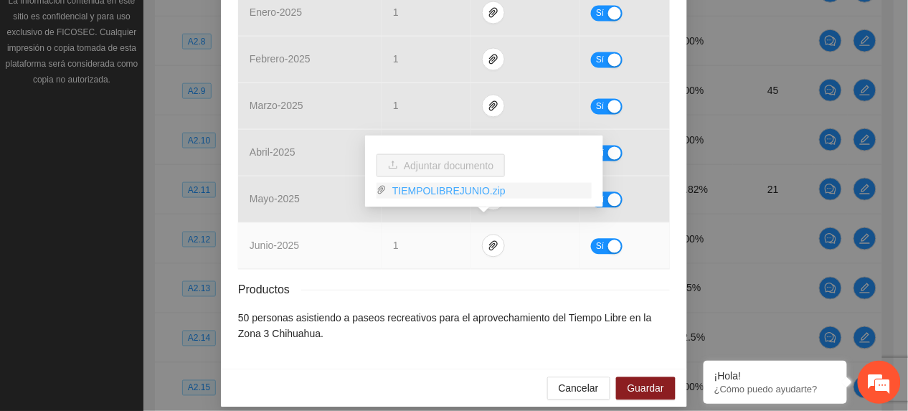
click at [427, 193] on link "TIEMPOLIBREJUNIO.zip" at bounding box center [488, 191] width 205 height 16
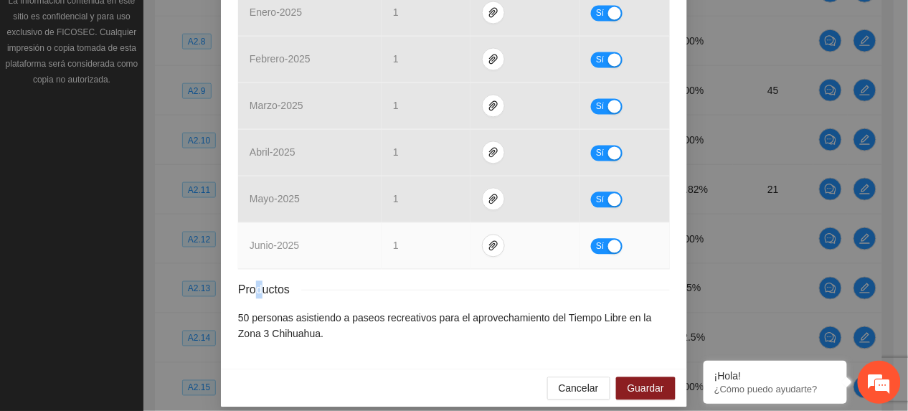
drag, startPoint x: 252, startPoint y: 258, endPoint x: 265, endPoint y: 255, distance: 12.5
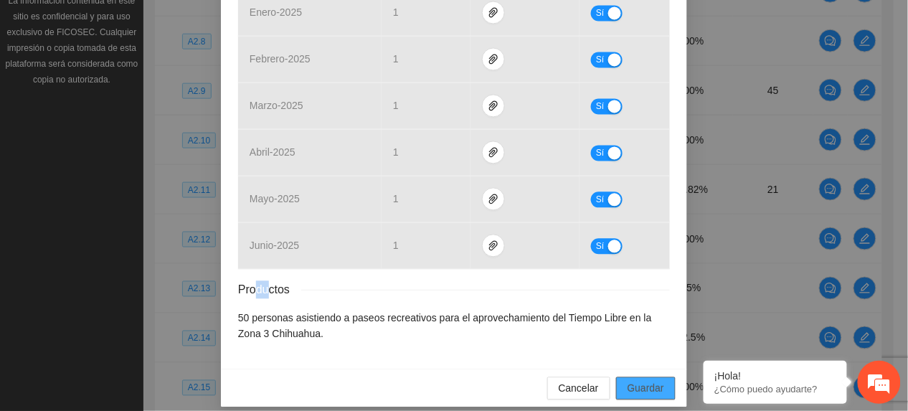
click at [637, 380] on span "Guardar" at bounding box center [645, 388] width 37 height 16
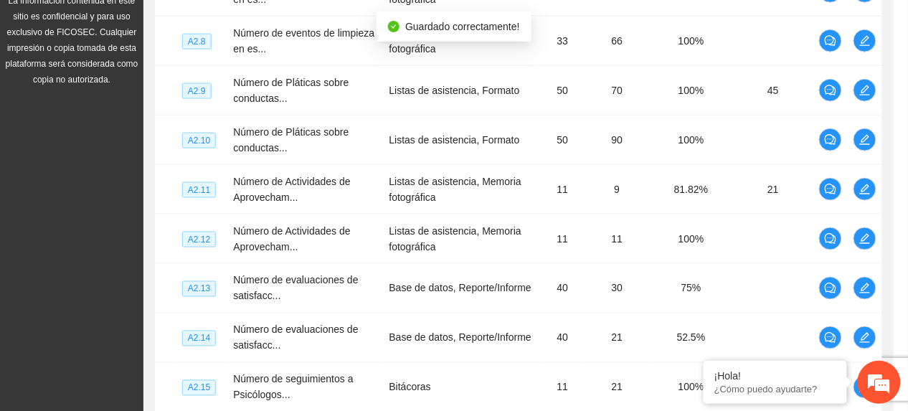
scroll to position [611, 0]
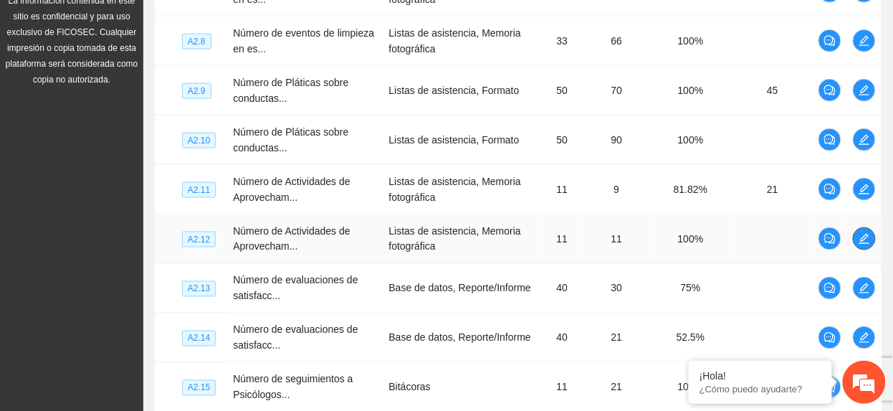
click at [864, 241] on icon "edit" at bounding box center [864, 238] width 11 height 11
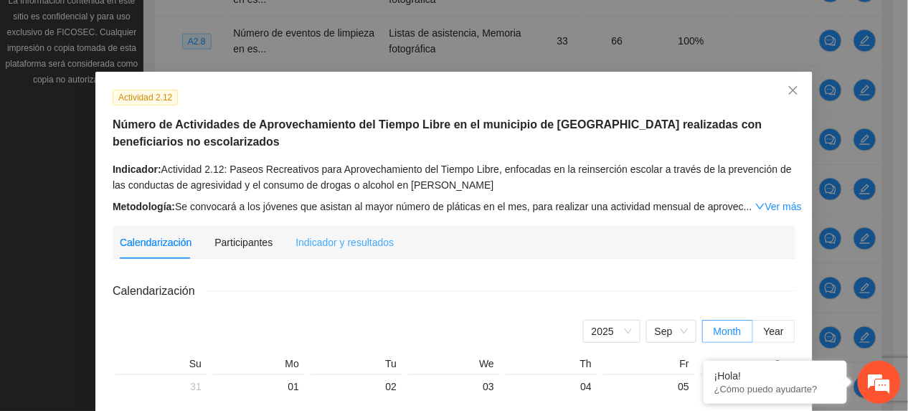
click at [351, 226] on div "Indicador y resultados" at bounding box center [344, 242] width 98 height 33
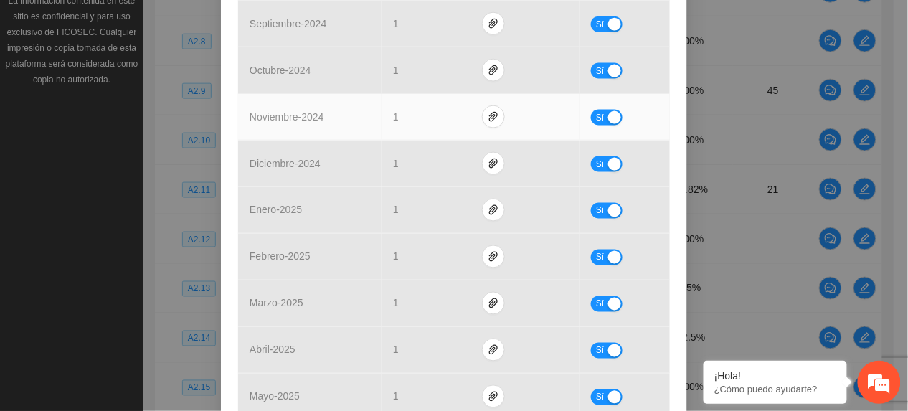
scroll to position [683, 0]
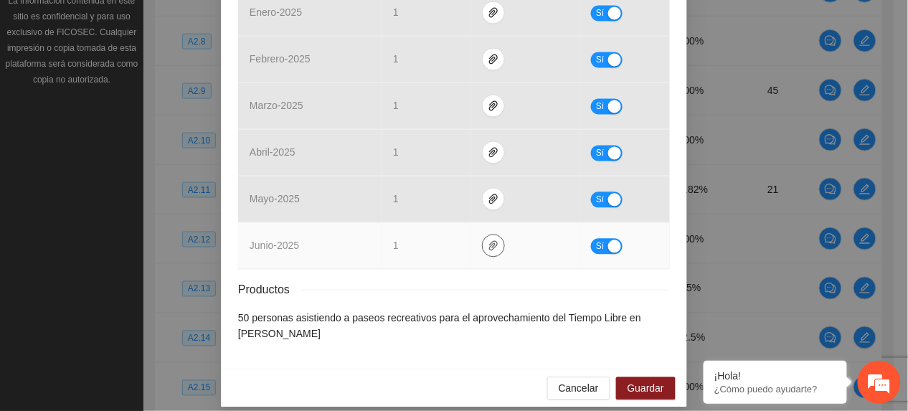
click at [488, 239] on icon "paper-clip" at bounding box center [493, 244] width 11 height 11
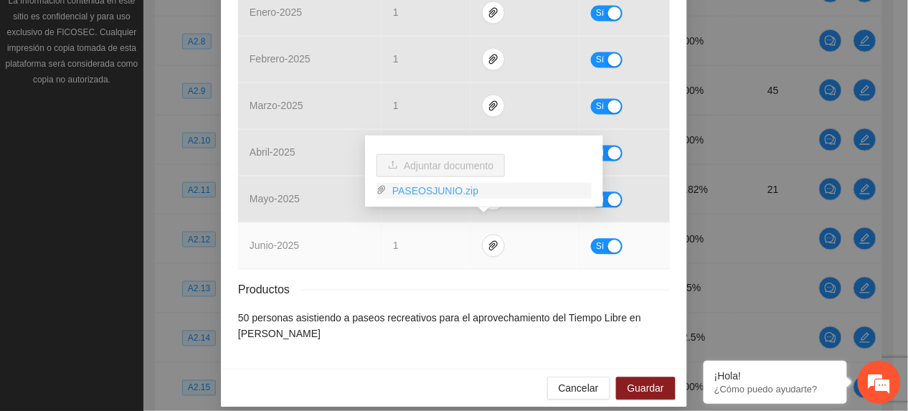
click at [428, 195] on link "PASEOSJUNIO.zip" at bounding box center [488, 191] width 205 height 16
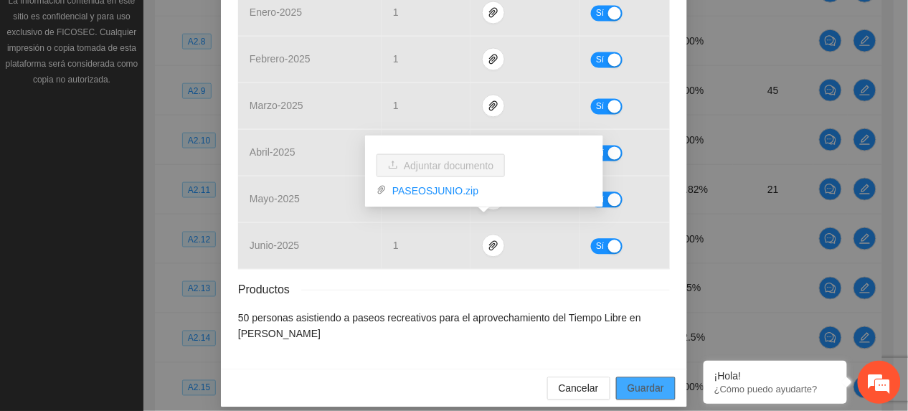
drag, startPoint x: 624, startPoint y: 373, endPoint x: 698, endPoint y: 328, distance: 86.2
click at [627, 380] on span "Guardar" at bounding box center [645, 388] width 37 height 16
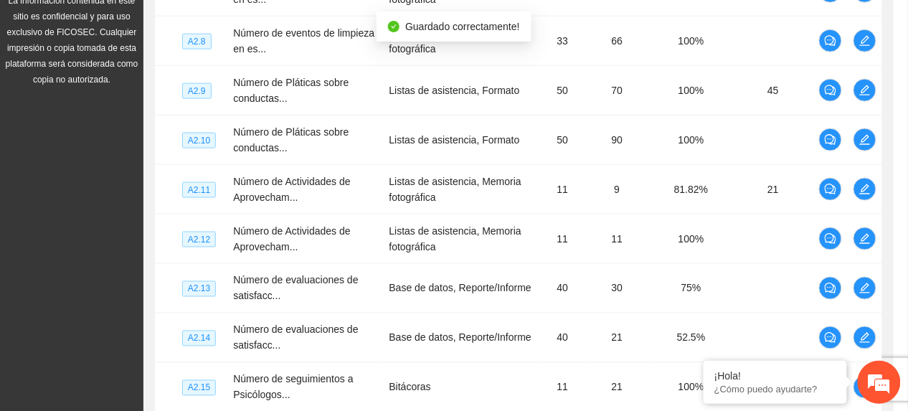
scroll to position [611, 0]
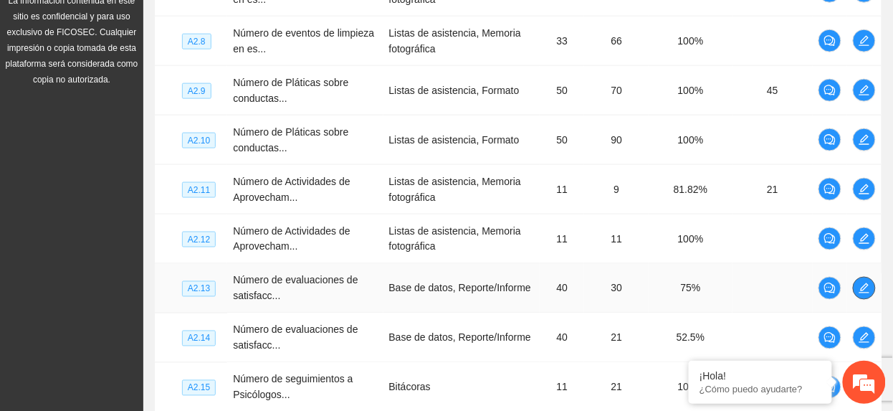
click at [873, 288] on span "edit" at bounding box center [865, 288] width 22 height 11
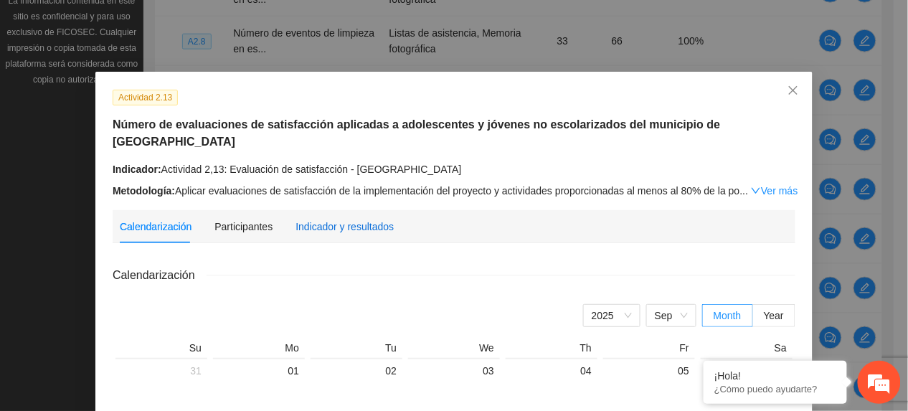
click at [339, 219] on div "Indicador y resultados" at bounding box center [344, 227] width 98 height 16
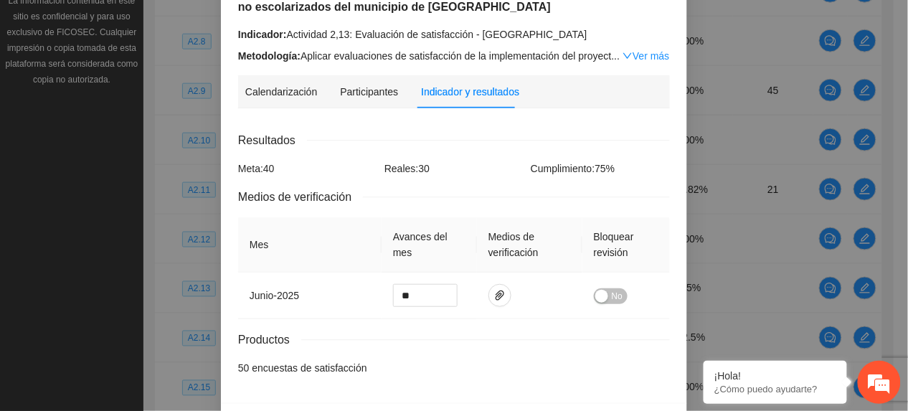
scroll to position [184, 0]
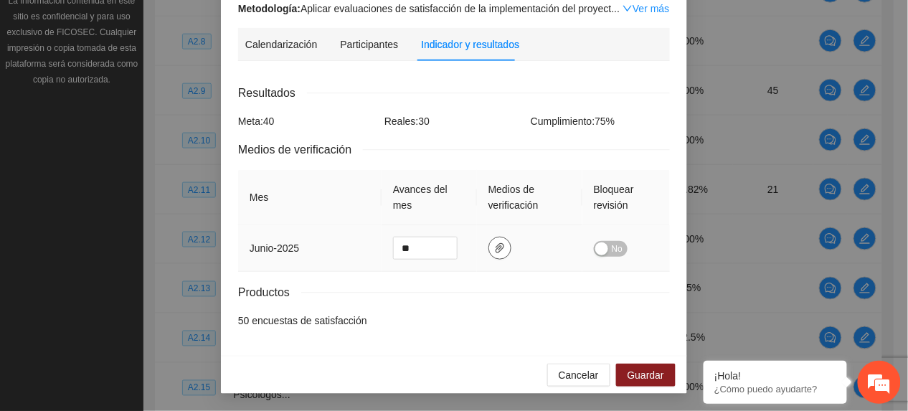
click at [501, 250] on span "paper-clip" at bounding box center [500, 247] width 22 height 11
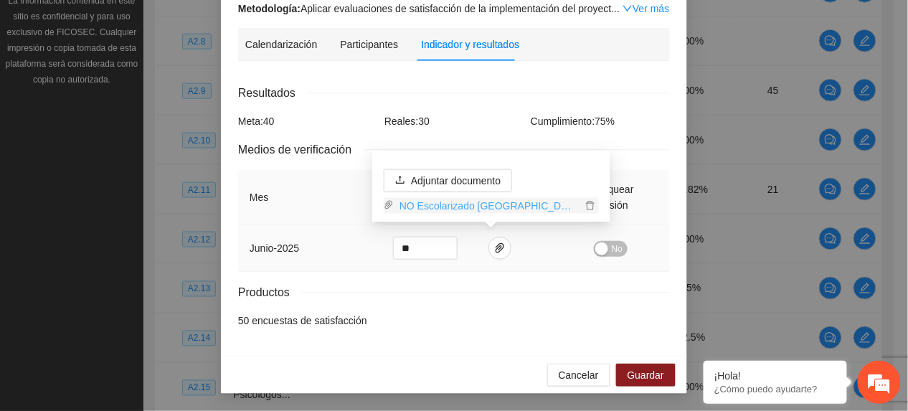
click at [463, 208] on link "NO Escolarizado Chihuahua ES.zip" at bounding box center [488, 206] width 188 height 16
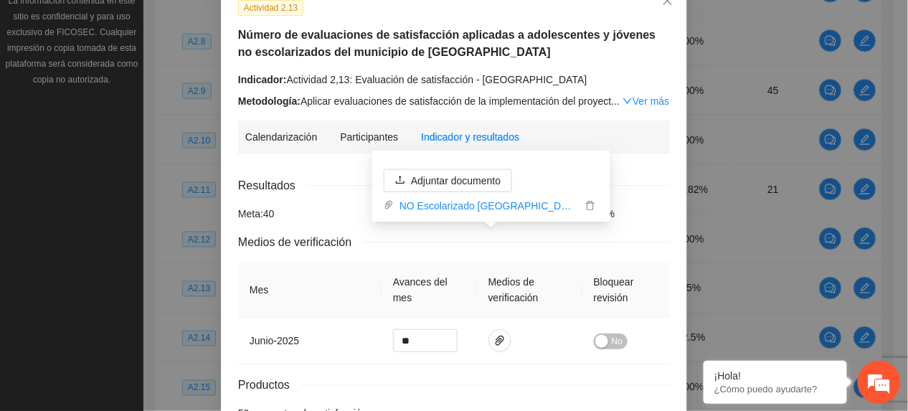
scroll to position [0, 0]
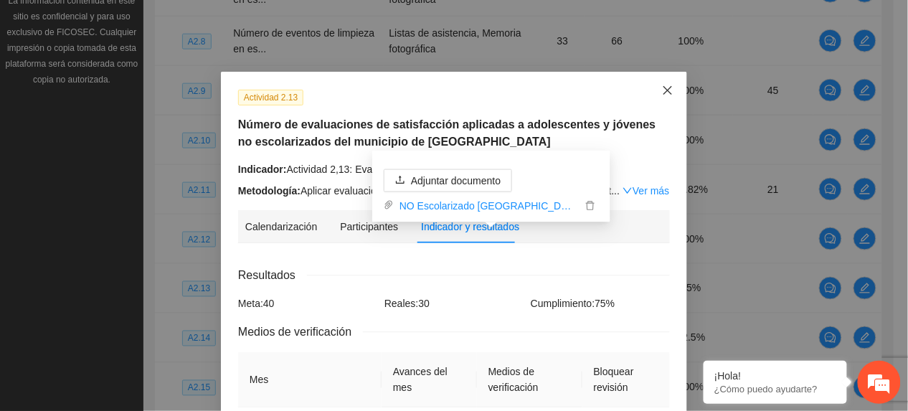
click at [653, 85] on span "Close" at bounding box center [667, 91] width 39 height 39
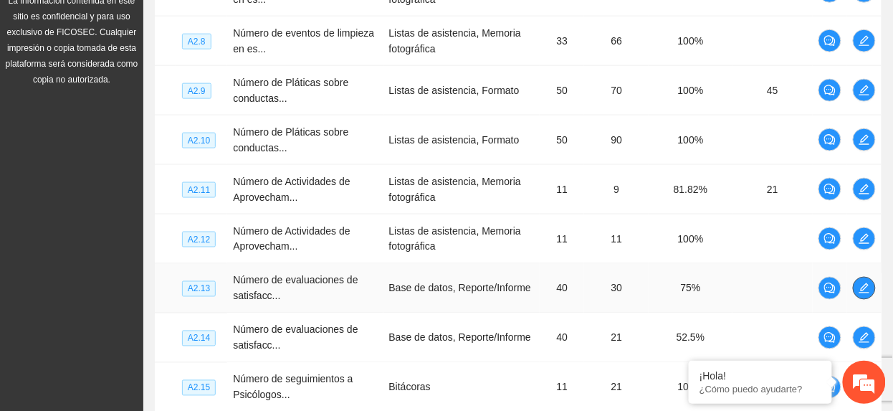
click at [859, 288] on icon "edit" at bounding box center [864, 288] width 11 height 11
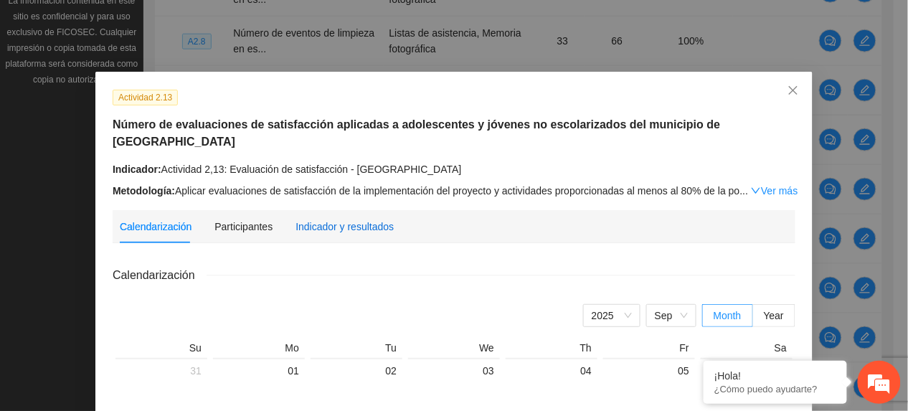
drag, startPoint x: 380, startPoint y: 204, endPoint x: 403, endPoint y: 192, distance: 26.0
click at [379, 219] on div "Indicador y resultados" at bounding box center [344, 227] width 98 height 16
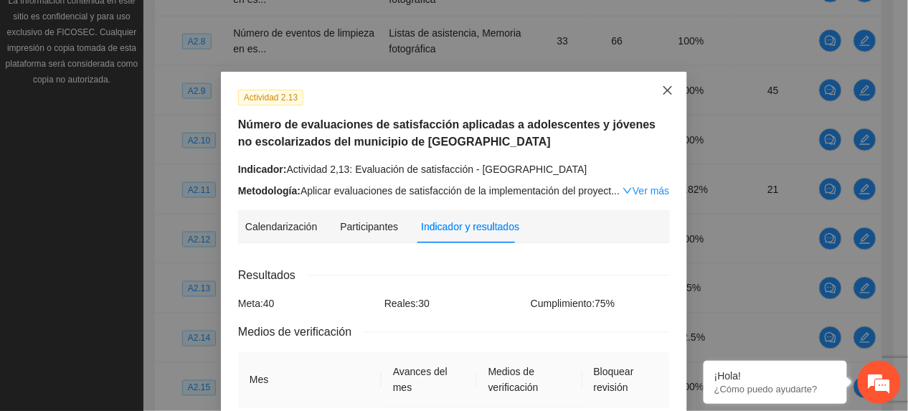
drag, startPoint x: 658, startPoint y: 87, endPoint x: 569, endPoint y: 153, distance: 110.7
click at [662, 90] on icon "close" at bounding box center [667, 90] width 11 height 11
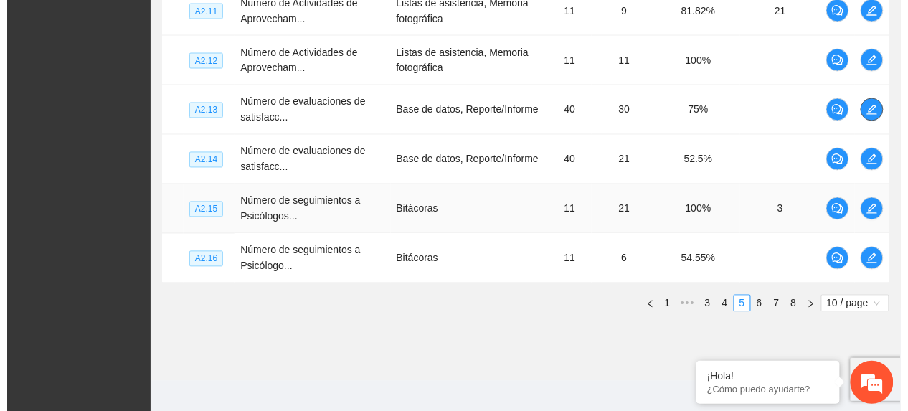
scroll to position [617, 0]
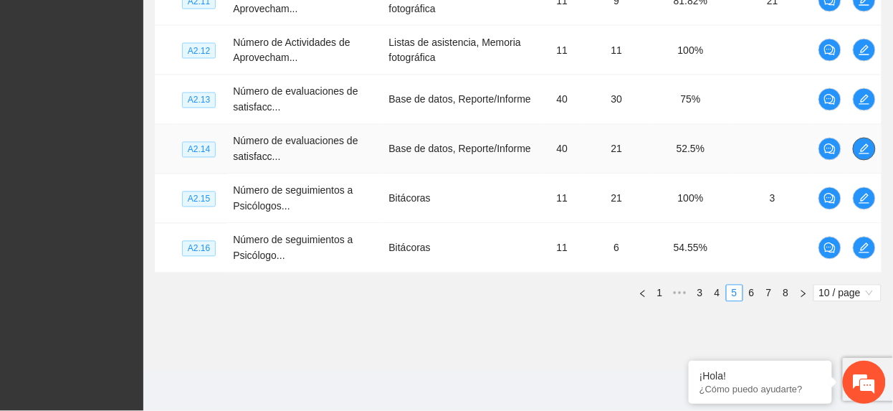
click at [864, 150] on icon "edit" at bounding box center [864, 148] width 11 height 11
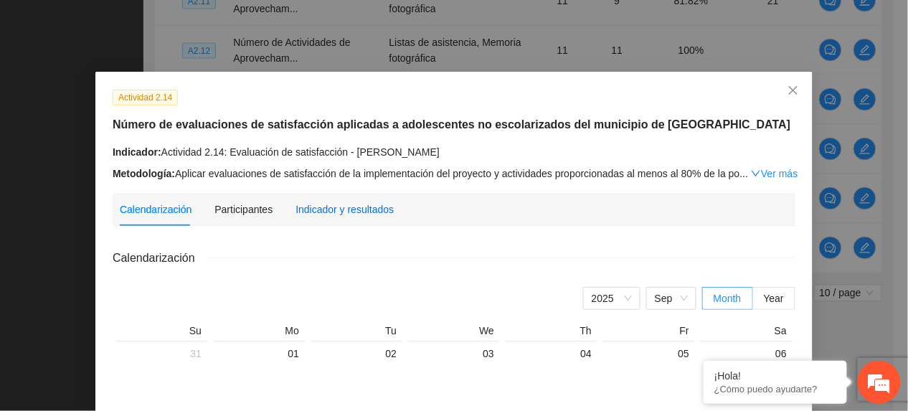
click at [314, 213] on div "Indicador y resultados" at bounding box center [344, 209] width 98 height 16
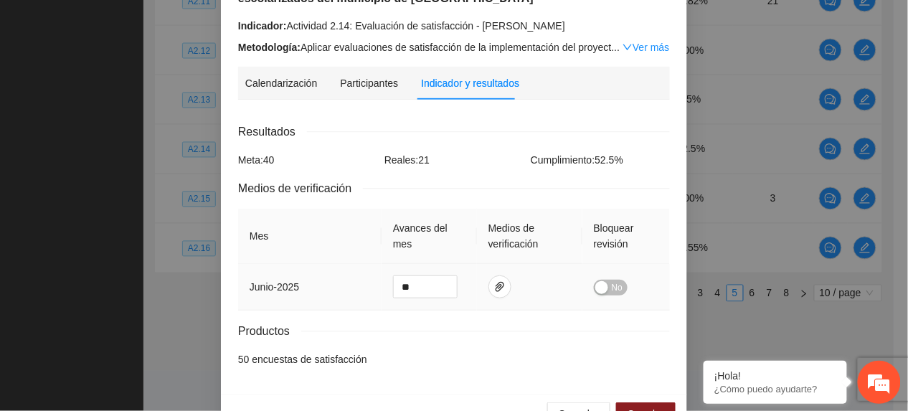
scroll to position [184, 0]
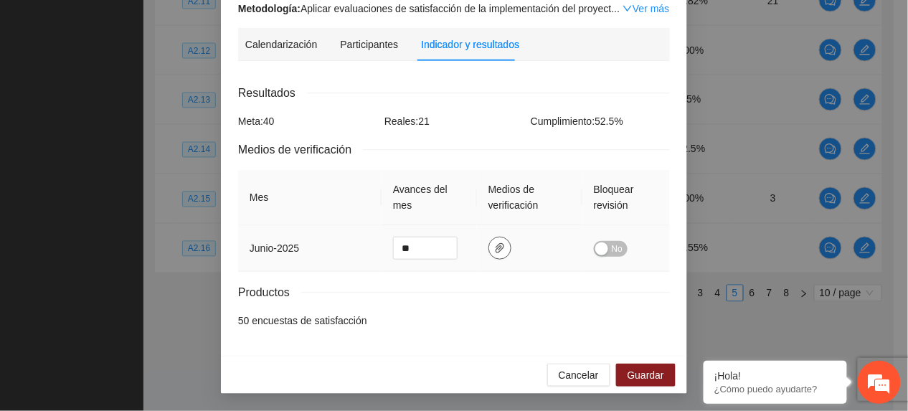
click at [489, 237] on button "button" at bounding box center [499, 248] width 23 height 23
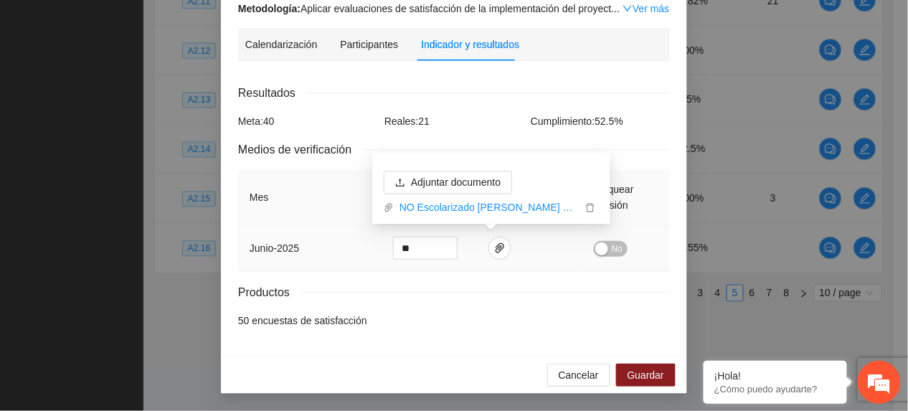
drag, startPoint x: 408, startPoint y: 199, endPoint x: 396, endPoint y: 214, distance: 18.8
click at [408, 201] on link "NO Escolarizado Cuauhtémoc ES copia.zip" at bounding box center [488, 208] width 188 height 16
click at [627, 371] on span "Guardar" at bounding box center [645, 375] width 37 height 16
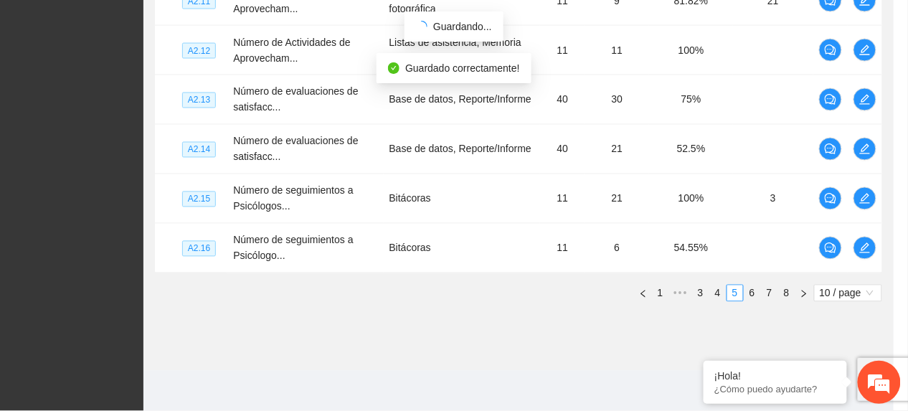
scroll to position [112, 0]
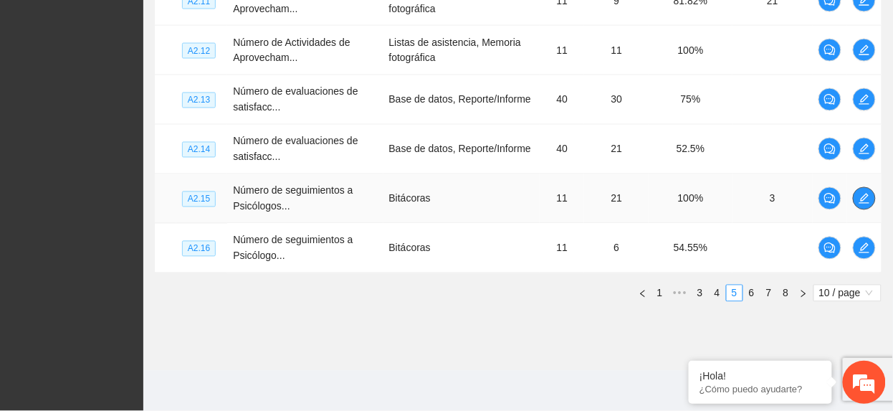
click at [863, 191] on button "button" at bounding box center [864, 198] width 23 height 23
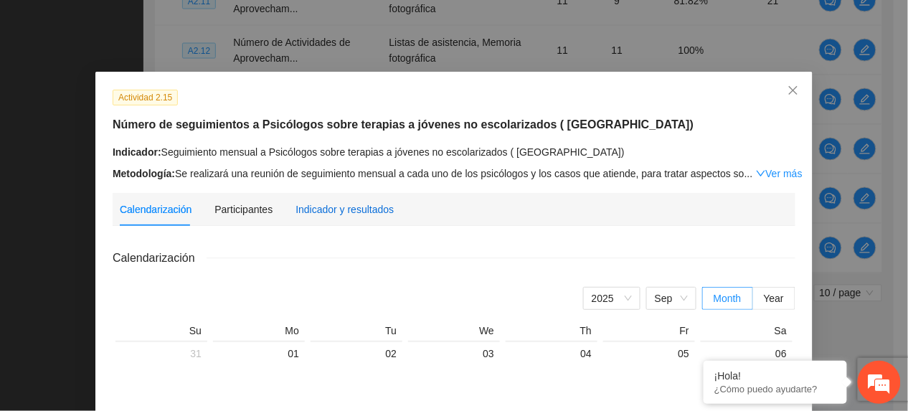
click at [348, 207] on div "Indicador y resultados" at bounding box center [344, 209] width 98 height 16
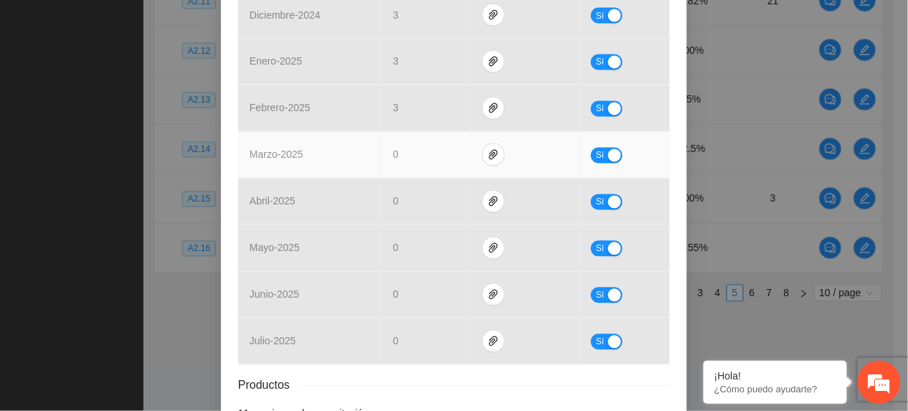
scroll to position [714, 0]
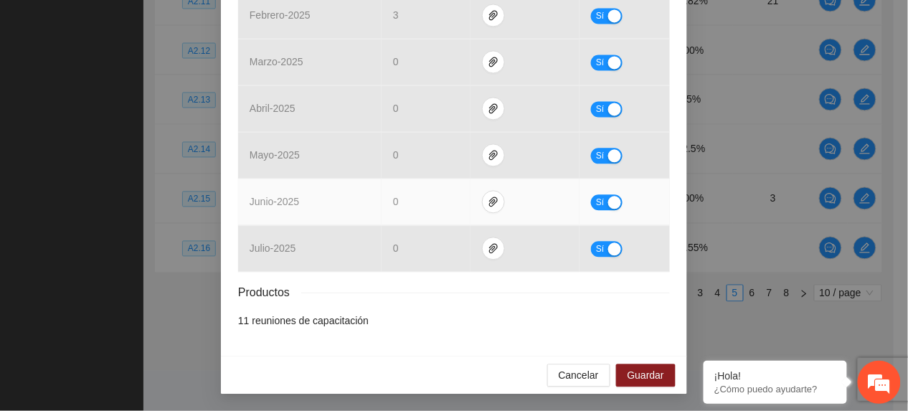
click at [497, 198] on td at bounding box center [524, 202] width 109 height 47
drag, startPoint x: 490, startPoint y: 201, endPoint x: 488, endPoint y: 216, distance: 14.6
click at [489, 202] on span "paper-clip" at bounding box center [494, 201] width 22 height 11
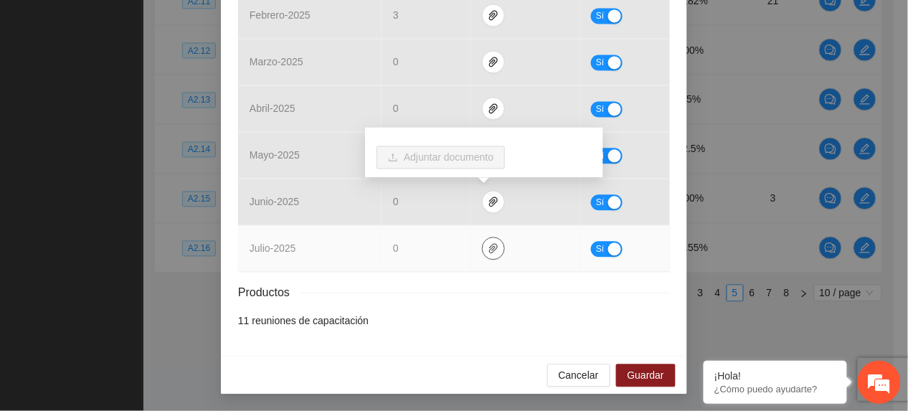
click at [483, 237] on button "button" at bounding box center [493, 248] width 23 height 23
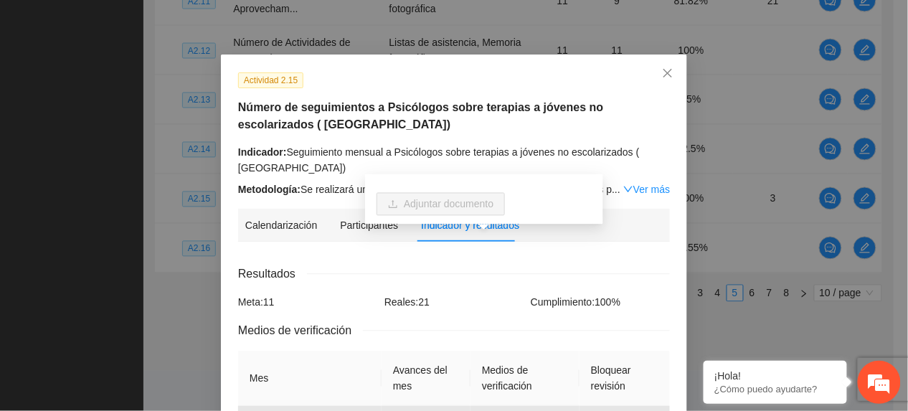
scroll to position [0, 0]
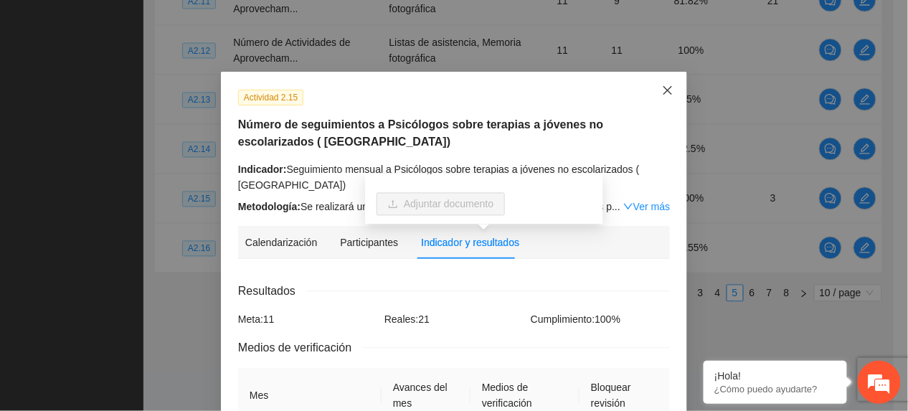
click at [663, 93] on icon "close" at bounding box center [667, 90] width 9 height 9
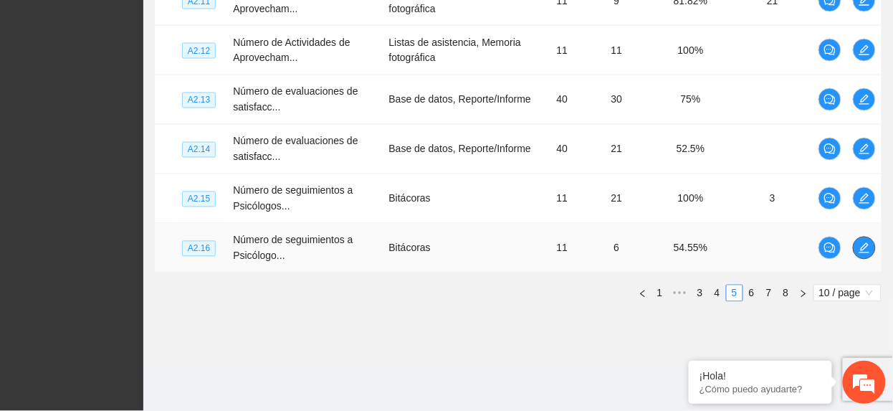
click at [876, 245] on td at bounding box center [865, 248] width 34 height 49
click at [868, 244] on icon "edit" at bounding box center [864, 247] width 11 height 11
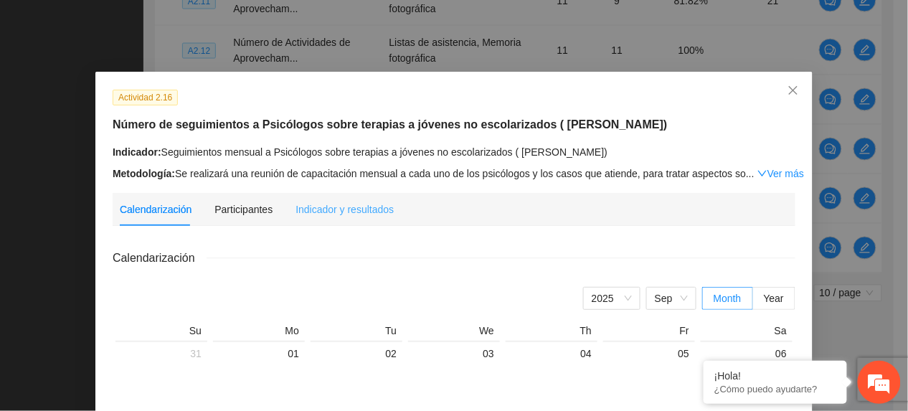
click at [354, 217] on div "Indicador y resultados" at bounding box center [344, 209] width 98 height 33
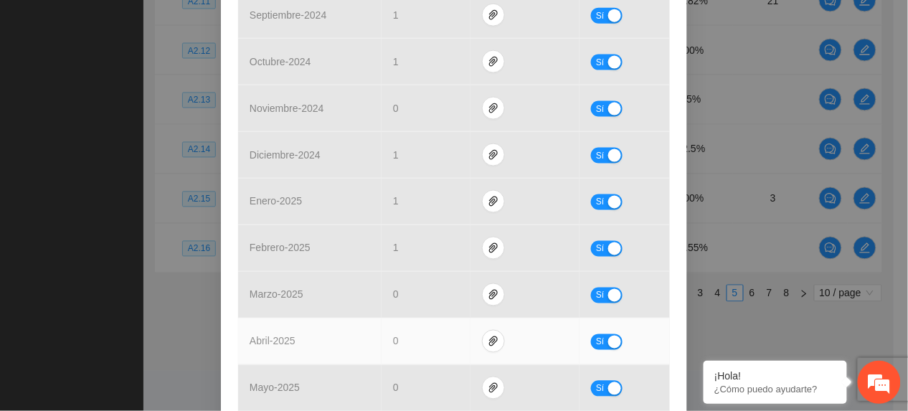
scroll to position [714, 0]
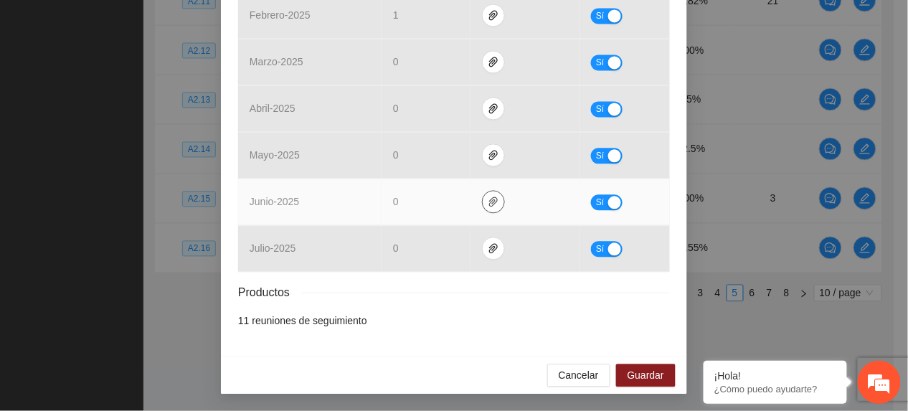
click at [488, 201] on icon "paper-clip" at bounding box center [493, 201] width 11 height 11
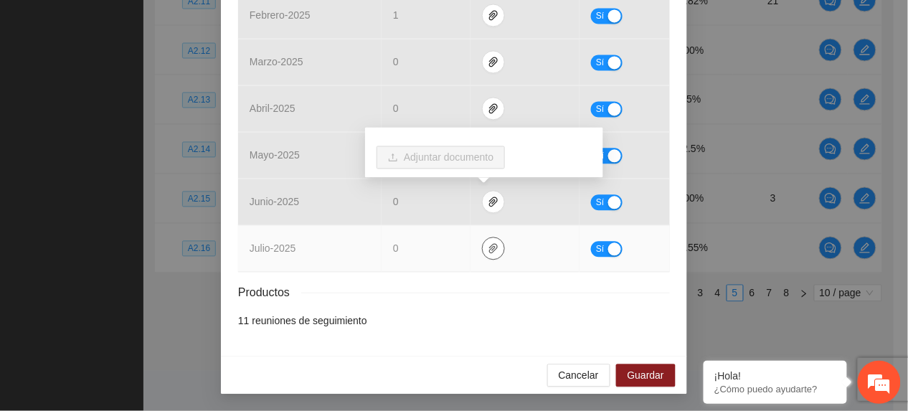
click at [483, 251] on span "paper-clip" at bounding box center [494, 247] width 22 height 11
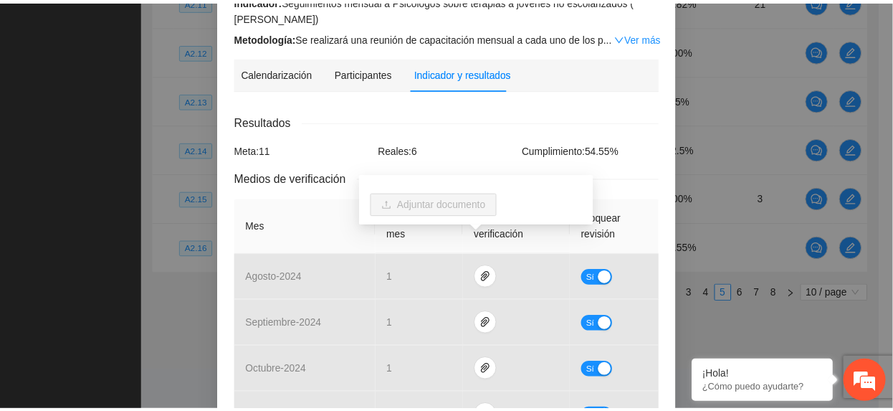
scroll to position [0, 0]
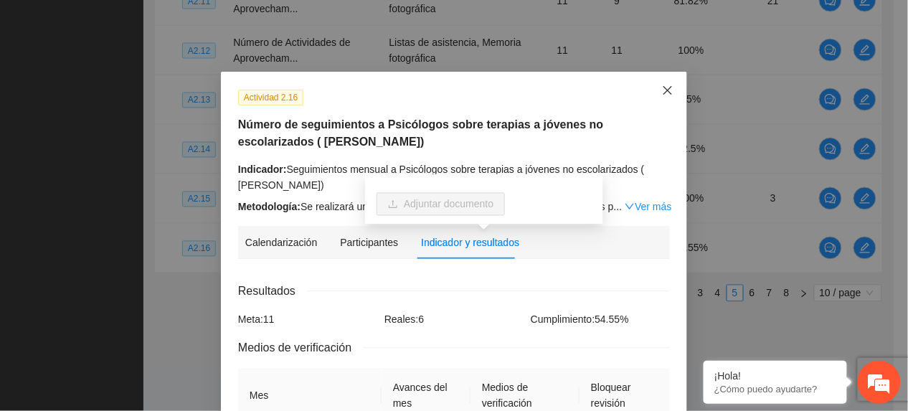
click at [662, 87] on icon "close" at bounding box center [667, 90] width 11 height 11
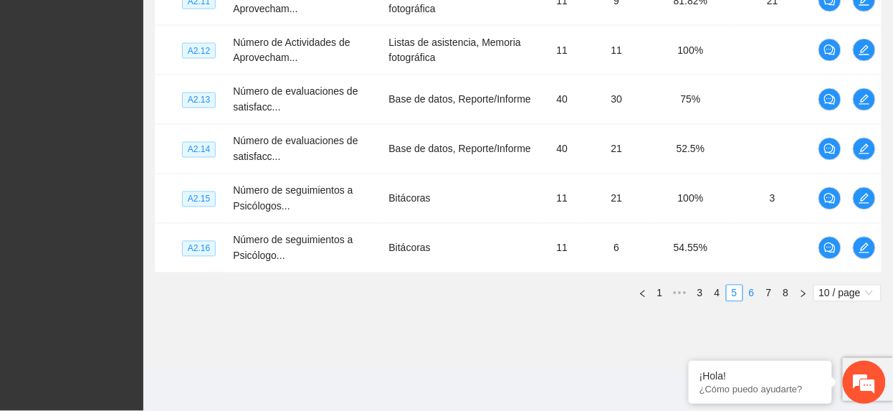
click at [754, 294] on link "6" at bounding box center [752, 293] width 16 height 16
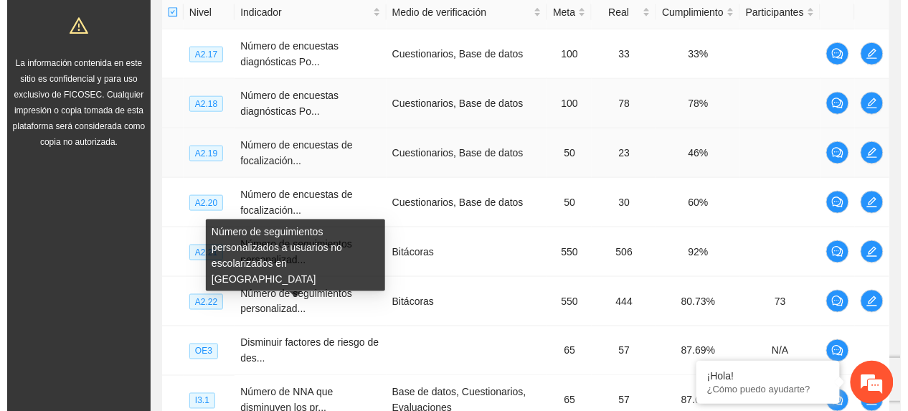
scroll to position [330, 0]
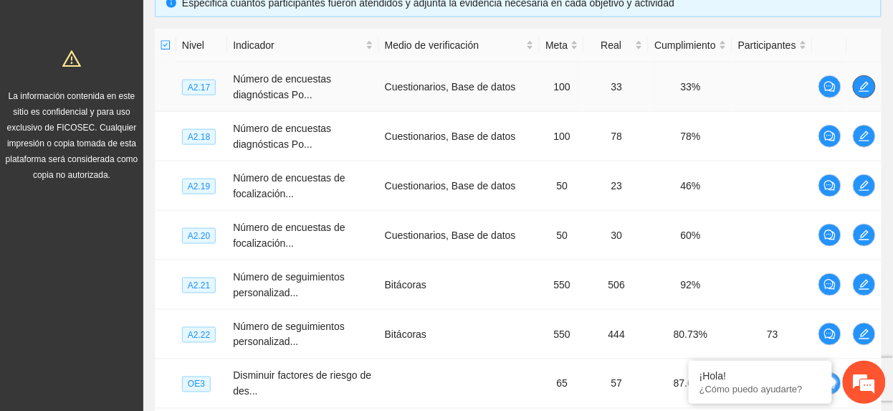
drag, startPoint x: 858, startPoint y: 80, endPoint x: 807, endPoint y: 90, distance: 51.1
click at [853, 80] on td at bounding box center [865, 86] width 34 height 49
click at [862, 90] on icon "edit" at bounding box center [864, 86] width 11 height 11
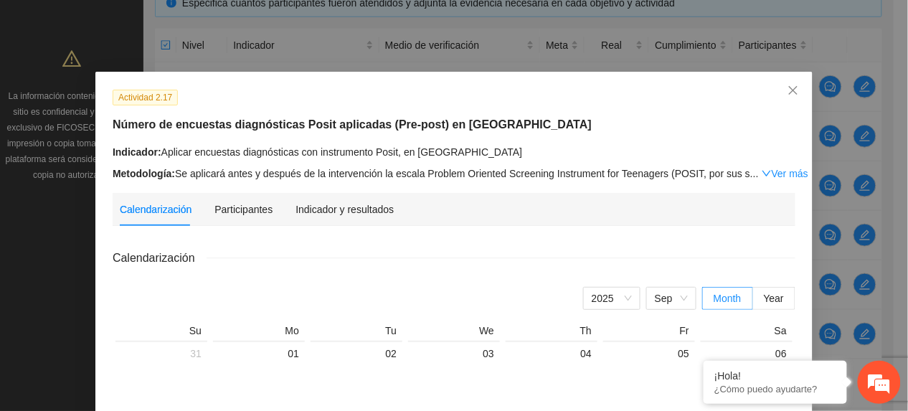
click at [333, 219] on div "Indicador y resultados" at bounding box center [344, 209] width 98 height 33
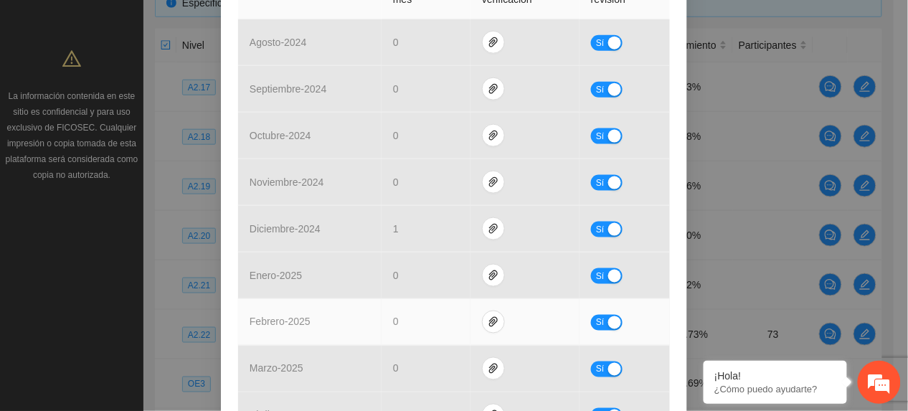
scroll to position [634, 0]
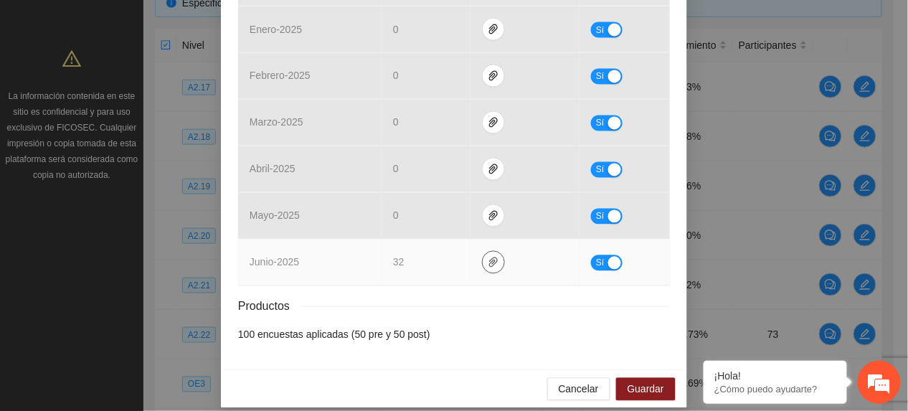
drag, startPoint x: 491, startPoint y: 247, endPoint x: 468, endPoint y: 242, distance: 24.3
click at [490, 257] on span "paper-clip" at bounding box center [494, 262] width 22 height 11
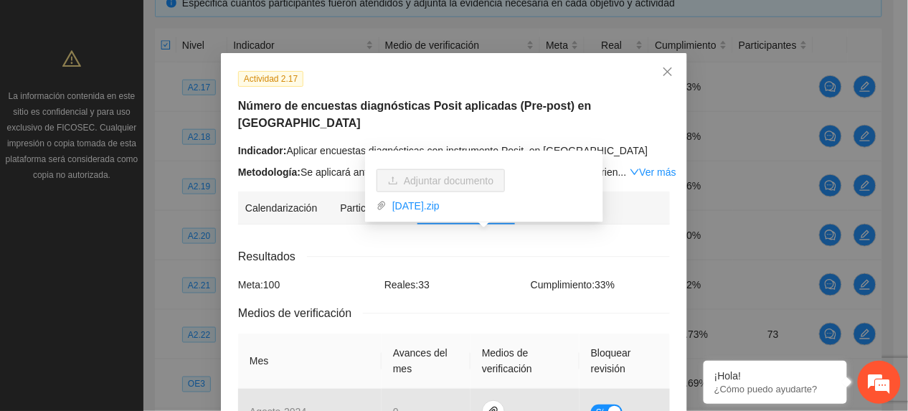
scroll to position [0, 0]
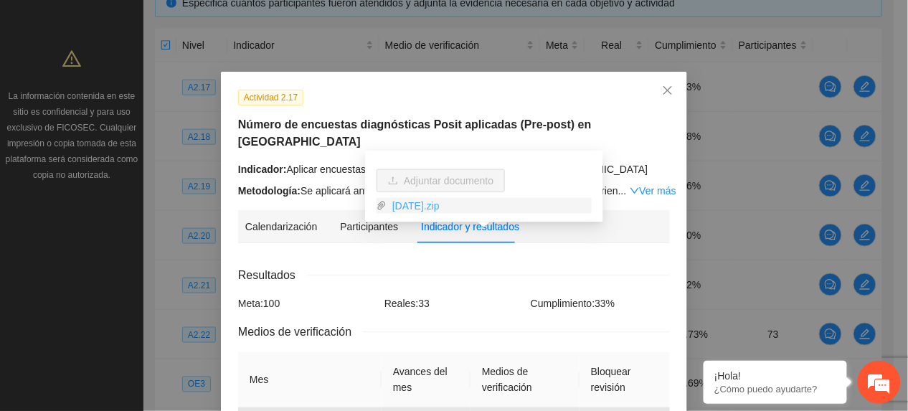
click at [408, 204] on link "Junio2025.zip" at bounding box center [488, 206] width 205 height 16
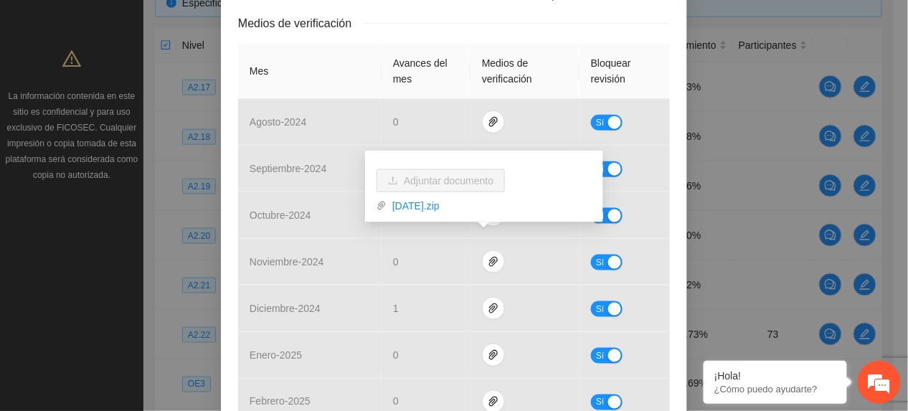
scroll to position [634, 0]
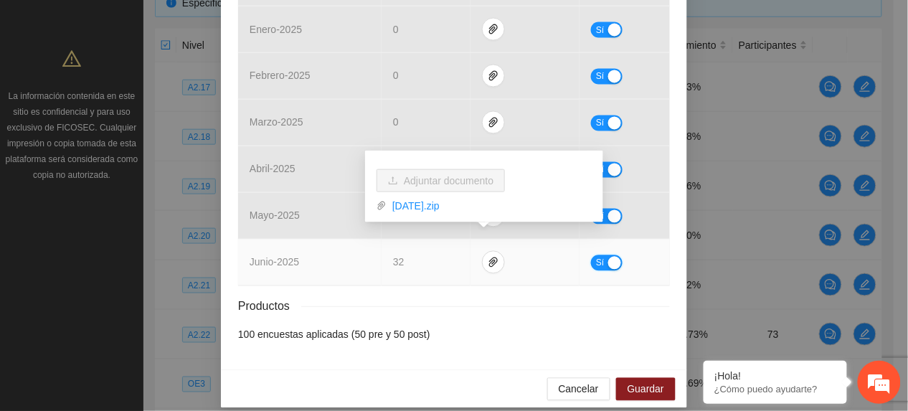
click at [608, 257] on div "button" at bounding box center [614, 263] width 13 height 13
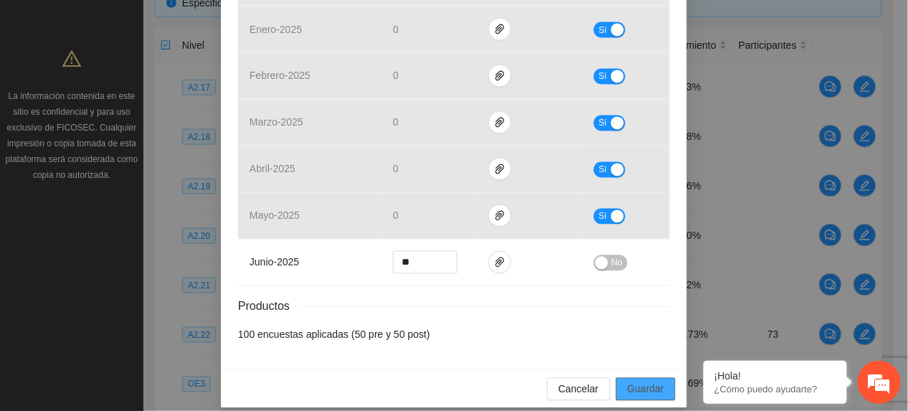
click at [643, 381] on span "Guardar" at bounding box center [645, 389] width 37 height 16
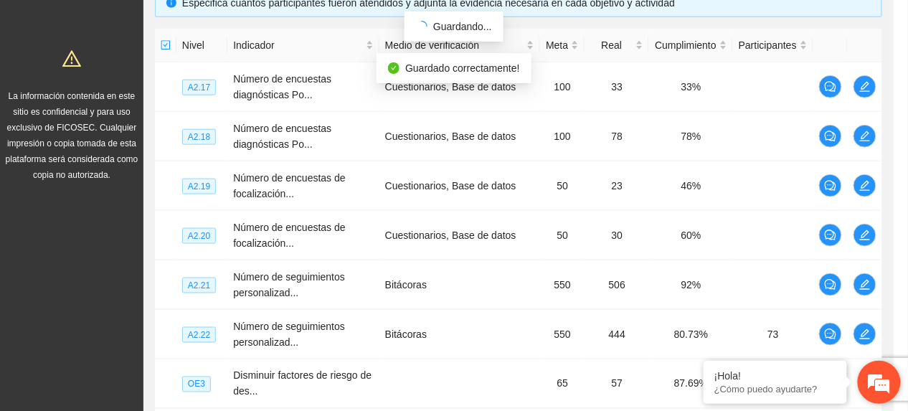
scroll to position [563, 0]
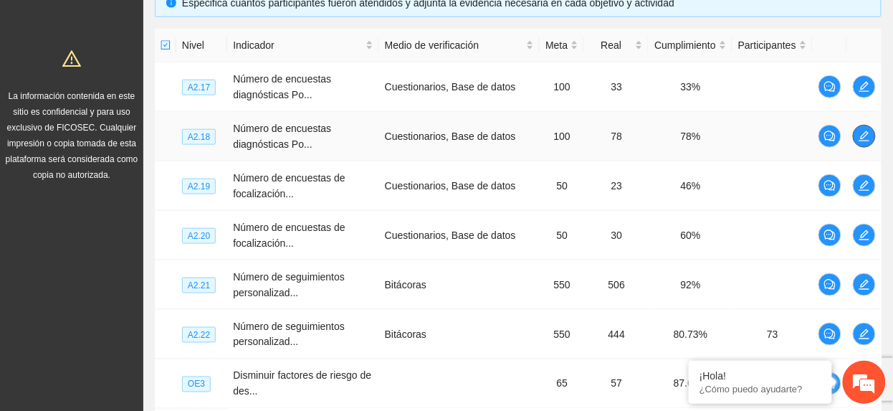
click at [863, 141] on icon "edit" at bounding box center [864, 136] width 11 height 11
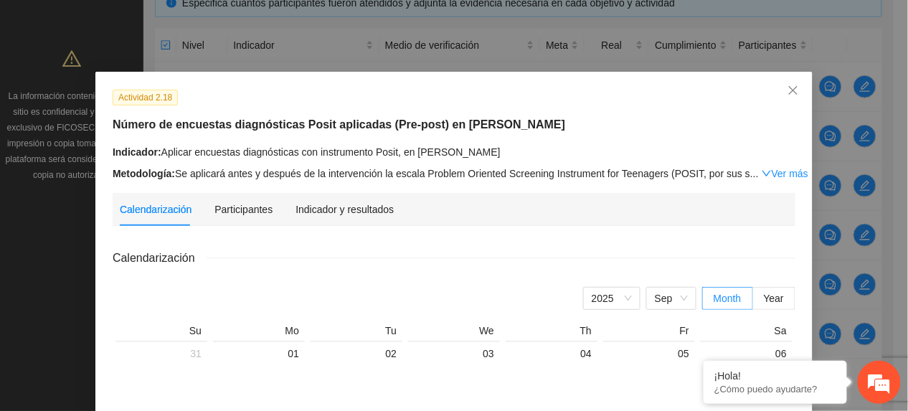
click at [331, 219] on div "Indicador y resultados" at bounding box center [344, 209] width 98 height 33
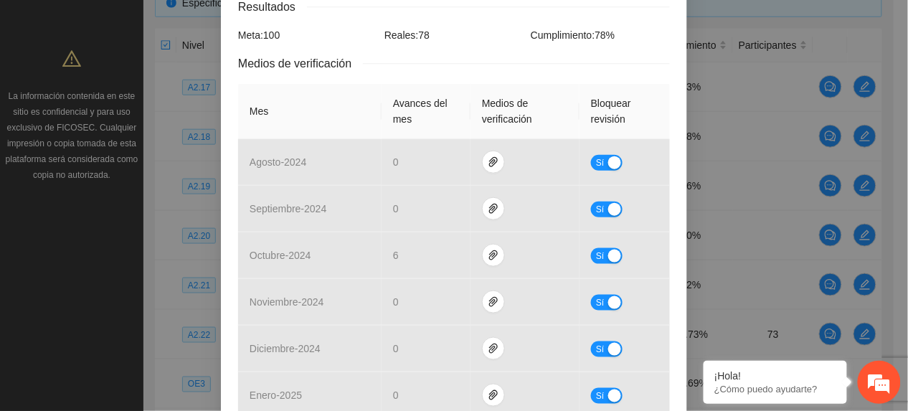
scroll to position [574, 0]
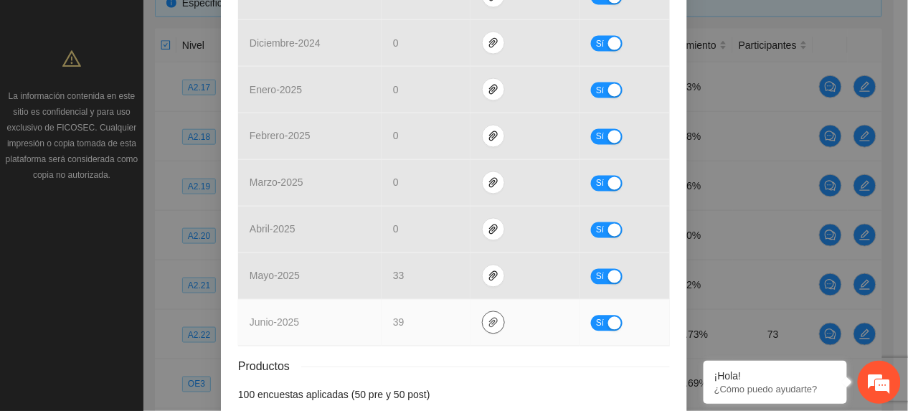
click at [488, 317] on icon "paper-clip" at bounding box center [493, 322] width 11 height 11
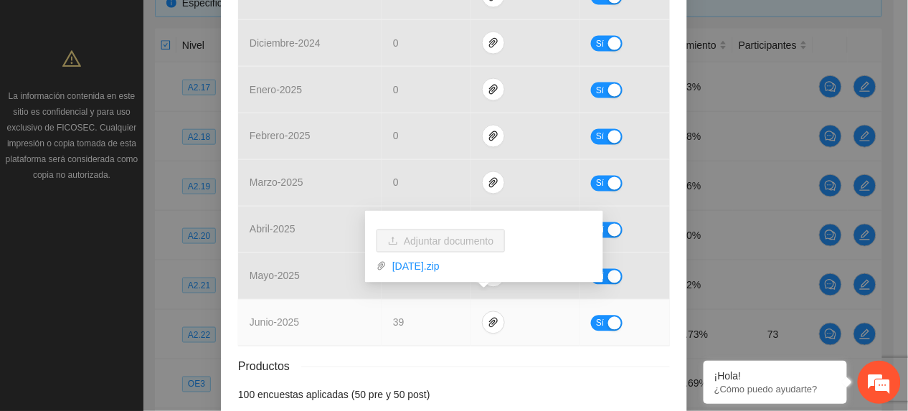
drag, startPoint x: 427, startPoint y: 270, endPoint x: 417, endPoint y: 288, distance: 21.2
click at [427, 272] on link "Junio2025.zip" at bounding box center [488, 266] width 205 height 16
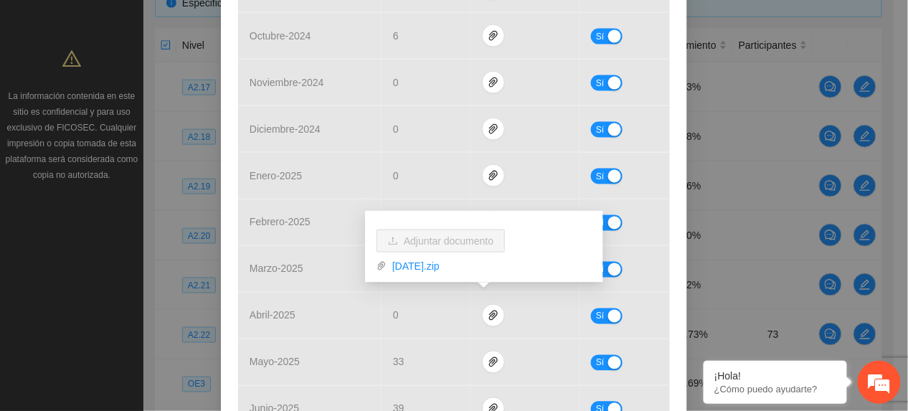
scroll to position [634, 0]
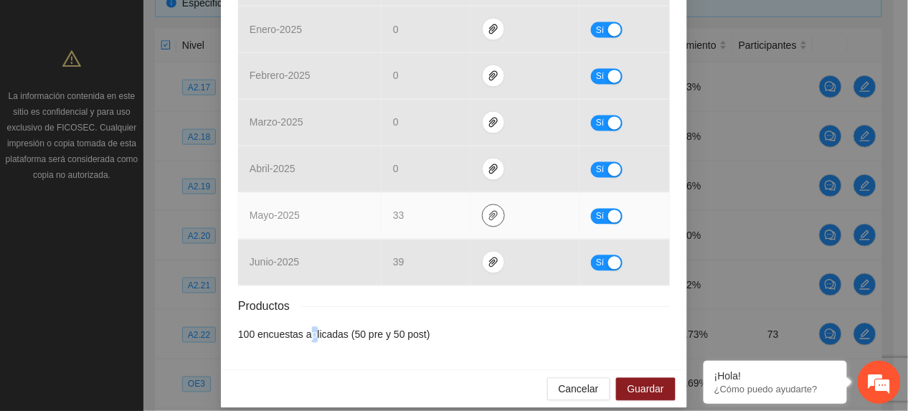
click at [483, 210] on span "paper-clip" at bounding box center [494, 215] width 22 height 11
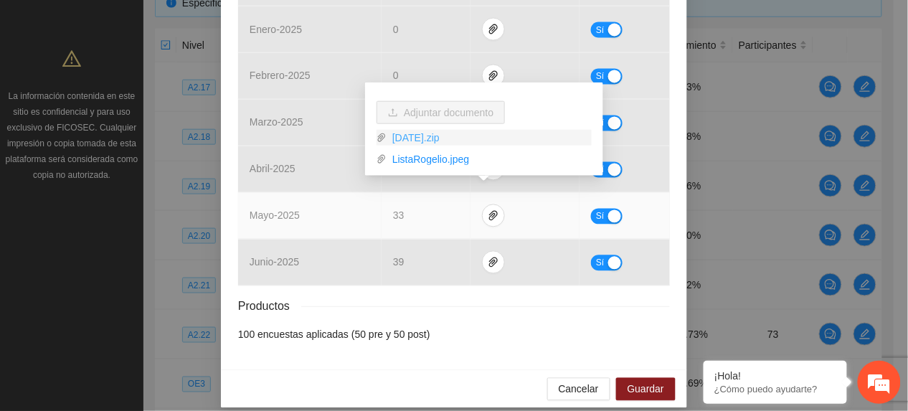
click at [417, 133] on link "Mayo2025.zip" at bounding box center [488, 138] width 205 height 16
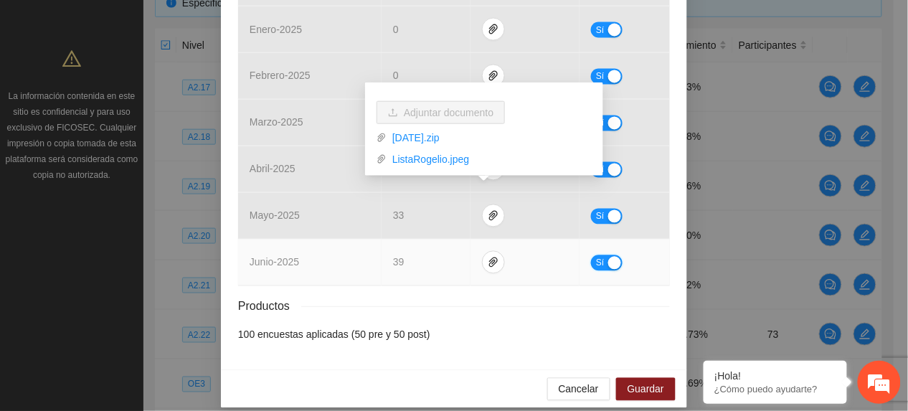
click at [591, 255] on button "Sí" at bounding box center [607, 263] width 32 height 16
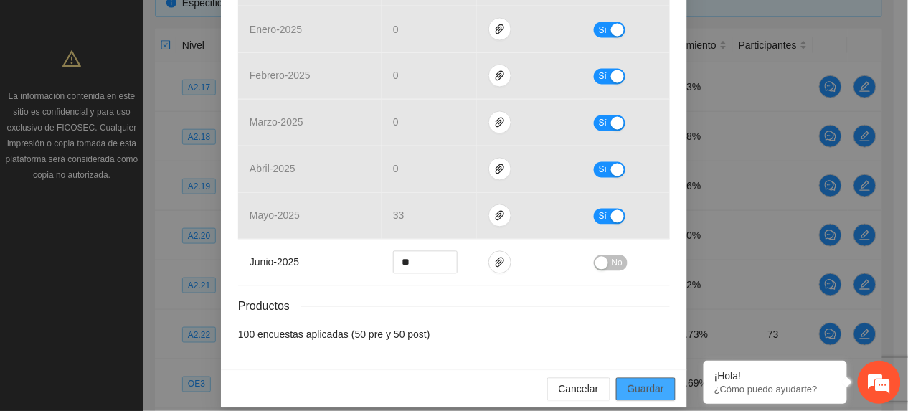
click at [616, 379] on button "Guardar" at bounding box center [646, 389] width 60 height 23
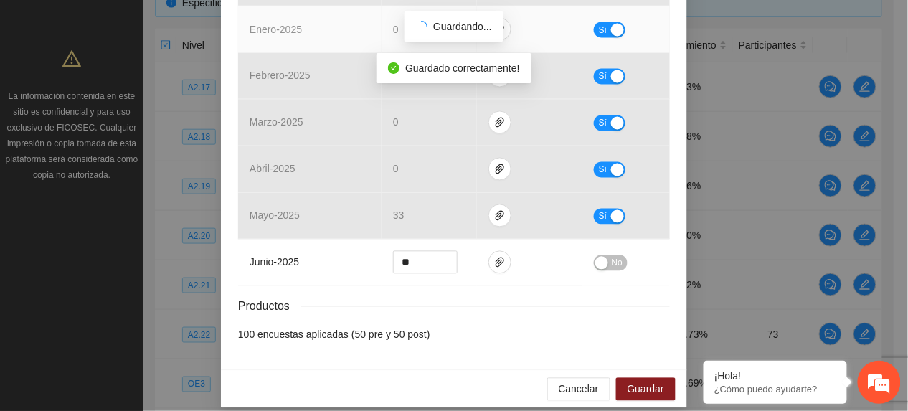
scroll to position [0, 0]
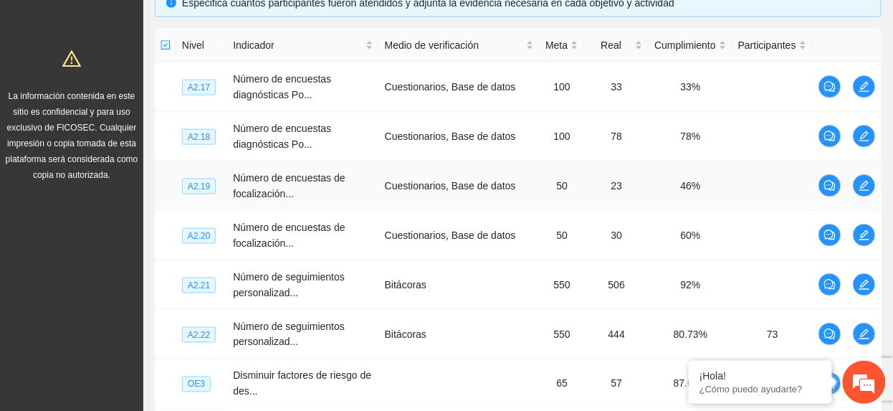
click at [852, 179] on td at bounding box center [865, 185] width 34 height 49
click at [860, 181] on icon "edit" at bounding box center [864, 185] width 11 height 11
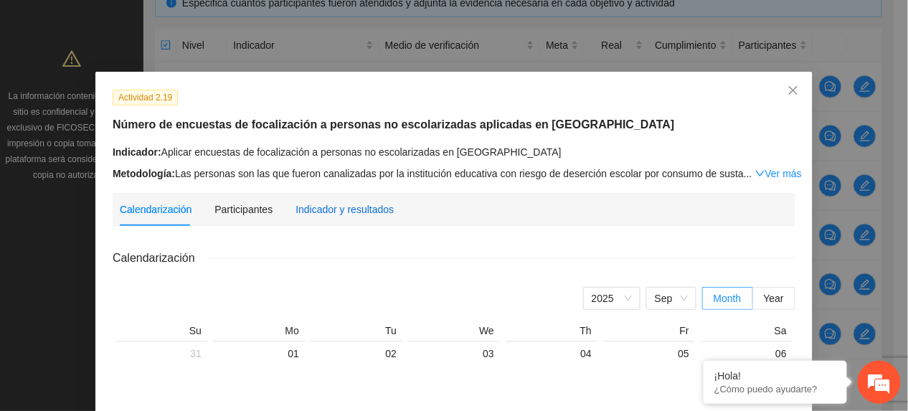
click at [322, 202] on div "Indicador y resultados" at bounding box center [344, 209] width 98 height 16
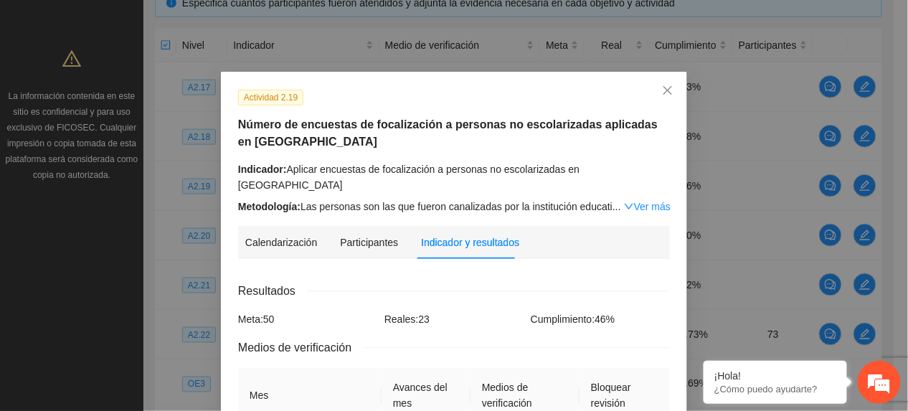
scroll to position [574, 0]
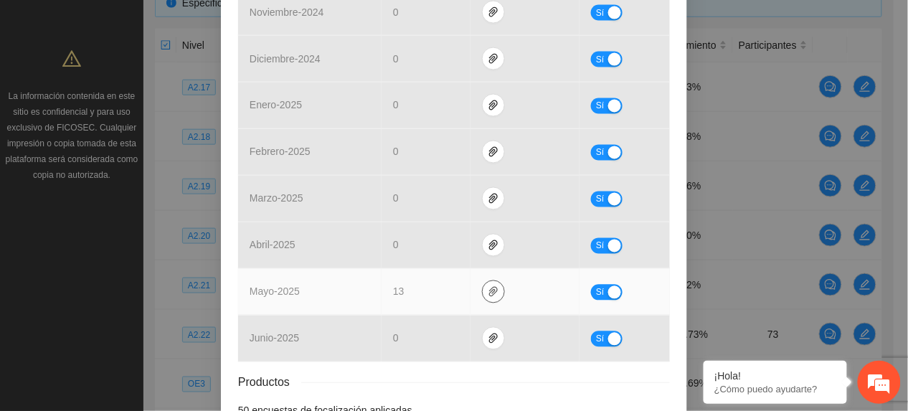
click at [488, 286] on icon "paper-clip" at bounding box center [493, 291] width 11 height 11
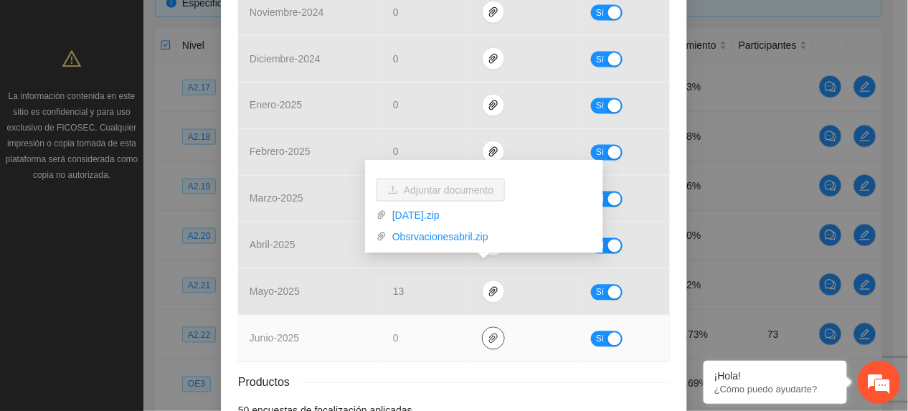
click at [489, 333] on span "paper-clip" at bounding box center [494, 338] width 22 height 11
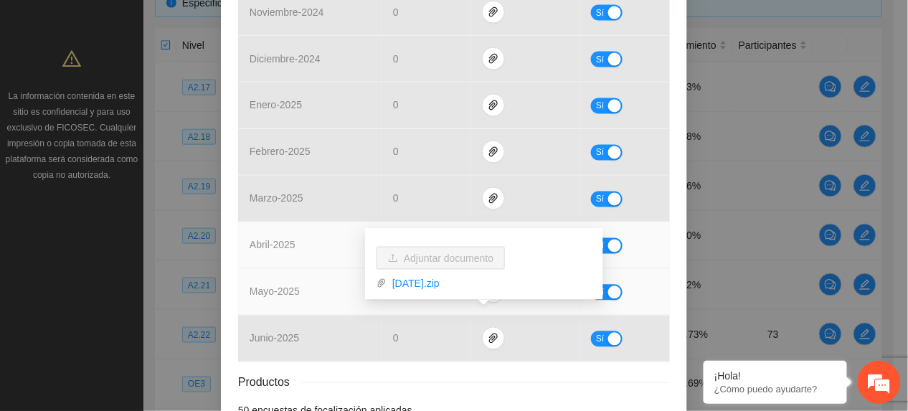
click at [272, 251] on td "abril - 2025" at bounding box center [309, 245] width 143 height 47
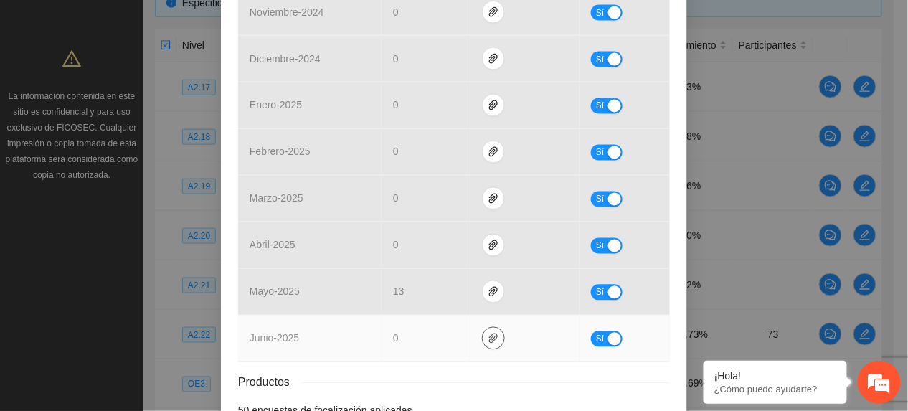
drag, startPoint x: 477, startPoint y: 326, endPoint x: 460, endPoint y: 314, distance: 20.7
click at [483, 333] on span "paper-clip" at bounding box center [494, 338] width 22 height 11
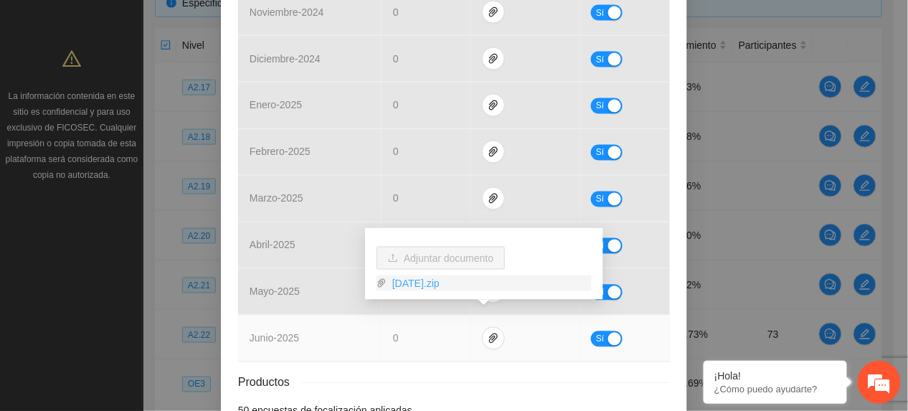
click at [414, 278] on link "Junio2025.zip" at bounding box center [488, 283] width 205 height 16
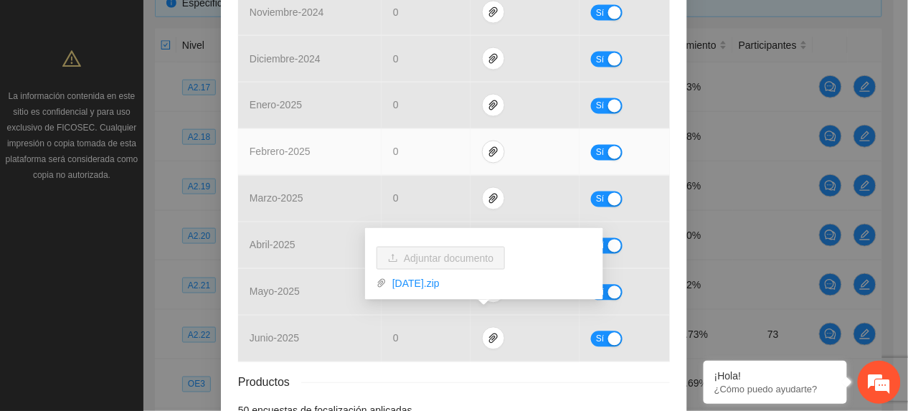
scroll to position [0, 0]
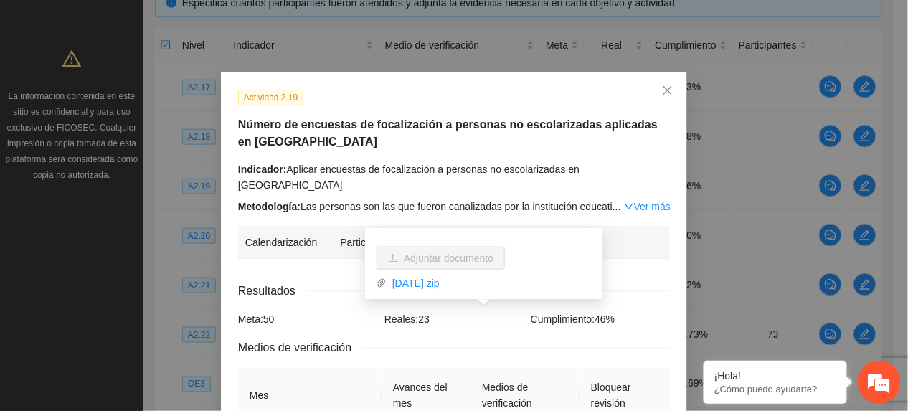
click at [625, 201] on link "Ver más" at bounding box center [647, 206] width 47 height 11
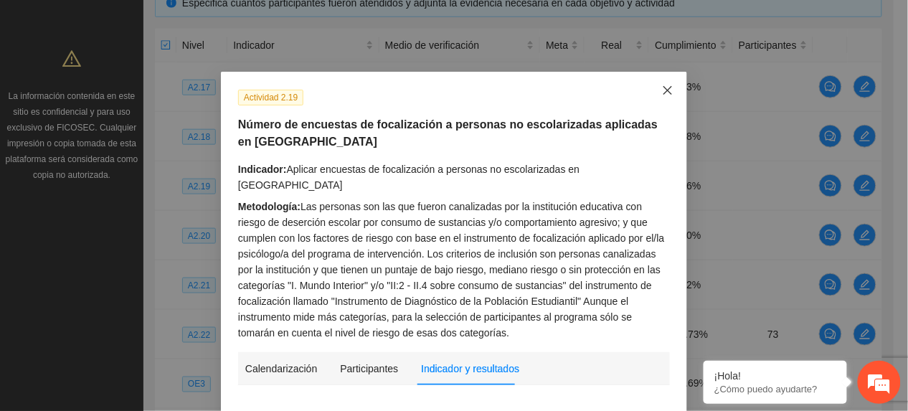
click at [662, 85] on icon "close" at bounding box center [667, 90] width 11 height 11
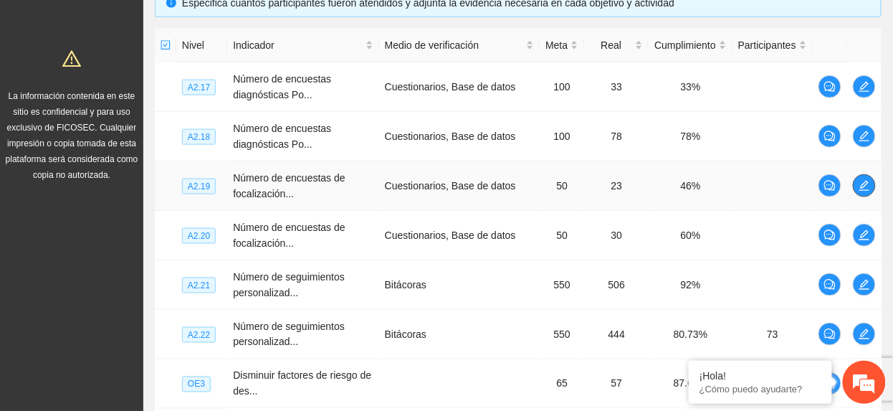
click at [869, 186] on icon "edit" at bounding box center [864, 185] width 11 height 11
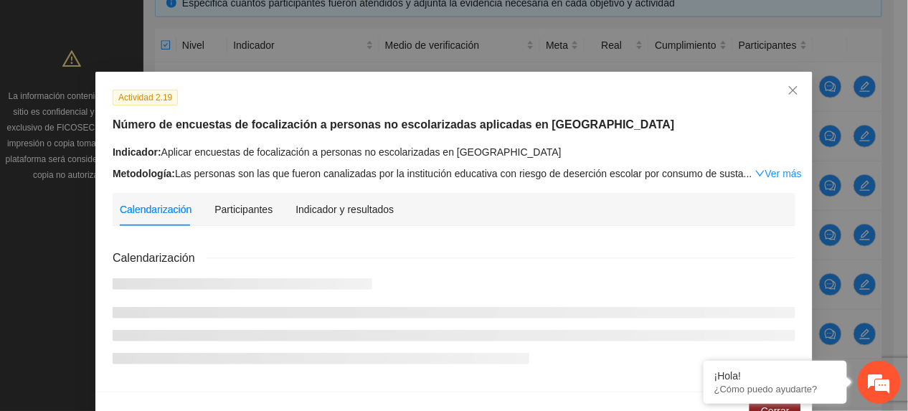
click at [347, 196] on div "Indicador y resultados" at bounding box center [344, 209] width 98 height 33
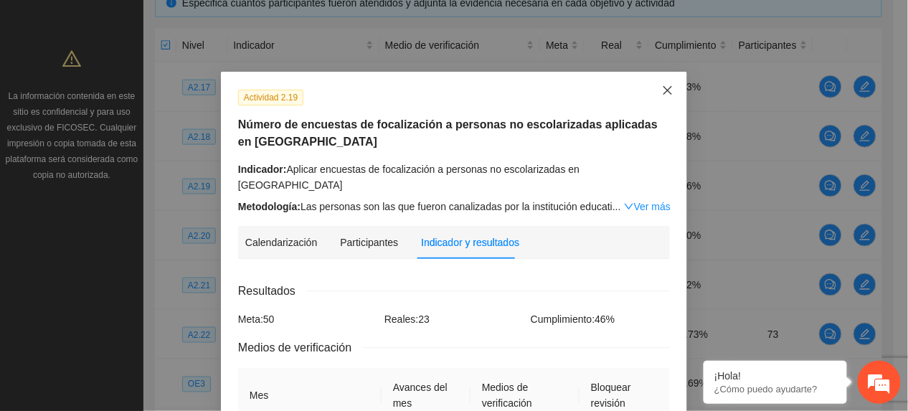
click at [665, 93] on span "Close" at bounding box center [667, 91] width 39 height 39
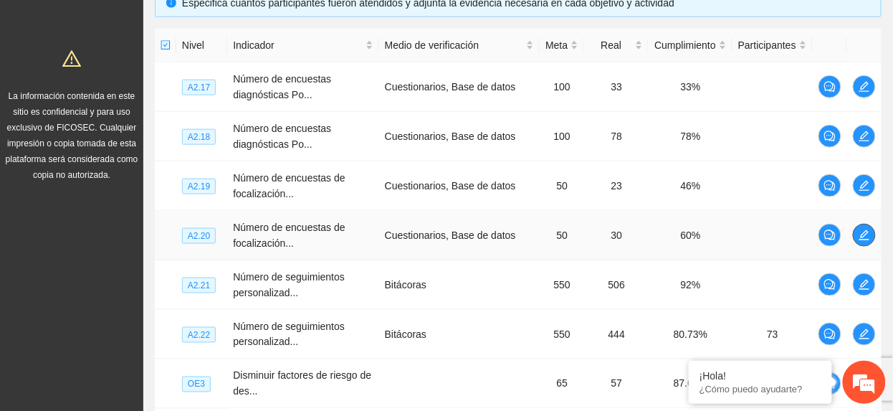
click at [859, 245] on button "button" at bounding box center [864, 235] width 23 height 23
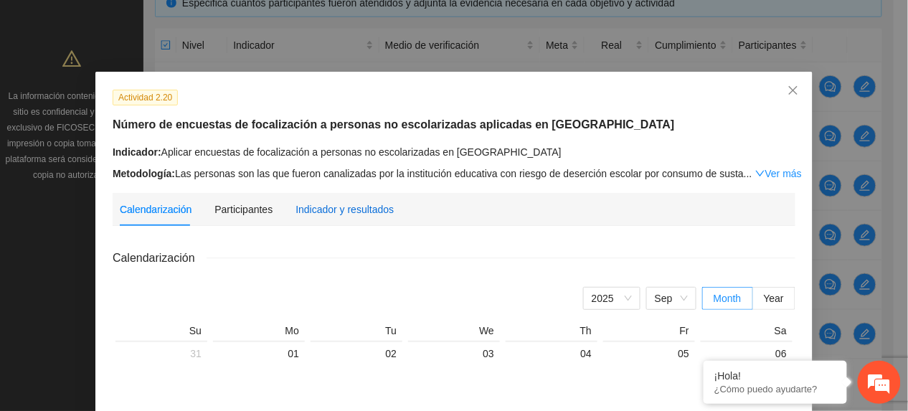
drag, startPoint x: 376, startPoint y: 201, endPoint x: 371, endPoint y: 207, distance: 7.6
click at [376, 202] on div "Indicador y resultados" at bounding box center [344, 209] width 98 height 16
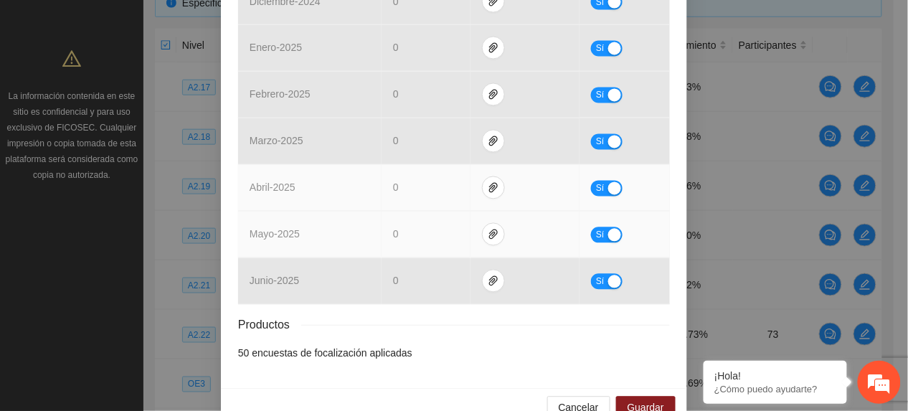
scroll to position [651, 0]
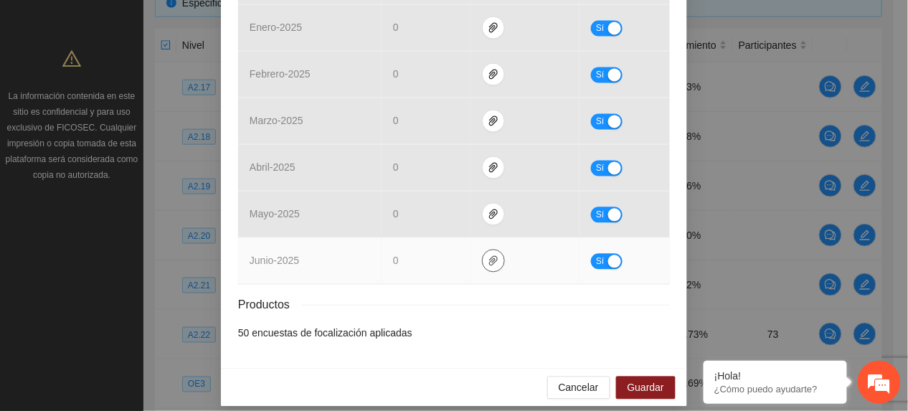
click at [483, 255] on span "paper-clip" at bounding box center [494, 260] width 22 height 11
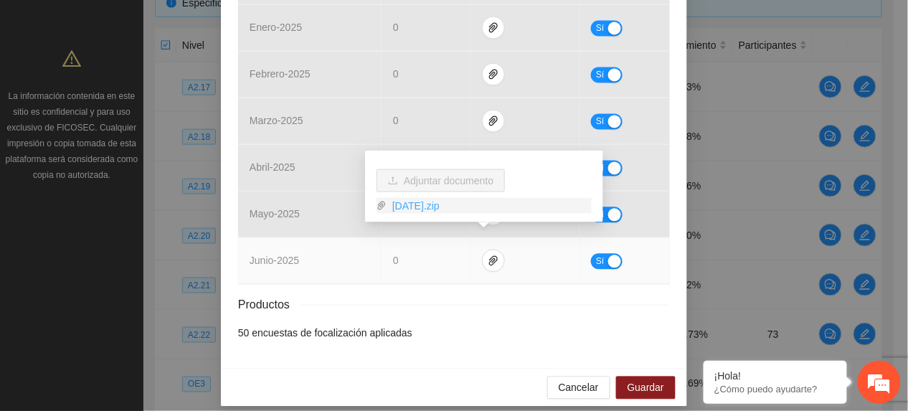
click at [414, 208] on link "Junio2025.zip" at bounding box center [488, 206] width 205 height 16
drag, startPoint x: 591, startPoint y: 245, endPoint x: 597, endPoint y: 255, distance: 11.6
click at [596, 254] on span "Sí" at bounding box center [600, 262] width 9 height 16
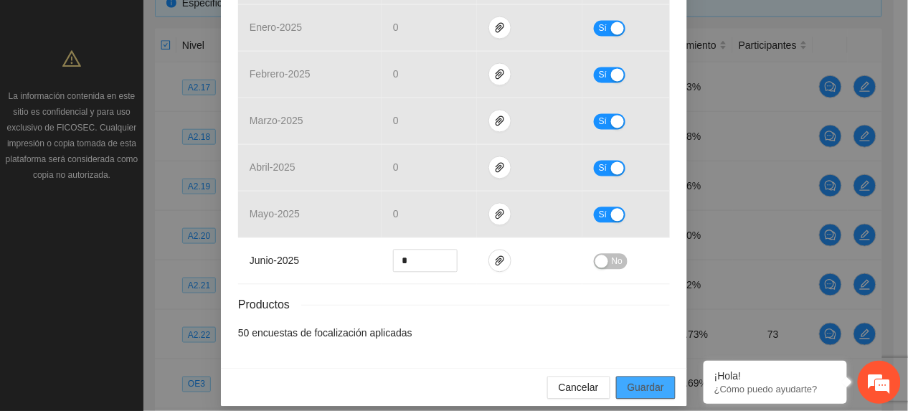
drag, startPoint x: 640, startPoint y: 377, endPoint x: 638, endPoint y: 384, distance: 7.5
click at [641, 380] on span "Guardar" at bounding box center [645, 388] width 37 height 16
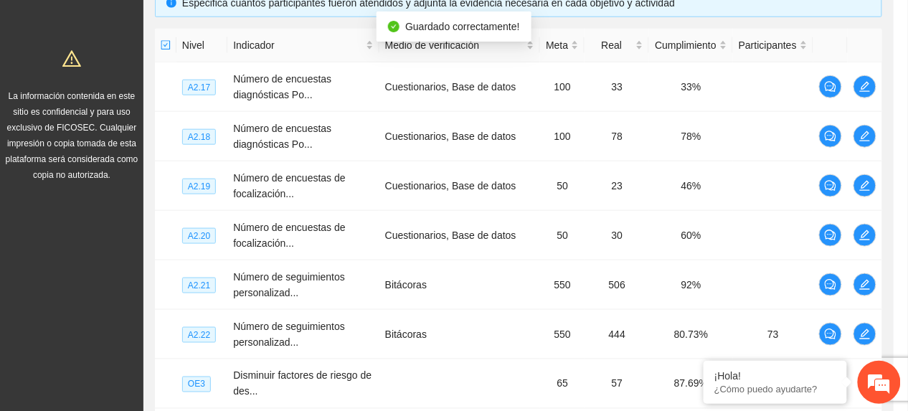
scroll to position [580, 0]
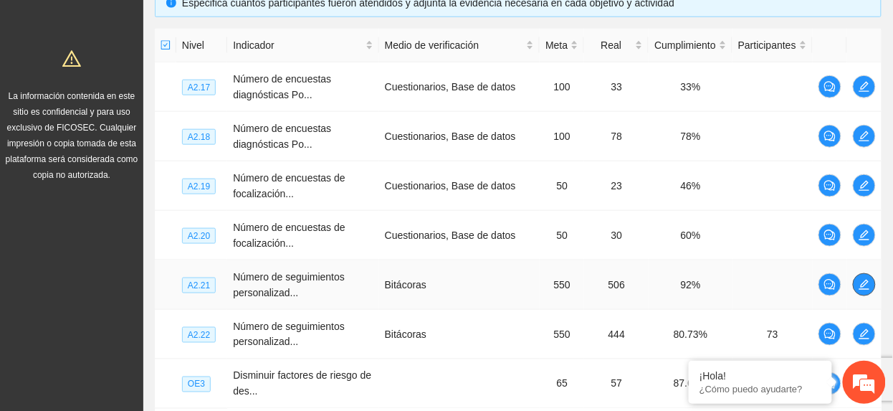
click at [873, 281] on span "edit" at bounding box center [865, 284] width 22 height 11
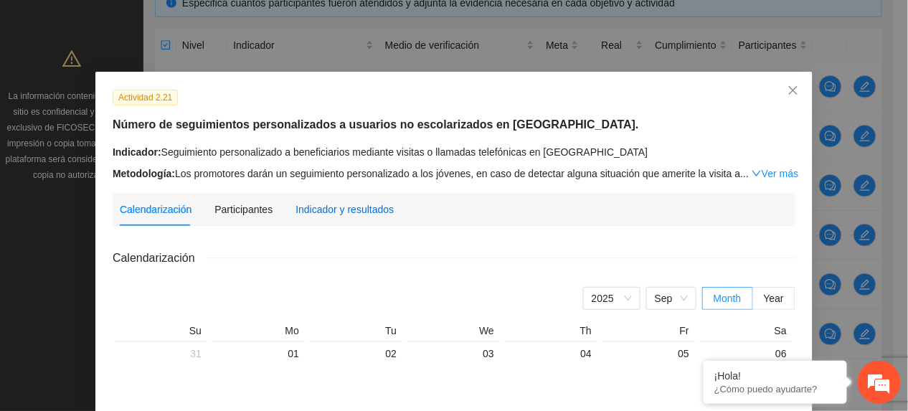
click at [327, 201] on div "Indicador y resultados" at bounding box center [344, 209] width 98 height 16
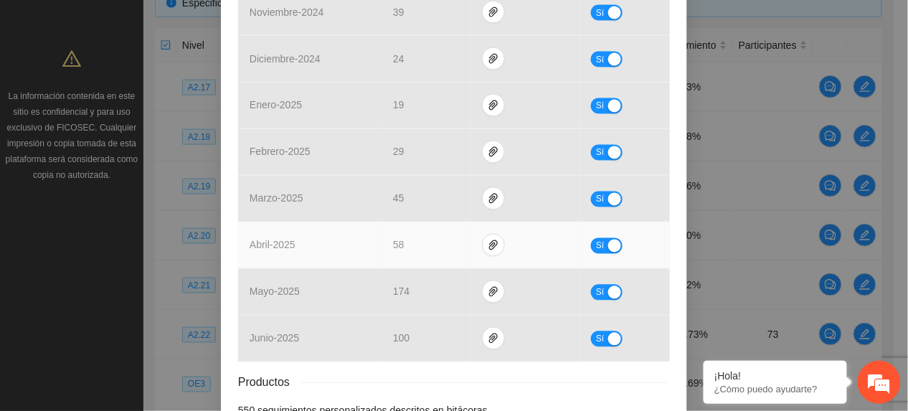
scroll to position [667, 0]
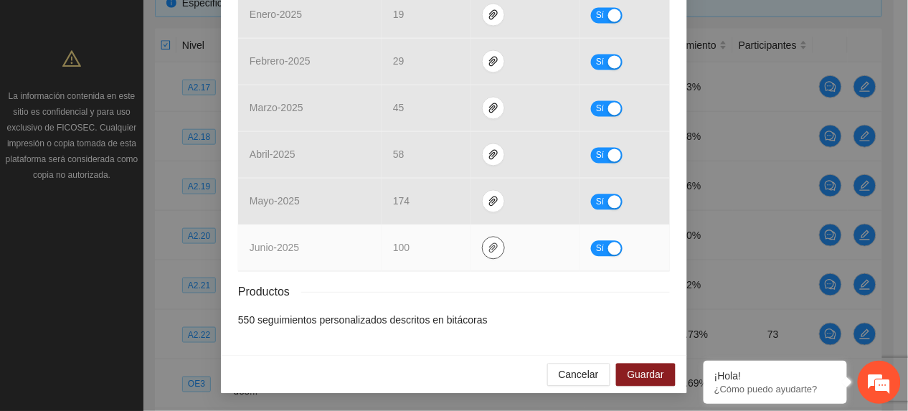
click at [488, 245] on icon "paper-clip" at bounding box center [493, 247] width 11 height 11
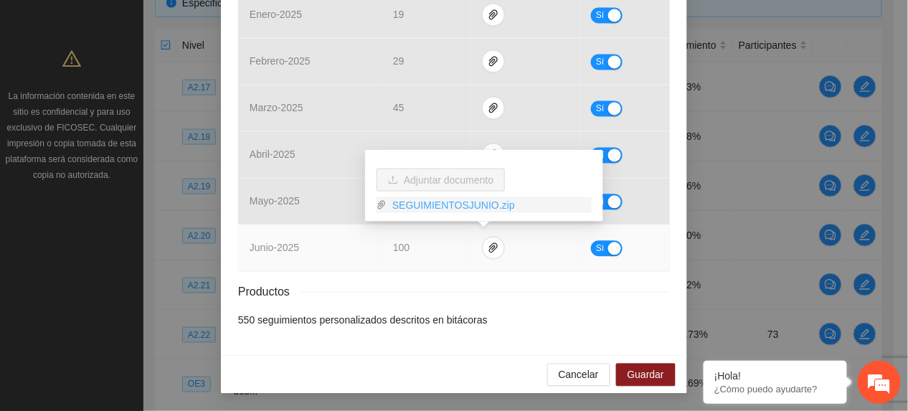
click at [425, 209] on link "SEGUIMIENTOSJUNIO.zip" at bounding box center [488, 205] width 205 height 16
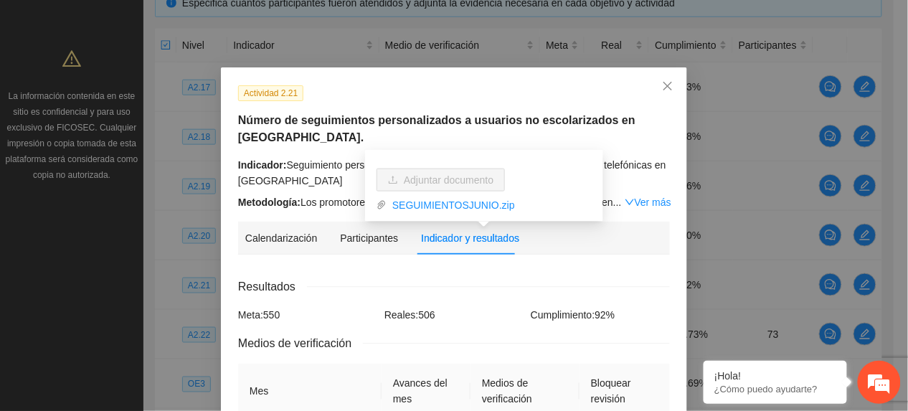
scroll to position [0, 0]
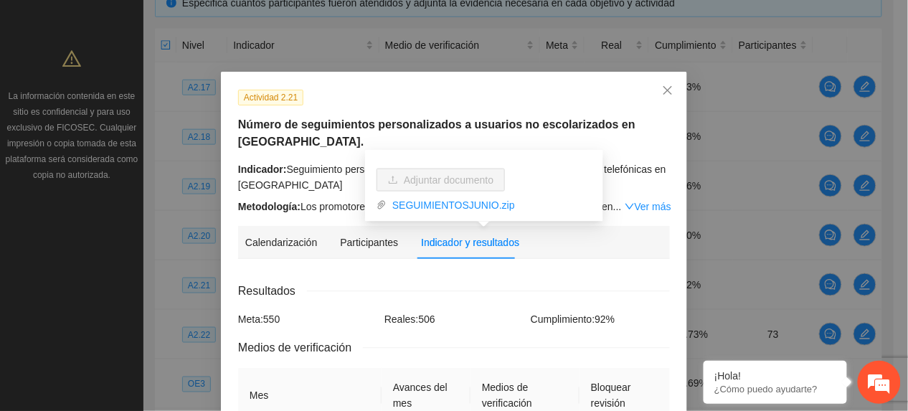
drag, startPoint x: 521, startPoint y: 121, endPoint x: 529, endPoint y: 125, distance: 9.3
click at [529, 125] on h5 "Número de seguimientos personalizados a usuarios no escolarizados en Chihuahua." at bounding box center [454, 133] width 432 height 34
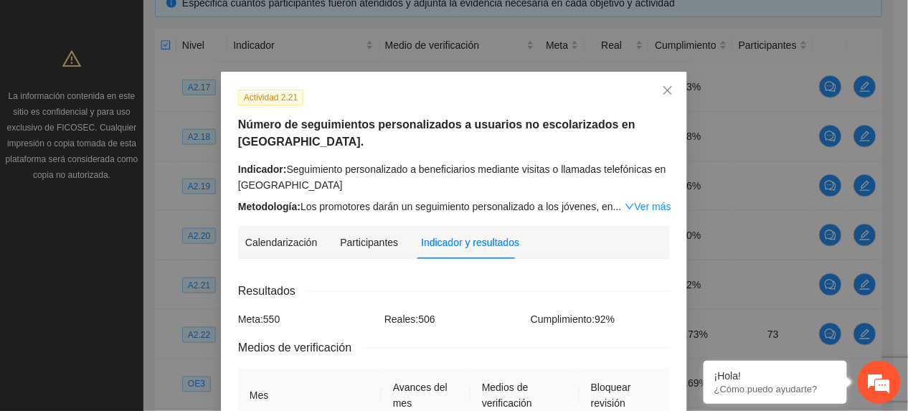
drag, startPoint x: 529, startPoint y: 125, endPoint x: 624, endPoint y: 209, distance: 127.0
click at [625, 204] on link "Ver más" at bounding box center [648, 206] width 47 height 11
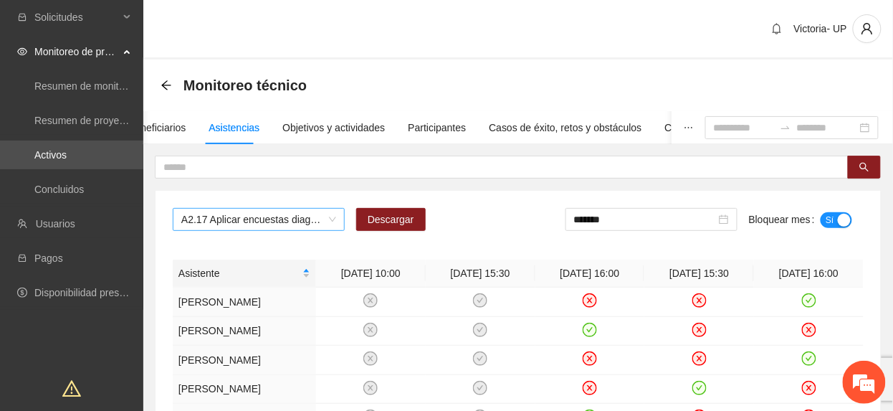
click at [233, 218] on span "A2.17 Aplicar encuestas diagnósticas con instrumento Posit, en [GEOGRAPHIC_DATA]" at bounding box center [258, 220] width 155 height 22
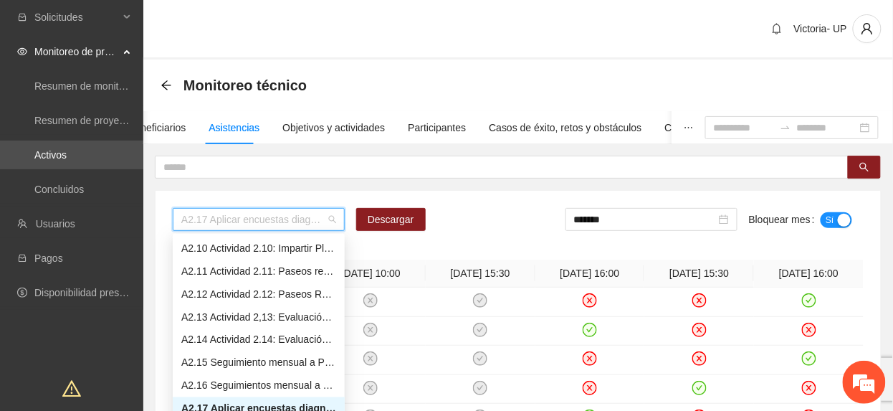
type input "*"
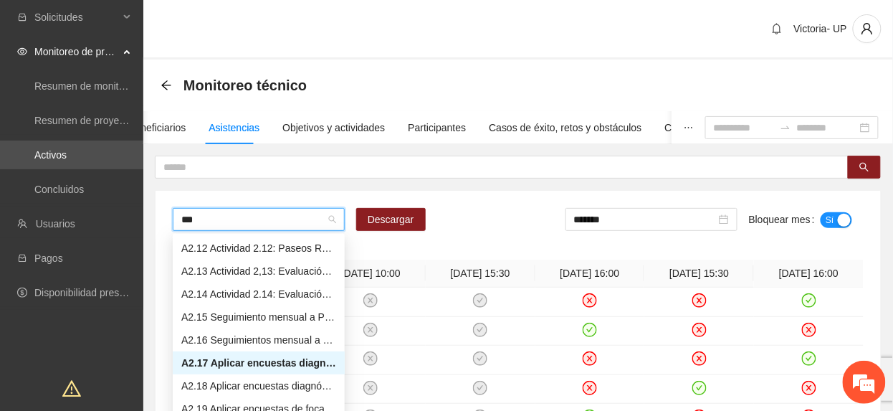
scroll to position [69, 0]
type input "****"
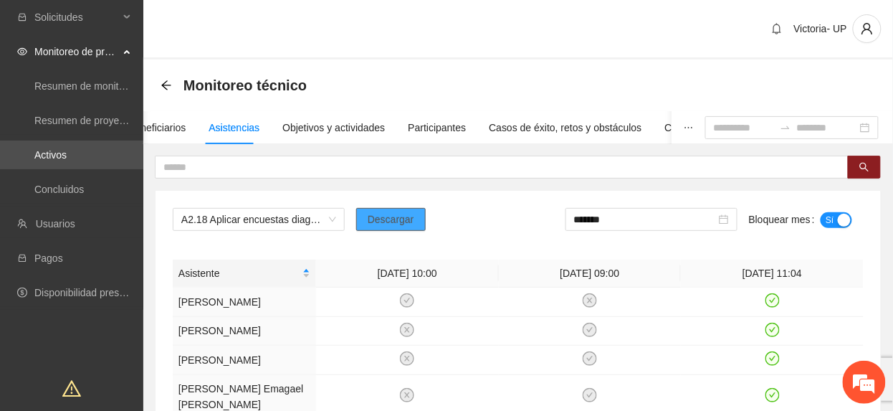
click at [384, 221] on span "Descargar" at bounding box center [391, 220] width 47 height 16
click at [242, 221] on span "A2.18 Aplicar encuestas diagnósticas con instrumento Posit, en [PERSON_NAME]" at bounding box center [258, 220] width 155 height 22
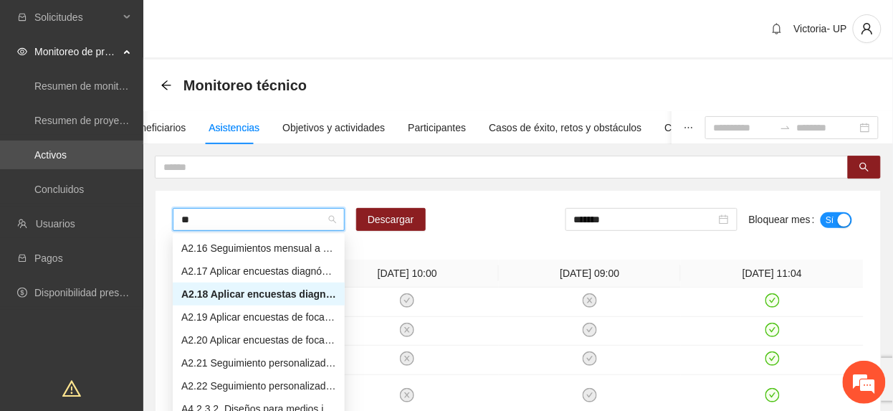
type input "***"
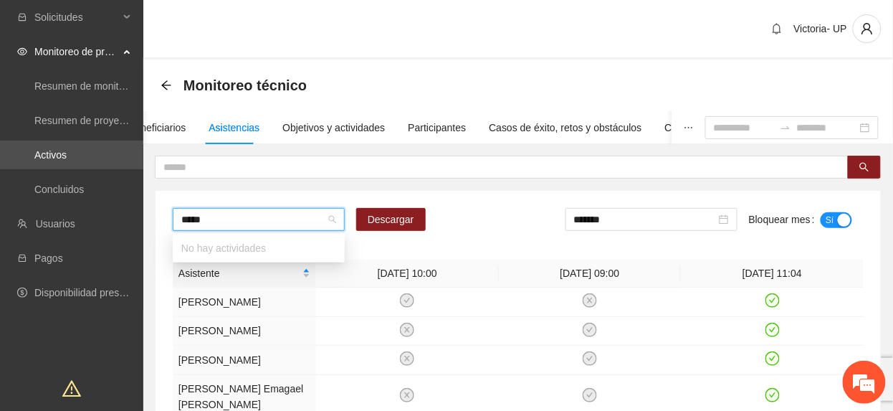
type input "****"
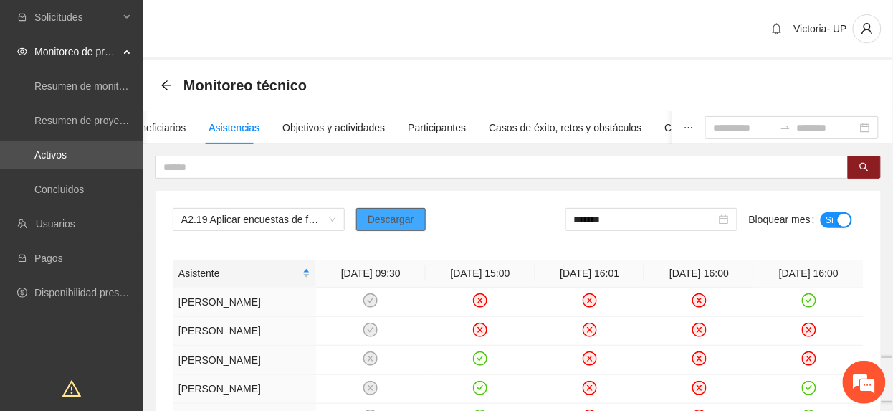
click at [397, 222] on span "Descargar" at bounding box center [391, 220] width 47 height 16
click at [196, 221] on span "A2.19 Aplicar encuestas de focalización a personas no escolarizadas en [GEOGRAP…" at bounding box center [258, 220] width 155 height 22
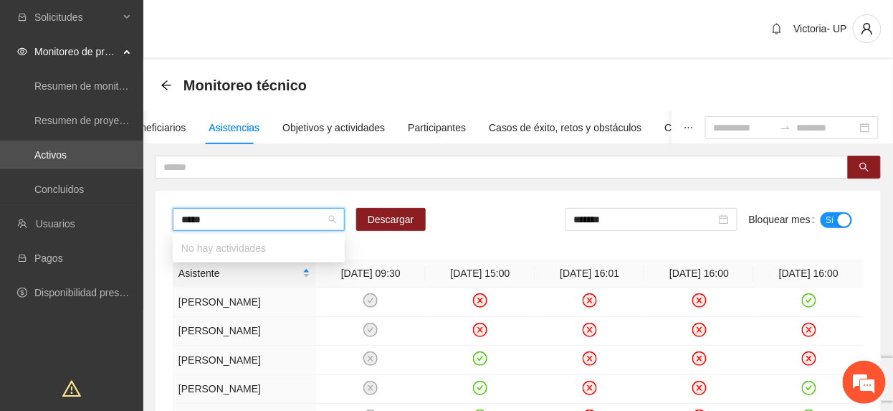
type input "****"
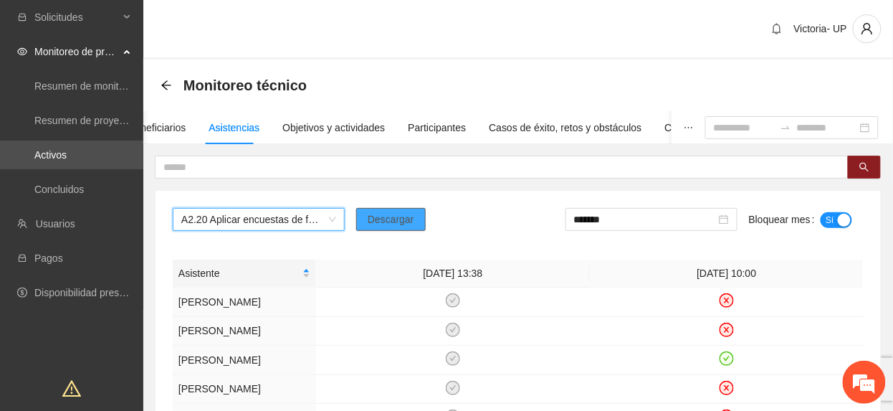
click at [416, 214] on button "Descargar" at bounding box center [391, 219] width 70 height 23
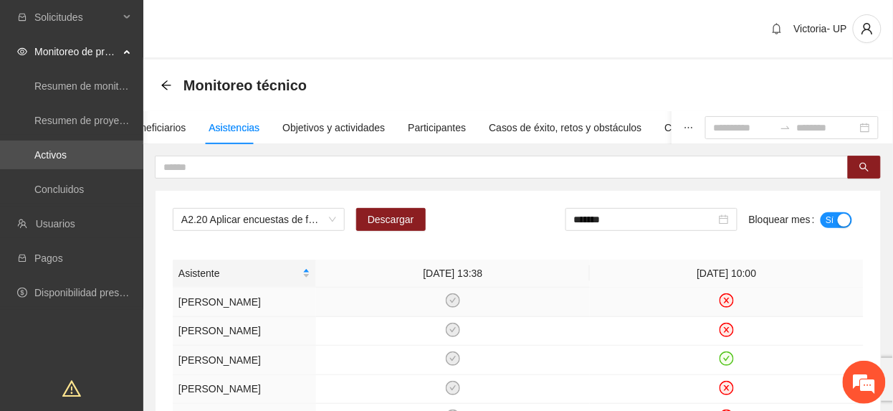
click at [379, 305] on td at bounding box center [453, 302] width 274 height 29
click at [274, 222] on span "A2.20 Aplicar encuestas de focalización a personas no escolarizadas en [GEOGRAP…" at bounding box center [258, 220] width 155 height 22
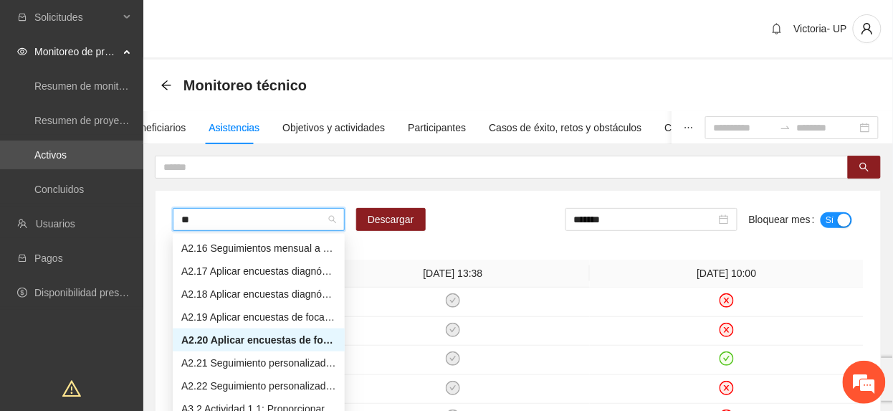
scroll to position [344, 0]
type input "****"
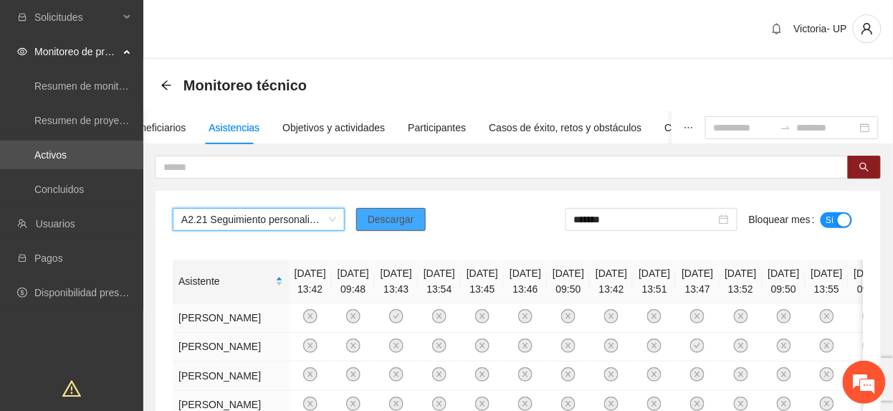
click at [379, 227] on span "Descargar" at bounding box center [391, 220] width 47 height 16
